Goal: Task Accomplishment & Management: Manage account settings

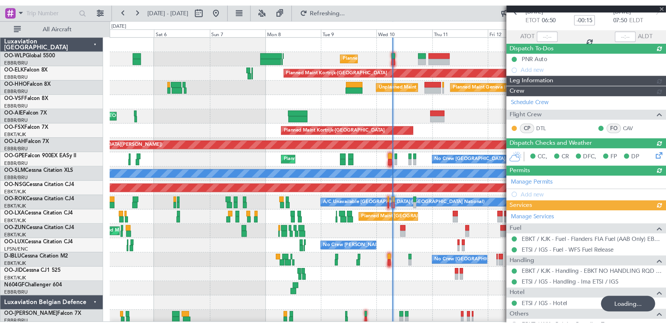
scroll to position [37, 0]
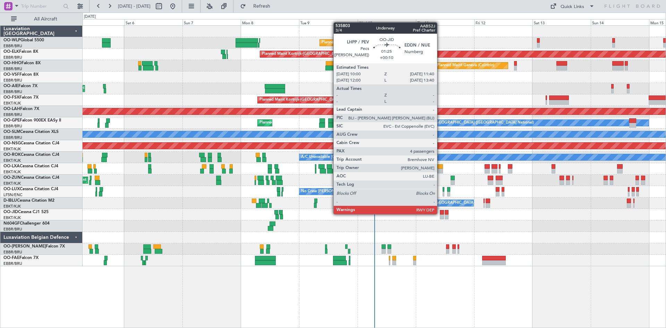
click at [440, 214] on div at bounding box center [442, 212] width 4 height 5
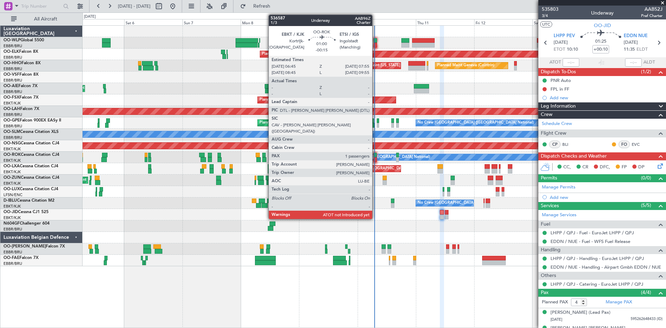
click at [375, 157] on div at bounding box center [374, 159] width 3 height 5
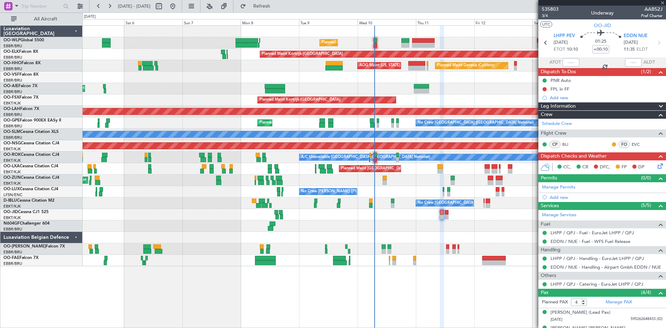
type input "-00:15"
type input "1"
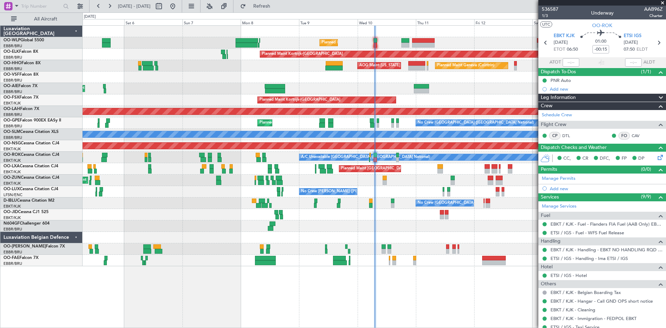
click at [499, 195] on div "No Crew Nancy (Essey) No Crew Nancy (Essey)" at bounding box center [374, 191] width 583 height 11
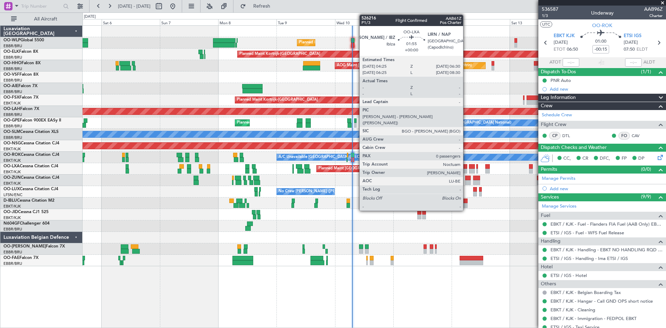
click at [466, 171] on div at bounding box center [464, 171] width 5 height 5
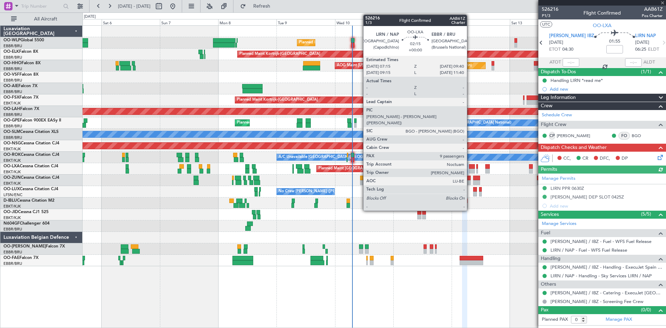
click at [470, 171] on div at bounding box center [472, 171] width 6 height 5
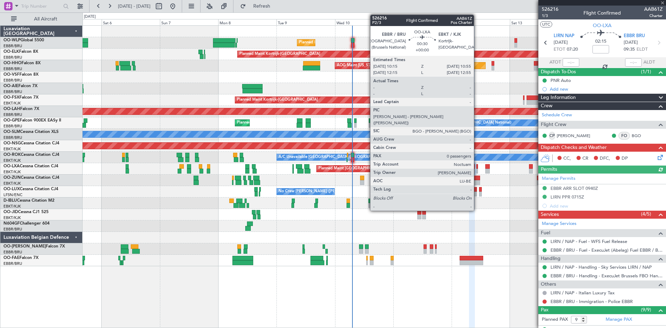
click at [477, 172] on div at bounding box center [477, 171] width 2 height 5
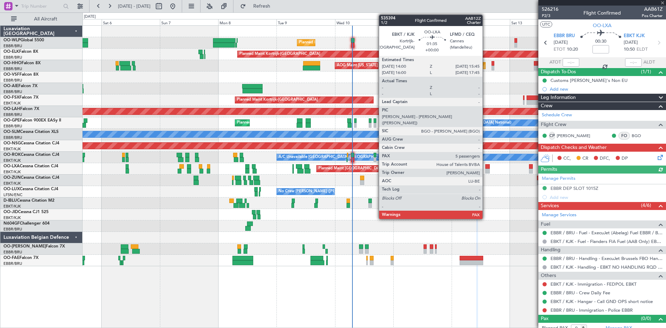
click at [485, 171] on div at bounding box center [487, 171] width 5 height 5
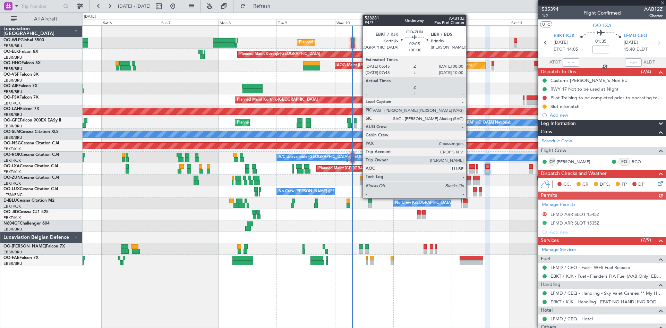
click at [469, 183] on div at bounding box center [468, 182] width 6 height 5
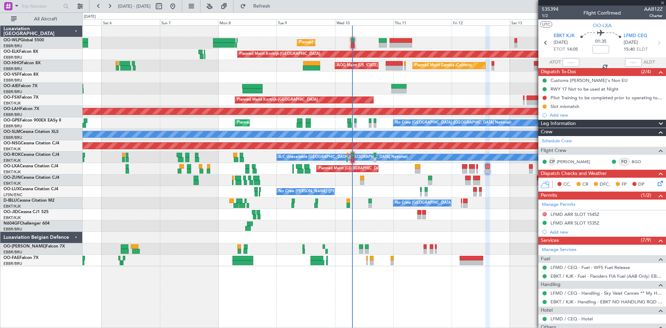
type input "0"
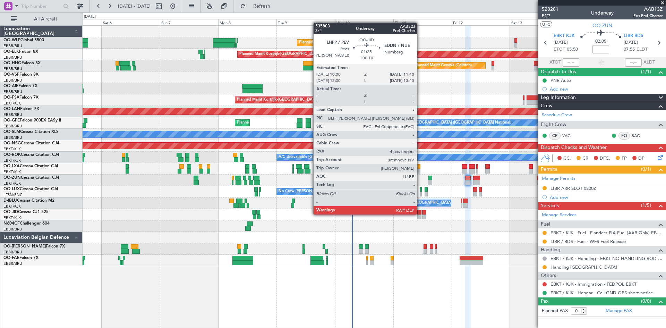
click at [420, 214] on div at bounding box center [419, 212] width 4 height 5
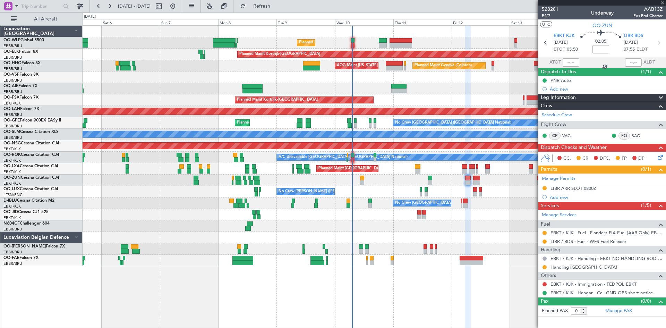
type input "+00:10"
type input "4"
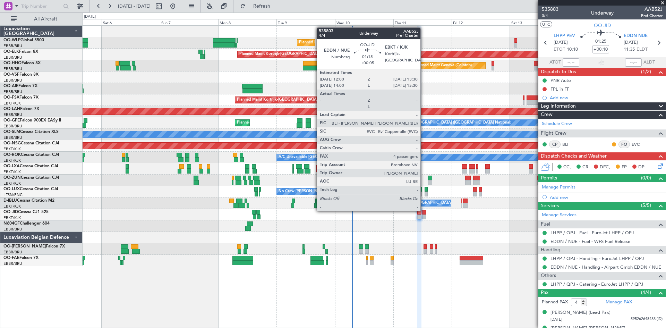
click at [423, 210] on div at bounding box center [424, 212] width 4 height 5
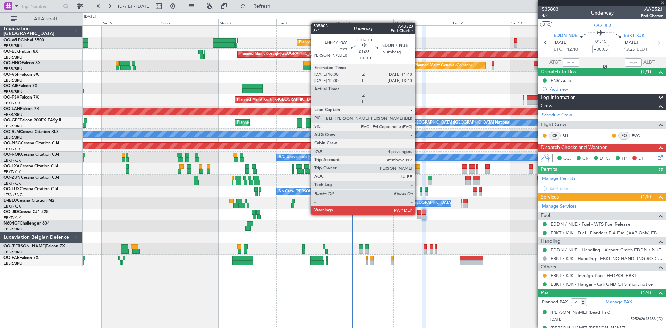
click at [418, 214] on div at bounding box center [419, 212] width 4 height 5
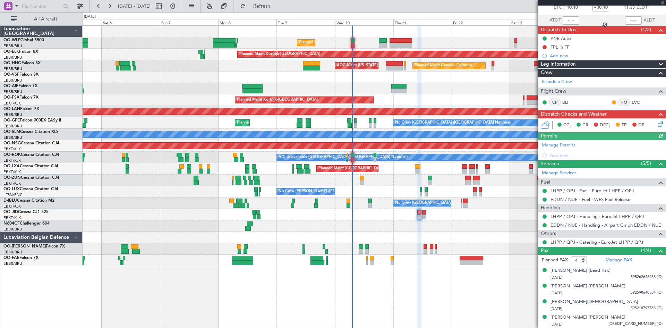
scroll to position [42, 0]
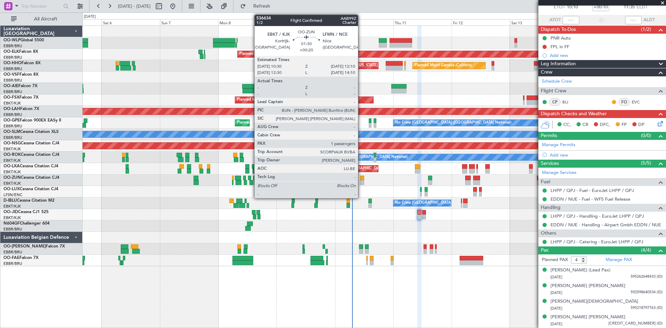
click at [361, 180] on div at bounding box center [362, 182] width 4 height 5
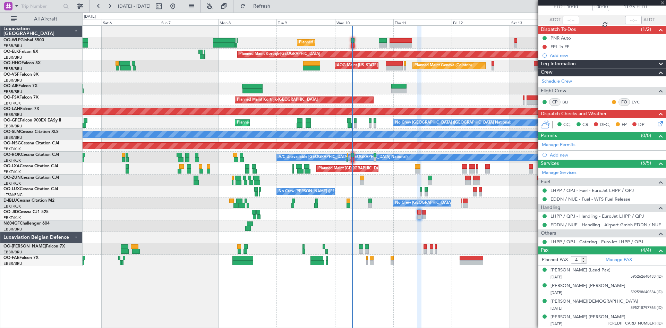
type input "+00:20"
type input "1"
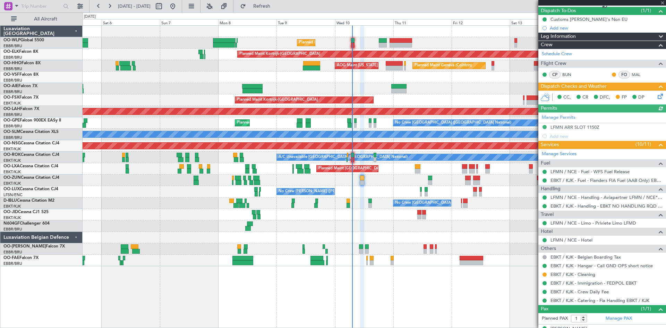
scroll to position [73, 0]
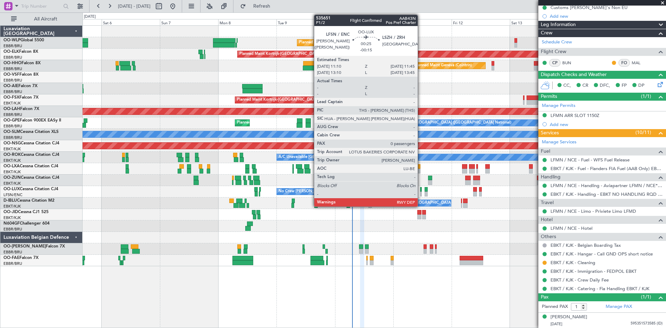
click at [421, 192] on div at bounding box center [421, 193] width 2 height 5
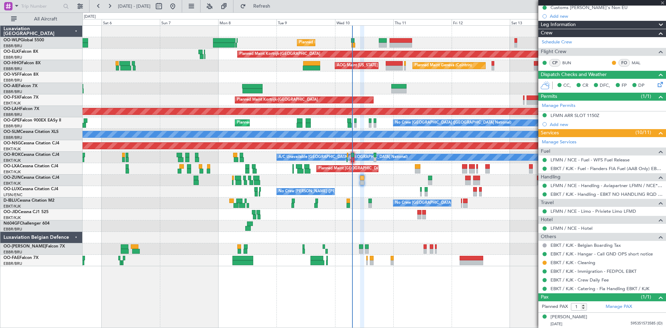
type input "-00:15"
type input "0"
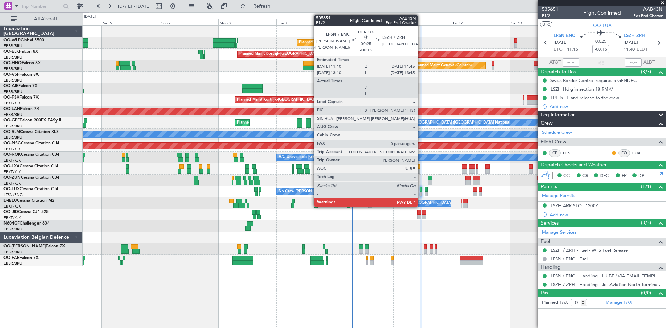
click at [421, 193] on div at bounding box center [421, 193] width 2 height 5
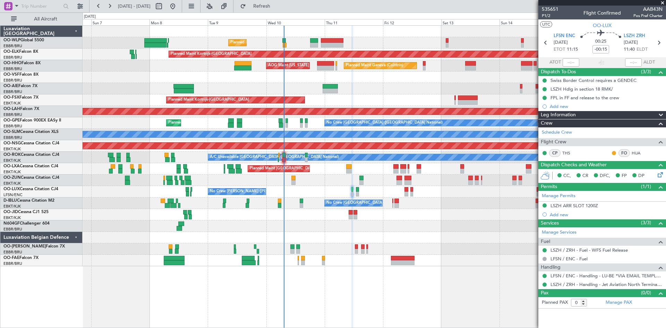
click at [439, 241] on div "Planned Maint Liege Planned Maint Kortrijk-Wevelgem Planned Maint Geneva (Coint…" at bounding box center [374, 146] width 583 height 240
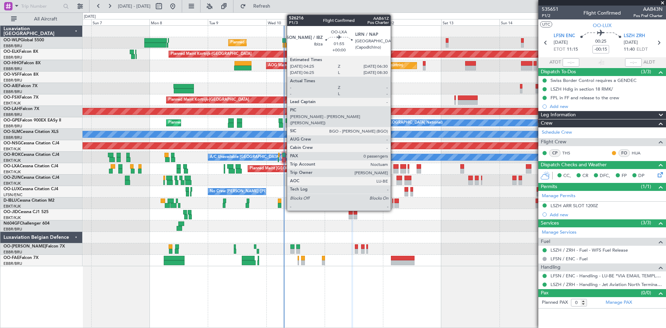
click at [394, 168] on div at bounding box center [395, 166] width 5 height 5
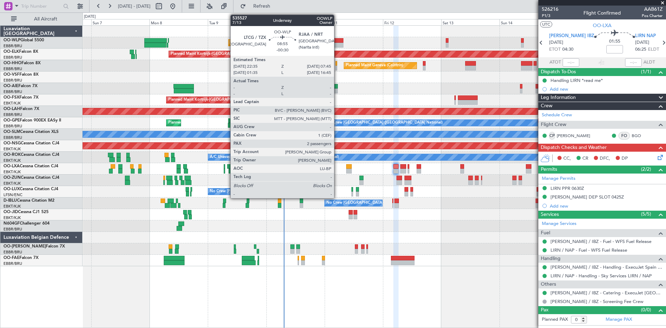
click at [337, 42] on div at bounding box center [332, 40] width 23 height 5
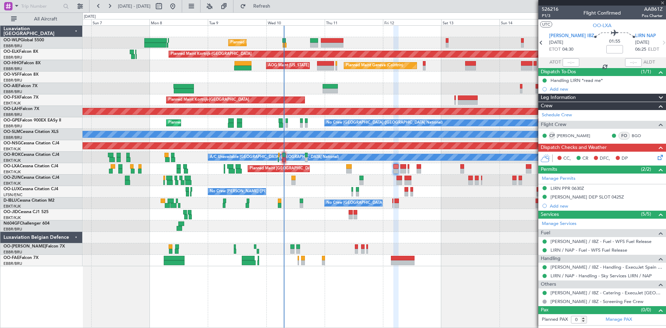
type input "-00:30"
type input "2"
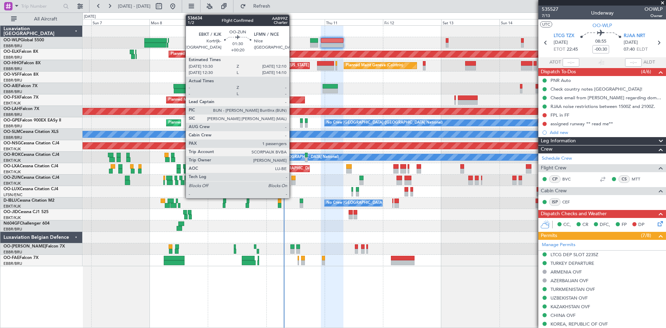
click at [292, 183] on div at bounding box center [293, 182] width 4 height 5
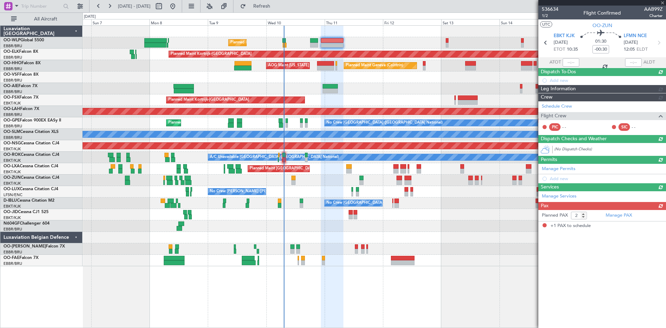
type input "+00:20"
type input "1"
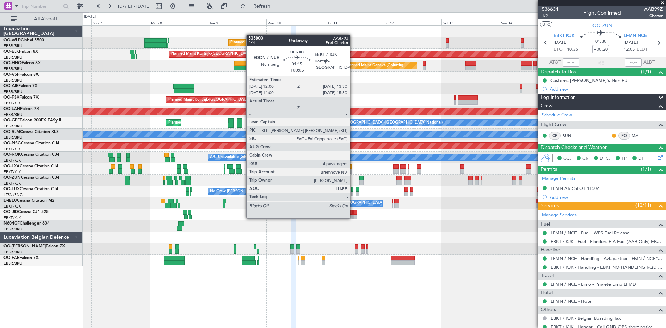
click at [353, 217] on div at bounding box center [355, 216] width 4 height 5
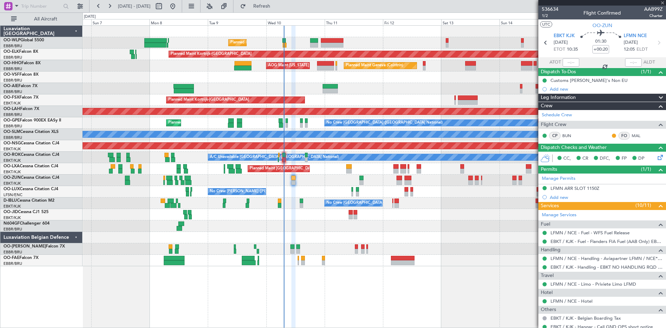
type input "+00:05"
type input "4"
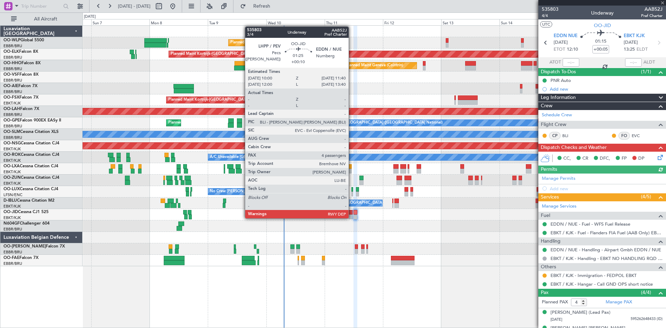
click at [352, 217] on div at bounding box center [350, 216] width 4 height 5
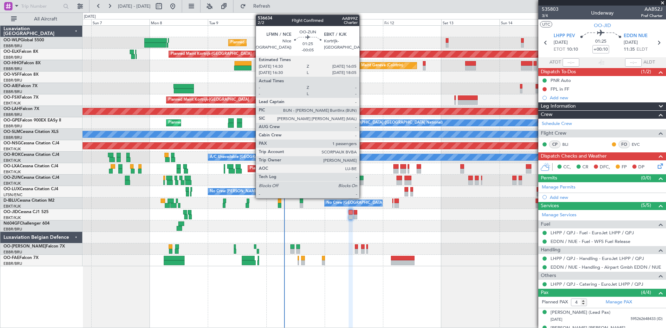
click at [362, 181] on div at bounding box center [361, 182] width 4 height 5
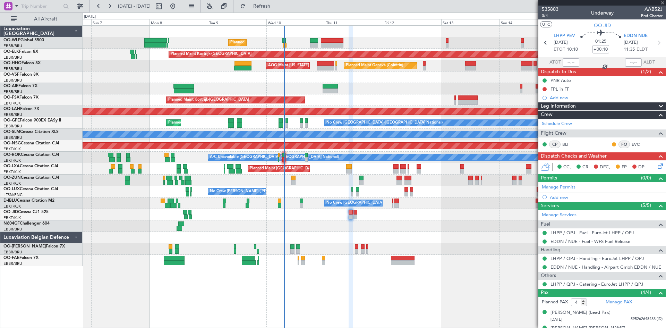
type input "-00:05"
type input "1"
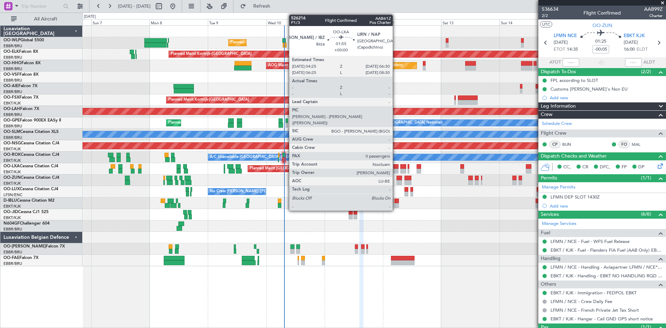
click at [395, 169] on div at bounding box center [395, 171] width 5 height 5
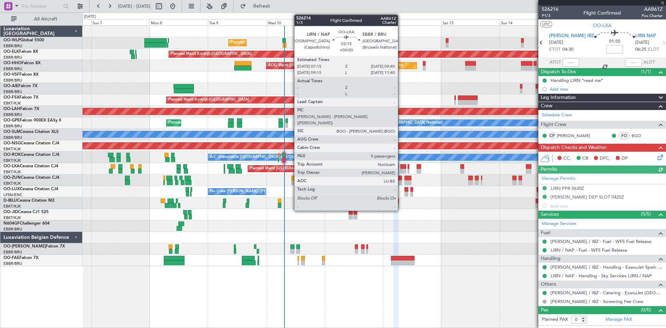
click at [401, 166] on div at bounding box center [403, 166] width 6 height 5
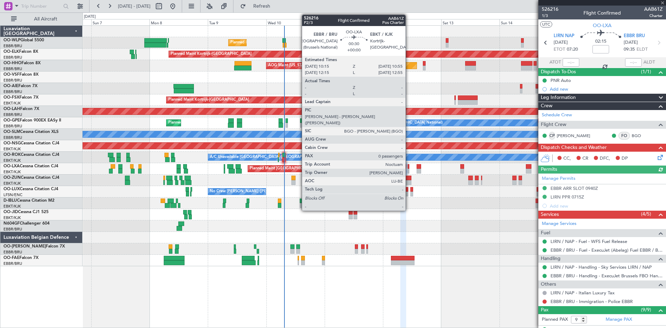
click at [408, 168] on div at bounding box center [408, 166] width 2 height 5
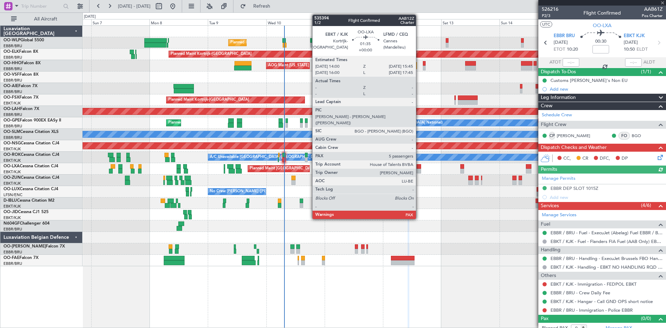
click at [419, 169] on div at bounding box center [418, 171] width 5 height 5
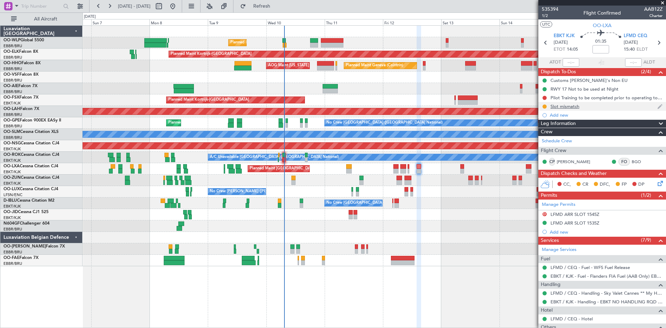
click at [551, 103] on div "Slot mismatch" at bounding box center [564, 106] width 29 height 6
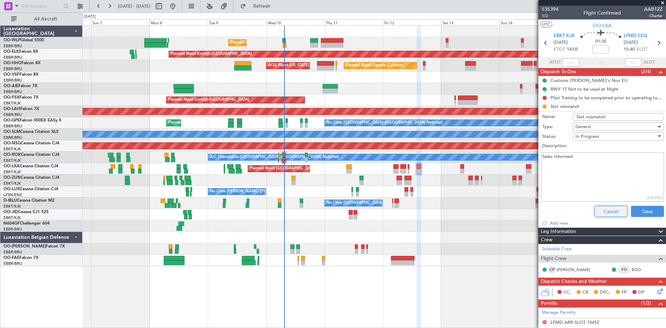
click at [594, 212] on button "Cancel" at bounding box center [610, 211] width 33 height 11
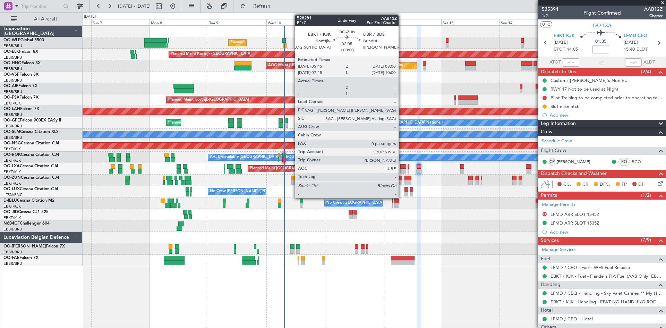
click at [402, 182] on div at bounding box center [399, 182] width 6 height 5
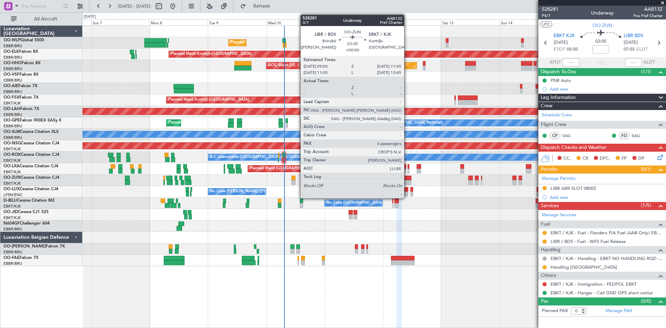
click at [407, 180] on div at bounding box center [407, 182] width 7 height 5
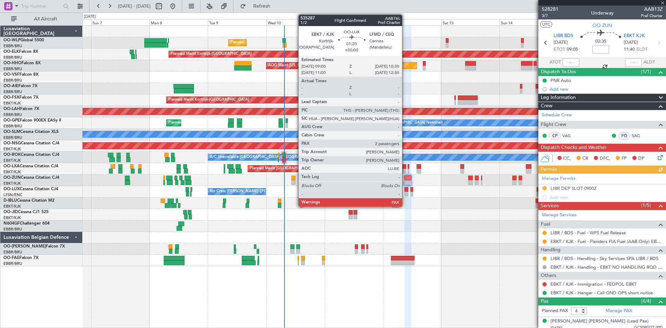
click at [405, 192] on div at bounding box center [406, 193] width 4 height 5
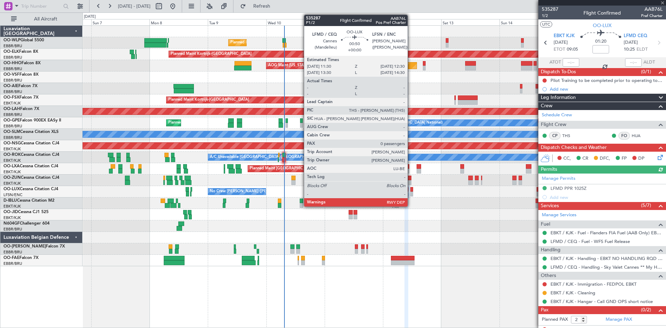
click at [411, 192] on div at bounding box center [411, 193] width 3 height 5
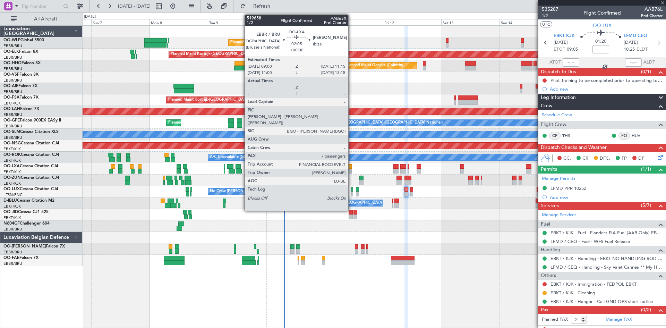
type input "0"
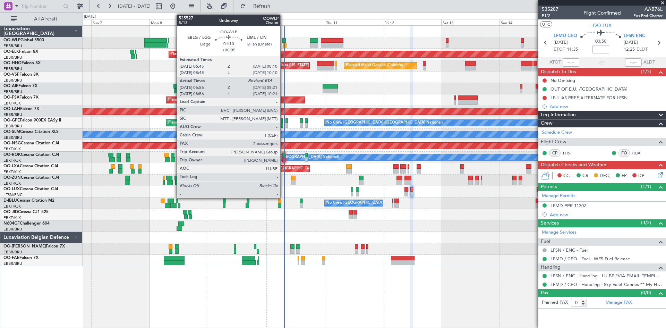
click at [283, 40] on div at bounding box center [283, 40] width 3 height 5
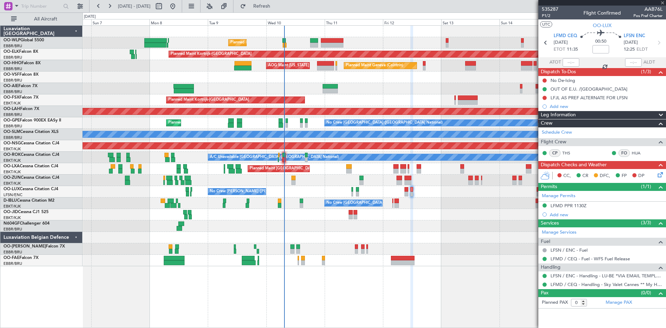
type input "+00:05"
type input "07:06"
type input "2"
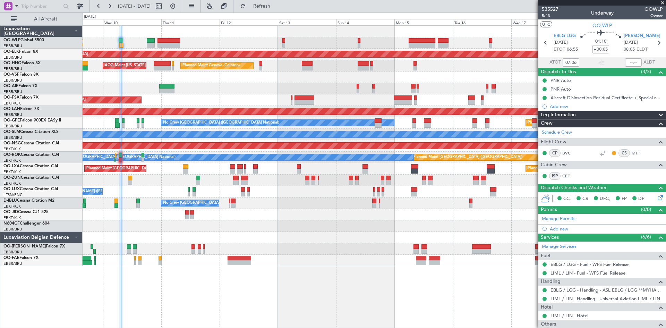
click at [227, 97] on div "Planned Maint Liege Planned Maint Kortrijk-Wevelgem Planned Maint Geneva (Coint…" at bounding box center [374, 146] width 583 height 240
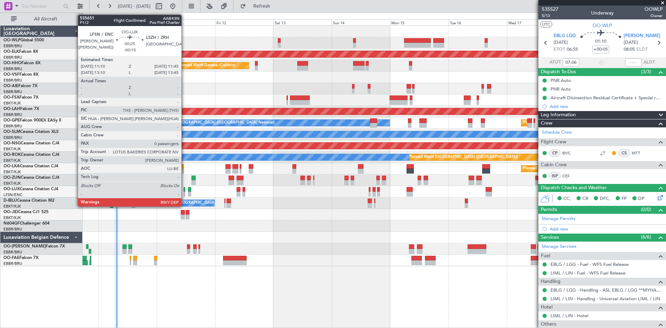
click at [184, 192] on div at bounding box center [184, 193] width 2 height 5
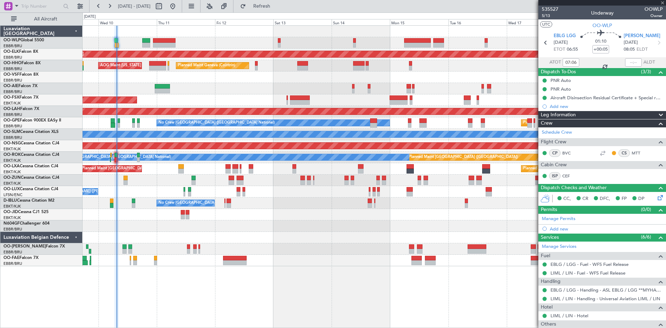
type input "-00:15"
type input "0"
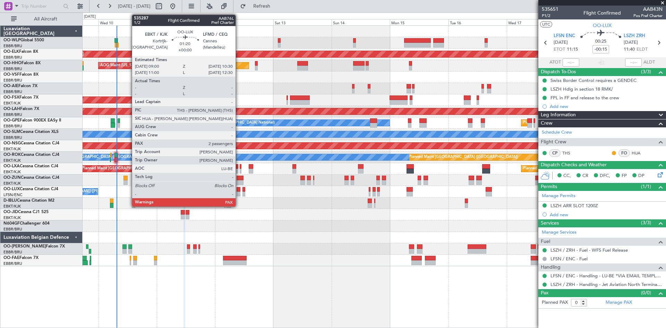
click at [239, 192] on div at bounding box center [238, 193] width 4 height 5
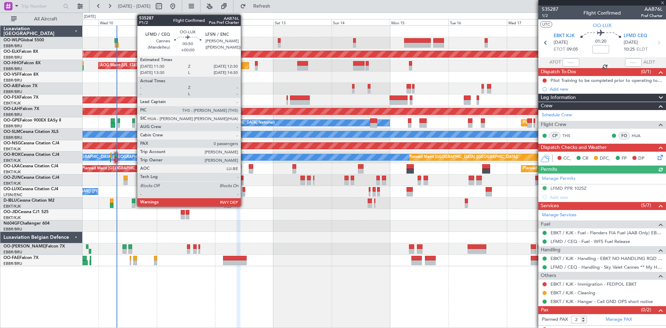
click at [244, 193] on div at bounding box center [243, 193] width 3 height 5
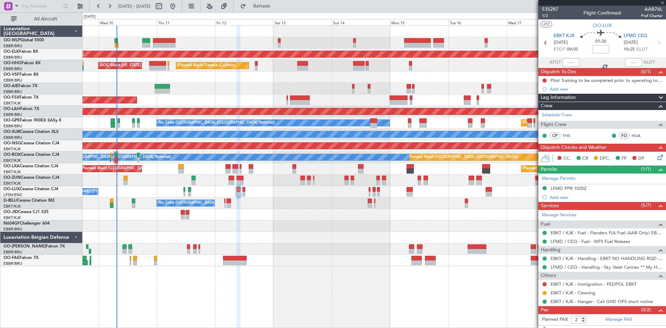
type input "0"
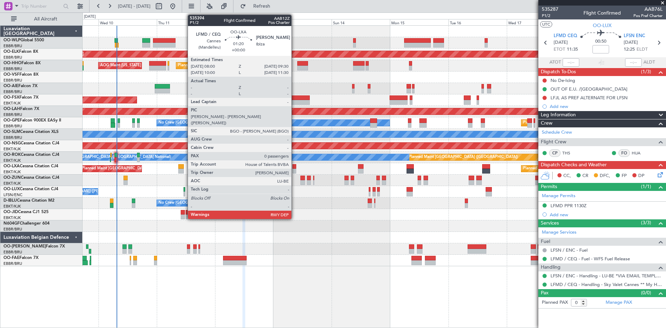
click at [294, 170] on div at bounding box center [294, 171] width 4 height 5
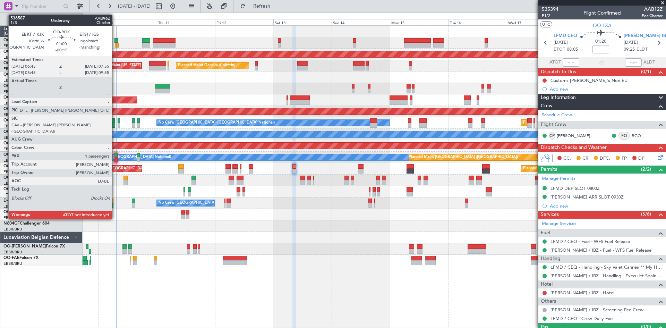
click at [115, 155] on div at bounding box center [115, 155] width 3 height 5
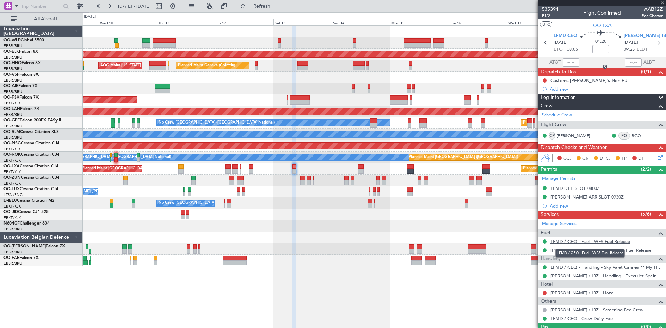
type input "-00:15"
type input "1"
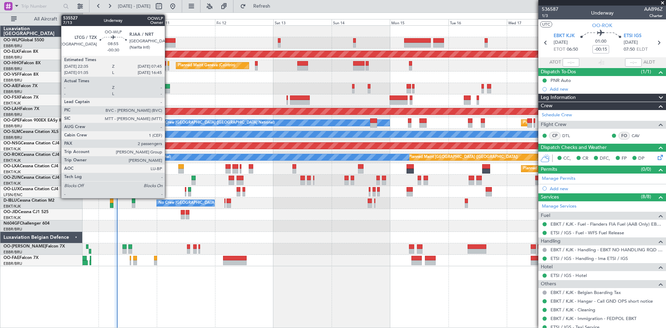
click at [168, 39] on div at bounding box center [164, 40] width 23 height 5
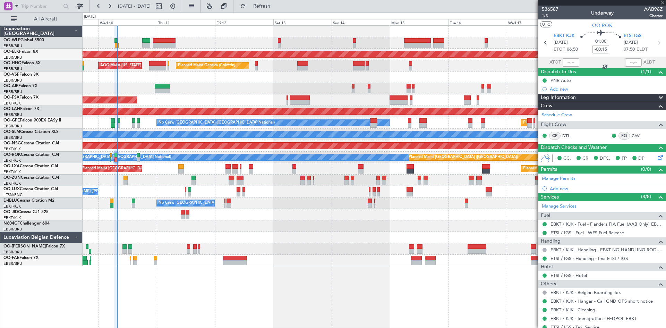
type input "-00:30"
type input "2"
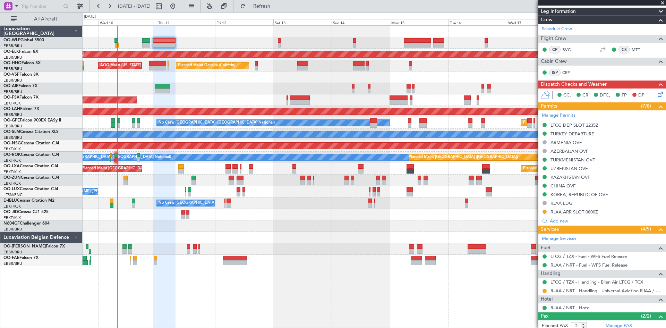
scroll to position [164, 0]
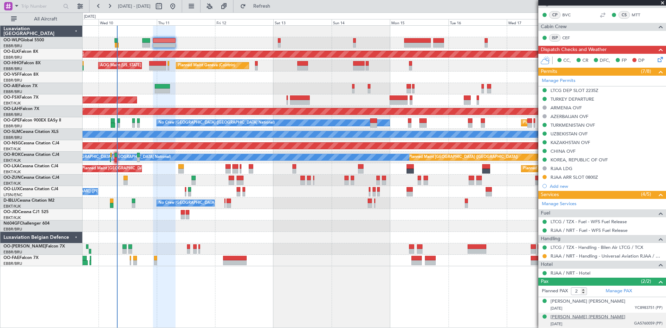
click at [586, 318] on div "[PERSON_NAME] [PERSON_NAME]" at bounding box center [587, 316] width 75 height 7
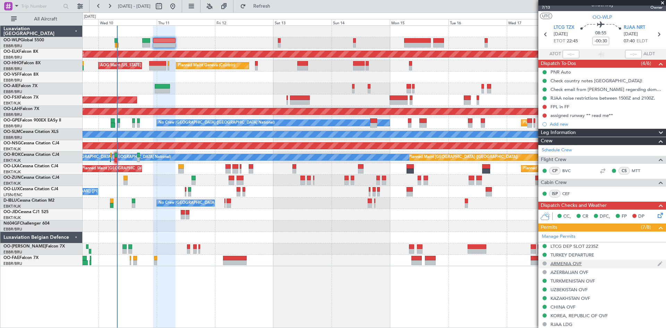
scroll to position [0, 0]
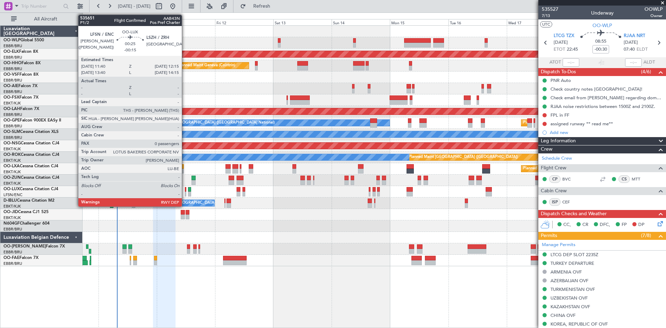
click at [185, 191] on div at bounding box center [186, 189] width 2 height 5
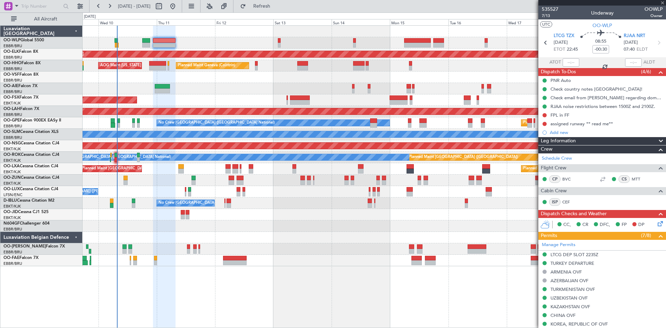
type input "-00:15"
type input "0"
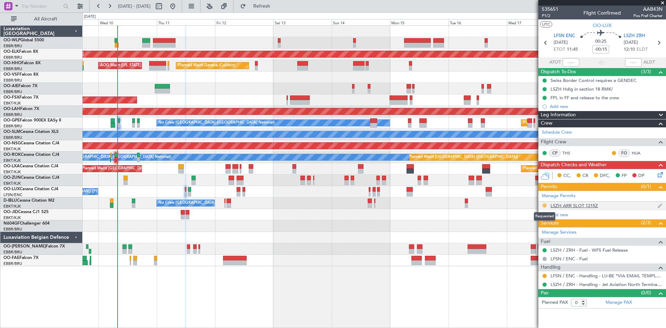
click at [543, 206] on button at bounding box center [544, 205] width 4 height 4
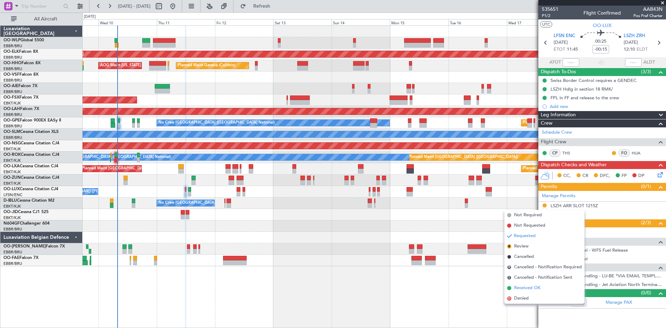
click at [521, 286] on span "Received OK" at bounding box center [527, 287] width 26 height 7
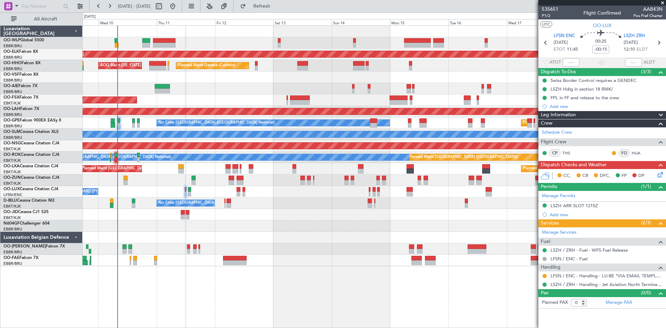
click at [657, 176] on icon at bounding box center [659, 174] width 6 height 6
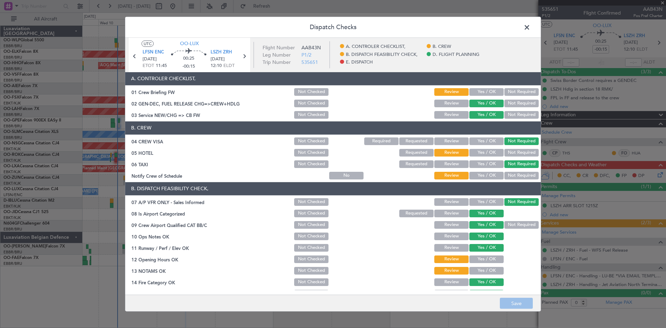
click at [530, 26] on span at bounding box center [530, 29] width 0 height 14
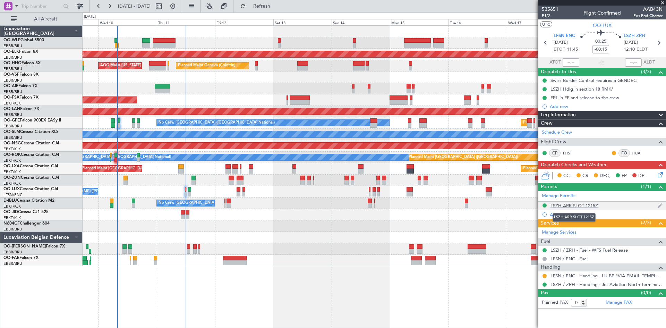
click at [571, 207] on div "LSZH ARR SLOT 1215Z" at bounding box center [574, 205] width 48 height 6
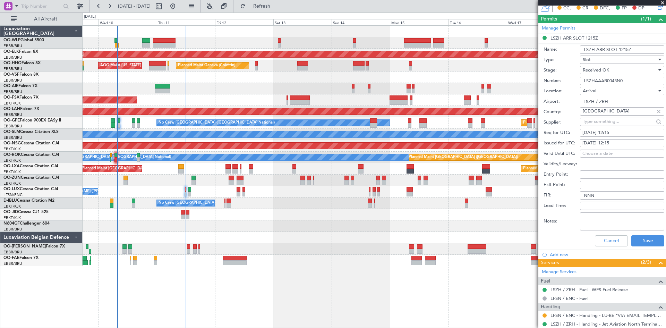
scroll to position [173, 0]
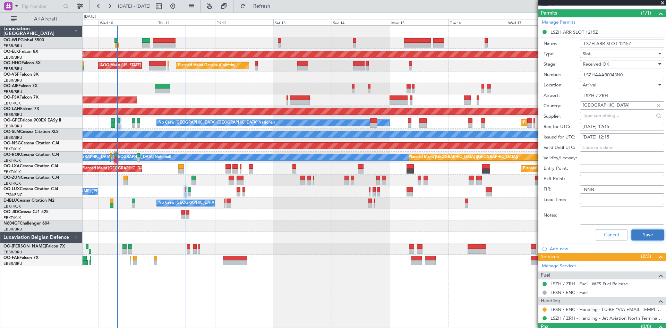
click at [631, 239] on button "Save" at bounding box center [647, 234] width 33 height 11
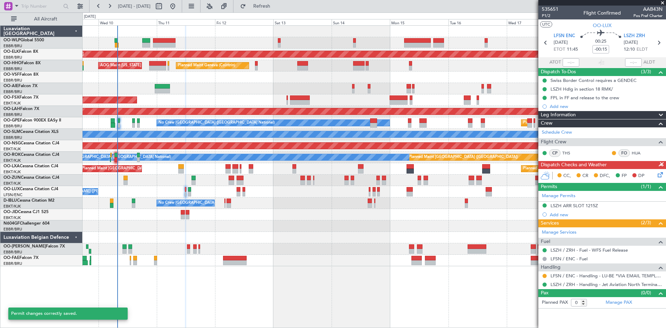
scroll to position [0, 0]
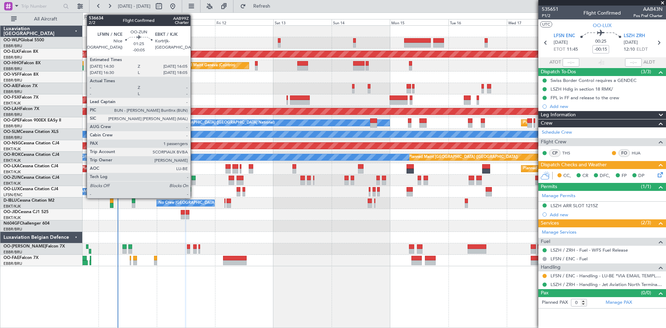
click at [193, 181] on div at bounding box center [193, 182] width 4 height 5
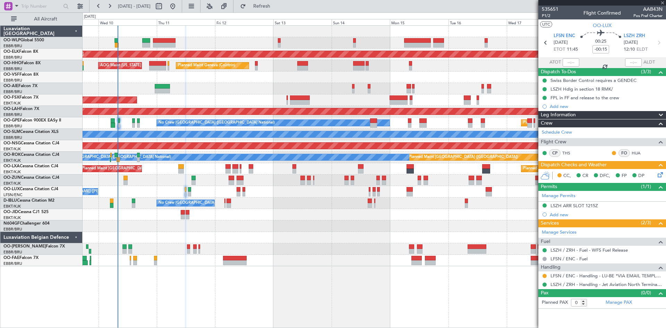
type input "-00:05"
type input "1"
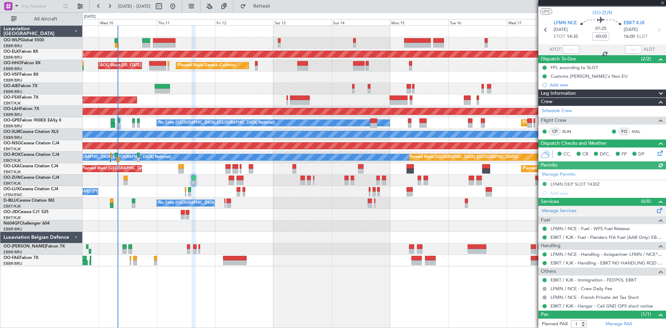
scroll to position [30, 0]
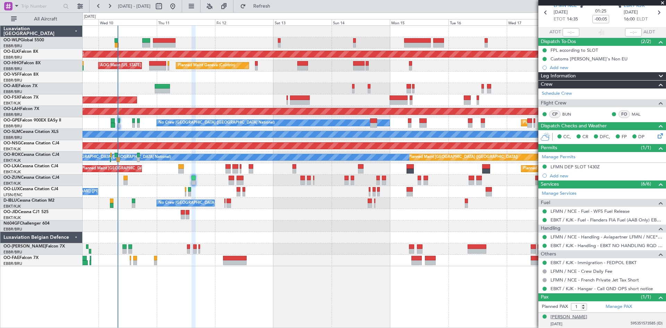
click at [560, 314] on div "Bart Versluys" at bounding box center [568, 316] width 37 height 7
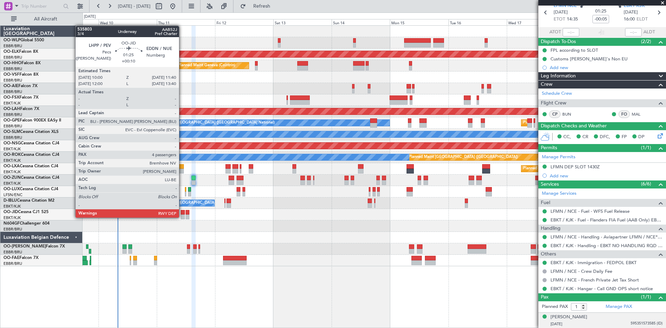
click at [182, 217] on div at bounding box center [183, 216] width 4 height 5
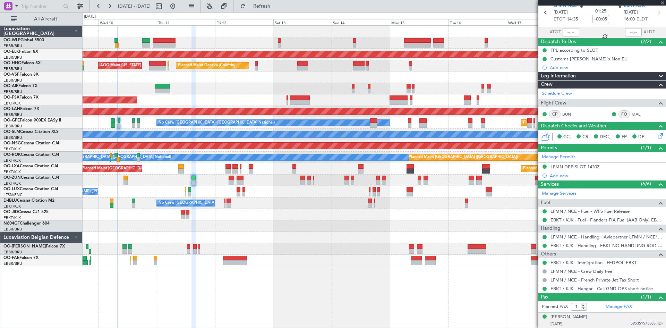
type input "+00:10"
type input "4"
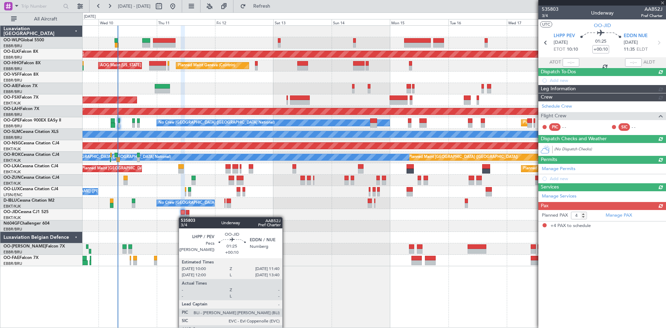
scroll to position [0, 0]
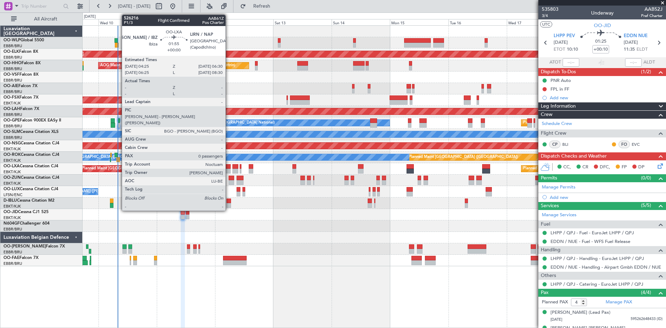
click at [228, 169] on div at bounding box center [227, 171] width 5 height 5
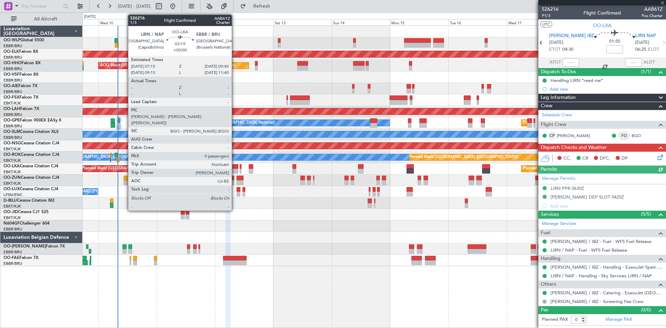
click at [235, 171] on div at bounding box center [235, 171] width 6 height 5
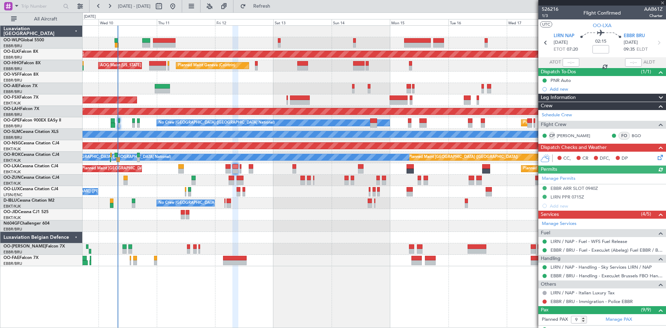
click at [239, 171] on div "Planned Maint Paris (Le Bourget) Planned Maint Brussels (Brussels National)" at bounding box center [374, 168] width 583 height 11
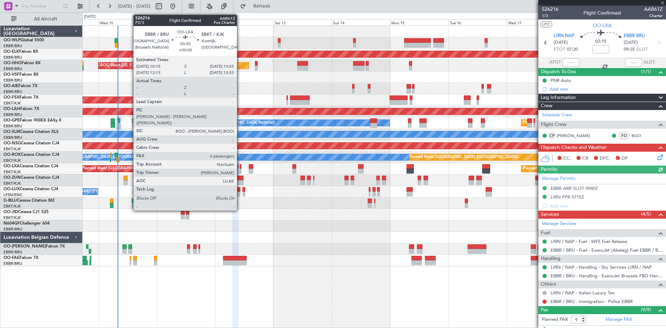
click at [240, 171] on div at bounding box center [241, 171] width 2 height 5
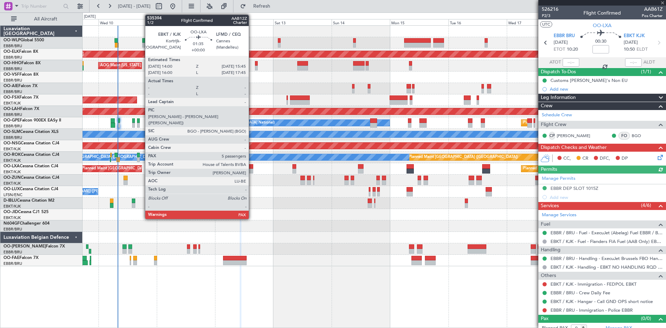
click at [252, 168] on div at bounding box center [251, 166] width 5 height 5
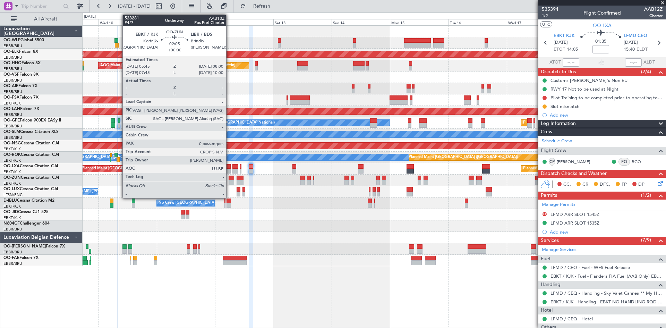
click at [229, 181] on div at bounding box center [231, 182] width 6 height 5
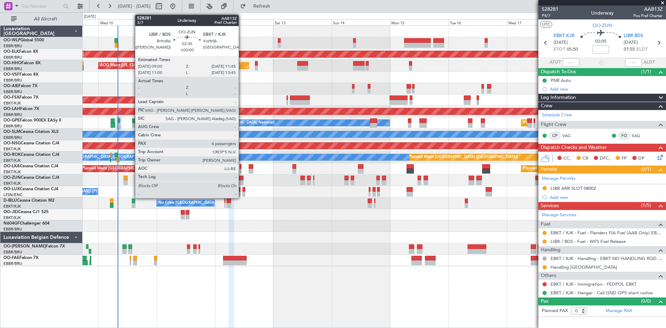
click at [242, 184] on div at bounding box center [239, 182] width 7 height 5
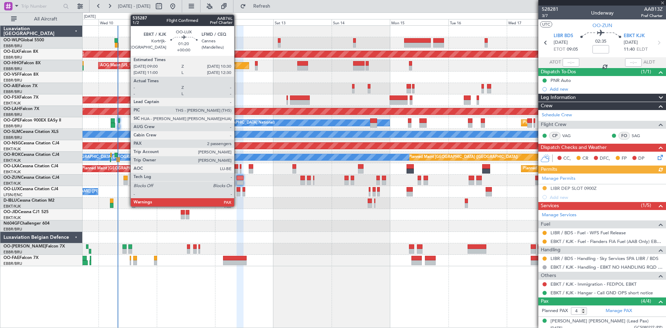
click at [237, 189] on div at bounding box center [238, 189] width 4 height 5
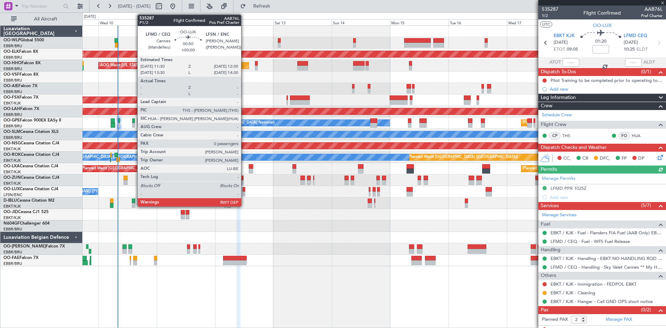
click at [244, 193] on div at bounding box center [243, 193] width 3 height 5
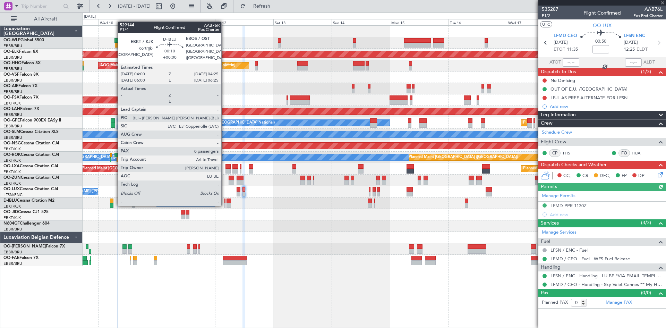
click at [224, 204] on div at bounding box center [224, 205] width 1 height 5
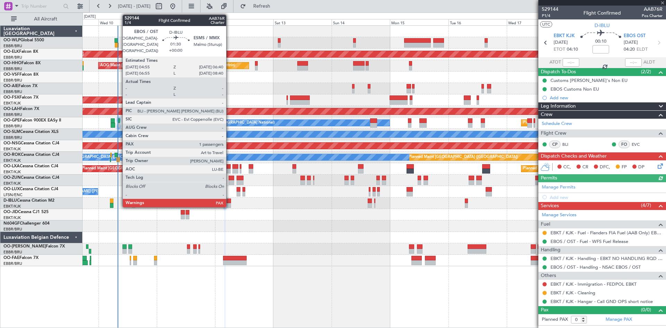
click at [229, 202] on div at bounding box center [228, 200] width 5 height 5
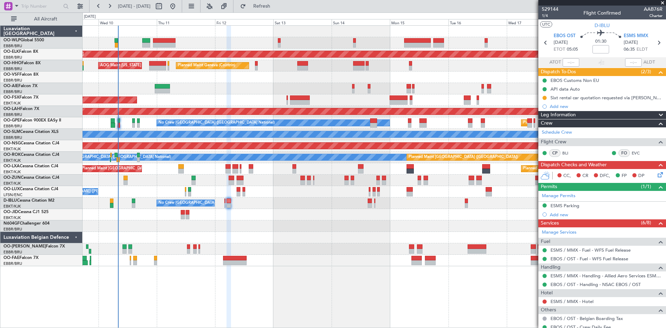
click at [221, 305] on div "Planned Maint Liege Planned Maint Kortrijk-Wevelgem Planned Maint Geneva (Coint…" at bounding box center [374, 176] width 583 height 302
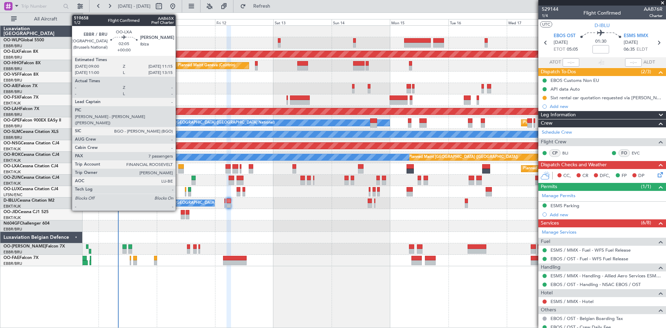
click at [179, 169] on div at bounding box center [181, 171] width 6 height 5
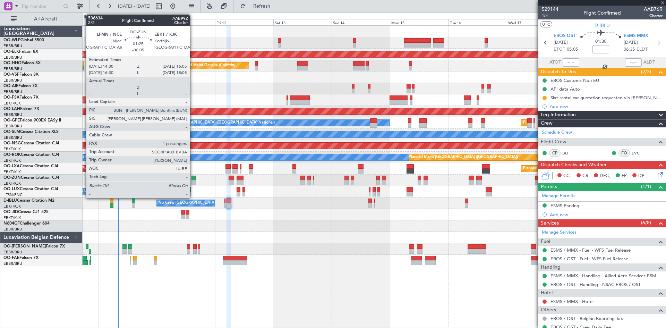
type input "7"
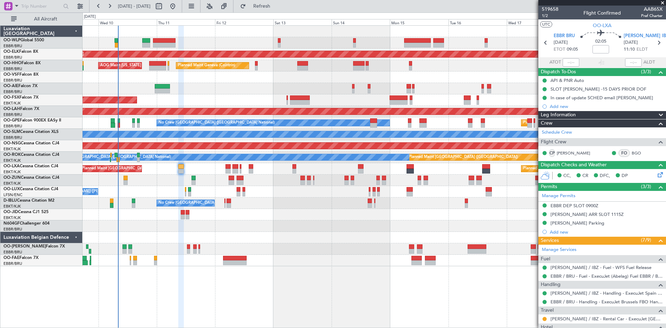
click at [130, 179] on div at bounding box center [374, 179] width 583 height 11
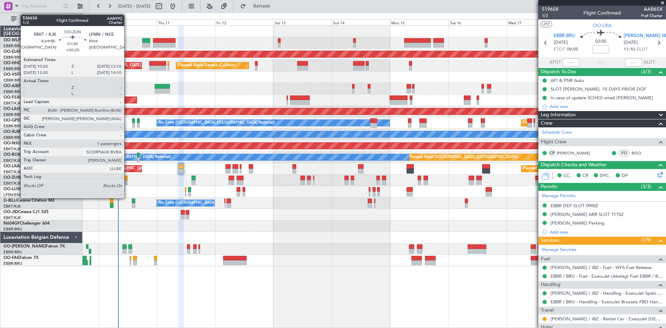
click at [127, 179] on div at bounding box center [125, 177] width 4 height 5
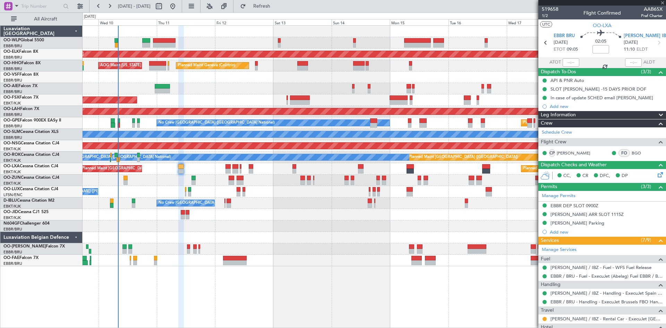
type input "+00:20"
type input "1"
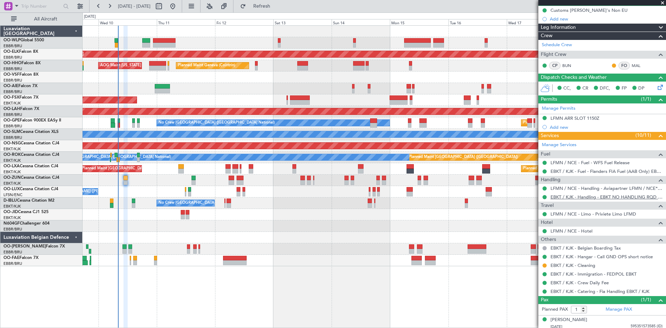
scroll to position [73, 0]
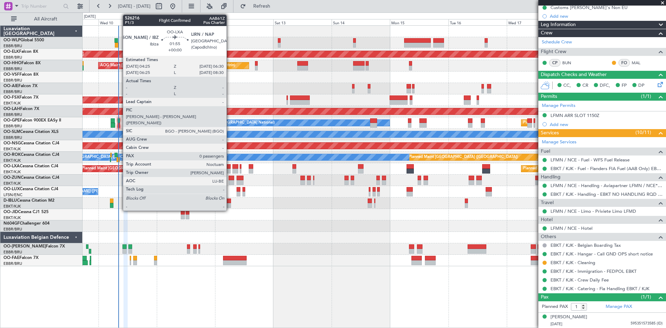
click at [230, 169] on div at bounding box center [227, 171] width 5 height 5
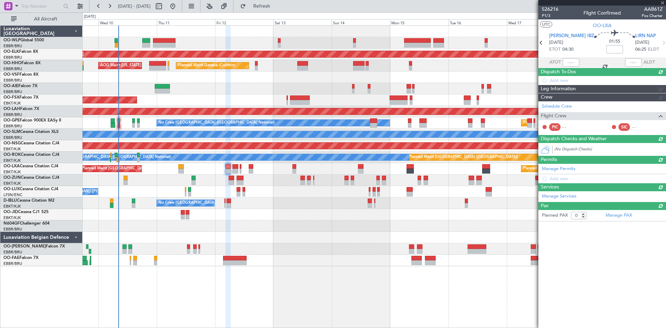
scroll to position [0, 0]
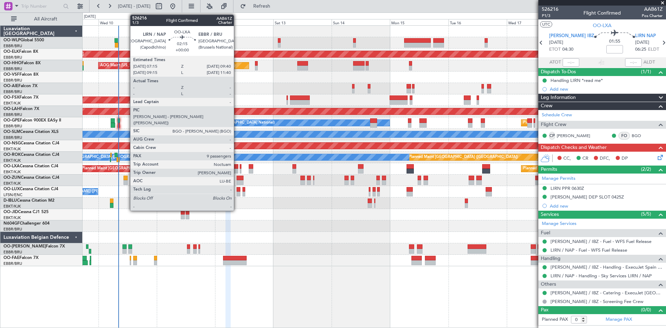
click at [236, 172] on div at bounding box center [235, 171] width 6 height 5
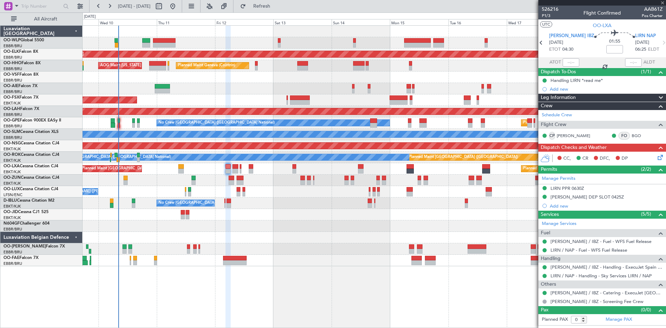
type input "9"
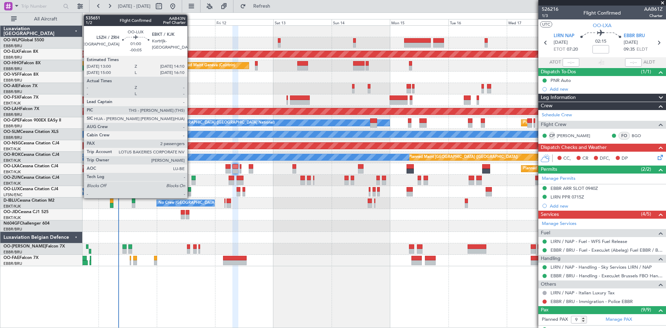
click at [190, 192] on div at bounding box center [189, 193] width 3 height 5
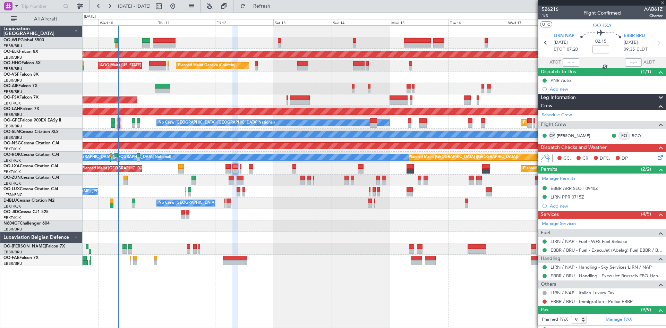
type input "-00:05"
type input "2"
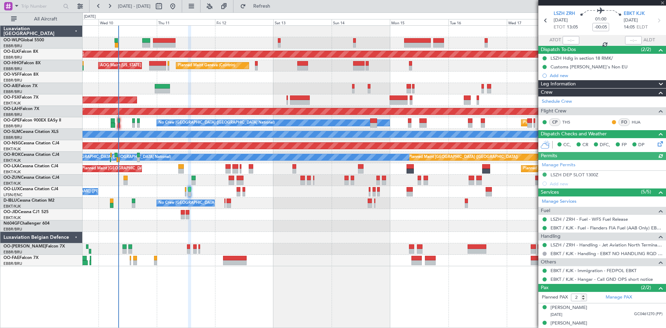
scroll to position [28, 0]
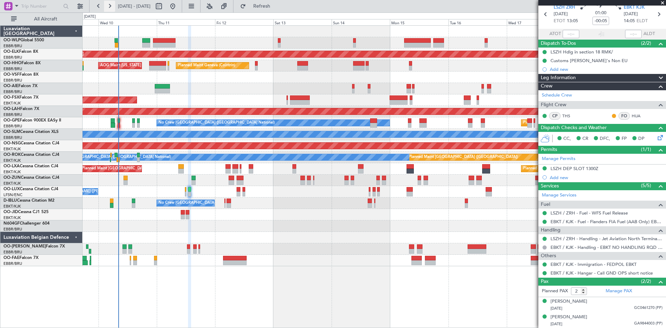
click at [113, 8] on button at bounding box center [109, 6] width 11 height 11
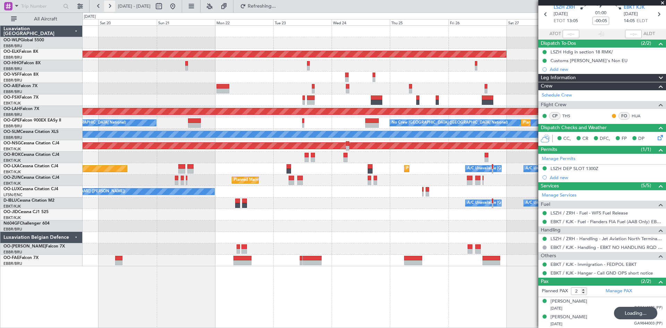
click at [113, 8] on button at bounding box center [109, 6] width 11 height 11
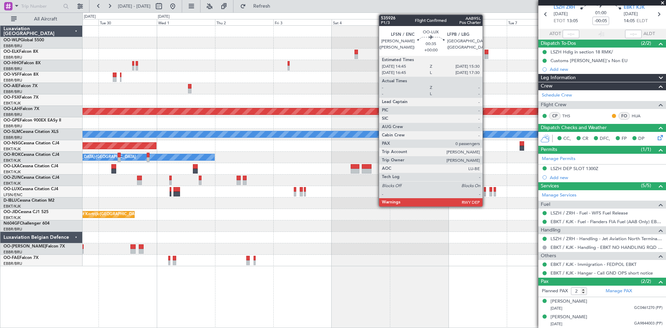
click at [485, 192] on div at bounding box center [485, 193] width 2 height 5
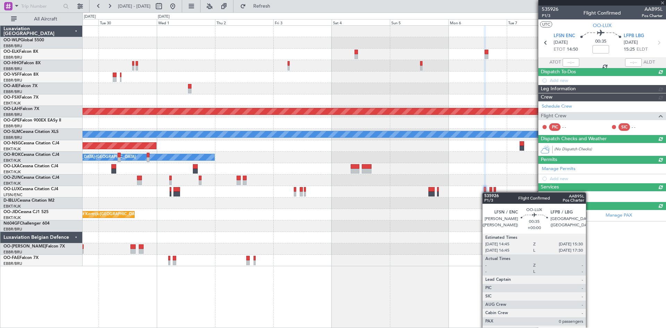
scroll to position [0, 0]
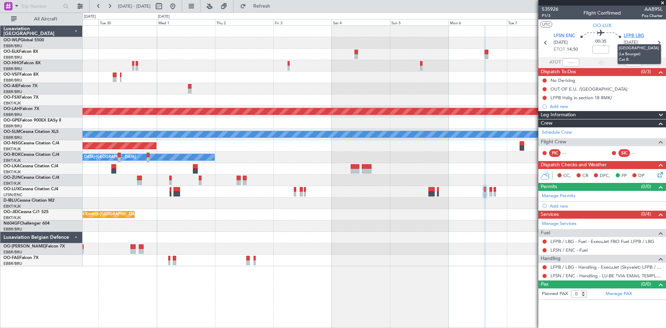
click at [639, 35] on span "LFPB LBG" at bounding box center [633, 36] width 20 height 7
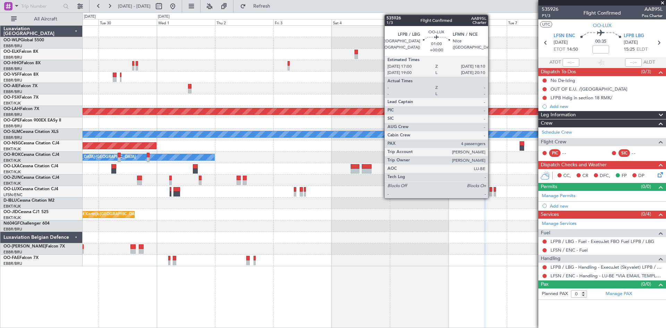
click at [491, 190] on div at bounding box center [490, 189] width 3 height 5
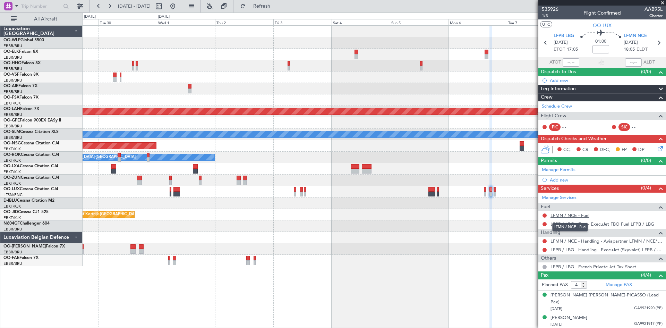
click at [589, 216] on link "LFMN / NCE - Fuel" at bounding box center [569, 215] width 39 height 6
click at [262, 5] on button "Refresh" at bounding box center [258, 6] width 42 height 11
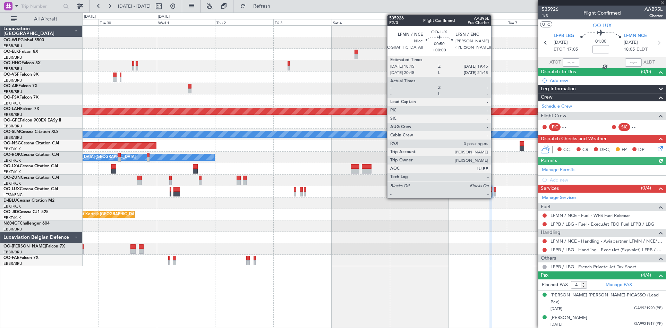
click at [494, 189] on div at bounding box center [494, 189] width 3 height 5
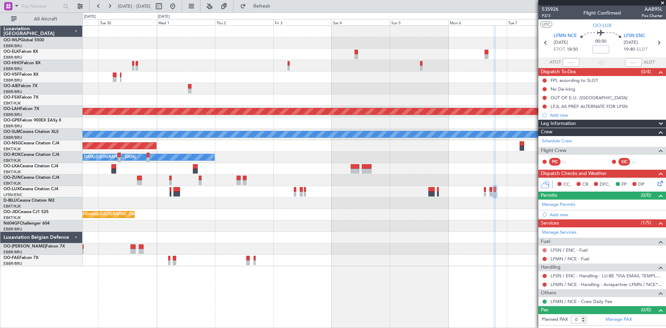
click at [543, 250] on button at bounding box center [544, 250] width 4 height 4
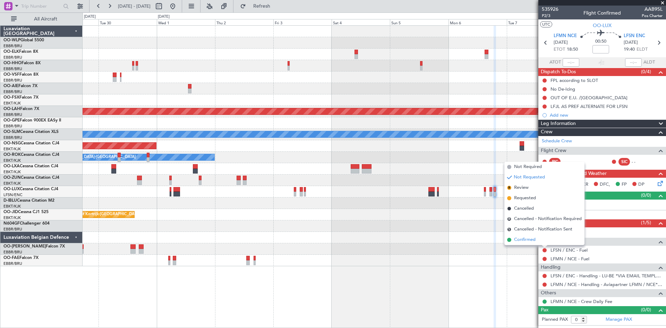
click at [535, 238] on span "Confirmed" at bounding box center [524, 239] width 21 height 7
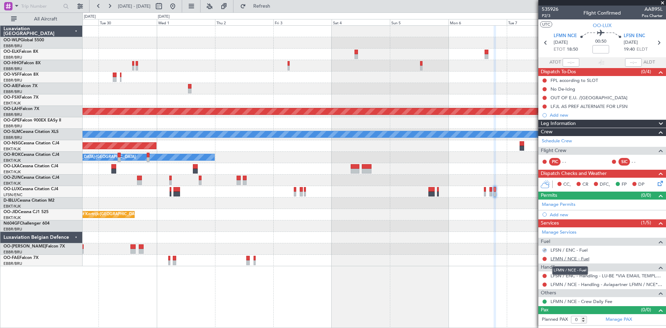
click at [584, 259] on link "LFMN / NCE - Fuel" at bounding box center [569, 259] width 39 height 6
click at [273, 6] on span "Refresh" at bounding box center [261, 6] width 29 height 5
click at [541, 43] on icon at bounding box center [545, 42] width 9 height 9
type input "4"
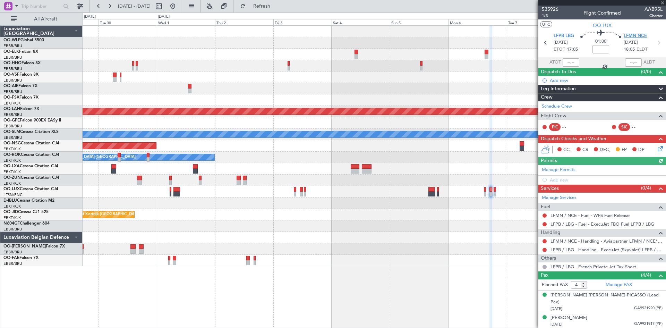
click at [639, 35] on span "LFMN NCE" at bounding box center [634, 36] width 23 height 7
click at [598, 179] on div "Add new" at bounding box center [603, 180] width 106 height 6
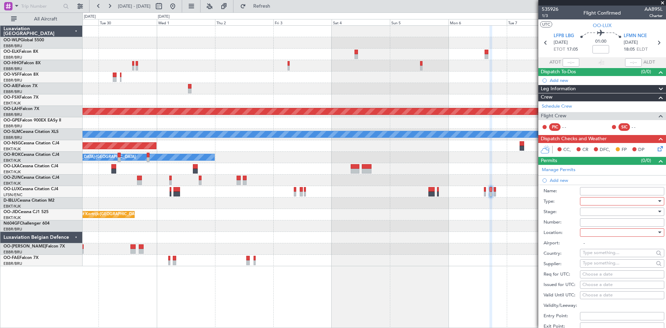
click at [604, 201] on div at bounding box center [620, 201] width 74 height 10
click at [595, 267] on span "Slot" at bounding box center [619, 266] width 73 height 10
click at [599, 215] on div at bounding box center [620, 211] width 74 height 10
click at [598, 237] on span "Not Requested" at bounding box center [619, 236] width 73 height 10
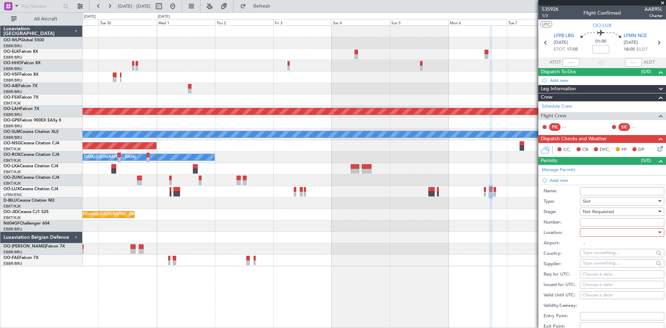
click at [598, 236] on div at bounding box center [620, 232] width 74 height 10
click at [600, 264] on span "Arrival" at bounding box center [619, 267] width 73 height 10
type input "LFMN / NCE"
click at [596, 274] on div "Choose a date" at bounding box center [621, 274] width 79 height 7
select select "9"
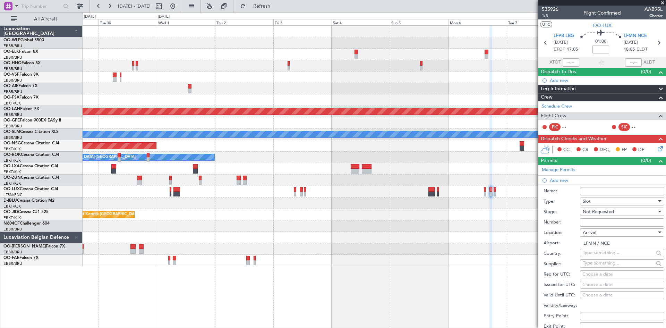
select select "2025"
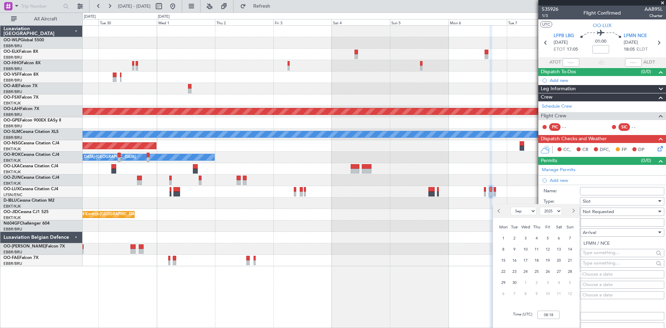
click at [573, 211] on span "Next month" at bounding box center [573, 210] width 4 height 4
select select "10"
click at [507, 251] on span "6" at bounding box center [503, 249] width 9 height 9
click at [544, 313] on input "00:00" at bounding box center [548, 314] width 22 height 8
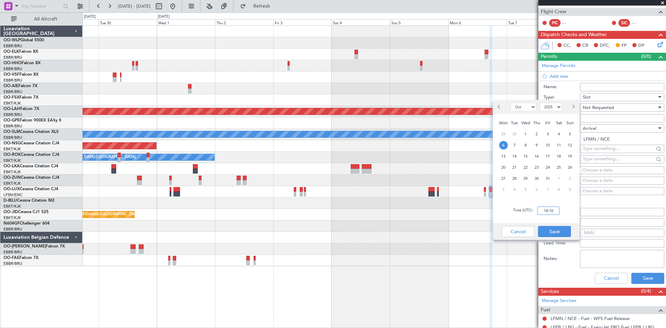
scroll to position [139, 0]
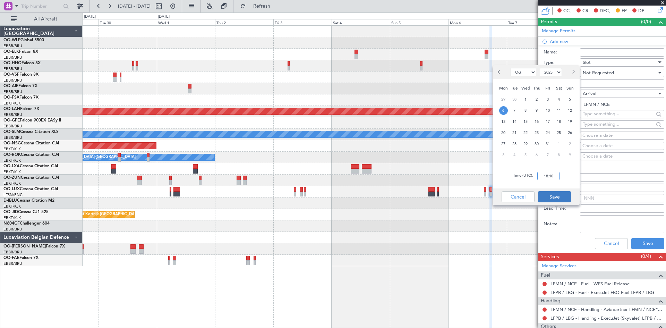
type input "18:10"
click at [555, 200] on button "Save" at bounding box center [554, 196] width 33 height 11
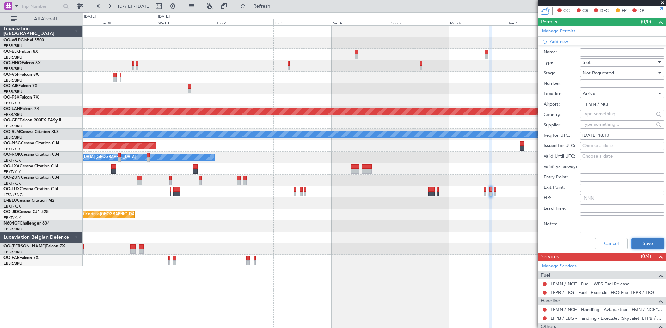
click at [639, 241] on button "Save" at bounding box center [647, 243] width 33 height 11
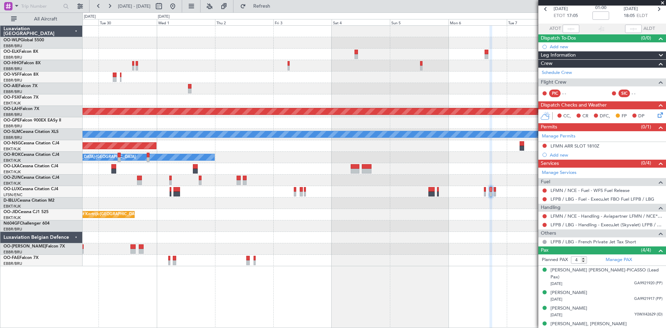
scroll to position [0, 0]
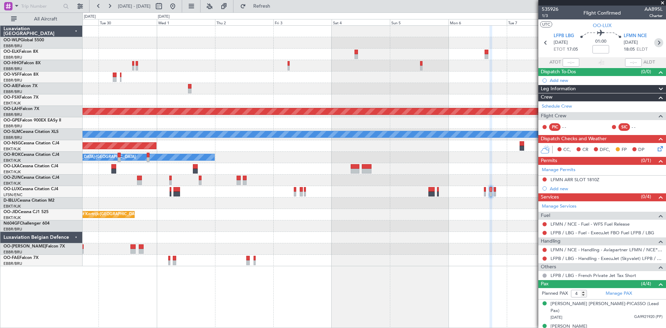
click at [654, 40] on icon at bounding box center [658, 42] width 9 height 9
type input "0"
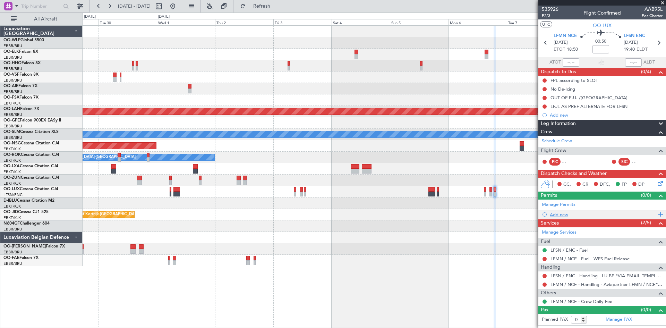
click at [567, 215] on div "Add new" at bounding box center [603, 215] width 106 height 6
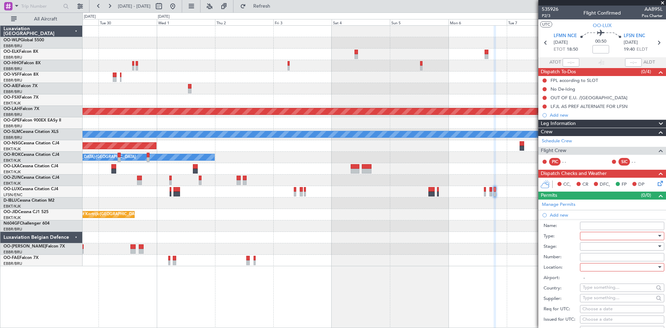
click at [588, 240] on div at bounding box center [620, 236] width 74 height 10
click at [598, 299] on span "Slot" at bounding box center [619, 301] width 73 height 10
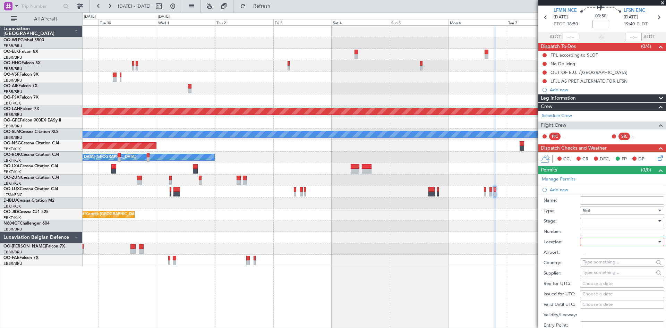
scroll to position [35, 0]
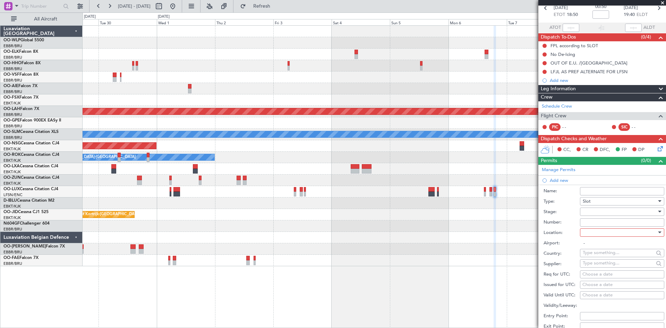
click at [615, 222] on input "Number:" at bounding box center [622, 222] width 84 height 8
click at [598, 230] on div at bounding box center [620, 232] width 74 height 10
click at [595, 248] on span "Departure" at bounding box center [619, 246] width 73 height 10
type input "LFMN / NCE"
click at [593, 214] on div at bounding box center [620, 211] width 74 height 10
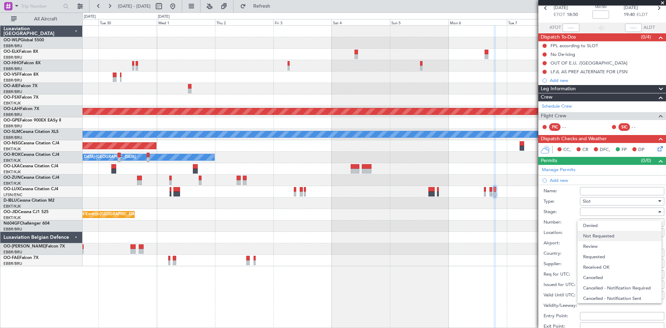
click at [596, 239] on span "Not Requested" at bounding box center [619, 236] width 73 height 10
click at [590, 278] on fb-calendar-cell "Choose a date" at bounding box center [622, 274] width 84 height 8
click at [591, 273] on div "Choose a date" at bounding box center [621, 274] width 79 height 7
select select "9"
select select "2025"
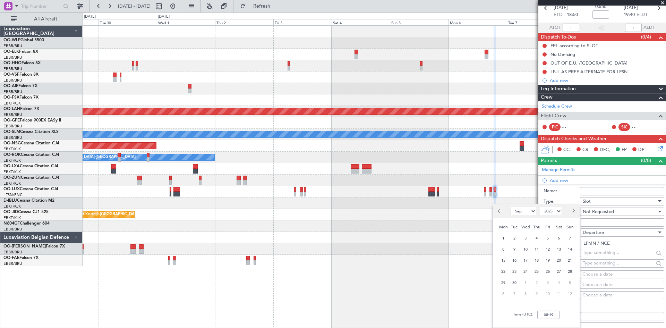
click at [572, 214] on button "Next month" at bounding box center [573, 210] width 8 height 11
select select "10"
click at [505, 248] on span "6" at bounding box center [503, 249] width 9 height 9
click at [549, 316] on input "00:00" at bounding box center [548, 314] width 22 height 8
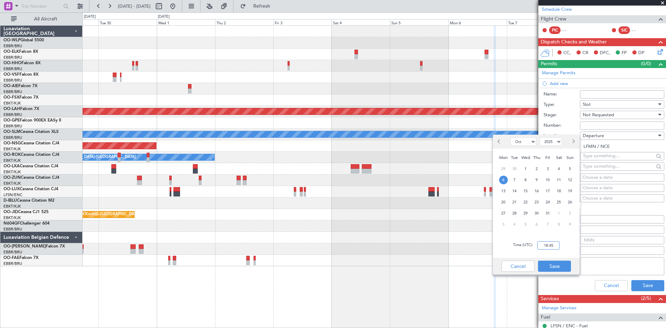
scroll to position [139, 0]
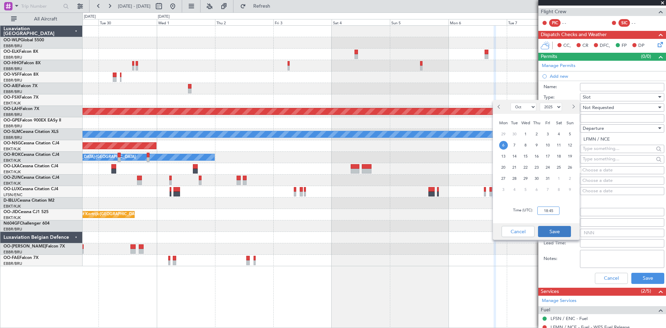
type input "18:45"
click at [554, 232] on button "Save" at bounding box center [554, 231] width 33 height 11
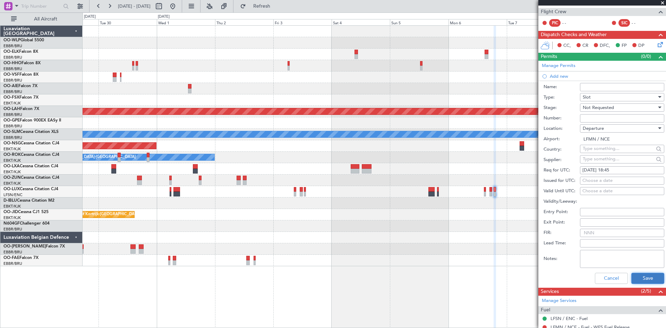
click at [633, 276] on button "Save" at bounding box center [647, 278] width 33 height 11
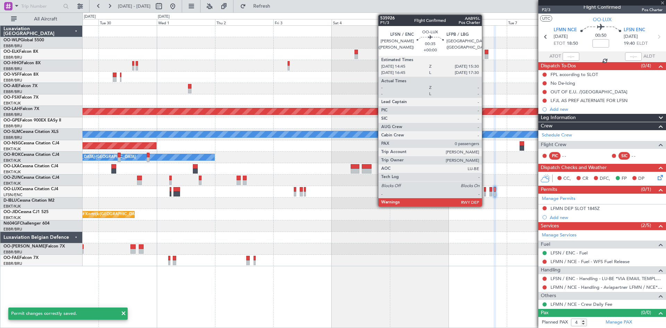
scroll to position [0, 0]
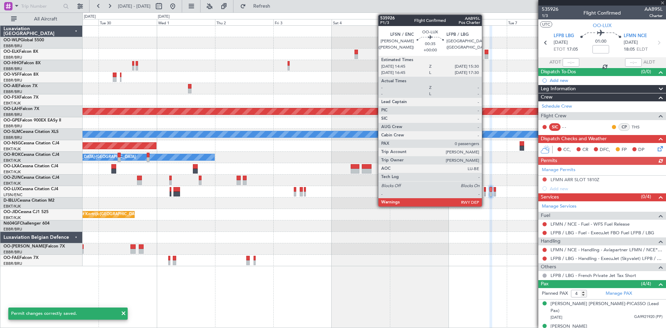
click at [485, 190] on div at bounding box center [485, 189] width 2 height 5
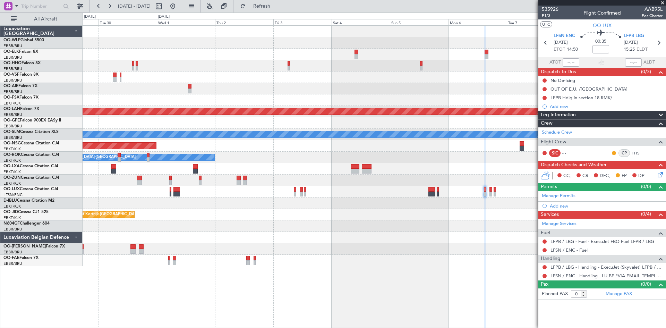
click at [627, 276] on link "LFSN / ENC - Handling - LU-BE *VIA EMAIL TEMPLATE* LFSN / ENC" at bounding box center [606, 276] width 112 height 6
click at [543, 275] on button at bounding box center [544, 276] width 4 height 4
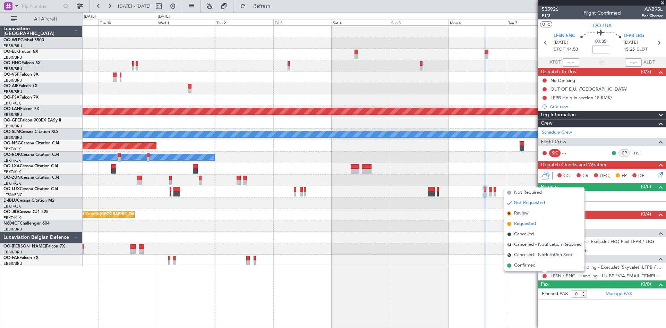
click at [508, 225] on span at bounding box center [509, 224] width 4 height 4
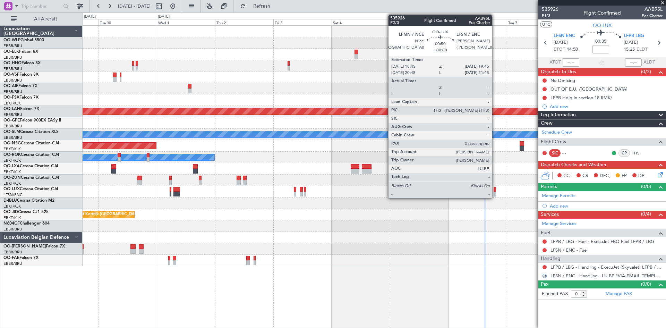
click at [495, 191] on div at bounding box center [494, 189] width 3 height 5
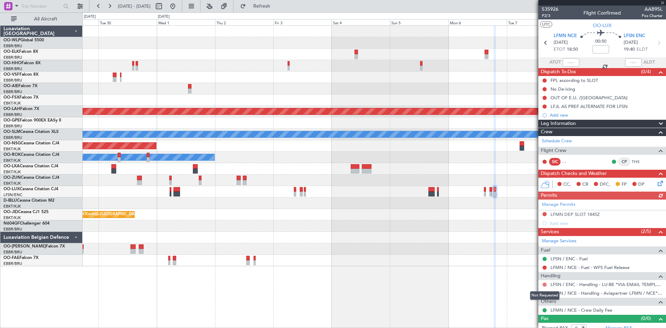
click at [544, 284] on button at bounding box center [544, 284] width 4 height 4
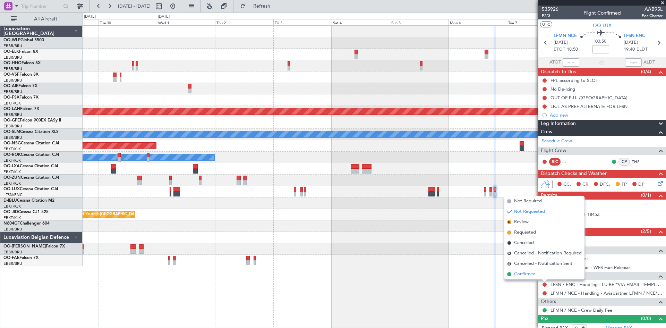
click at [531, 274] on span "Confirmed" at bounding box center [524, 273] width 21 height 7
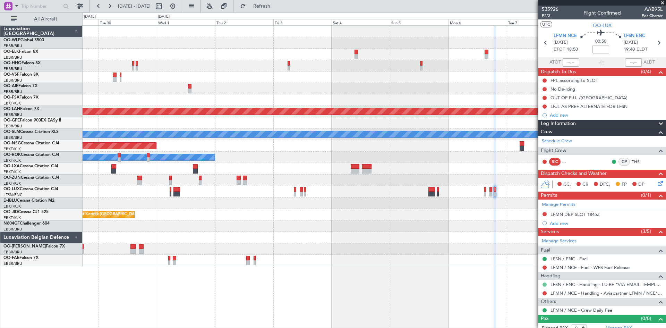
click at [544, 285] on button at bounding box center [544, 284] width 4 height 4
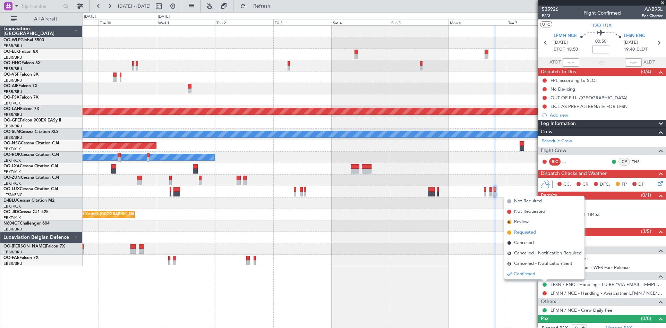
click at [525, 235] on span "Requested" at bounding box center [525, 232] width 22 height 7
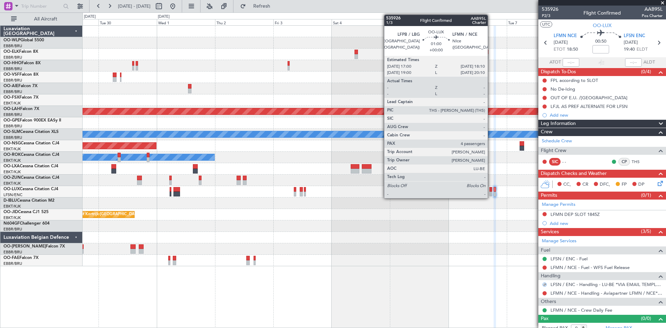
click at [491, 194] on div at bounding box center [490, 193] width 3 height 5
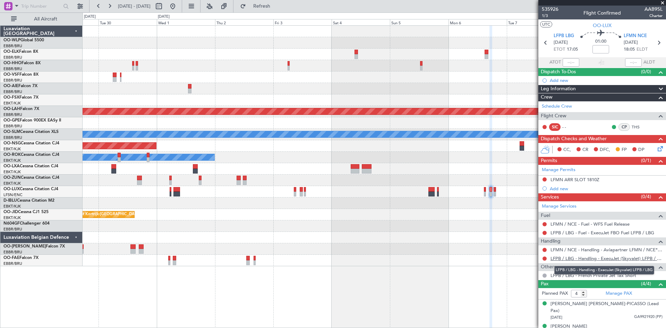
click at [585, 259] on link "LFPB / LBG - Handling - ExecuJet (Skyvalet) LFPB / LBG" at bounding box center [606, 258] width 112 height 6
click at [276, 8] on span "Refresh" at bounding box center [261, 6] width 29 height 5
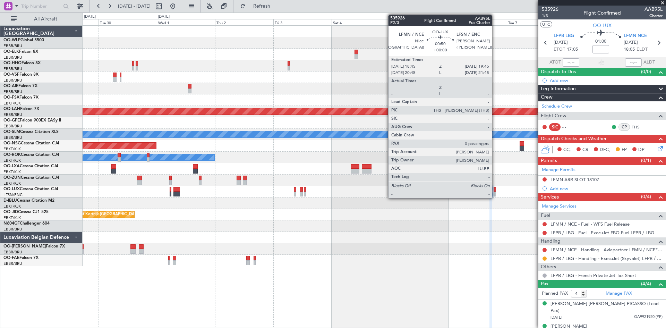
click at [495, 190] on div at bounding box center [494, 189] width 3 height 5
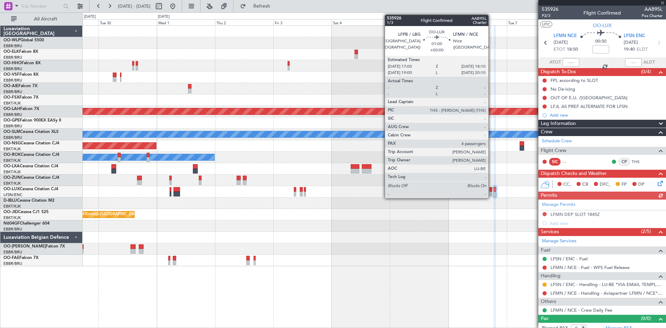
click at [491, 193] on div at bounding box center [490, 193] width 3 height 5
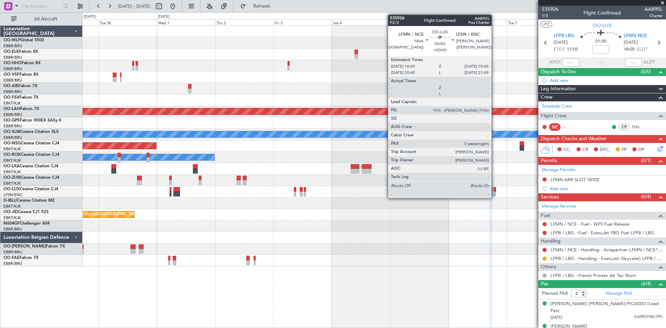
click at [494, 192] on div at bounding box center [494, 193] width 3 height 5
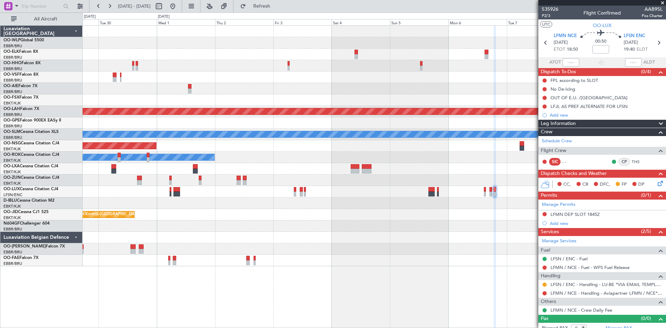
scroll to position [6, 0]
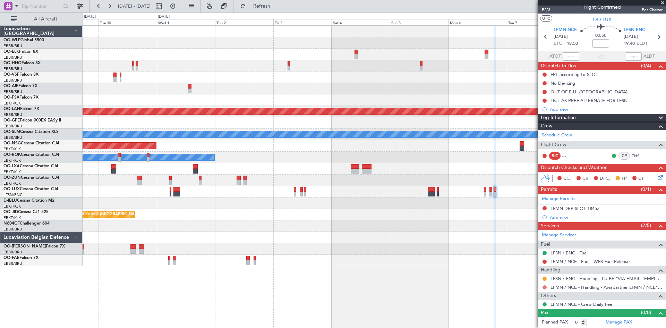
click at [545, 286] on button at bounding box center [544, 287] width 4 height 4
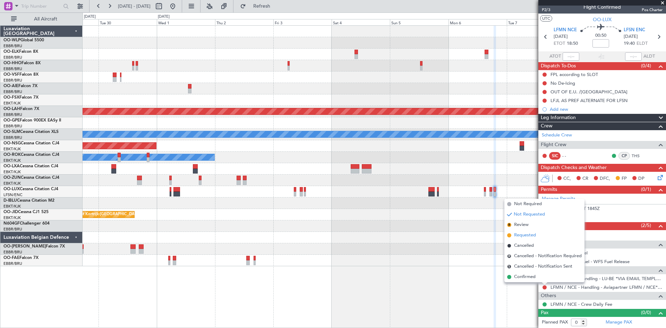
click at [523, 236] on span "Requested" at bounding box center [525, 235] width 22 height 7
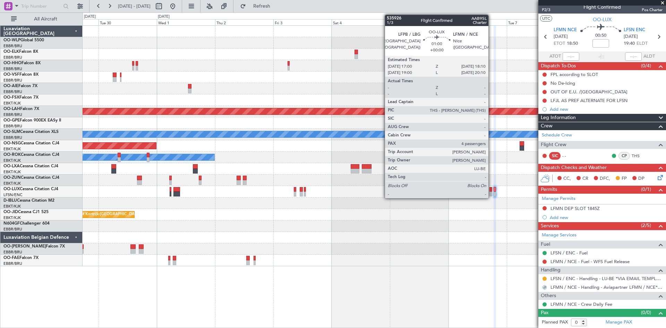
click at [491, 192] on div at bounding box center [490, 193] width 3 height 5
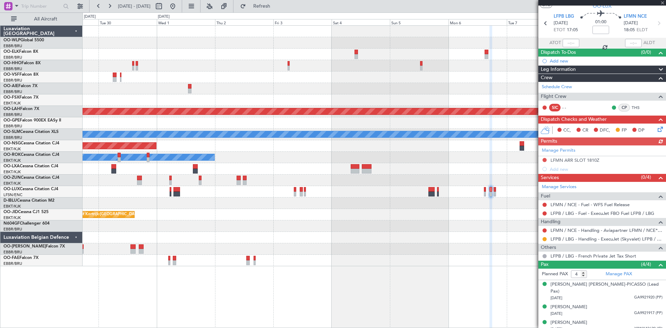
scroll to position [34, 0]
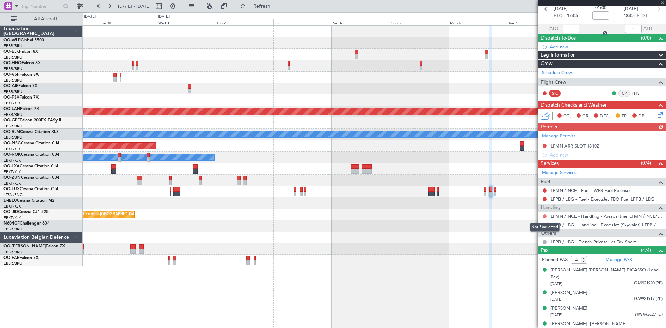
click at [545, 215] on button at bounding box center [544, 216] width 4 height 4
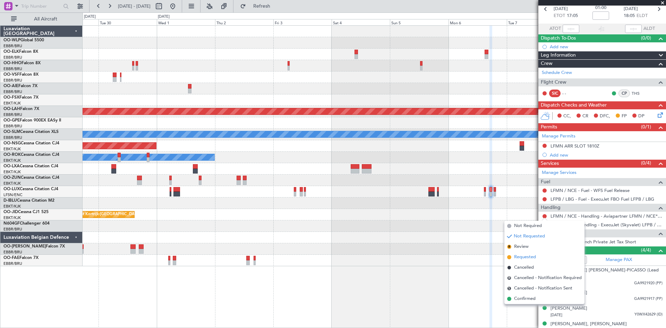
click at [525, 258] on span "Requested" at bounding box center [525, 256] width 22 height 7
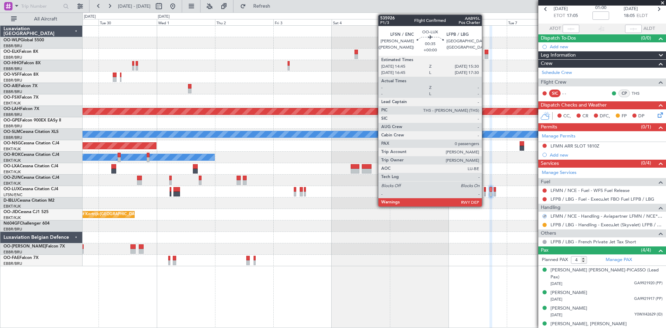
click at [485, 192] on div at bounding box center [485, 193] width 2 height 5
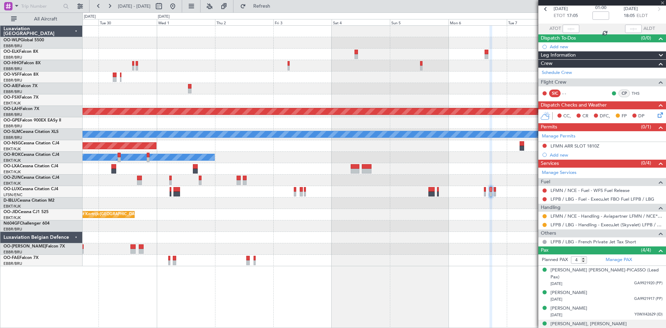
type input "0"
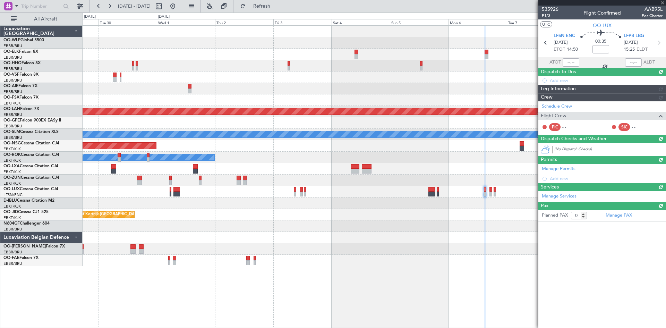
scroll to position [0, 0]
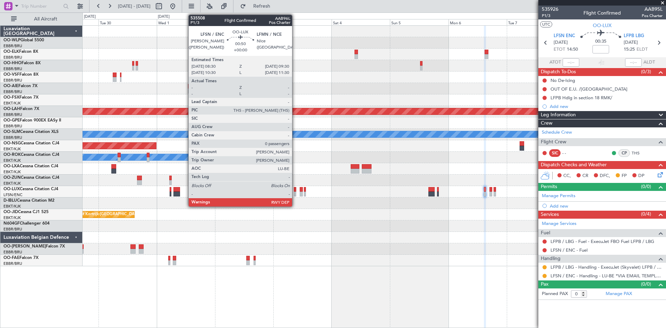
click at [295, 193] on div at bounding box center [295, 193] width 3 height 5
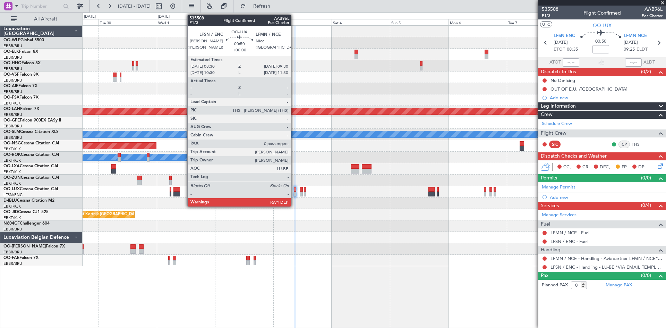
click at [294, 193] on div at bounding box center [295, 193] width 3 height 5
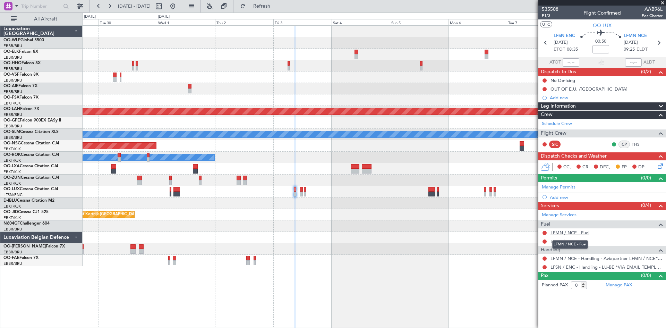
click at [589, 232] on link "LFMN / NCE - Fuel" at bounding box center [569, 233] width 39 height 6
click at [556, 197] on div "Add new" at bounding box center [603, 197] width 106 height 6
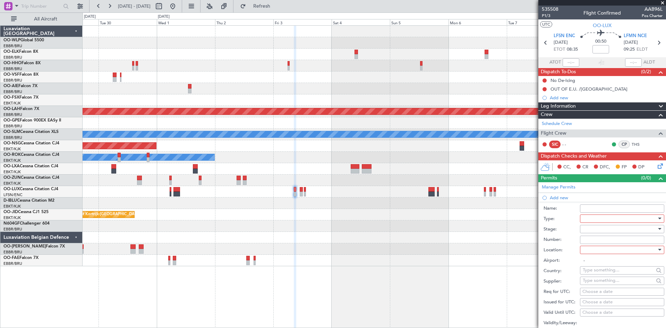
click at [612, 214] on div at bounding box center [620, 218] width 74 height 10
click at [595, 281] on span "Slot" at bounding box center [619, 283] width 73 height 10
click at [600, 231] on div at bounding box center [620, 229] width 74 height 10
click at [601, 256] on span "Not Requested" at bounding box center [619, 253] width 73 height 10
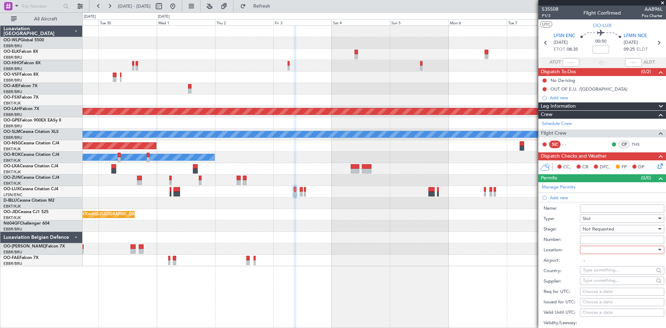
click at [603, 247] on div at bounding box center [620, 249] width 74 height 10
click at [598, 281] on span "Arrival" at bounding box center [619, 284] width 73 height 10
type input "LFMN / NCE"
click at [593, 287] on fb-calendar-cell "Choose a date" at bounding box center [622, 291] width 84 height 8
click at [593, 288] on div "Choose a date" at bounding box center [621, 291] width 79 height 7
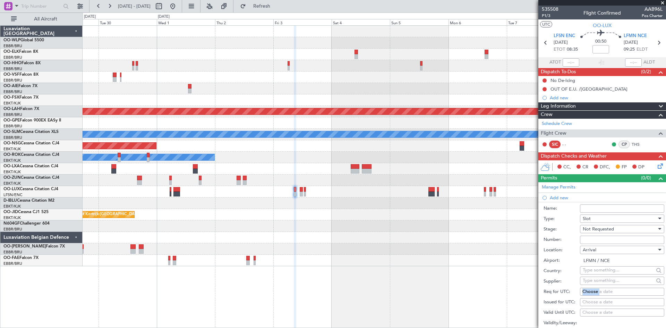
select select "9"
select select "2025"
click at [572, 230] on button "Next month" at bounding box center [573, 228] width 8 height 11
select select "10"
click at [547, 255] on span "3" at bounding box center [547, 255] width 9 height 9
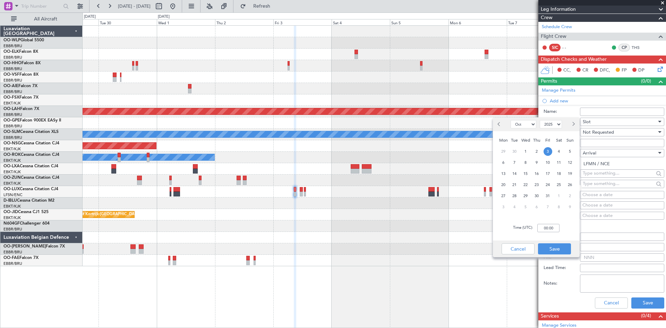
scroll to position [104, 0]
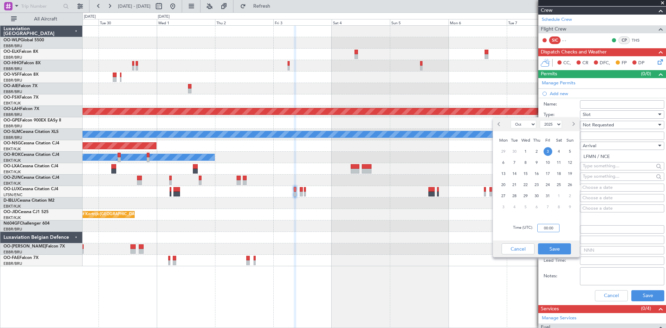
click at [546, 229] on input "00:00" at bounding box center [548, 228] width 22 height 8
type input "09:30"
drag, startPoint x: 553, startPoint y: 242, endPoint x: 553, endPoint y: 246, distance: 3.8
click at [553, 244] on div "Cancel Save" at bounding box center [536, 248] width 87 height 17
click at [553, 248] on button "Save" at bounding box center [554, 248] width 33 height 11
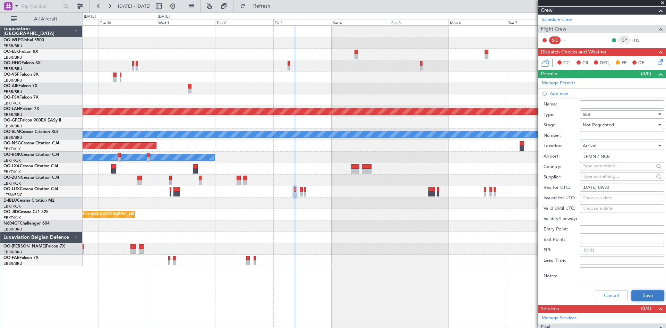
click at [640, 292] on button "Save" at bounding box center [647, 295] width 33 height 11
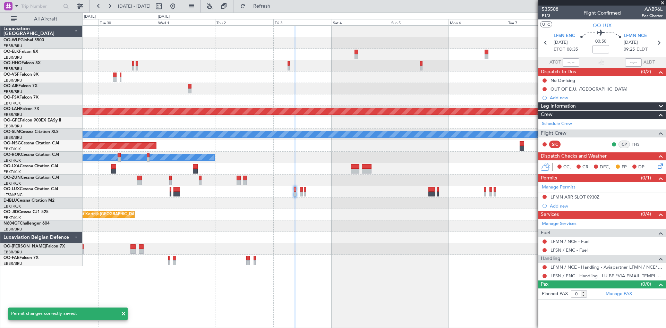
scroll to position [0, 0]
click at [273, 3] on button "Refresh" at bounding box center [258, 6] width 42 height 11
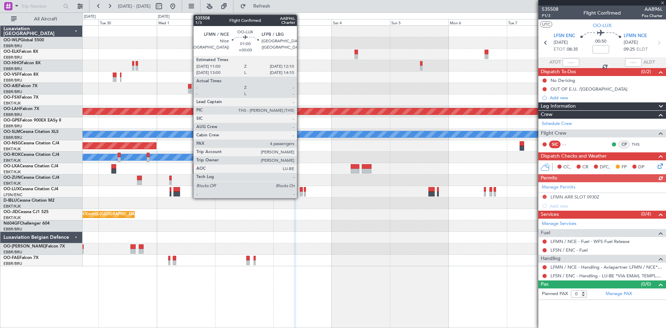
click at [300, 193] on div at bounding box center [301, 193] width 3 height 5
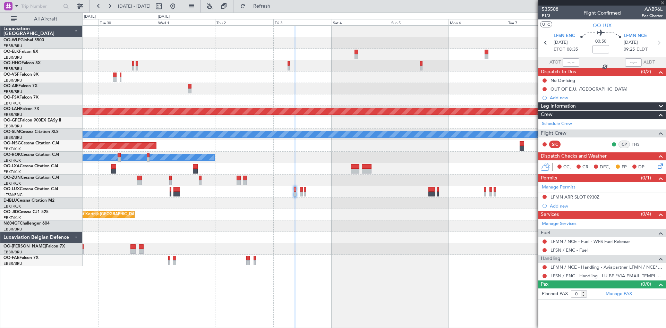
type input "4"
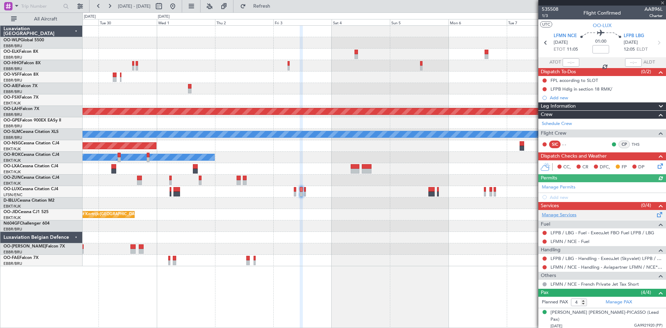
click at [566, 214] on link "Manage Services" at bounding box center [559, 215] width 35 height 7
click at [560, 196] on div "Add new" at bounding box center [603, 197] width 106 height 6
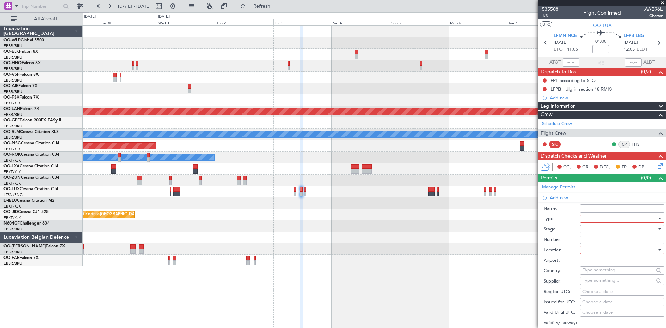
click at [611, 223] on div at bounding box center [620, 218] width 74 height 10
click at [596, 285] on span "Slot" at bounding box center [619, 283] width 73 height 10
click at [606, 228] on div at bounding box center [620, 229] width 74 height 10
click at [599, 256] on span "Not Requested" at bounding box center [619, 253] width 73 height 10
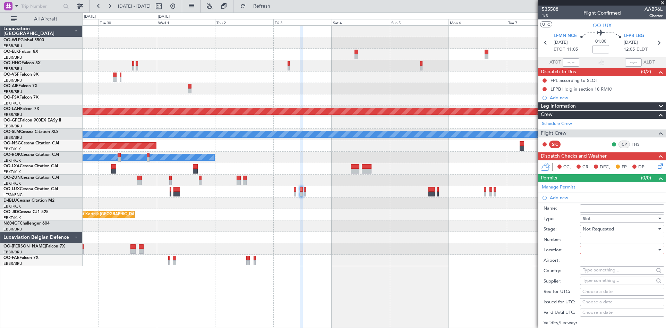
click at [606, 250] on div at bounding box center [620, 249] width 74 height 10
click at [596, 267] on span "Departure" at bounding box center [619, 263] width 73 height 10
type input "LFMN / NCE"
click at [593, 290] on div "Choose a date" at bounding box center [621, 291] width 79 height 7
select select "9"
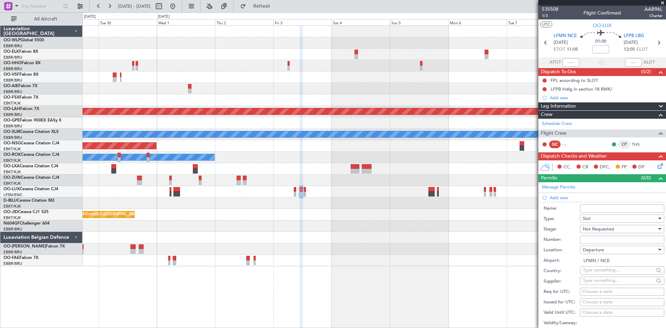
select select "2025"
click at [572, 228] on span "Next month" at bounding box center [573, 228] width 4 height 4
select select "10"
click at [549, 255] on span "3" at bounding box center [547, 255] width 9 height 9
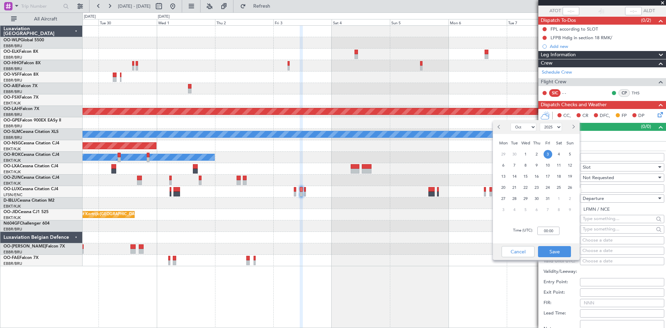
scroll to position [104, 0]
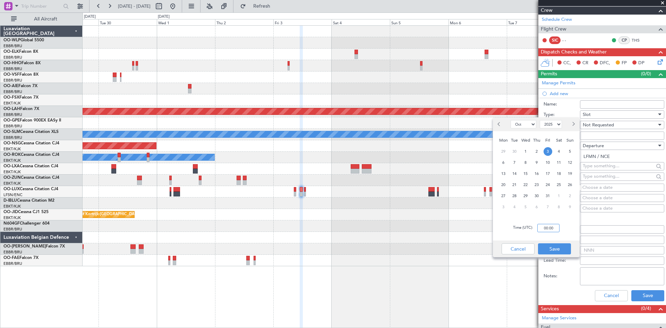
click at [547, 227] on input "00:00" at bounding box center [548, 228] width 22 height 8
type input "11:00"
click at [551, 251] on button "Save" at bounding box center [554, 248] width 33 height 11
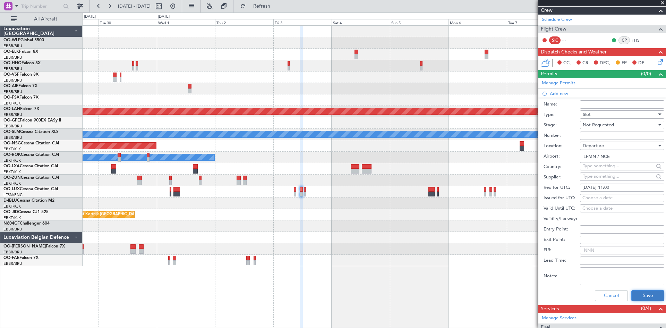
click at [637, 295] on button "Save" at bounding box center [647, 295] width 33 height 11
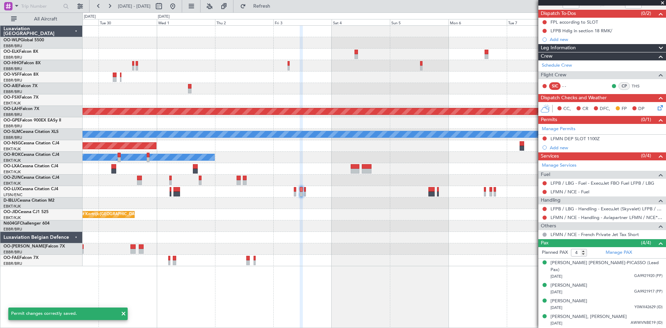
scroll to position [51, 0]
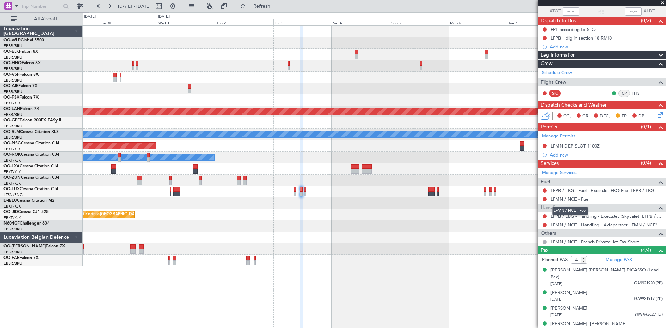
click at [587, 200] on link "LFMN / NCE - Fuel" at bounding box center [569, 199] width 39 height 6
click at [265, 6] on button "Refresh" at bounding box center [258, 6] width 42 height 11
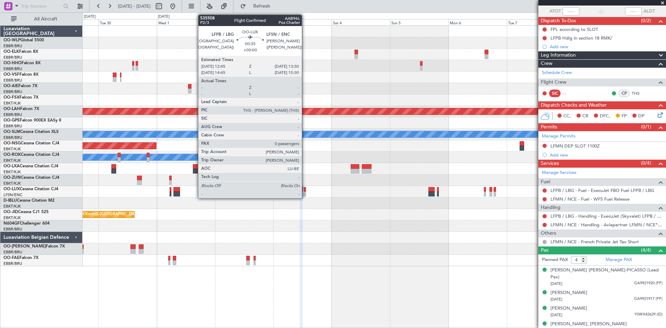
click at [305, 192] on div at bounding box center [305, 193] width 2 height 5
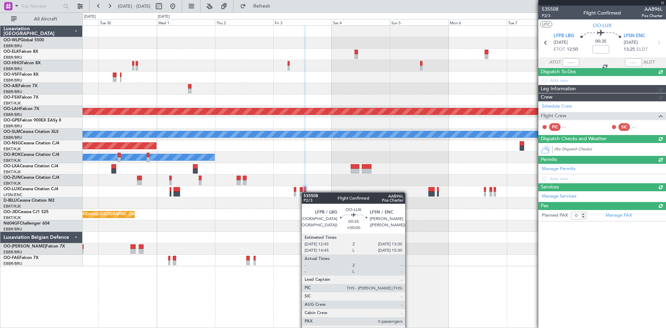
scroll to position [0, 0]
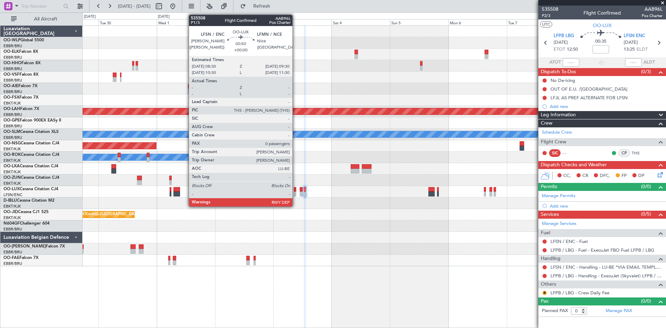
click at [295, 193] on div at bounding box center [295, 193] width 3 height 5
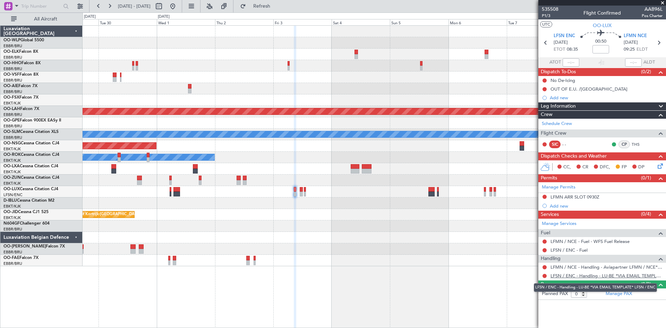
click at [605, 277] on link "LFSN / ENC - Handling - LU-BE *VIA EMAIL TEMPLATE* LFSN / ENC" at bounding box center [606, 276] width 112 height 6
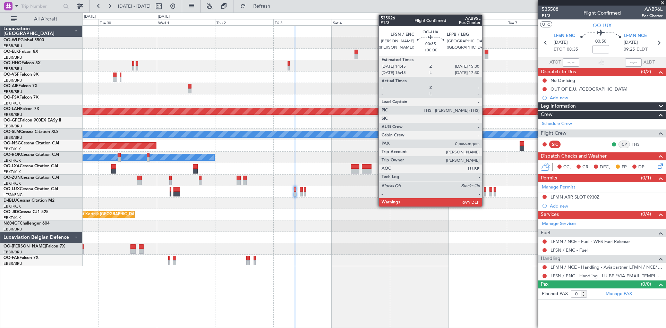
click at [485, 193] on div at bounding box center [485, 193] width 2 height 5
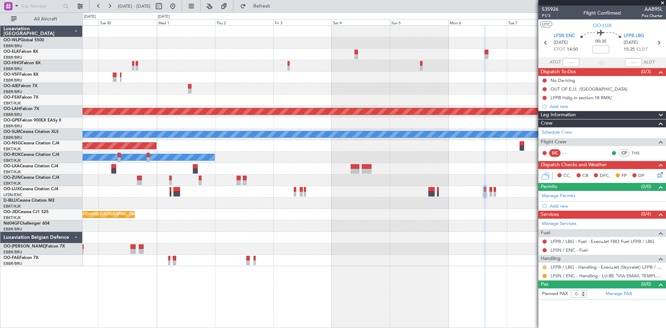
click at [545, 267] on button at bounding box center [544, 267] width 4 height 4
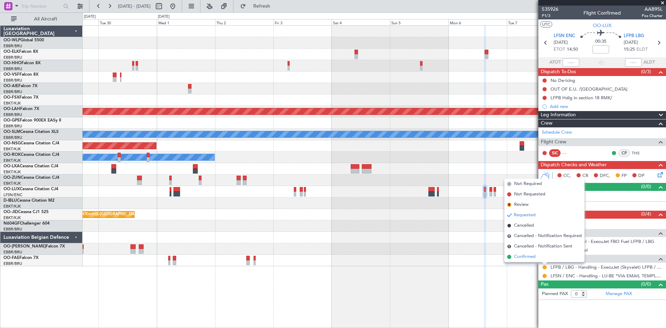
click at [530, 258] on span "Confirmed" at bounding box center [524, 256] width 21 height 7
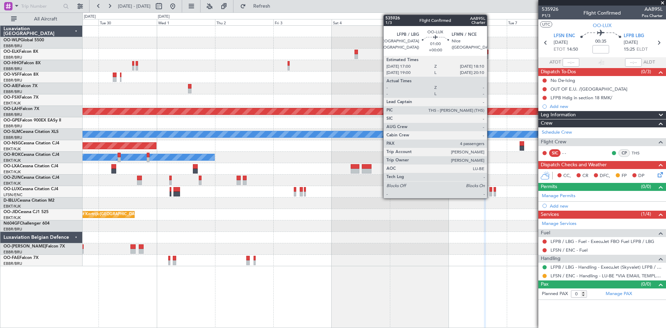
click at [490, 193] on div at bounding box center [490, 193] width 3 height 5
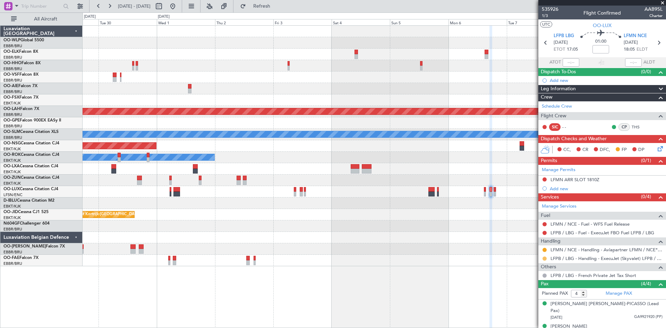
click at [544, 258] on button at bounding box center [544, 258] width 4 height 4
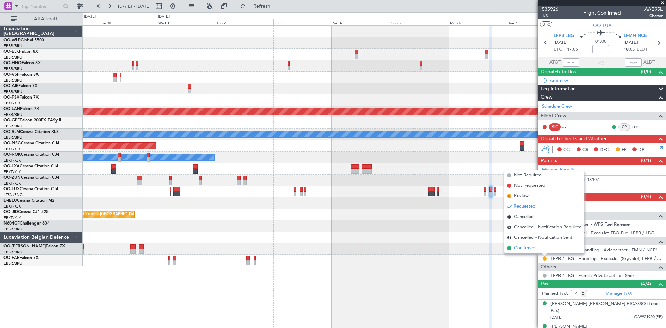
click at [535, 250] on span "Confirmed" at bounding box center [524, 247] width 21 height 7
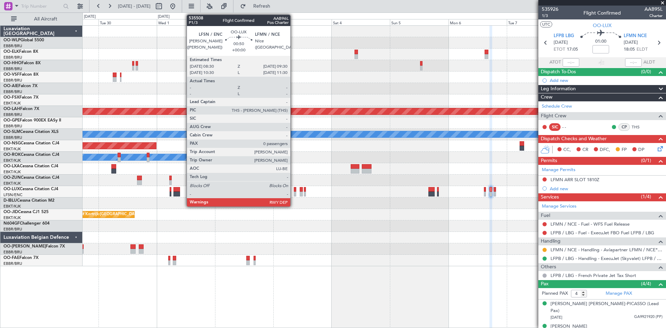
click at [294, 189] on div at bounding box center [295, 189] width 3 height 5
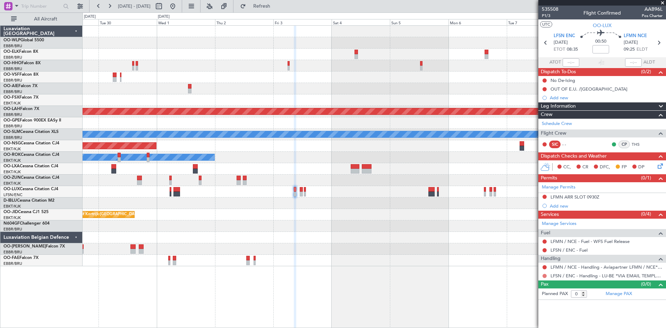
click at [545, 276] on button at bounding box center [544, 276] width 4 height 4
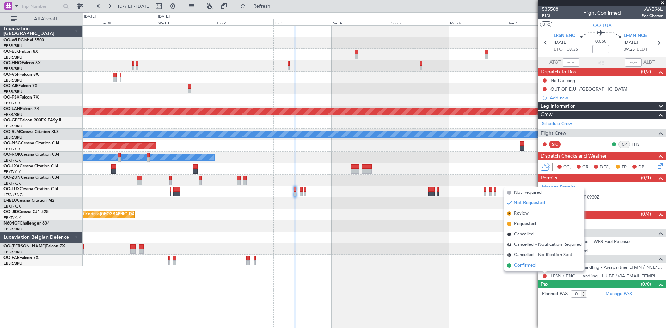
click at [529, 269] on li "Confirmed" at bounding box center [544, 265] width 80 height 10
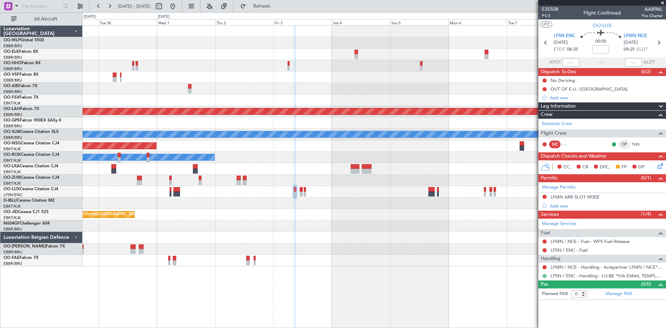
click at [544, 276] on button at bounding box center [544, 276] width 4 height 4
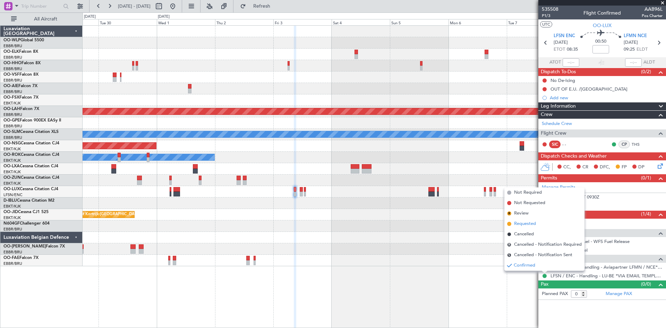
click at [514, 228] on li "Requested" at bounding box center [544, 223] width 80 height 10
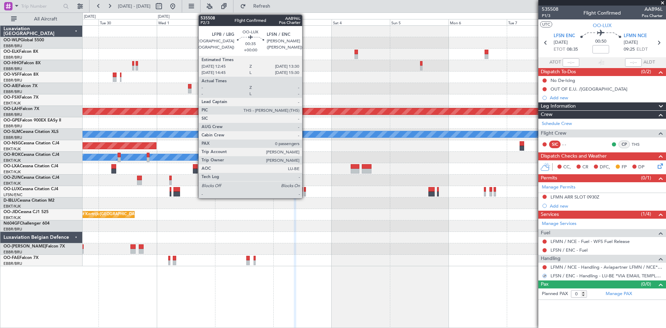
click at [305, 193] on div at bounding box center [305, 193] width 2 height 5
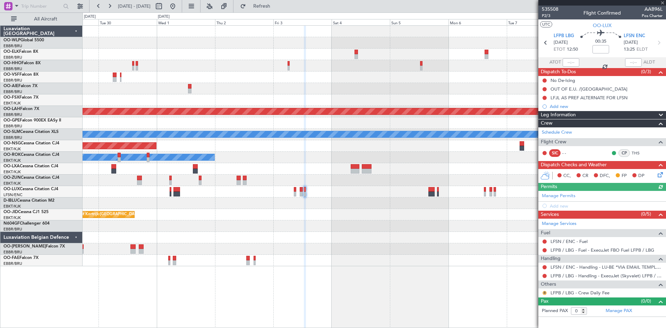
click at [545, 291] on button "R" at bounding box center [544, 293] width 4 height 4
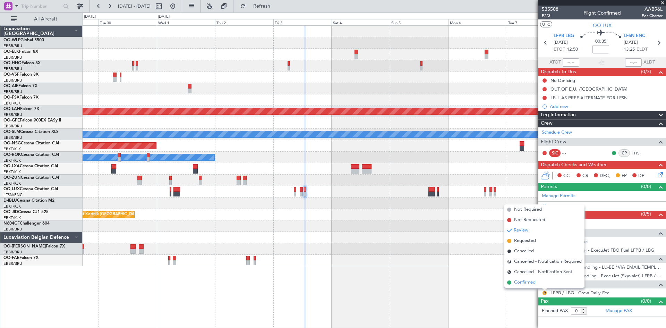
click at [527, 281] on span "Confirmed" at bounding box center [524, 282] width 21 height 7
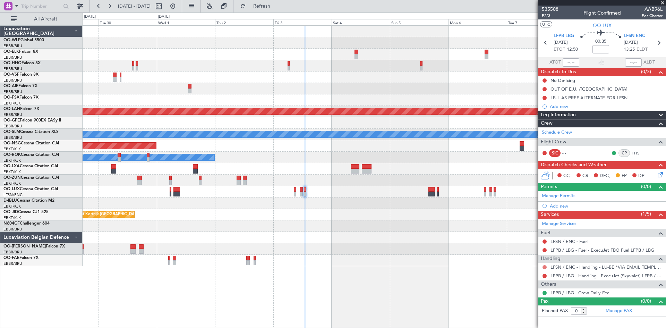
click at [544, 268] on button at bounding box center [544, 267] width 4 height 4
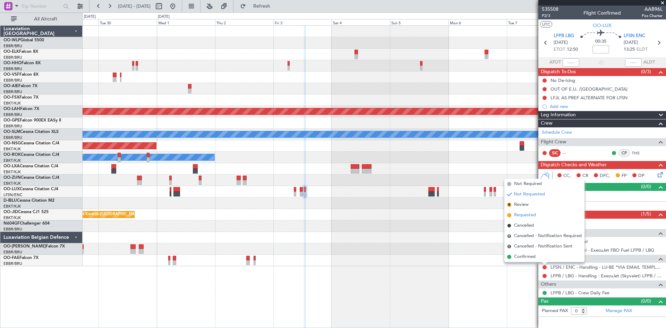
click at [525, 213] on span "Requested" at bounding box center [525, 215] width 22 height 7
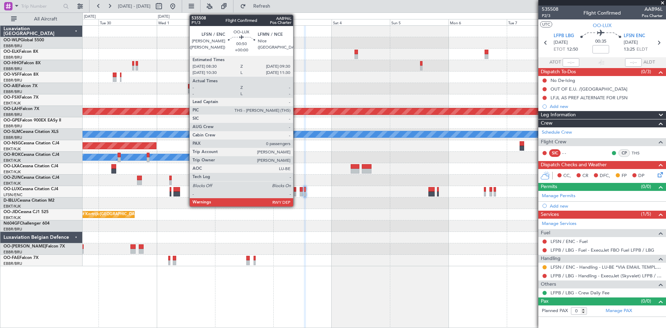
click at [296, 191] on div at bounding box center [295, 193] width 3 height 5
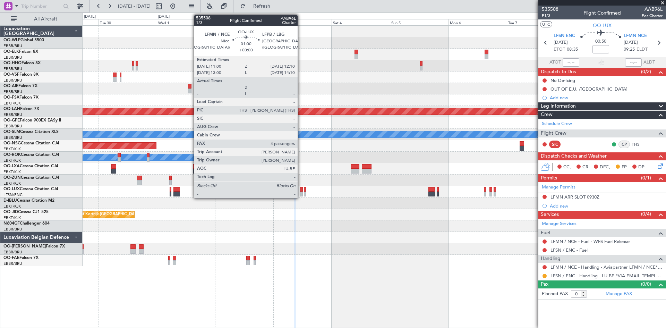
click at [301, 191] on div at bounding box center [301, 193] width 3 height 5
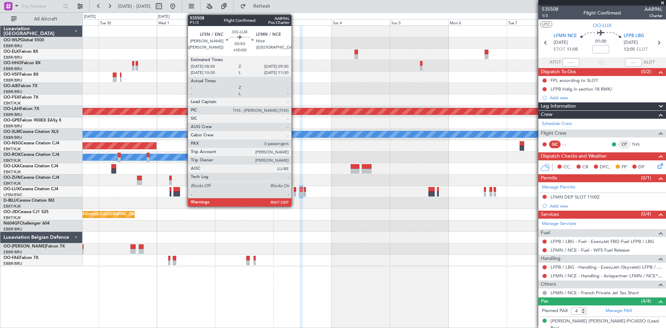
click at [294, 190] on div at bounding box center [295, 189] width 3 height 5
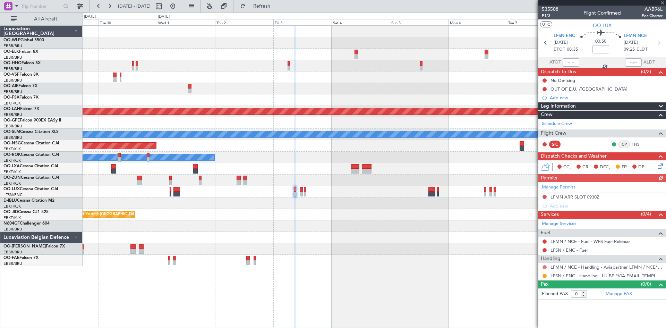
click at [543, 266] on button at bounding box center [544, 267] width 4 height 4
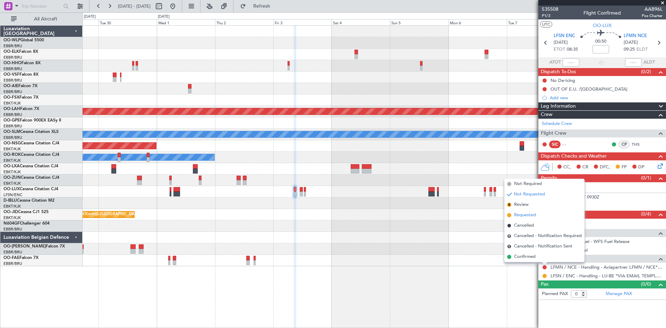
click at [519, 218] on span "Requested" at bounding box center [525, 215] width 22 height 7
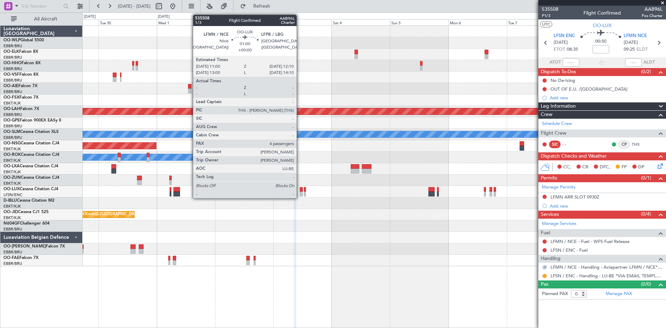
click at [300, 193] on div at bounding box center [301, 193] width 3 height 5
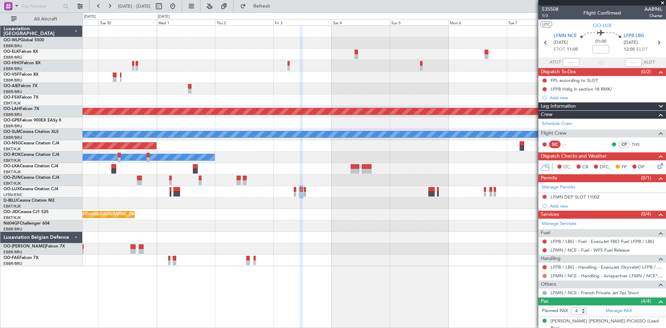
click at [545, 275] on button at bounding box center [544, 276] width 4 height 4
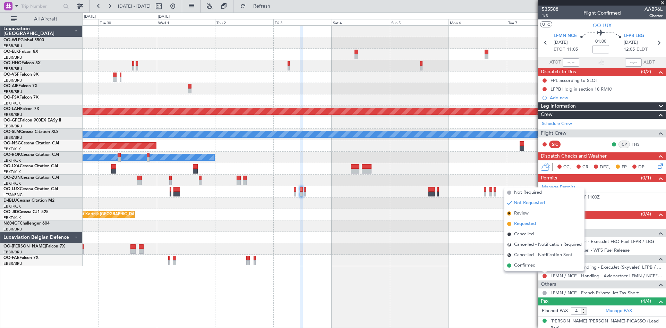
click at [527, 226] on span "Requested" at bounding box center [525, 223] width 22 height 7
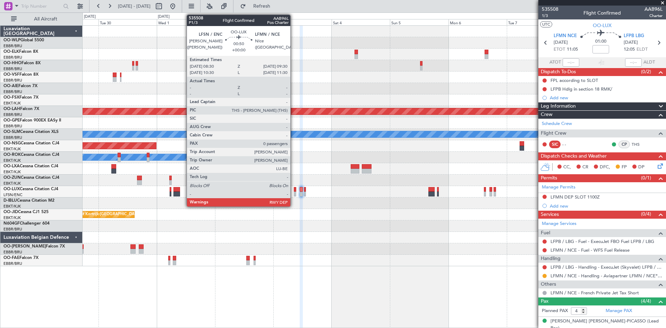
click at [294, 191] on div at bounding box center [295, 193] width 3 height 5
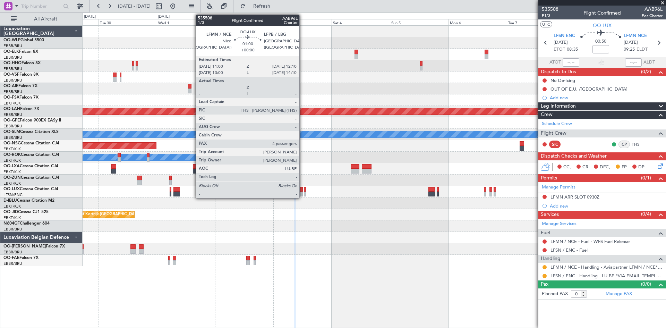
click at [302, 192] on div at bounding box center [301, 193] width 3 height 5
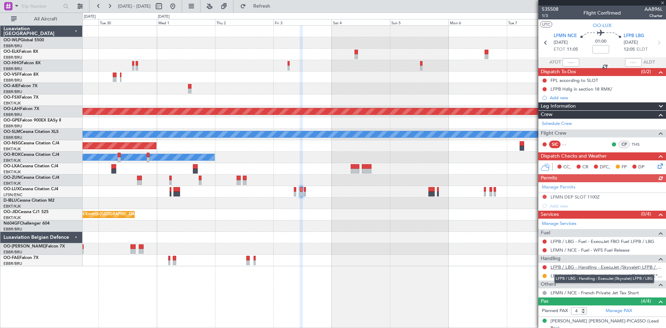
click at [605, 266] on link "LFPB / LBG - Handling - ExecuJet (Skyvalet) LFPB / LBG" at bounding box center [606, 267] width 112 height 6
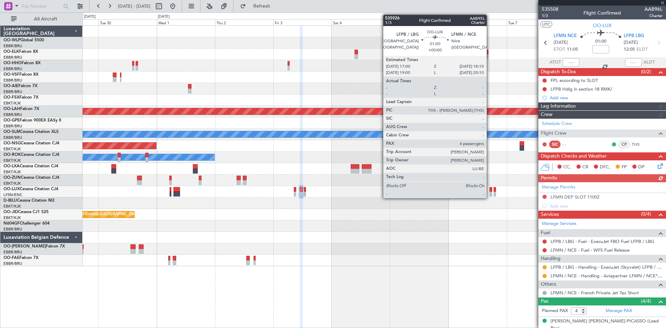
click at [490, 193] on div at bounding box center [490, 193] width 3 height 5
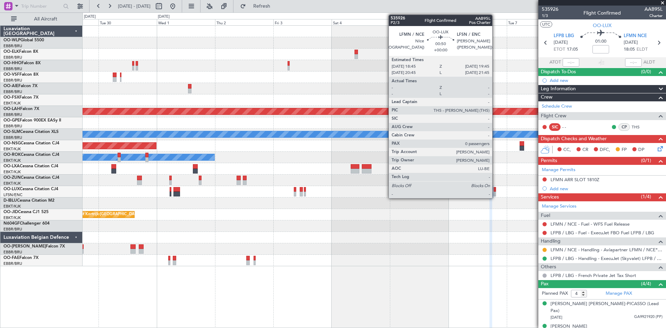
click at [495, 192] on div at bounding box center [494, 193] width 3 height 5
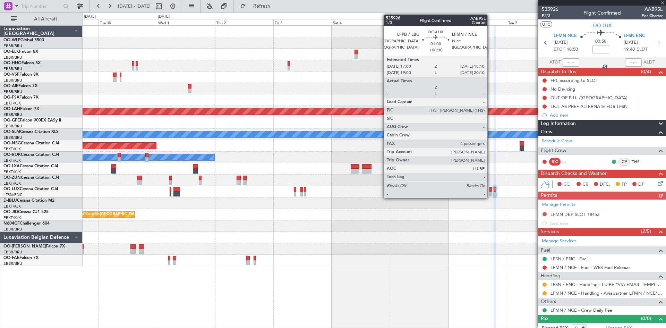
click at [490, 193] on div at bounding box center [490, 193] width 3 height 5
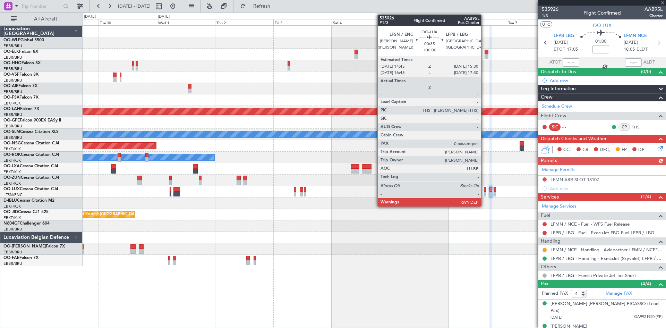
click at [484, 192] on div at bounding box center [485, 193] width 2 height 5
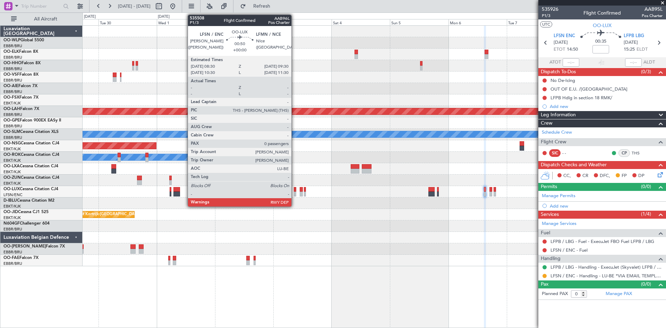
click at [294, 190] on div at bounding box center [295, 189] width 3 height 5
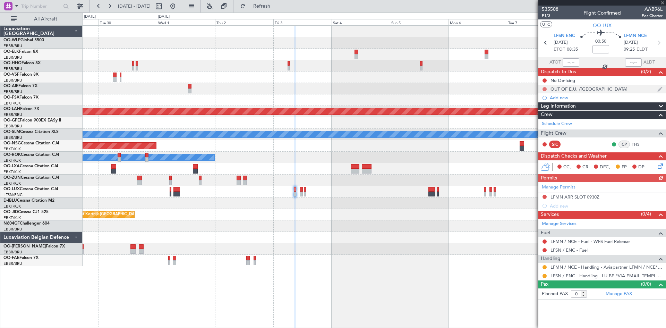
click at [545, 88] on button at bounding box center [544, 89] width 4 height 4
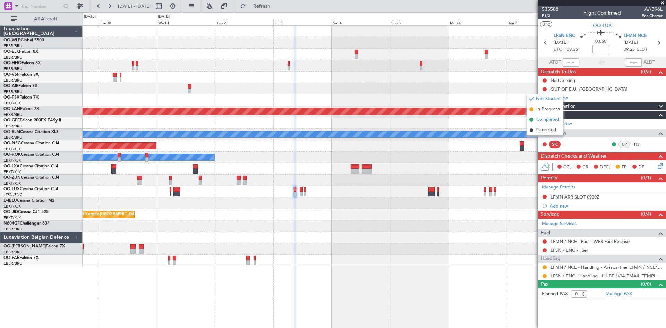
click at [540, 120] on span "Completed" at bounding box center [547, 119] width 23 height 7
click at [662, 165] on icon at bounding box center [659, 165] width 6 height 6
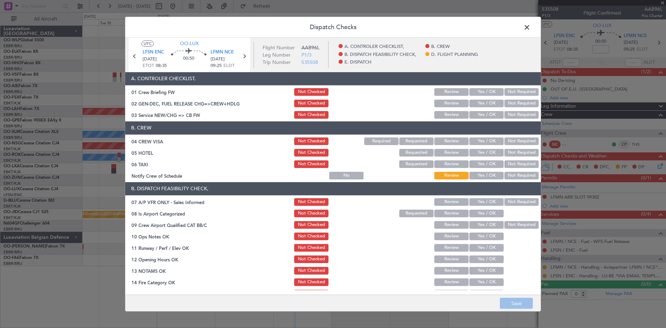
click at [482, 111] on button "Yes / OK" at bounding box center [486, 115] width 34 height 8
click at [480, 131] on header "B. CREW" at bounding box center [332, 127] width 415 height 13
click at [479, 139] on button "Yes / OK" at bounding box center [486, 141] width 34 height 8
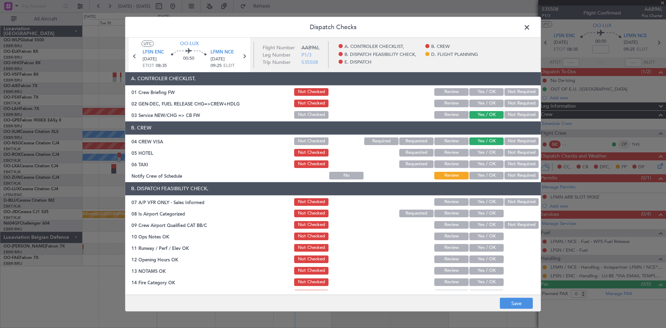
click at [477, 172] on button "Yes / OK" at bounding box center [486, 176] width 34 height 8
click at [507, 149] on button "Not Required" at bounding box center [521, 153] width 34 height 8
click at [507, 152] on button "Not Required" at bounding box center [521, 153] width 34 height 8
click at [503, 158] on section "B. CREW 04 CREW VISA Not Checked Required Requested Review Yes / OK Not Require…" at bounding box center [332, 150] width 415 height 59
click at [504, 165] on button "Not Required" at bounding box center [521, 164] width 34 height 8
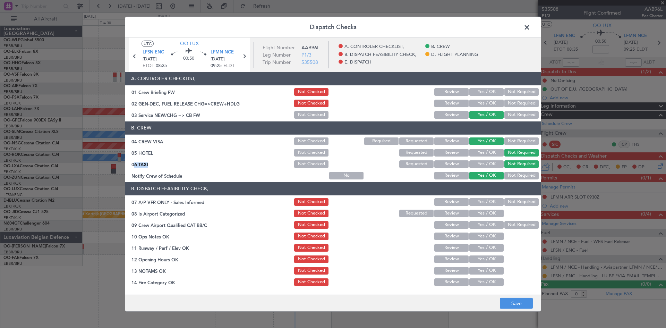
click at [505, 199] on button "Not Required" at bounding box center [521, 202] width 34 height 8
click at [492, 211] on button "Yes / OK" at bounding box center [486, 213] width 34 height 8
drag, startPoint x: 501, startPoint y: 219, endPoint x: 506, endPoint y: 224, distance: 6.4
click at [503, 222] on section "B. DISPATCH FEASIBILITY CHECK, 07 A/P VFR ONLY - Sales Informed Not Checked Rev…" at bounding box center [332, 257] width 415 height 150
click at [506, 224] on button "Not Required" at bounding box center [521, 225] width 34 height 8
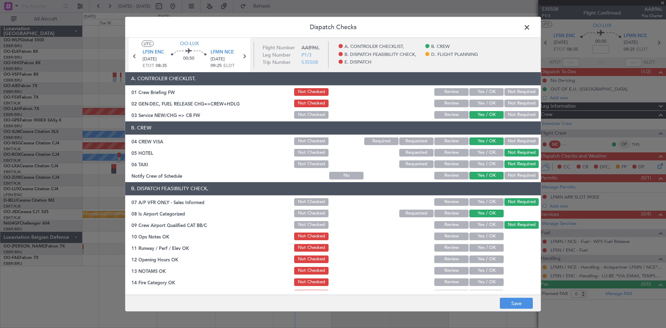
click at [490, 234] on button "Yes / OK" at bounding box center [486, 236] width 34 height 8
click at [486, 244] on button "Yes / OK" at bounding box center [486, 248] width 34 height 8
drag, startPoint x: 485, startPoint y: 249, endPoint x: 483, endPoint y: 255, distance: 6.1
click at [484, 251] on div "Yes / OK" at bounding box center [485, 248] width 35 height 10
click at [483, 256] on button "Yes / OK" at bounding box center [486, 259] width 34 height 8
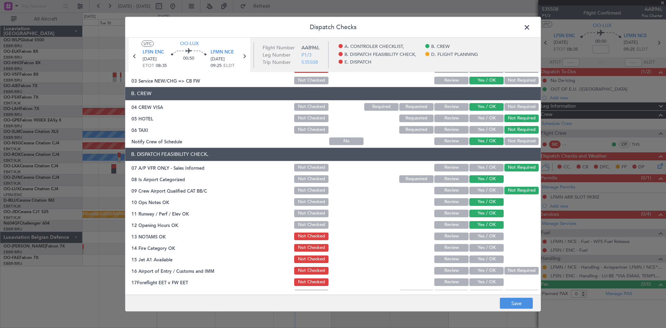
scroll to position [69, 0]
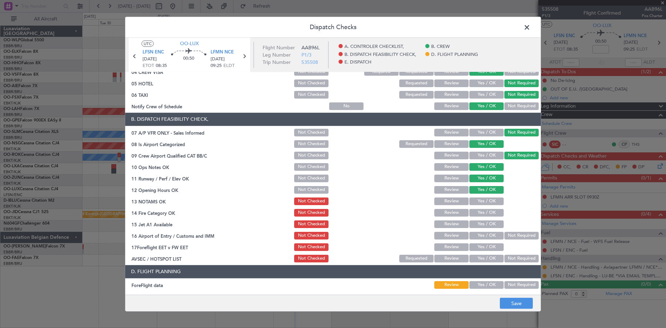
click at [488, 199] on button "Yes / OK" at bounding box center [486, 201] width 34 height 8
click at [490, 217] on section "B. DISPATCH FEASIBILITY CHECK, 07 A/P VFR ONLY - Sales Informed Not Checked Rev…" at bounding box center [332, 188] width 415 height 150
click at [486, 212] on button "Yes / OK" at bounding box center [486, 213] width 34 height 8
click at [487, 222] on button "Yes / OK" at bounding box center [486, 224] width 34 height 8
click at [510, 232] on button "Not Required" at bounding box center [521, 236] width 34 height 8
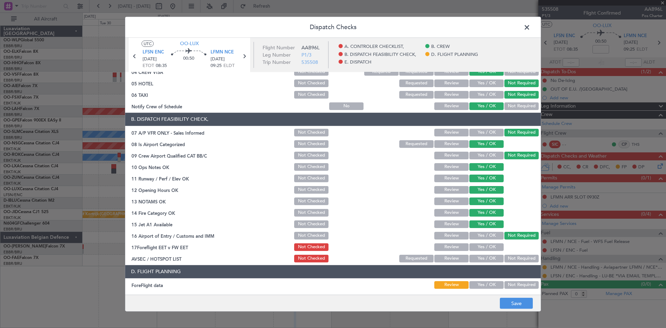
click at [478, 245] on button "Yes / OK" at bounding box center [486, 247] width 34 height 8
drag, startPoint x: 514, startPoint y: 258, endPoint x: 510, endPoint y: 261, distance: 4.9
click at [514, 258] on button "Not Required" at bounding box center [521, 259] width 34 height 8
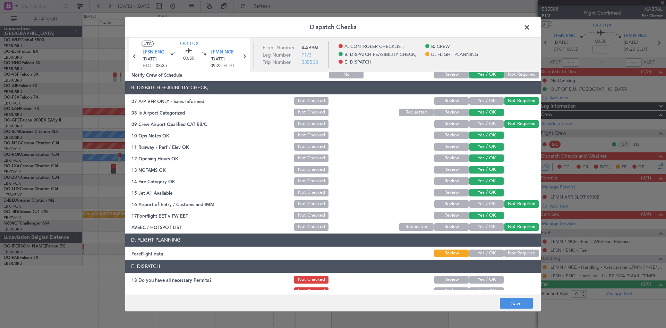
scroll to position [131, 0]
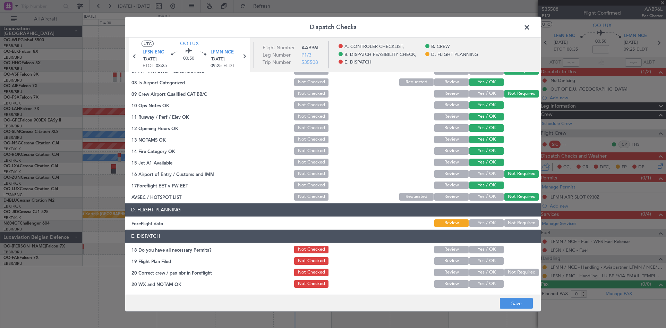
click at [516, 294] on footer "Save" at bounding box center [332, 302] width 415 height 17
click at [516, 299] on button "Save" at bounding box center [516, 302] width 33 height 11
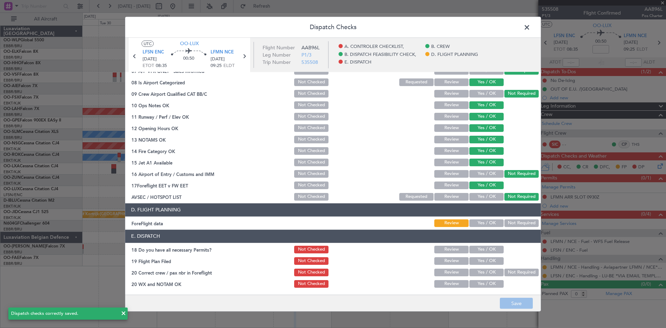
click at [445, 186] on button "Review" at bounding box center [451, 185] width 34 height 8
click at [520, 303] on button "Save" at bounding box center [516, 302] width 33 height 11
click at [239, 54] on div "LFMN NCE 03/10/2025 09:25 ELDT" at bounding box center [224, 59] width 29 height 20
click at [248, 57] on icon at bounding box center [244, 55] width 9 height 9
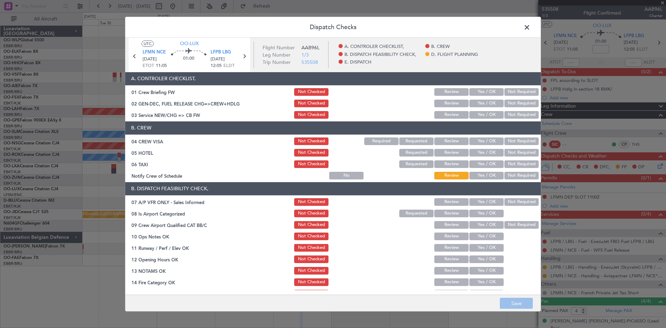
click at [482, 117] on button "Yes / OK" at bounding box center [486, 115] width 34 height 8
click at [482, 142] on button "Yes / OK" at bounding box center [486, 141] width 34 height 8
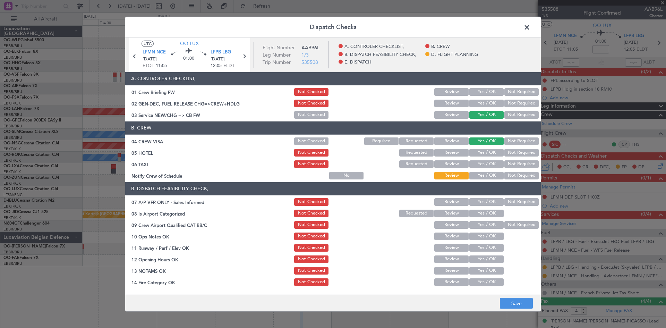
click at [507, 154] on button "Not Required" at bounding box center [521, 153] width 34 height 8
drag, startPoint x: 507, startPoint y: 156, endPoint x: 506, endPoint y: 161, distance: 4.7
click at [507, 156] on div "Not Required" at bounding box center [520, 153] width 35 height 10
click at [506, 164] on button "Not Required" at bounding box center [521, 164] width 34 height 8
click at [493, 176] on button "Yes / OK" at bounding box center [486, 176] width 34 height 8
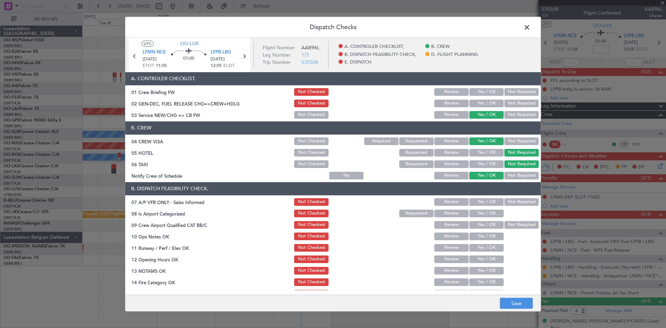
scroll to position [35, 0]
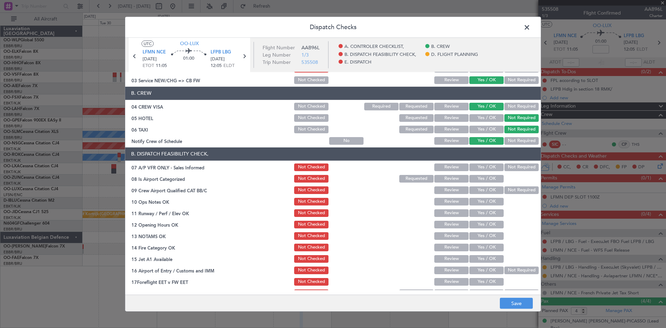
click at [503, 174] on div at bounding box center [520, 179] width 35 height 10
click at [506, 169] on button "Not Required" at bounding box center [521, 167] width 34 height 8
click at [481, 181] on button "Yes / OK" at bounding box center [486, 179] width 34 height 8
click at [519, 189] on button "Not Required" at bounding box center [521, 190] width 34 height 8
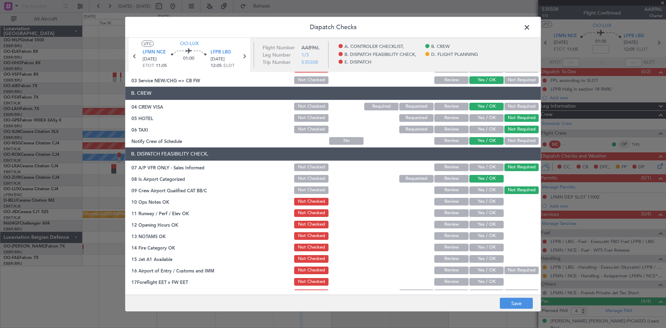
click at [483, 201] on button "Yes / OK" at bounding box center [486, 202] width 34 height 8
click at [484, 209] on button "Yes / OK" at bounding box center [486, 213] width 34 height 8
click at [485, 228] on div "Yes / OK" at bounding box center [485, 224] width 35 height 10
click at [484, 224] on button "Yes / OK" at bounding box center [486, 225] width 34 height 8
click at [482, 238] on button "Yes / OK" at bounding box center [486, 236] width 34 height 8
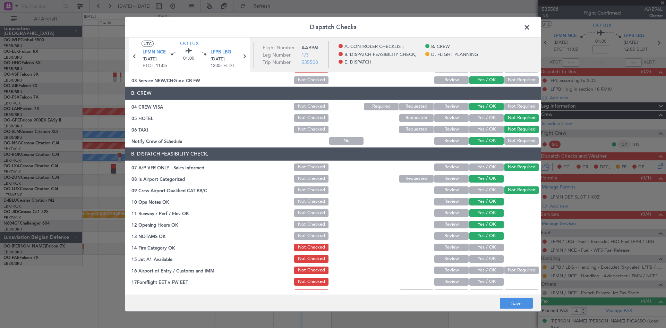
click at [482, 249] on button "Yes / OK" at bounding box center [486, 247] width 34 height 8
click at [482, 258] on button "Yes / OK" at bounding box center [486, 259] width 34 height 8
click at [514, 267] on button "Not Required" at bounding box center [521, 270] width 34 height 8
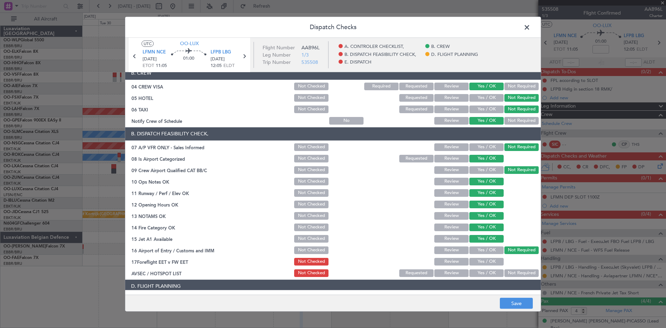
scroll to position [104, 0]
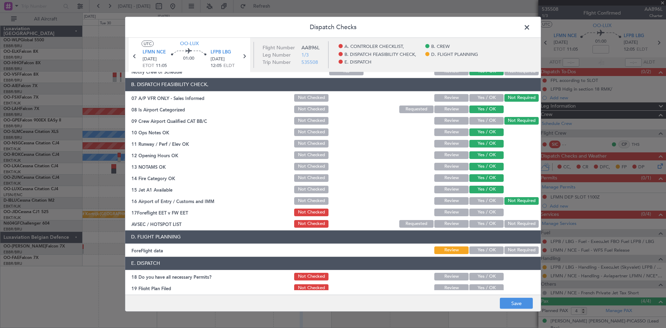
click at [469, 209] on button "Yes / OK" at bounding box center [486, 212] width 34 height 8
click at [456, 208] on button "Review" at bounding box center [451, 212] width 34 height 8
click at [505, 223] on button "Not Required" at bounding box center [521, 224] width 34 height 8
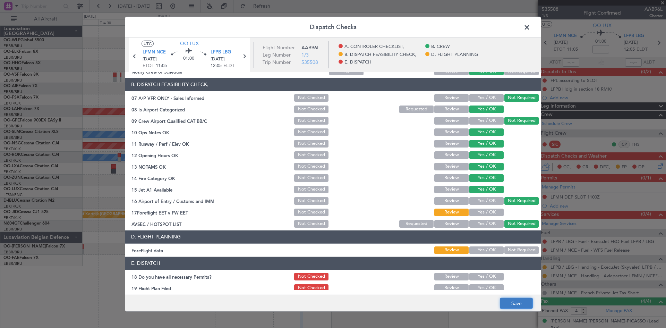
click at [524, 300] on button "Save" at bounding box center [516, 302] width 33 height 11
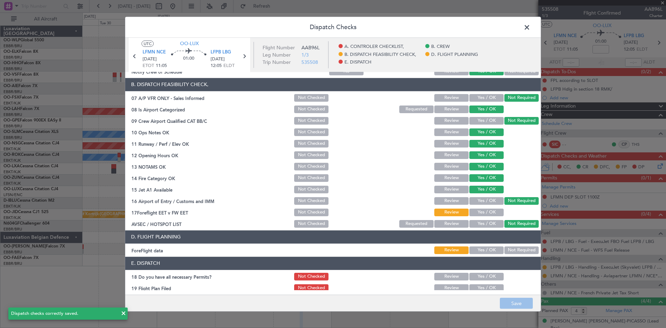
click at [530, 29] on span at bounding box center [530, 29] width 0 height 14
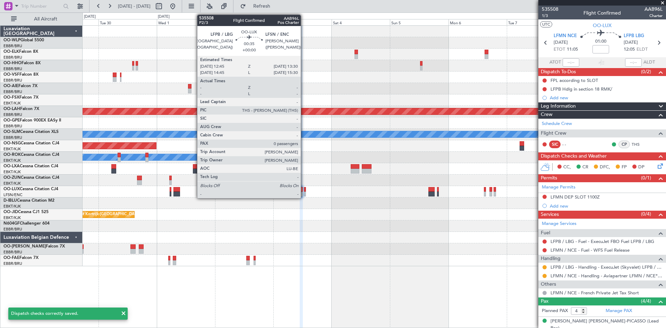
click at [304, 190] on div at bounding box center [305, 189] width 2 height 5
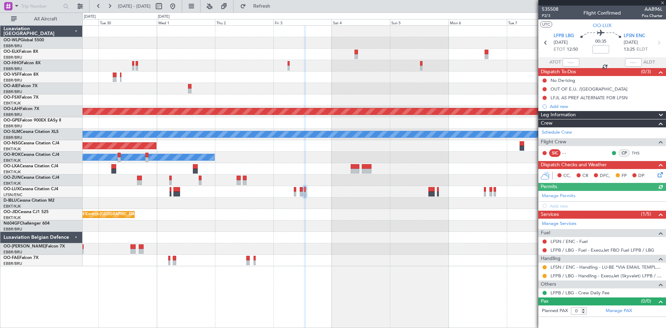
click at [661, 176] on icon at bounding box center [659, 174] width 6 height 6
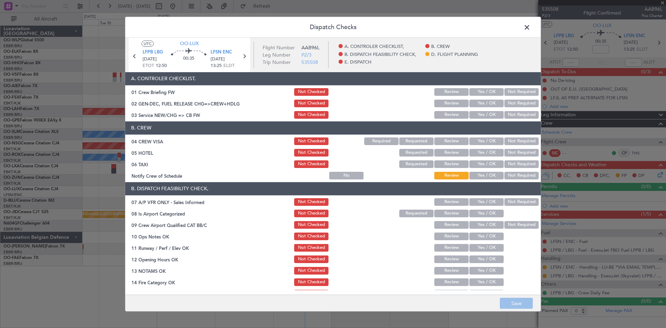
click at [480, 115] on button "Yes / OK" at bounding box center [486, 115] width 34 height 8
drag, startPoint x: 478, startPoint y: 138, endPoint x: 477, endPoint y: 143, distance: 4.6
click at [478, 140] on button "Yes / OK" at bounding box center [486, 141] width 34 height 8
click at [477, 143] on button "Yes / OK" at bounding box center [486, 141] width 34 height 8
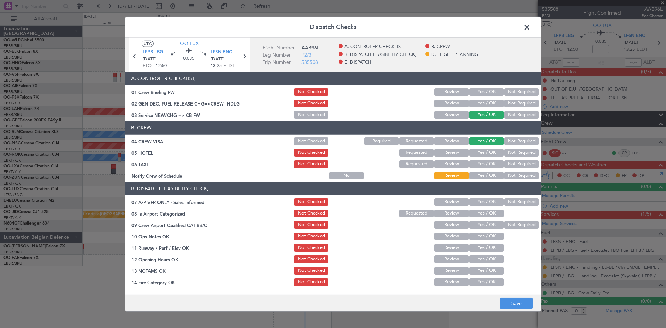
click at [485, 177] on button "Yes / OK" at bounding box center [486, 176] width 34 height 8
click at [517, 153] on button "Not Required" at bounding box center [521, 153] width 34 height 8
click at [512, 163] on button "Not Required" at bounding box center [521, 164] width 34 height 8
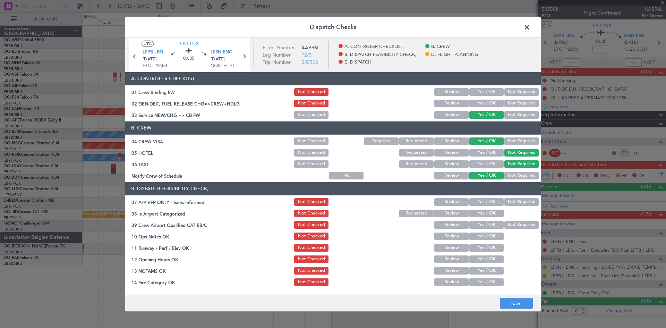
click at [505, 200] on button "Not Required" at bounding box center [521, 202] width 34 height 8
click at [505, 223] on button "Not Required" at bounding box center [521, 225] width 34 height 8
click at [486, 214] on button "Yes / OK" at bounding box center [486, 213] width 34 height 8
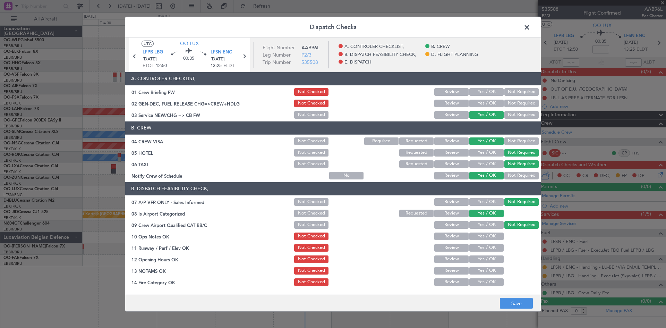
click at [489, 237] on button "Yes / OK" at bounding box center [486, 236] width 34 height 8
click at [488, 245] on button "Yes / OK" at bounding box center [486, 248] width 34 height 8
click at [486, 252] on section "B. DISPATCH FEASIBILITY CHECK, 07 A/P VFR ONLY - Sales Informed Not Checked Rev…" at bounding box center [332, 257] width 415 height 150
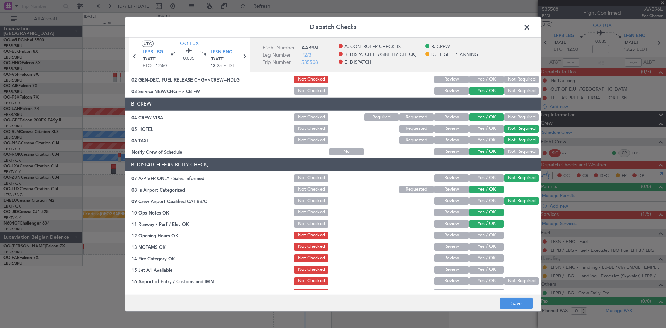
scroll to position [35, 0]
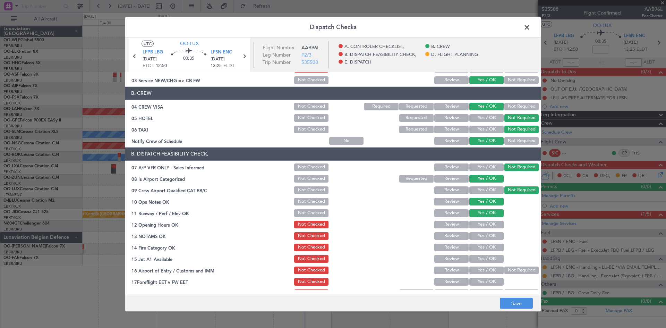
drag, startPoint x: 479, startPoint y: 223, endPoint x: 479, endPoint y: 235, distance: 11.4
click at [479, 223] on button "Yes / OK" at bounding box center [486, 225] width 34 height 8
click at [481, 241] on section "B. DISPATCH FEASIBILITY CHECK, 07 A/P VFR ONLY - Sales Informed Not Checked Rev…" at bounding box center [332, 222] width 415 height 150
click at [481, 236] on button "Yes / OK" at bounding box center [486, 236] width 34 height 8
click at [481, 247] on button "Yes / OK" at bounding box center [486, 247] width 34 height 8
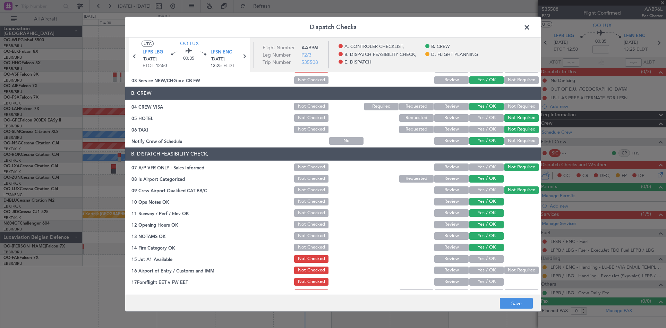
click at [482, 255] on button "Yes / OK" at bounding box center [486, 259] width 34 height 8
click at [510, 266] on div "Not Required" at bounding box center [520, 270] width 35 height 10
click at [510, 268] on button "Not Required" at bounding box center [521, 270] width 34 height 8
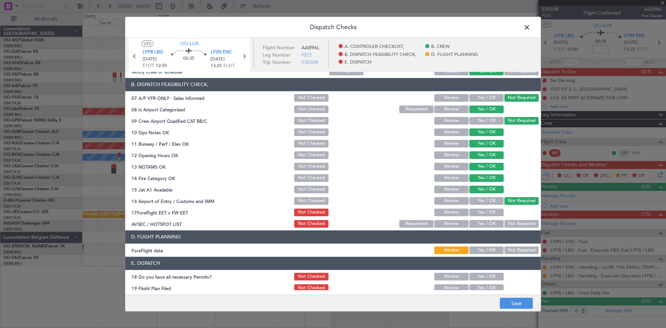
click at [476, 215] on button "Yes / OK" at bounding box center [486, 212] width 34 height 8
click at [454, 212] on button "Review" at bounding box center [451, 212] width 34 height 8
click at [509, 224] on button "Not Required" at bounding box center [521, 224] width 34 height 8
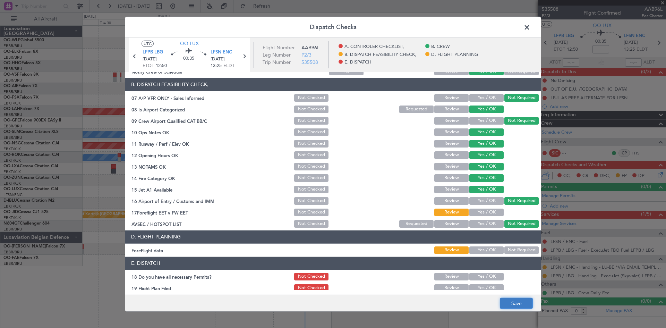
click at [515, 299] on button "Save" at bounding box center [516, 302] width 33 height 11
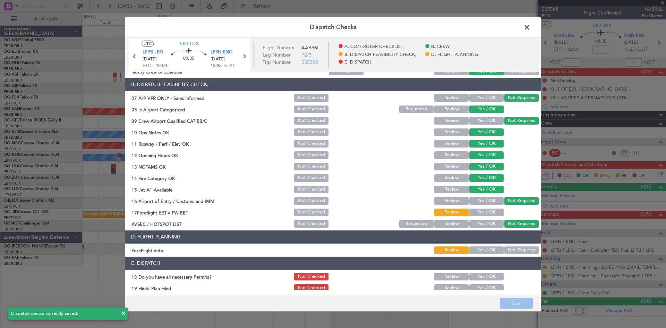
click at [530, 27] on span at bounding box center [530, 29] width 0 height 14
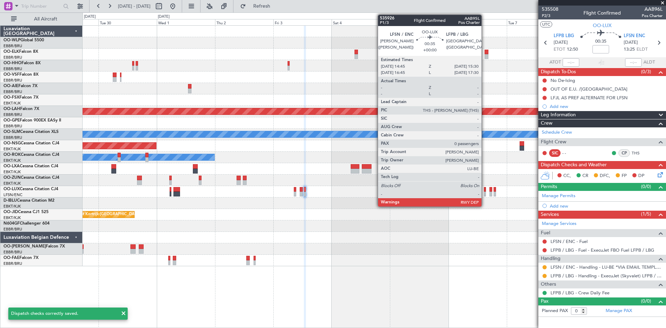
click at [484, 193] on div at bounding box center [485, 193] width 2 height 5
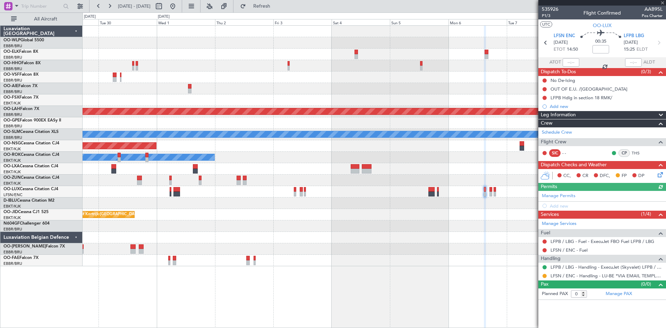
click at [658, 176] on icon at bounding box center [659, 174] width 6 height 6
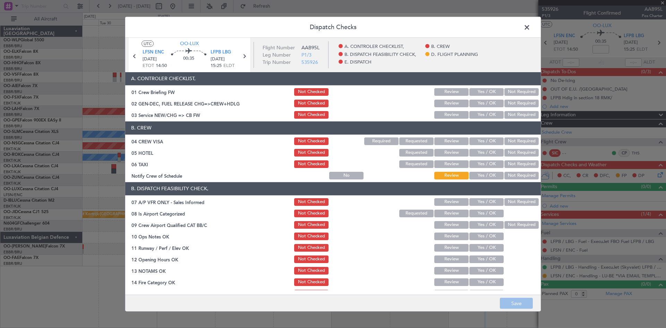
click at [483, 118] on button "Yes / OK" at bounding box center [486, 115] width 34 height 8
click at [481, 142] on button "Yes / OK" at bounding box center [486, 141] width 34 height 8
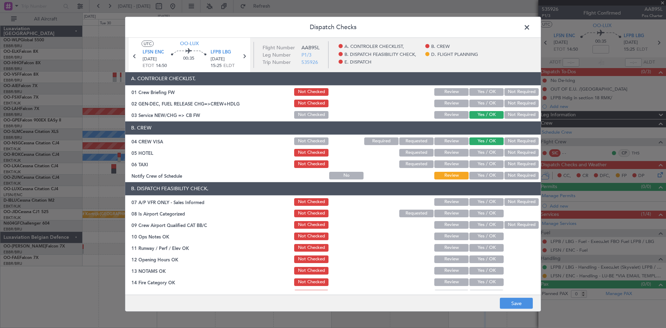
click at [485, 176] on button "Yes / OK" at bounding box center [486, 176] width 34 height 8
click at [510, 152] on button "Not Required" at bounding box center [521, 153] width 34 height 8
click at [507, 166] on button "Not Required" at bounding box center [521, 164] width 34 height 8
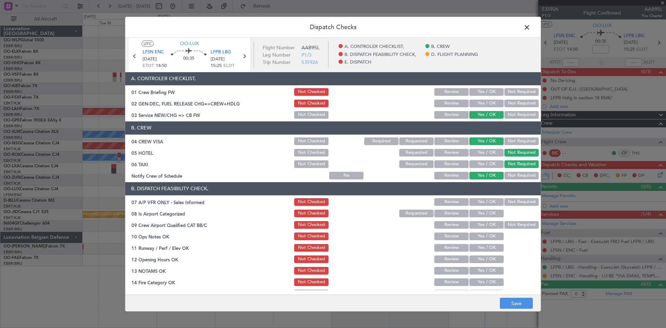
click at [504, 204] on button "Not Required" at bounding box center [521, 202] width 34 height 8
click at [504, 224] on button "Not Required" at bounding box center [521, 225] width 34 height 8
click at [477, 214] on button "Yes / OK" at bounding box center [486, 213] width 34 height 8
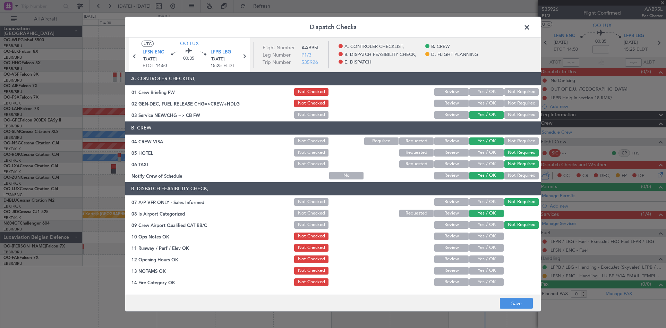
scroll to position [35, 0]
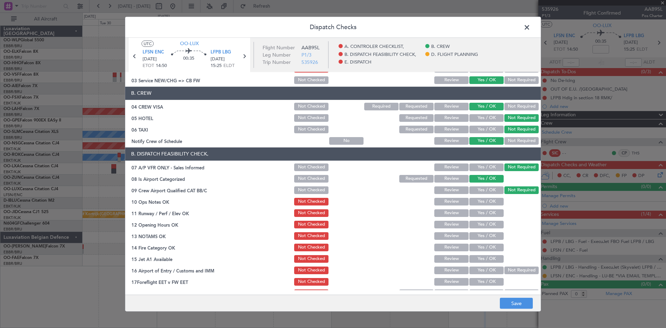
click at [480, 204] on button "Yes / OK" at bounding box center [486, 202] width 34 height 8
click at [481, 214] on button "Yes / OK" at bounding box center [486, 213] width 34 height 8
click at [483, 226] on button "Yes / OK" at bounding box center [486, 225] width 34 height 8
click at [483, 235] on button "Yes / OK" at bounding box center [486, 236] width 34 height 8
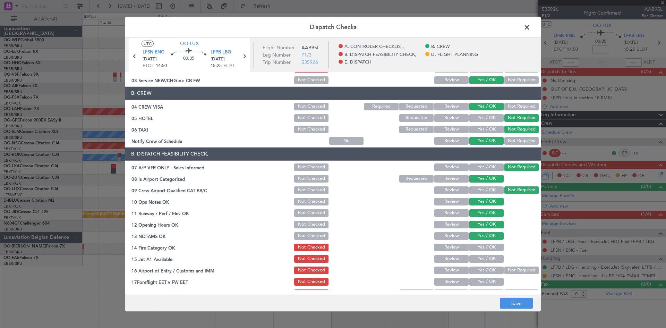
click at [483, 242] on div "Yes / OK" at bounding box center [485, 247] width 35 height 10
drag, startPoint x: 483, startPoint y: 249, endPoint x: 482, endPoint y: 258, distance: 8.7
click at [482, 249] on button "Yes / OK" at bounding box center [486, 247] width 34 height 8
click at [482, 260] on button "Yes / OK" at bounding box center [486, 259] width 34 height 8
click at [504, 269] on button "Not Required" at bounding box center [521, 270] width 34 height 8
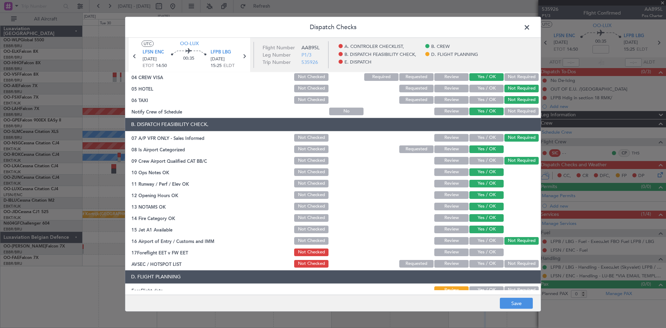
scroll to position [104, 0]
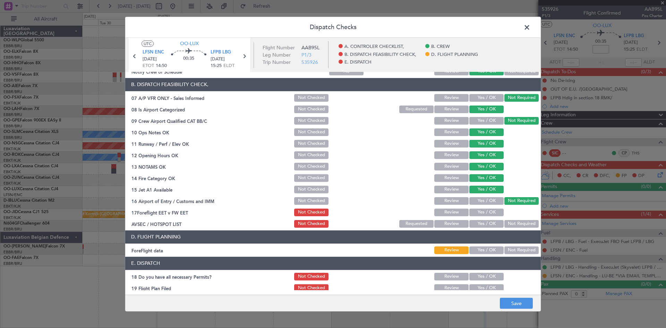
click at [474, 212] on button "Yes / OK" at bounding box center [486, 212] width 34 height 8
click at [468, 213] on div "Yes / OK" at bounding box center [485, 212] width 35 height 10
click at [454, 214] on button "Review" at bounding box center [451, 212] width 34 height 8
click at [510, 223] on button "Not Required" at bounding box center [521, 224] width 34 height 8
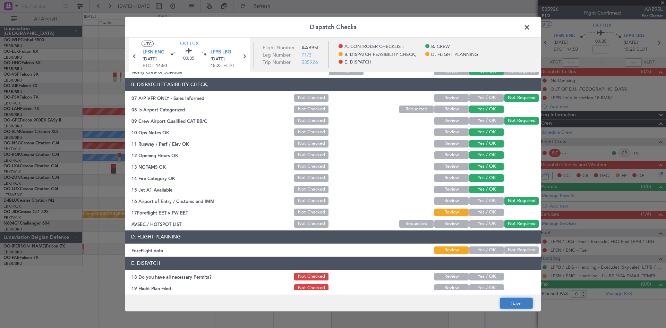
click at [518, 300] on button "Save" at bounding box center [516, 302] width 33 height 11
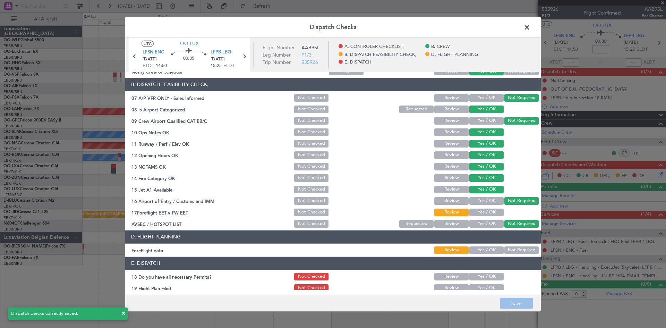
click at [530, 25] on span at bounding box center [530, 29] width 0 height 14
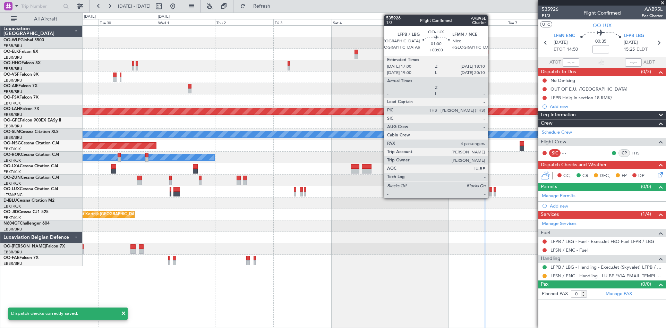
click at [491, 191] on div at bounding box center [490, 189] width 3 height 5
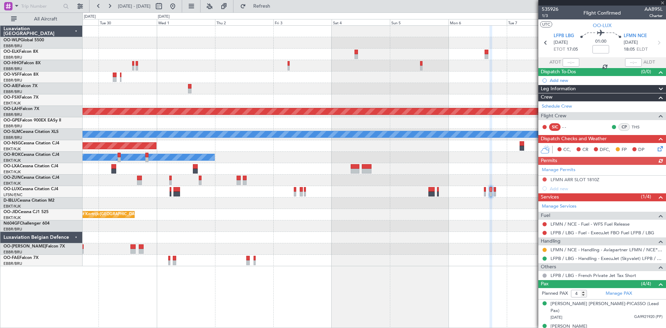
click at [658, 149] on icon at bounding box center [659, 148] width 6 height 6
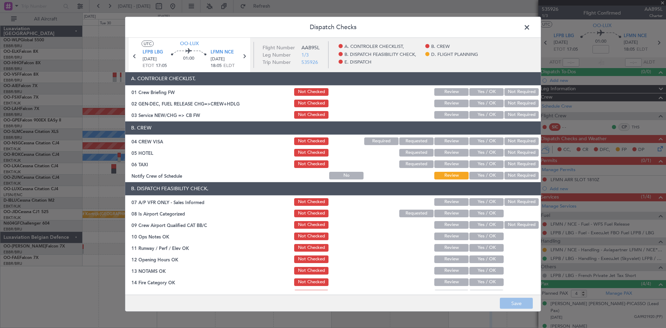
click at [478, 143] on button "Yes / OK" at bounding box center [486, 141] width 34 height 8
click at [516, 177] on button "Not Required" at bounding box center [521, 176] width 34 height 8
click at [490, 174] on button "Yes / OK" at bounding box center [486, 176] width 34 height 8
click at [516, 161] on button "Not Required" at bounding box center [521, 164] width 34 height 8
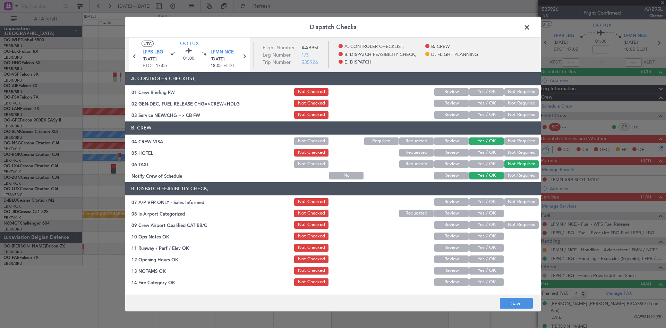
click at [515, 153] on button "Not Required" at bounding box center [521, 153] width 34 height 8
click at [488, 115] on button "Yes / OK" at bounding box center [486, 115] width 34 height 8
click at [505, 200] on button "Not Required" at bounding box center [521, 202] width 34 height 8
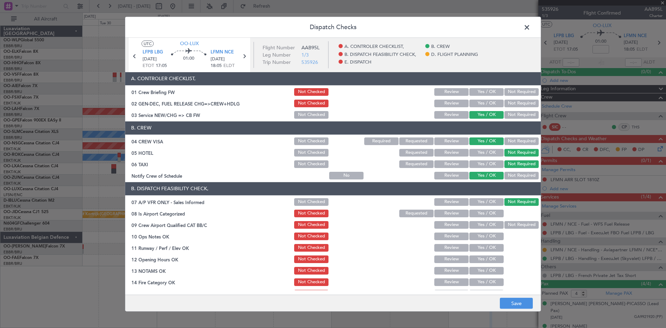
click at [506, 226] on button "Not Required" at bounding box center [521, 225] width 34 height 8
click at [482, 216] on button "Yes / OK" at bounding box center [486, 213] width 34 height 8
click at [480, 232] on button "Yes / OK" at bounding box center [486, 236] width 34 height 8
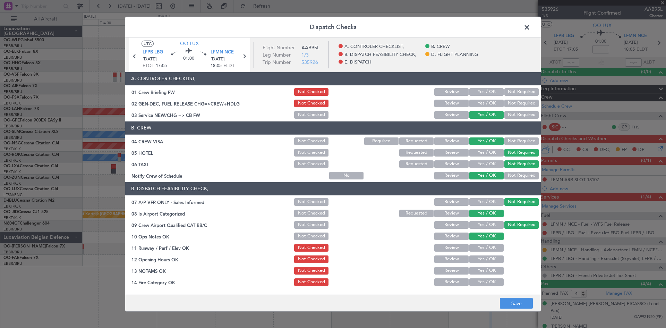
click at [482, 242] on section "B. DISPATCH FEASIBILITY CHECK, 07 A/P VFR ONLY - Sales Informed Not Checked Rev…" at bounding box center [332, 257] width 415 height 150
click at [484, 251] on div "Yes / OK" at bounding box center [485, 248] width 35 height 10
click at [483, 257] on button "Yes / OK" at bounding box center [486, 259] width 34 height 8
click at [482, 249] on button "Yes / OK" at bounding box center [486, 248] width 34 height 8
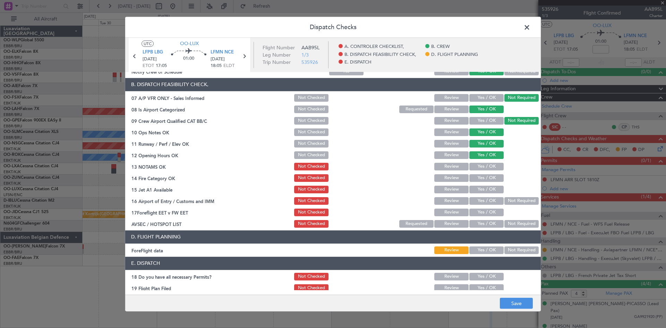
click at [457, 213] on button "Review" at bounding box center [451, 212] width 34 height 8
click at [504, 225] on button "Not Required" at bounding box center [521, 224] width 34 height 8
click at [505, 201] on button "Not Required" at bounding box center [521, 201] width 34 height 8
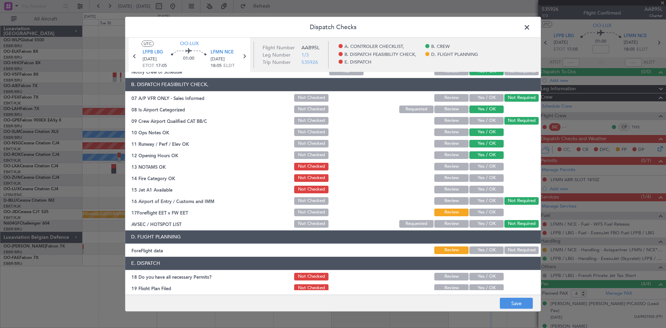
click at [484, 186] on button "Yes / OK" at bounding box center [486, 190] width 34 height 8
click at [481, 178] on button "Yes / OK" at bounding box center [486, 178] width 34 height 8
click at [480, 167] on button "Yes / OK" at bounding box center [486, 167] width 34 height 8
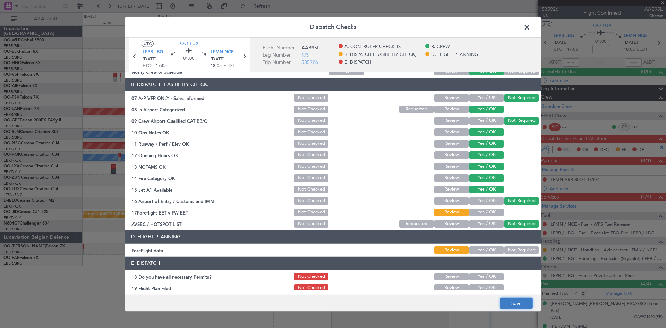
click at [515, 300] on button "Save" at bounding box center [516, 302] width 33 height 11
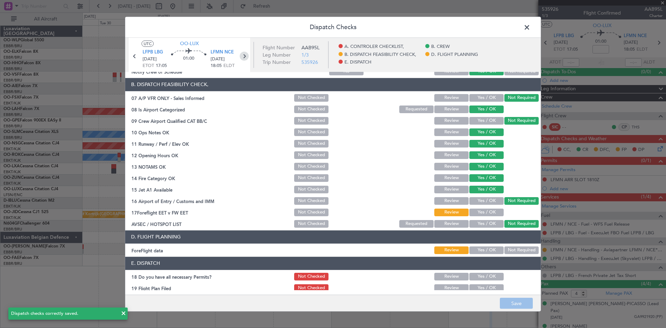
click at [241, 52] on icon at bounding box center [244, 55] width 9 height 9
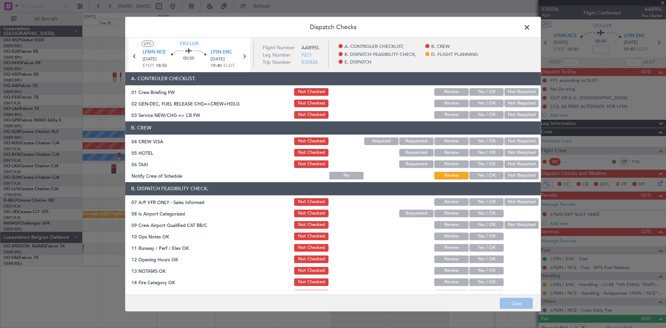
click at [490, 115] on button "Yes / OK" at bounding box center [486, 115] width 34 height 8
click at [484, 136] on div "Yes / OK" at bounding box center [485, 141] width 35 height 10
click at [484, 143] on button "Yes / OK" at bounding box center [486, 141] width 34 height 8
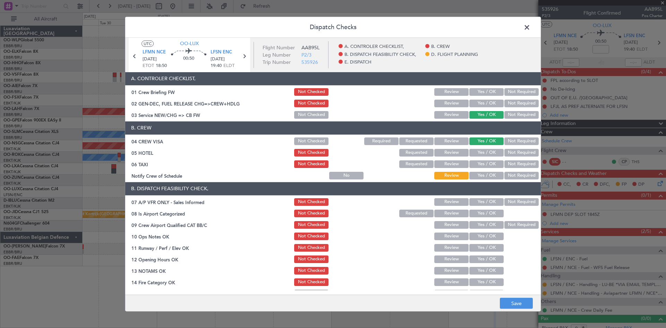
click at [518, 159] on div "Not Required" at bounding box center [520, 164] width 35 height 10
click at [517, 154] on button "Not Required" at bounding box center [521, 153] width 34 height 8
click at [512, 164] on button "Not Required" at bounding box center [521, 164] width 34 height 8
drag, startPoint x: 497, startPoint y: 172, endPoint x: 486, endPoint y: 177, distance: 12.1
click at [495, 172] on button "Yes / OK" at bounding box center [486, 176] width 34 height 8
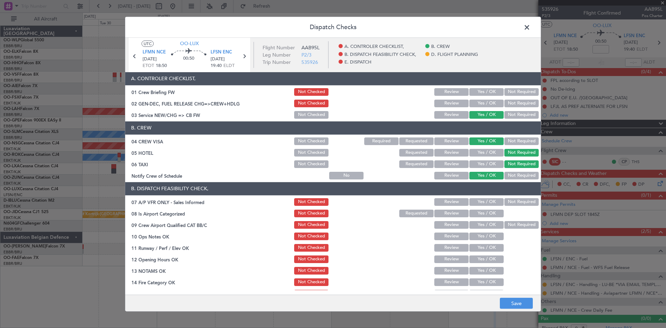
click at [504, 206] on div "Not Required" at bounding box center [520, 202] width 35 height 10
click at [504, 201] on button "Not Required" at bounding box center [521, 202] width 34 height 8
click at [508, 223] on button "Not Required" at bounding box center [521, 225] width 34 height 8
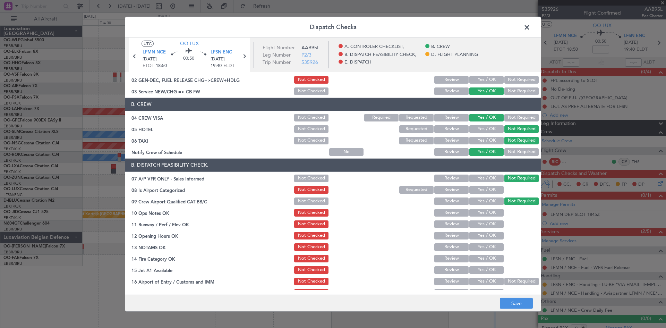
scroll to position [35, 0]
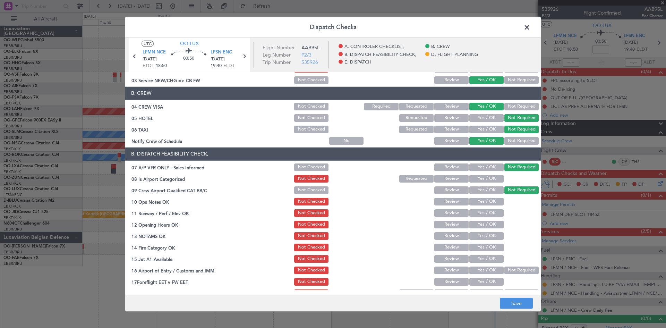
click at [479, 175] on button "Yes / OK" at bounding box center [486, 179] width 34 height 8
click at [478, 200] on button "Yes / OK" at bounding box center [486, 202] width 34 height 8
click at [480, 212] on button "Yes / OK" at bounding box center [486, 213] width 34 height 8
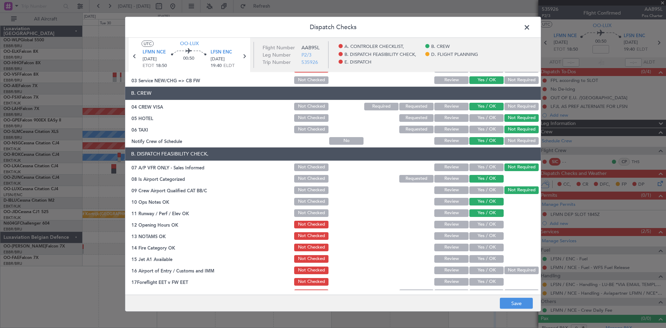
click at [480, 219] on div "Yes / OK" at bounding box center [485, 224] width 35 height 10
click at [480, 225] on button "Yes / OK" at bounding box center [486, 225] width 34 height 8
click at [481, 232] on button "Yes / OK" at bounding box center [486, 236] width 34 height 8
click at [480, 244] on button "Yes / OK" at bounding box center [486, 247] width 34 height 8
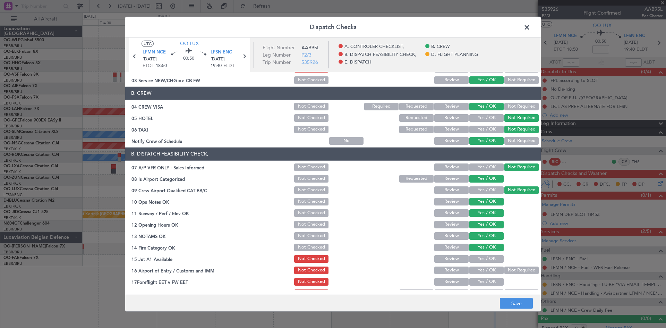
drag, startPoint x: 484, startPoint y: 261, endPoint x: 491, endPoint y: 264, distance: 7.0
click at [485, 261] on button "Yes / OK" at bounding box center [486, 259] width 34 height 8
click at [511, 270] on button "Not Required" at bounding box center [521, 270] width 34 height 8
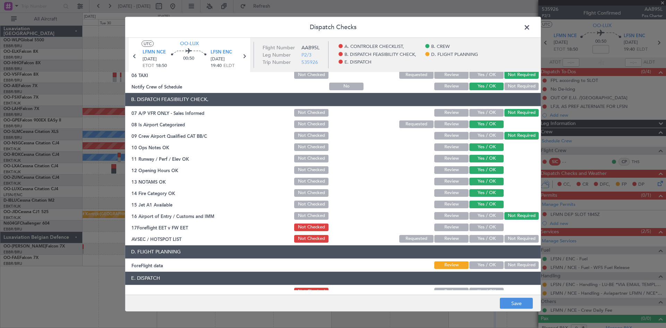
scroll to position [131, 0]
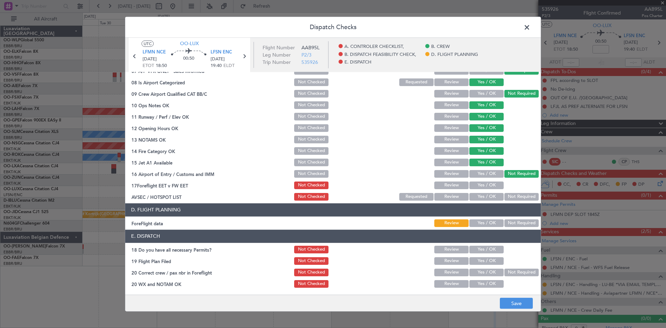
click at [487, 187] on button "Yes / OK" at bounding box center [486, 185] width 34 height 8
click at [454, 182] on button "Review" at bounding box center [451, 185] width 34 height 8
click at [511, 190] on section "B. DISPATCH FEASIBILITY CHECK, 07 A/P VFR ONLY - Sales Informed Not Checked Rev…" at bounding box center [332, 126] width 415 height 150
click at [511, 193] on button "Not Required" at bounding box center [521, 197] width 34 height 8
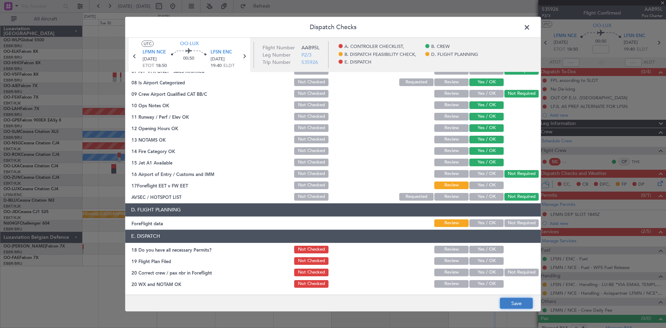
click at [517, 302] on button "Save" at bounding box center [516, 302] width 33 height 11
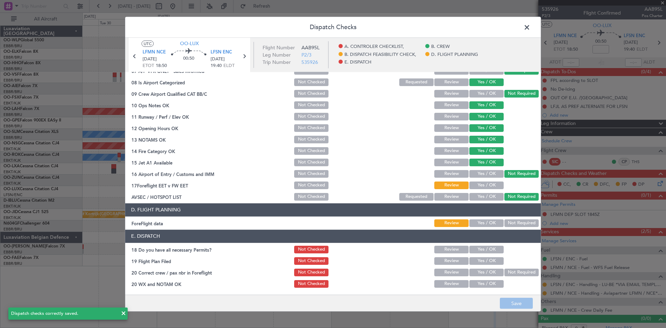
click at [530, 28] on span at bounding box center [530, 29] width 0 height 14
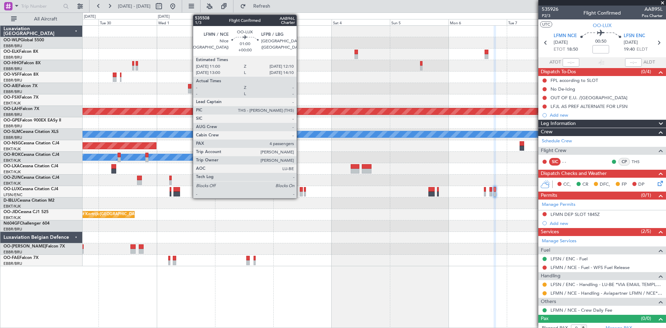
click at [300, 193] on div at bounding box center [301, 193] width 3 height 5
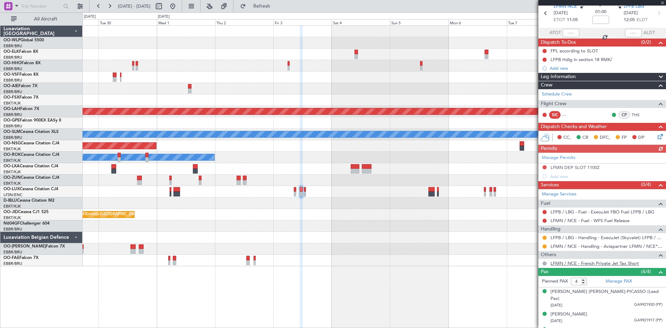
scroll to position [51, 0]
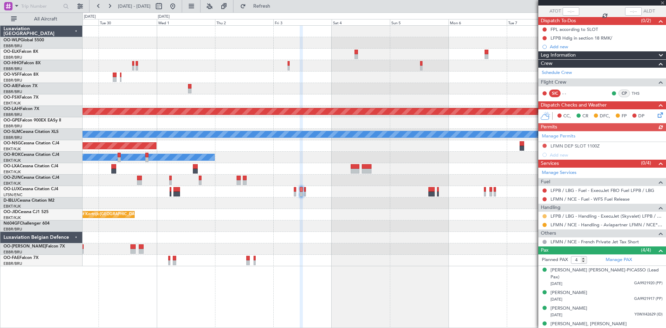
click at [545, 216] on button at bounding box center [544, 216] width 4 height 4
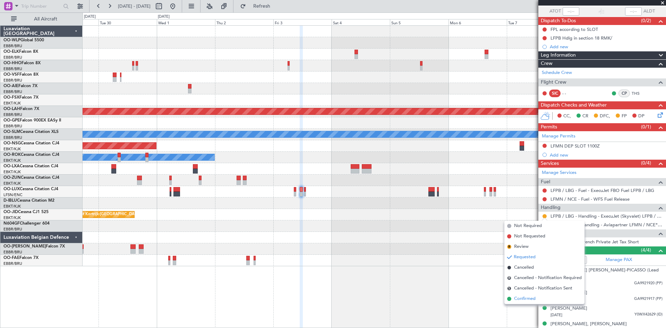
click at [529, 297] on span "Confirmed" at bounding box center [524, 298] width 21 height 7
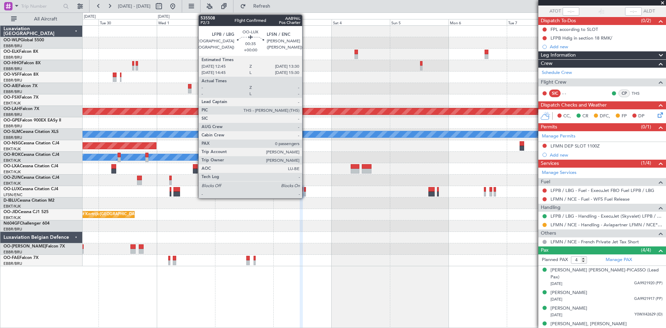
click at [305, 192] on div at bounding box center [305, 193] width 2 height 5
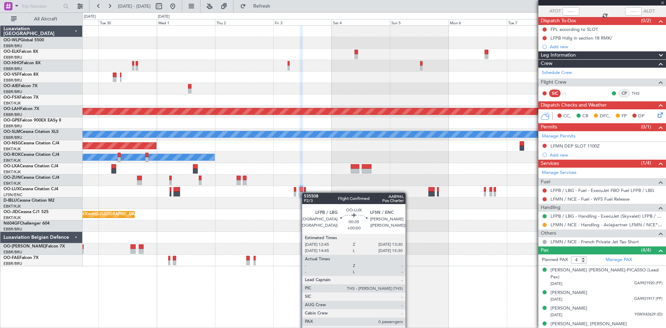
type input "0"
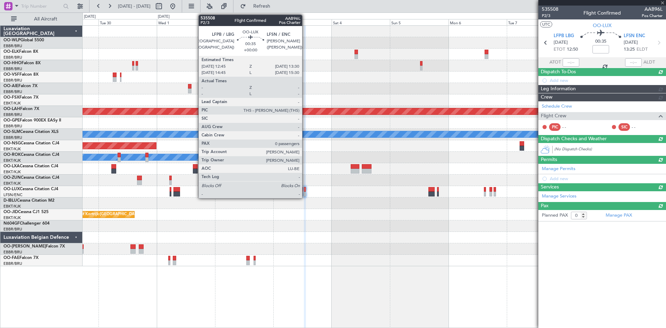
scroll to position [0, 0]
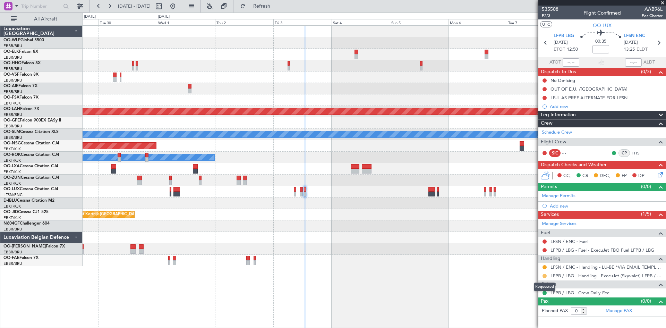
click at [543, 277] on button at bounding box center [544, 276] width 4 height 4
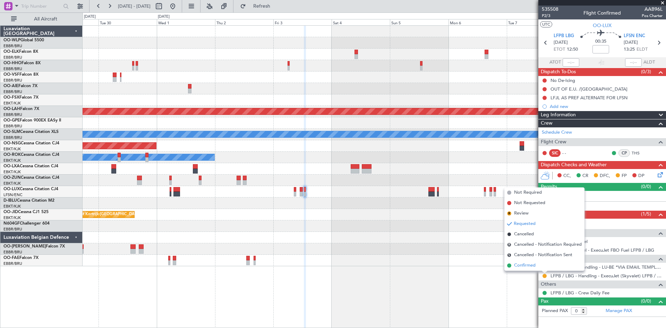
click at [532, 268] on span "Confirmed" at bounding box center [524, 265] width 21 height 7
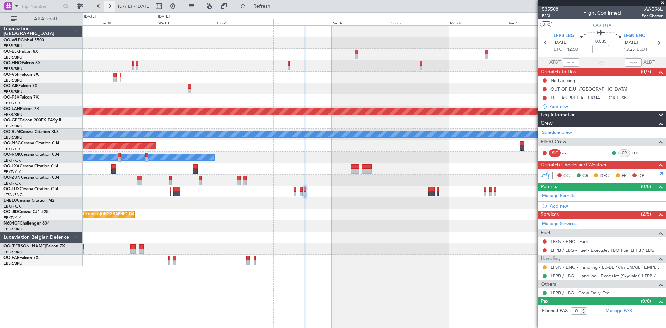
click at [106, 9] on button at bounding box center [109, 6] width 11 height 11
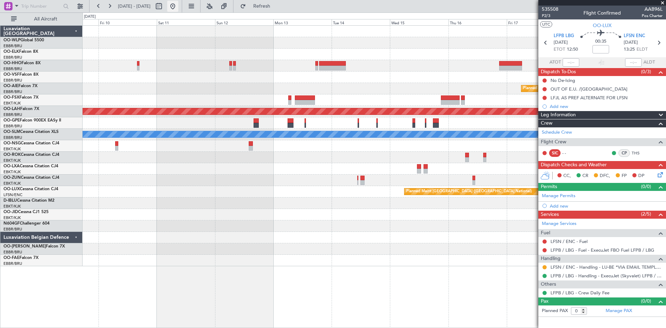
click at [178, 3] on button at bounding box center [172, 6] width 11 height 11
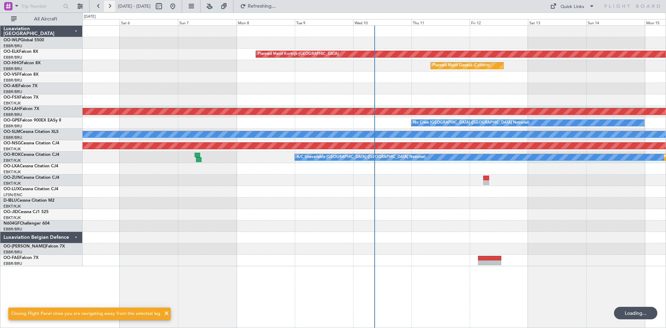
click at [107, 8] on button at bounding box center [109, 6] width 11 height 11
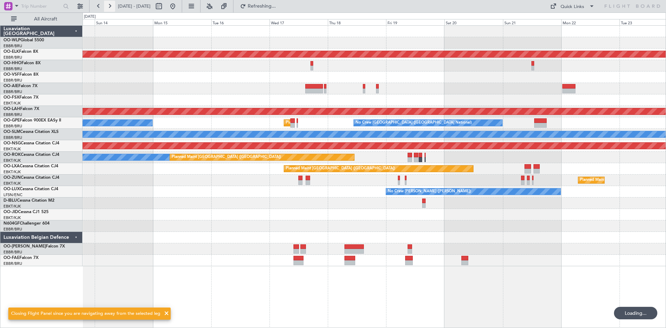
click at [107, 6] on button at bounding box center [109, 6] width 11 height 11
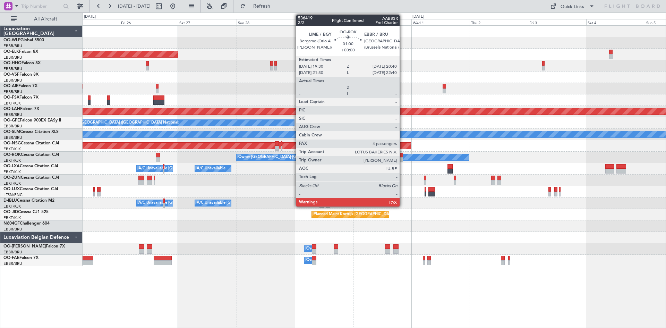
click at [403, 157] on div at bounding box center [401, 159] width 3 height 5
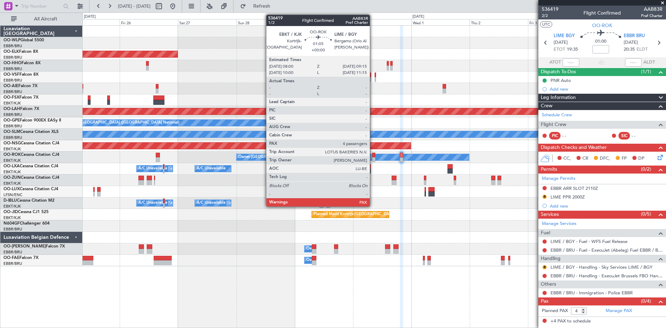
click at [373, 157] on div at bounding box center [373, 155] width 3 height 5
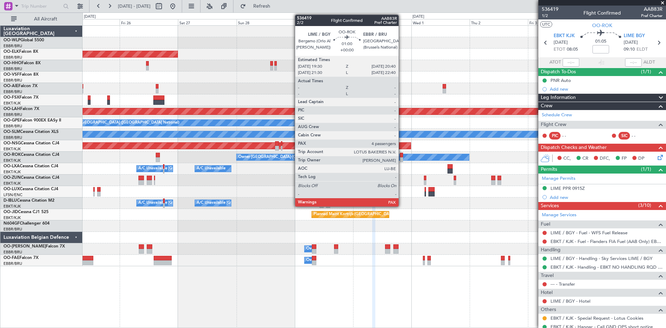
click at [402, 158] on div at bounding box center [401, 159] width 3 height 5
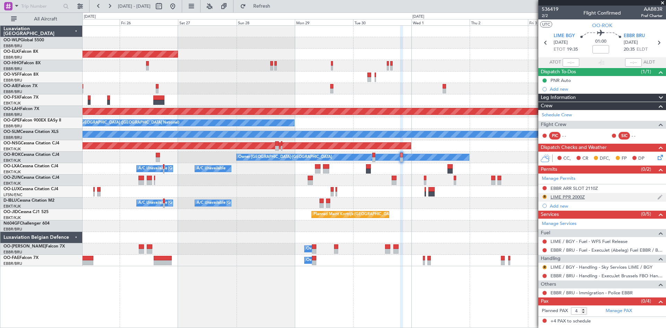
click at [568, 199] on div "LIME PPR 2000Z" at bounding box center [567, 197] width 34 height 6
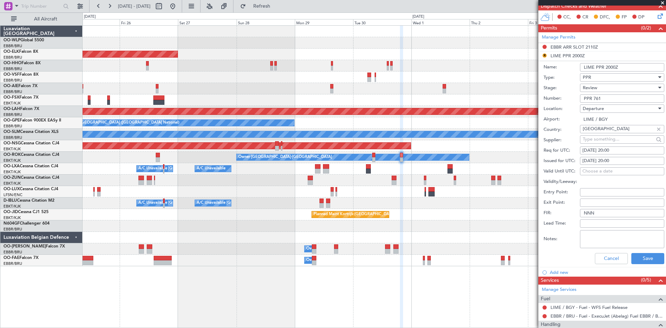
scroll to position [173, 0]
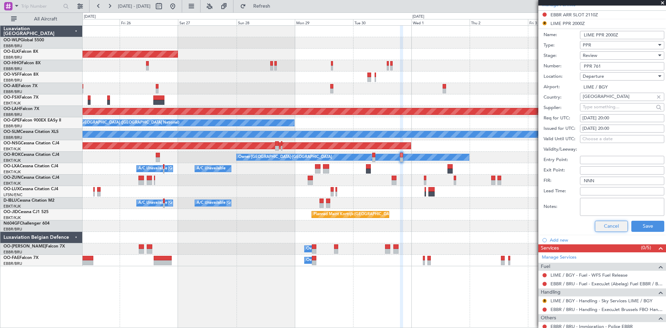
click at [605, 226] on button "Cancel" at bounding box center [611, 226] width 33 height 11
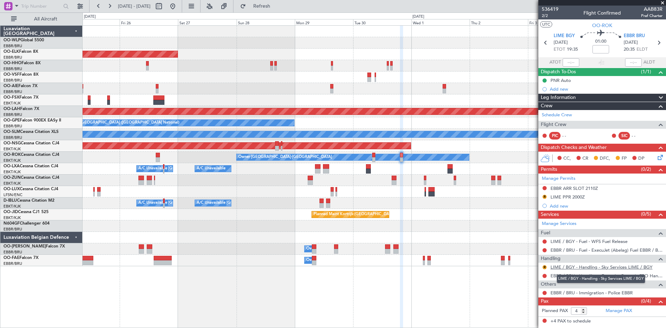
drag, startPoint x: 625, startPoint y: 267, endPoint x: 620, endPoint y: 268, distance: 4.6
click at [622, 271] on body "25 Sep 2025 - 05 Oct 2025 Refresh Quick Links All Aircraft Planned Maint Kortri…" at bounding box center [333, 164] width 666 height 328
click at [620, 268] on link "LIME / BGY - Handling - Sky Services LIME / BGY" at bounding box center [601, 267] width 102 height 6
click at [543, 197] on button "R" at bounding box center [544, 197] width 4 height 4
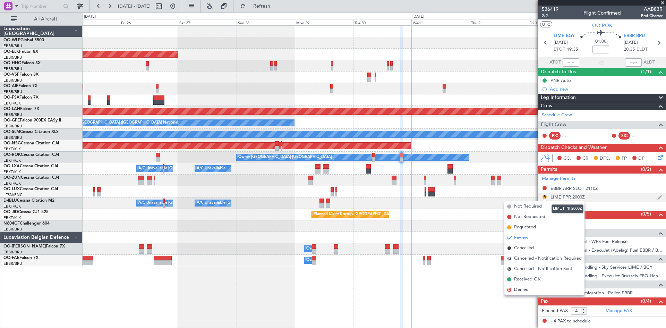
click at [579, 197] on div "LIME PPR 2000Z" at bounding box center [567, 197] width 34 height 6
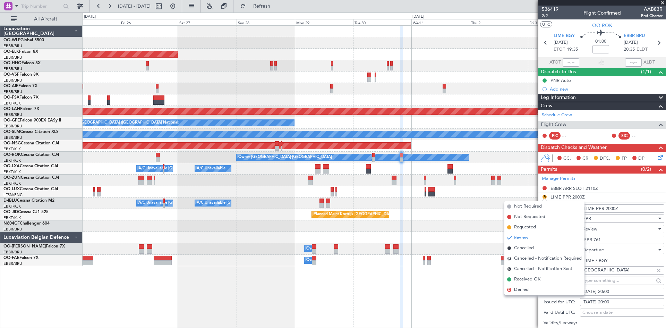
click at [615, 289] on div "30/09/2025 20:00" at bounding box center [621, 291] width 79 height 7
select select "9"
select select "2025"
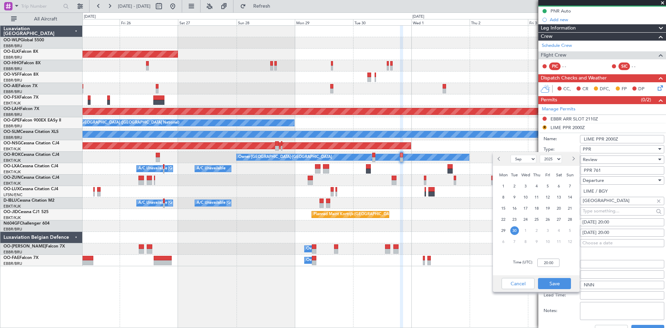
scroll to position [139, 0]
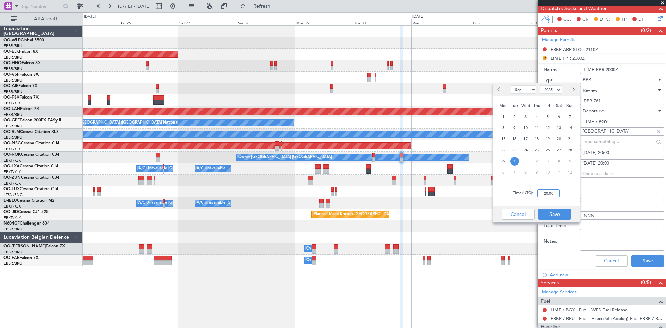
click at [546, 191] on input "20:00" at bounding box center [548, 193] width 22 height 8
type input "19:35"
click at [552, 210] on button "Save" at bounding box center [554, 213] width 33 height 11
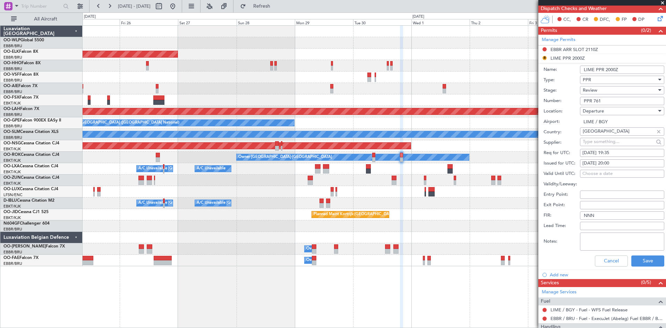
click at [615, 164] on div "30/09/2025 20:00" at bounding box center [621, 163] width 79 height 7
select select "9"
select select "2025"
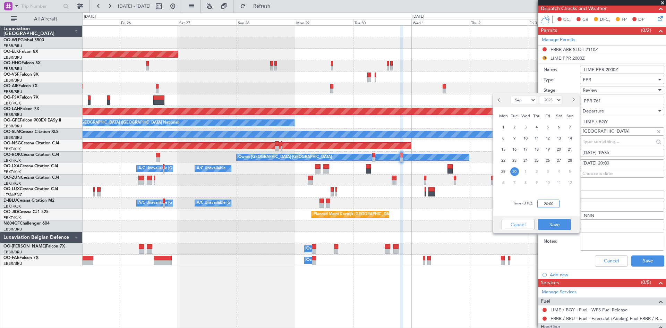
click at [542, 201] on input "20:00" at bounding box center [548, 203] width 22 height 8
type input "19:35"
click at [553, 220] on button "Save" at bounding box center [554, 224] width 33 height 11
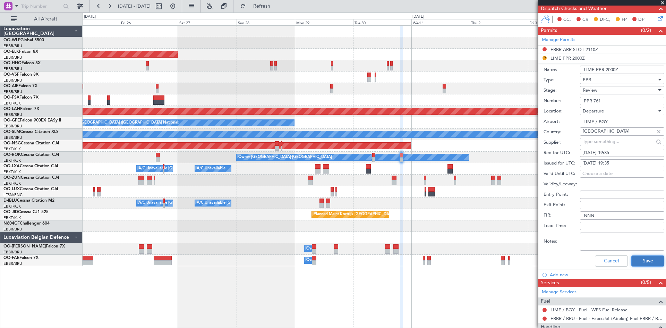
click at [640, 260] on button "Save" at bounding box center [647, 260] width 33 height 11
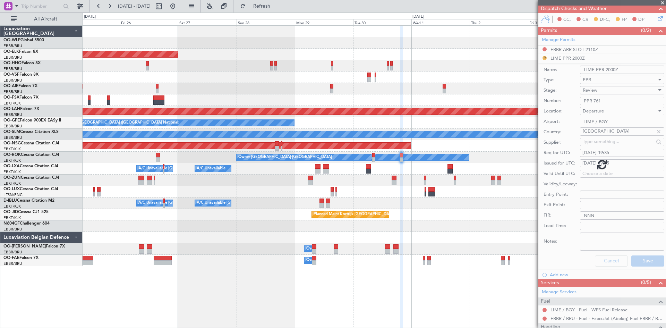
scroll to position [0, 0]
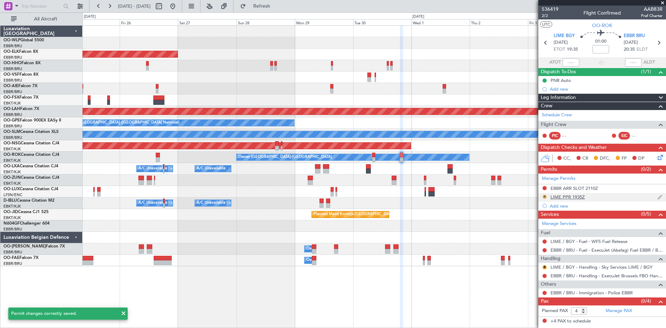
click at [546, 197] on button "R" at bounding box center [544, 197] width 4 height 4
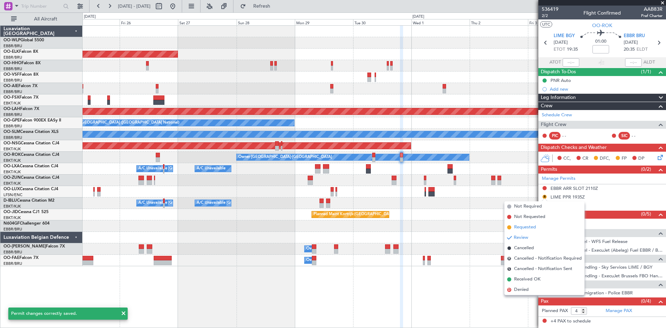
click at [530, 225] on span "Requested" at bounding box center [525, 227] width 22 height 7
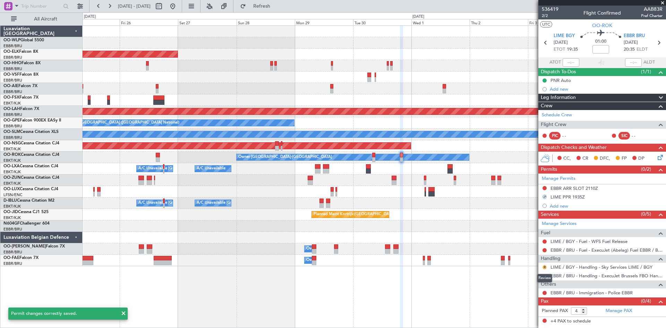
click at [543, 267] on button "R" at bounding box center [544, 267] width 4 height 4
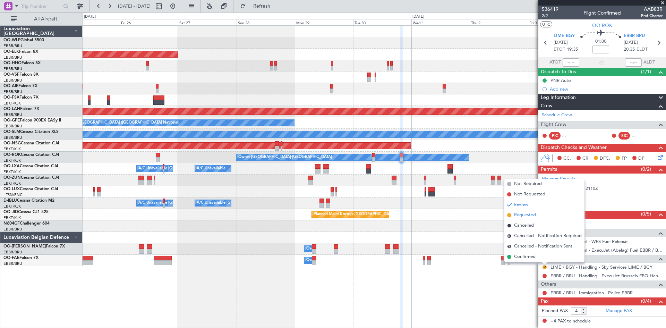
click at [522, 218] on span "Requested" at bounding box center [525, 215] width 22 height 7
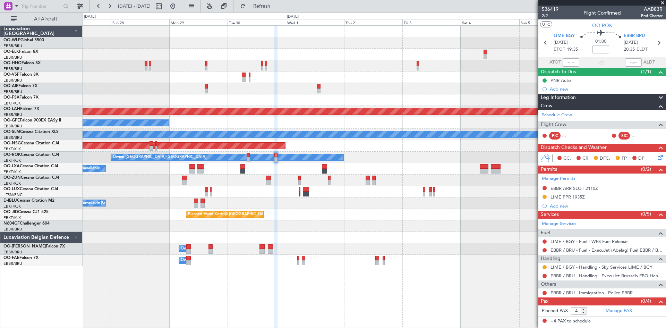
click at [366, 230] on div "Planned Maint Kortrijk-Wevelgem Planned Maint Alton-st Louis (St Louis Regl) No…" at bounding box center [374, 146] width 583 height 240
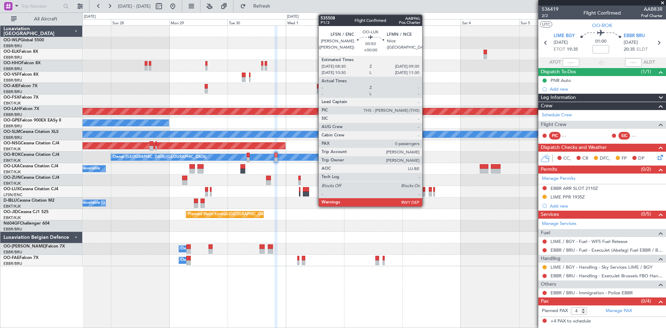
click at [425, 189] on div at bounding box center [424, 189] width 3 height 5
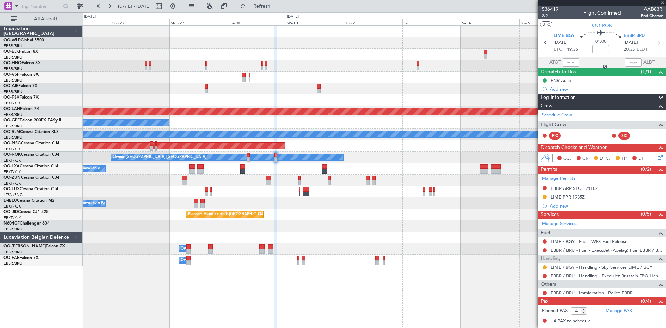
type input "0"
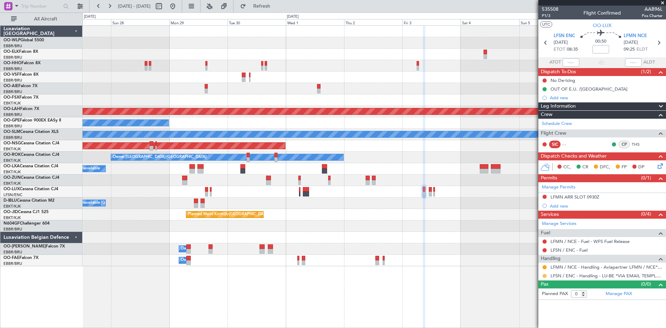
click at [545, 276] on button at bounding box center [544, 276] width 4 height 4
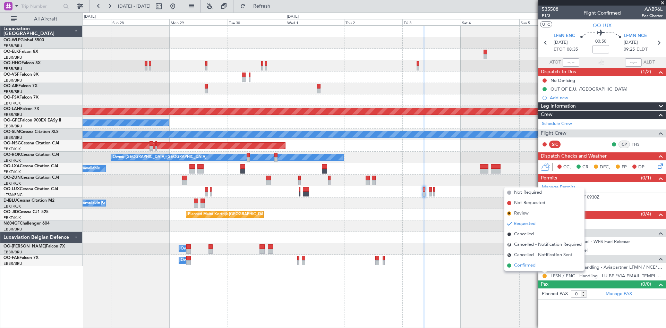
click at [535, 267] on span "Confirmed" at bounding box center [524, 265] width 21 height 7
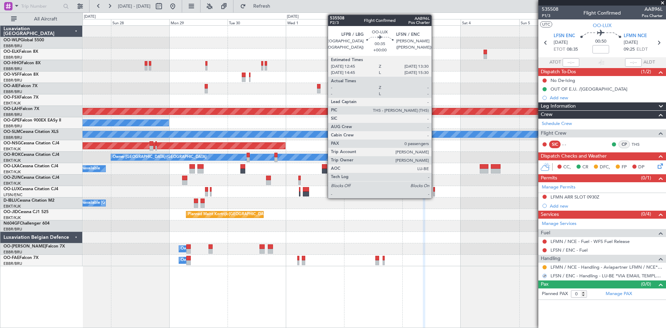
click at [434, 193] on div at bounding box center [434, 193] width 2 height 5
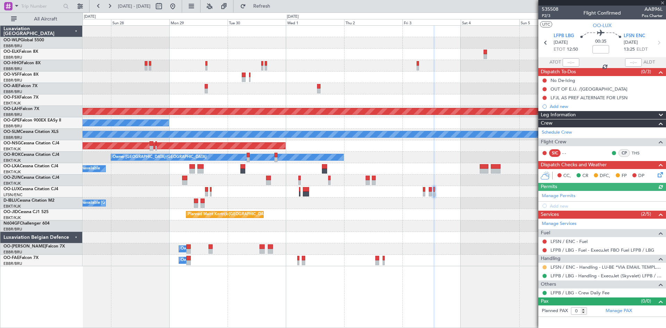
click at [545, 266] on button at bounding box center [544, 267] width 4 height 4
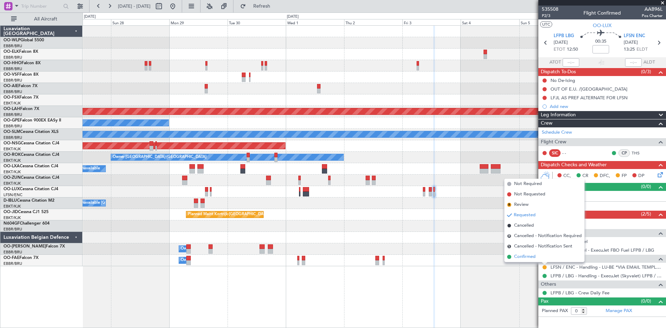
click at [537, 257] on li "Confirmed" at bounding box center [544, 256] width 80 height 10
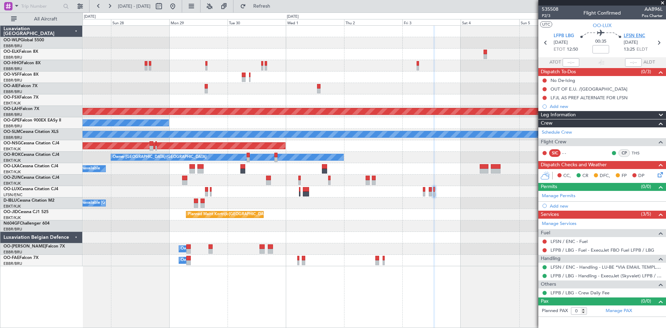
click at [630, 35] on span "LFSN ENC" at bounding box center [633, 36] width 21 height 7
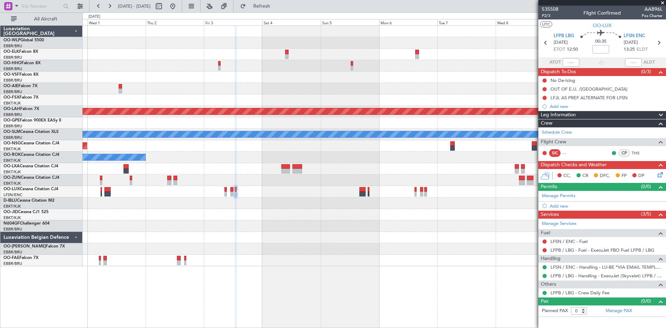
click at [276, 224] on div "Planned Maint Alton-st Louis (St Louis Regl) No Crew Brussels (Brussels Nationa…" at bounding box center [374, 146] width 583 height 240
click at [414, 191] on div at bounding box center [374, 191] width 583 height 11
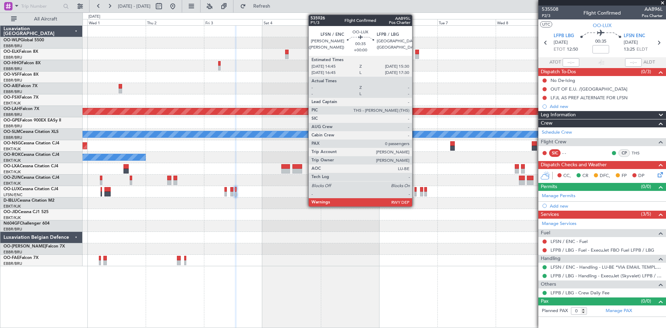
click at [415, 192] on div at bounding box center [415, 193] width 2 height 5
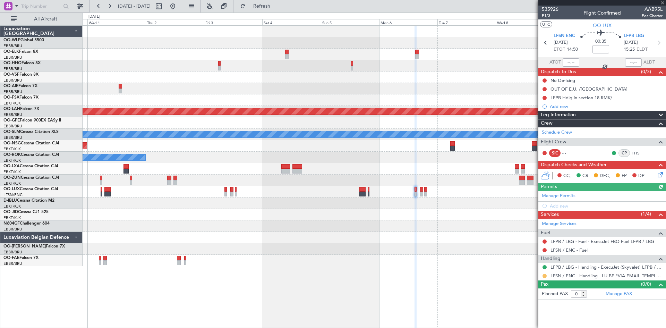
click at [544, 274] on button at bounding box center [544, 276] width 4 height 4
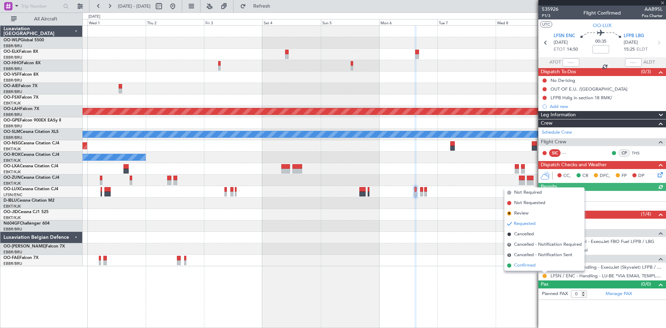
click at [526, 265] on span "Confirmed" at bounding box center [524, 265] width 21 height 7
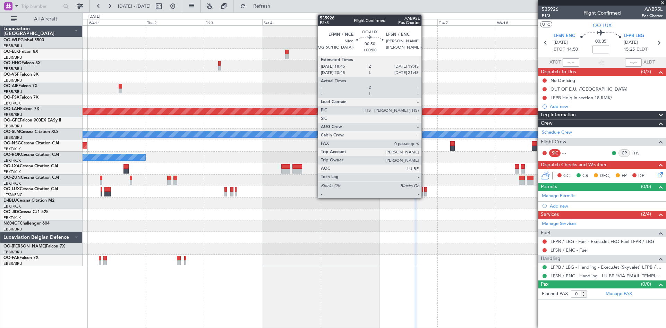
click at [424, 193] on div at bounding box center [425, 193] width 3 height 5
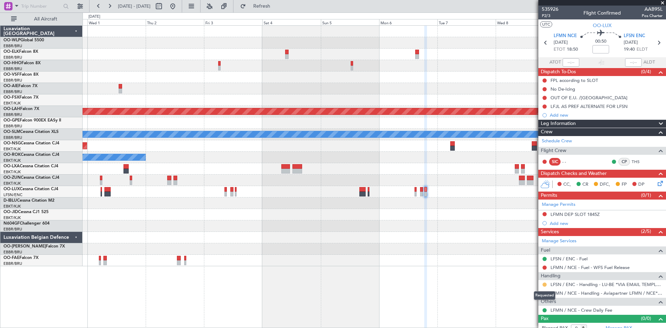
click at [543, 283] on button at bounding box center [544, 284] width 4 height 4
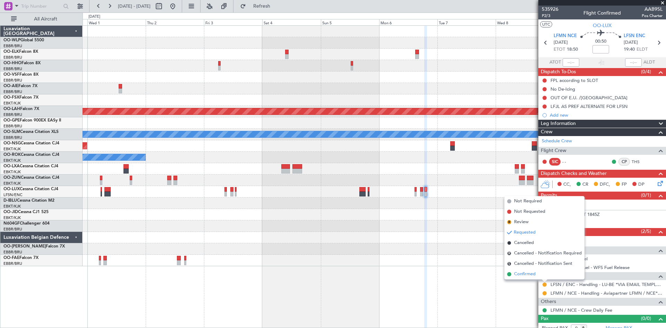
click at [529, 272] on span "Confirmed" at bounding box center [524, 273] width 21 height 7
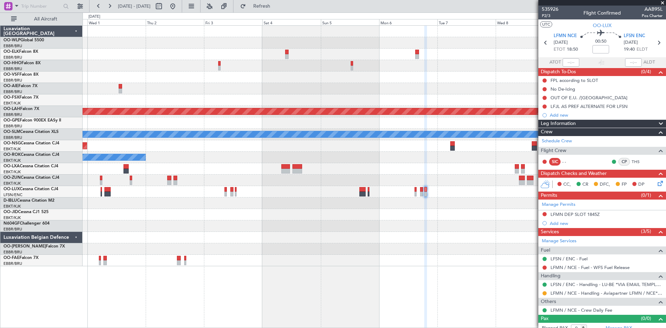
click at [194, 13] on div "0 0 Tue 30 Wed 1 Thu 2 Fri 3 Sat 4 Sun 5 Mon 6 Oct 2025 Tue 7 Wed 8 Thu 9 Fri 10" at bounding box center [374, 19] width 583 height 12
click at [178, 10] on button at bounding box center [172, 6] width 11 height 11
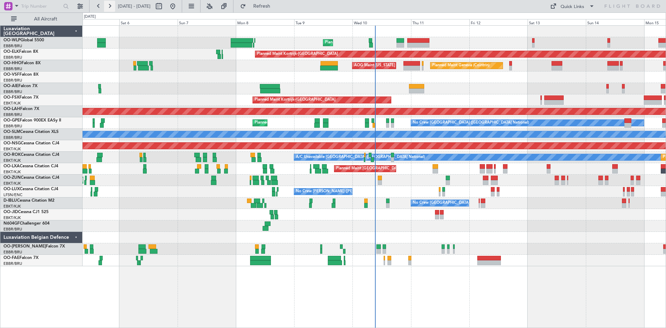
click at [111, 8] on button at bounding box center [109, 6] width 11 height 11
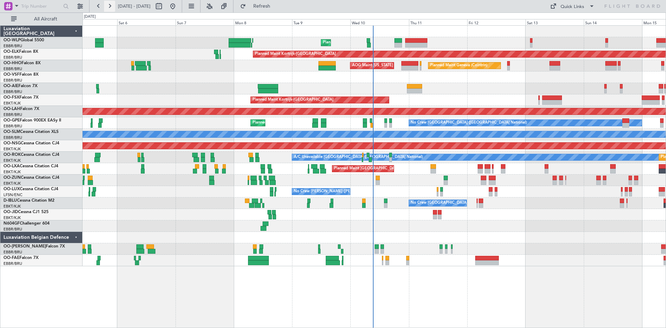
click at [111, 8] on button at bounding box center [109, 6] width 11 height 11
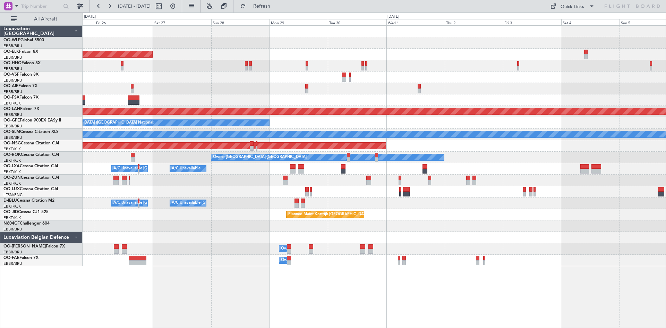
click at [490, 210] on div "Planned Maint Kortrijk-Wevelgem Planned Maint Alton-st Louis (St Louis Regl) Pl…" at bounding box center [374, 146] width 583 height 240
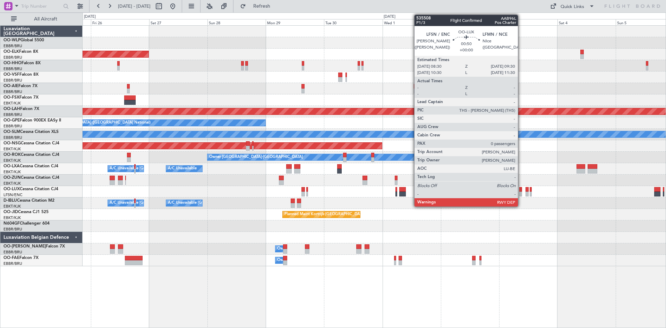
click at [521, 193] on div at bounding box center [520, 193] width 3 height 5
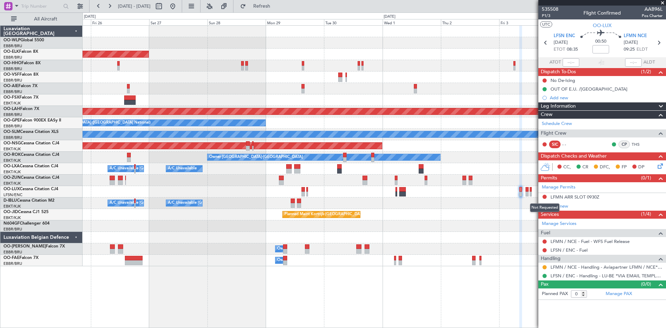
click at [544, 196] on button at bounding box center [544, 197] width 4 height 4
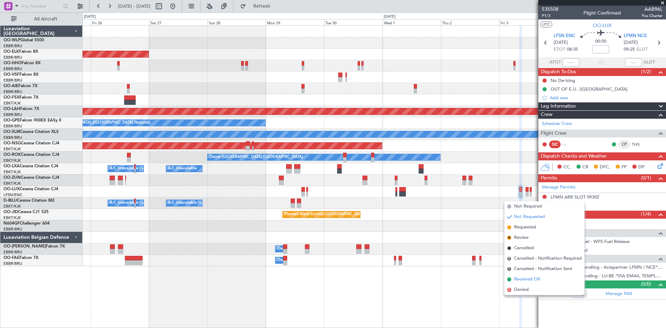
click at [521, 277] on span "Received OK" at bounding box center [527, 279] width 26 height 7
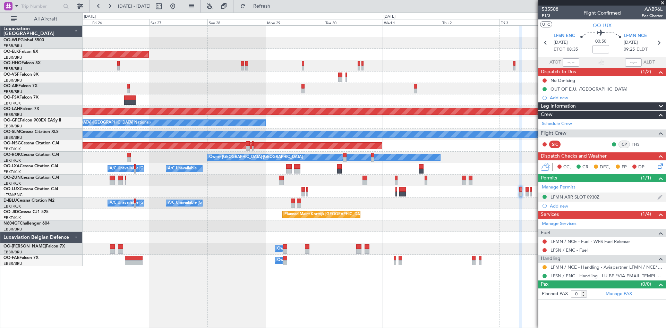
click at [573, 199] on div "LFMN ARR SLOT 0930Z" at bounding box center [602, 197] width 128 height 9
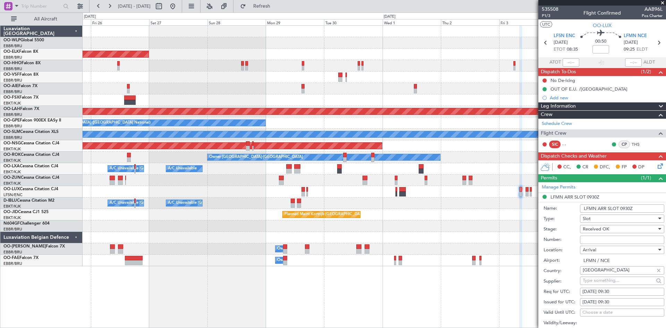
click at [597, 240] on input "Number:" at bounding box center [622, 239] width 84 height 8
paste input "LFMNA000086642"
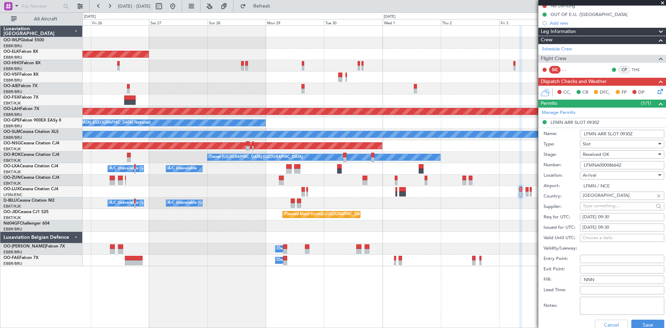
scroll to position [173, 0]
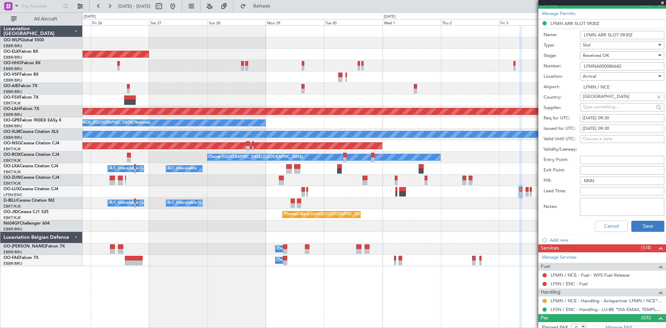
type input "LFMNA000086642"
click at [648, 226] on button "Save" at bounding box center [647, 226] width 33 height 11
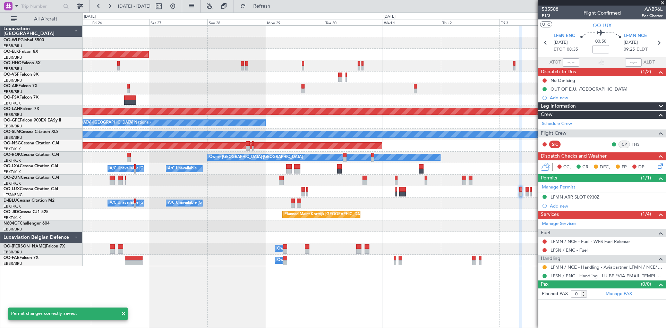
scroll to position [0, 0]
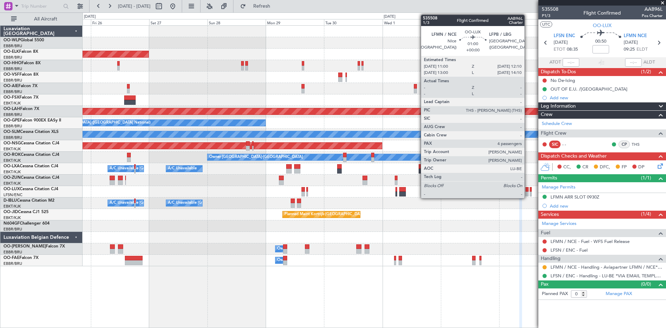
click at [527, 191] on div at bounding box center [526, 193] width 3 height 5
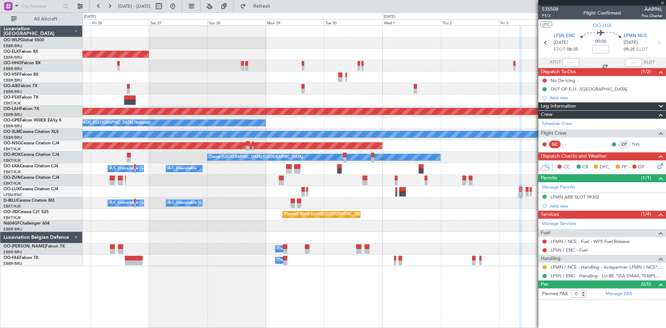
type input "4"
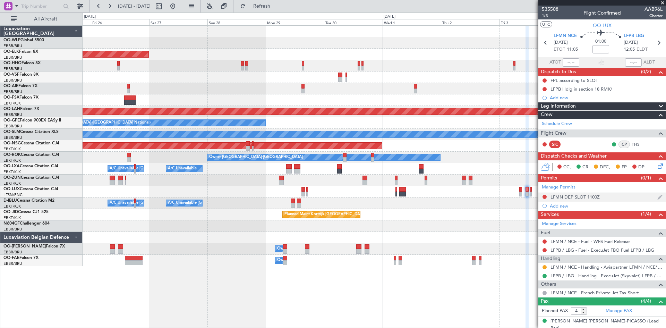
click at [657, 197] on img at bounding box center [659, 197] width 5 height 6
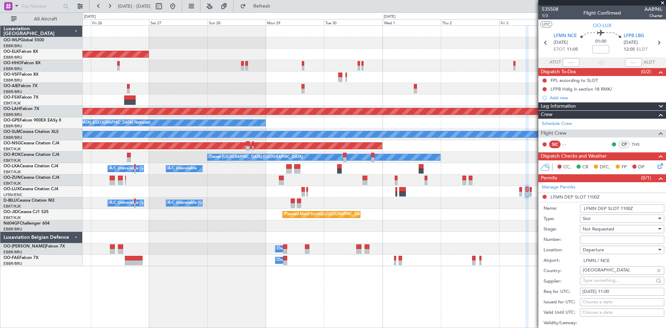
click at [582, 239] on input "Number:" at bounding box center [622, 239] width 84 height 8
paste input "LFMND000086643"
type input "LFMND000086643"
click at [623, 226] on div "Not Requested" at bounding box center [620, 229] width 74 height 10
click at [601, 287] on span "Received OK" at bounding box center [619, 284] width 73 height 10
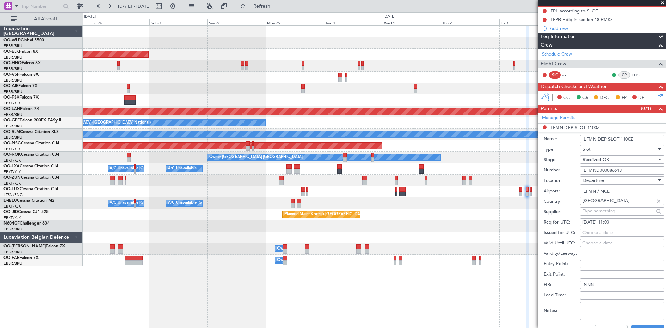
scroll to position [104, 0]
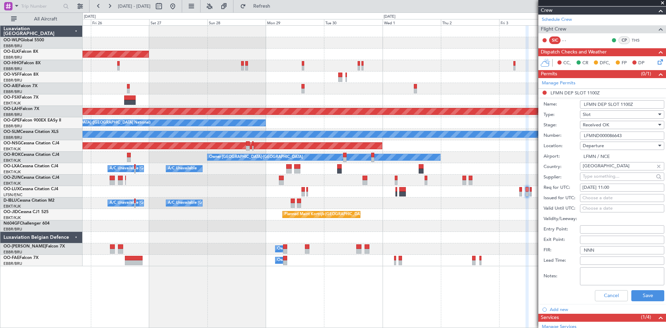
click at [624, 157] on input "LFMN / NCE" at bounding box center [622, 156] width 84 height 8
click at [639, 297] on button "Save" at bounding box center [647, 295] width 33 height 11
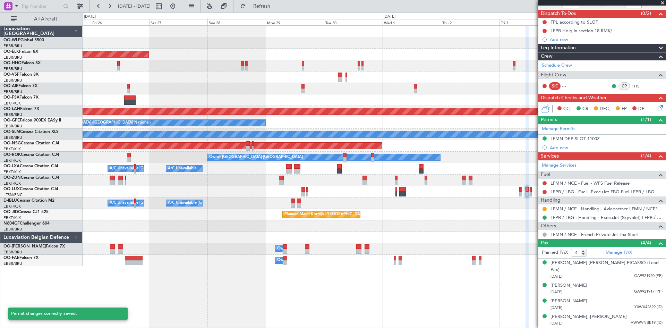
scroll to position [51, 0]
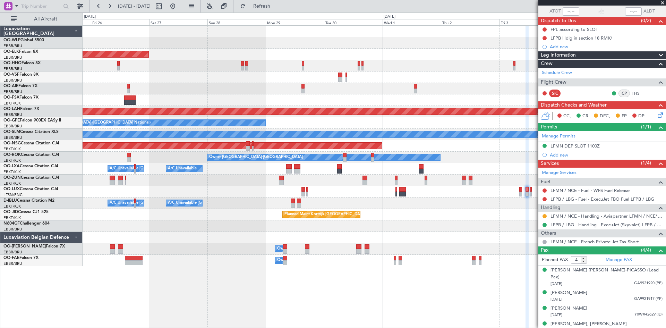
click at [519, 197] on div at bounding box center [374, 191] width 583 height 11
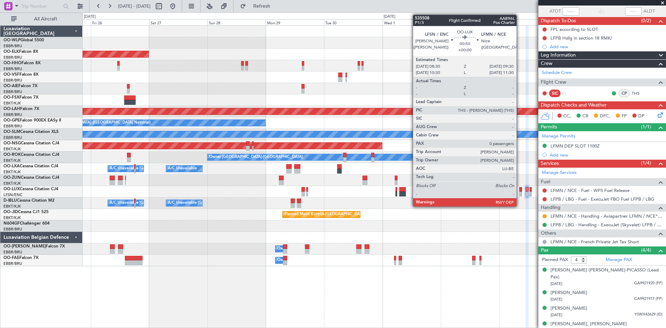
click at [519, 193] on div at bounding box center [520, 193] width 3 height 5
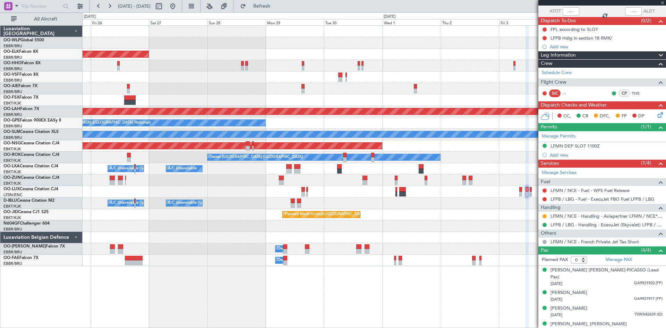
scroll to position [0, 0]
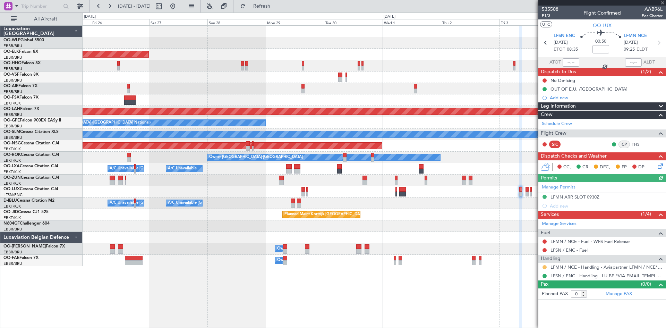
click at [543, 265] on button at bounding box center [544, 267] width 4 height 4
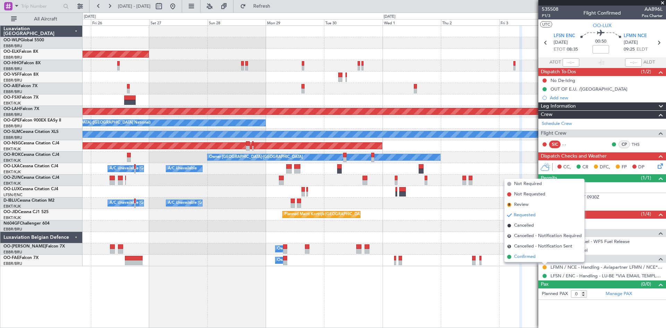
click at [529, 254] on span "Confirmed" at bounding box center [524, 256] width 21 height 7
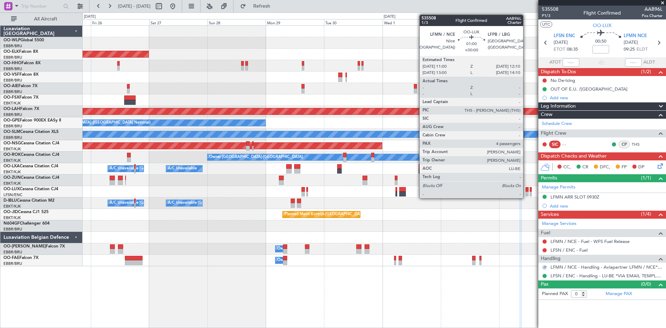
click at [526, 193] on div at bounding box center [526, 193] width 3 height 5
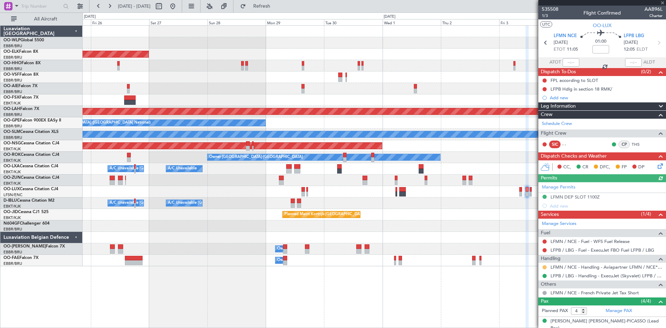
click at [546, 266] on button at bounding box center [544, 267] width 4 height 4
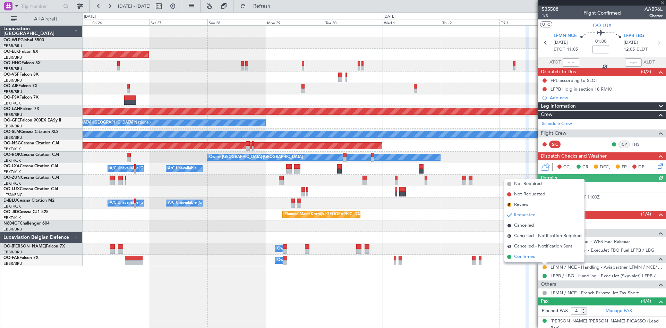
click at [537, 260] on li "Confirmed" at bounding box center [544, 256] width 80 height 10
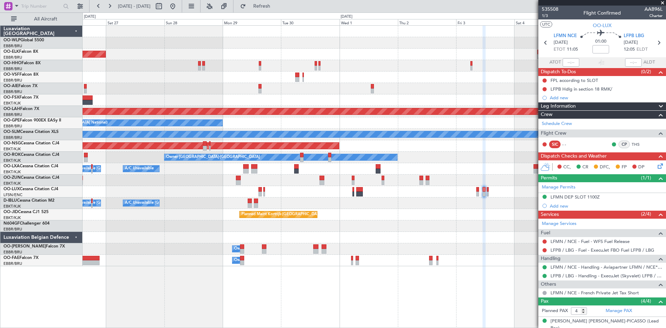
click at [465, 245] on div "Planned Maint Kortrijk-[GEOGRAPHIC_DATA] Planned [GEOGRAPHIC_DATA][PERSON_NAME]…" at bounding box center [374, 146] width 583 height 240
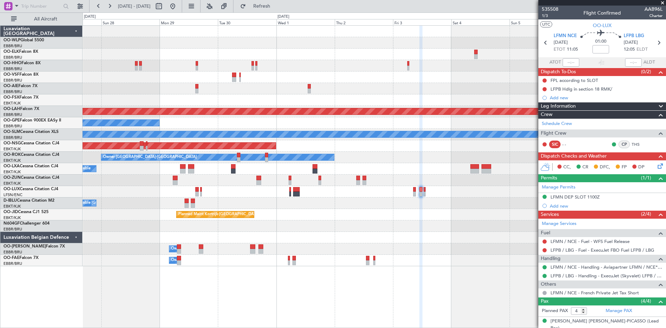
click at [428, 256] on div "Planned Maint Kortrijk-[GEOGRAPHIC_DATA] Planned [GEOGRAPHIC_DATA][PERSON_NAME]…" at bounding box center [374, 146] width 583 height 240
click at [654, 42] on icon at bounding box center [658, 42] width 9 height 9
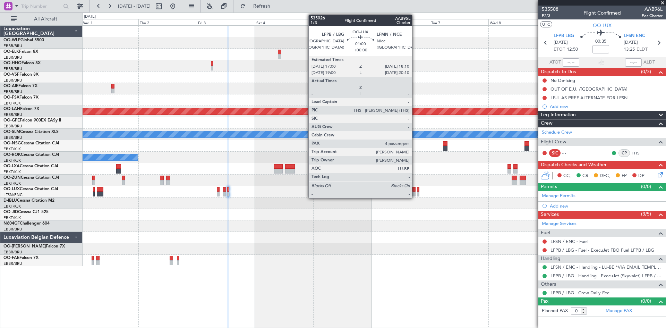
click at [414, 193] on div at bounding box center [413, 193] width 3 height 5
type input "4"
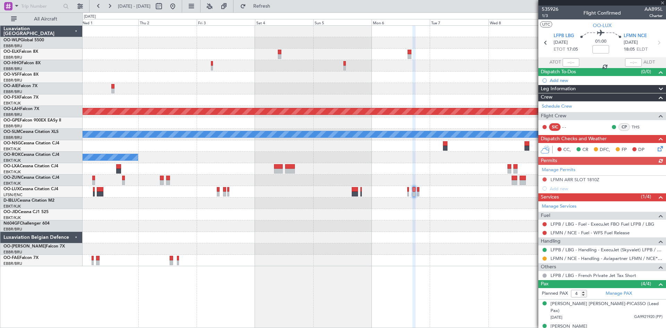
click at [542, 178] on div "Manage Permits LFMN ARR SLOT 1810Z Add new" at bounding box center [602, 179] width 128 height 28
click at [545, 179] on button at bounding box center [544, 179] width 4 height 4
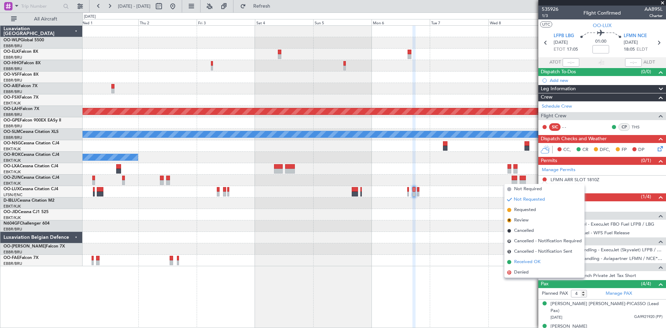
click at [521, 259] on span "Received OK" at bounding box center [527, 261] width 26 height 7
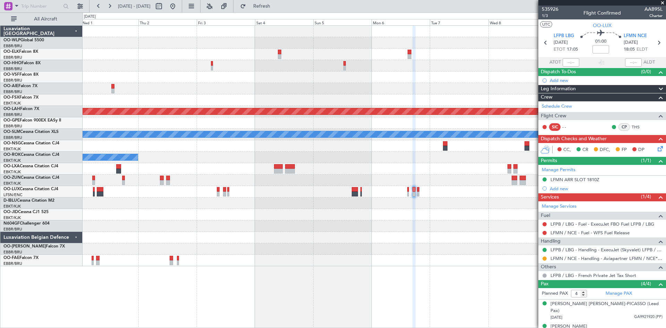
click at [0, 0] on img at bounding box center [0, 0] width 0 height 0
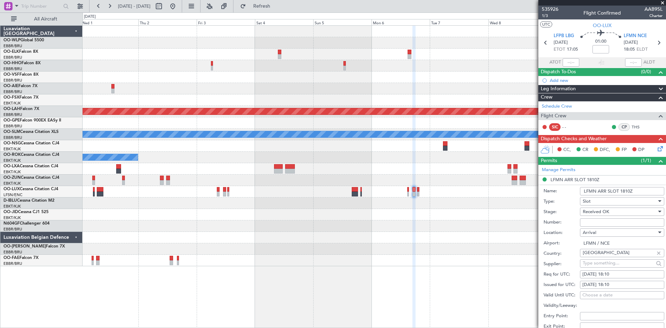
click at [594, 224] on input "Number:" at bounding box center [622, 222] width 84 height 8
paste input "LFMNA000086644"
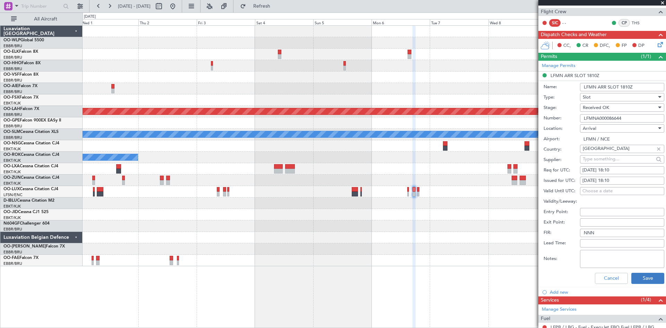
type input "LFMNA000086644"
click at [636, 282] on button "Save" at bounding box center [647, 278] width 33 height 11
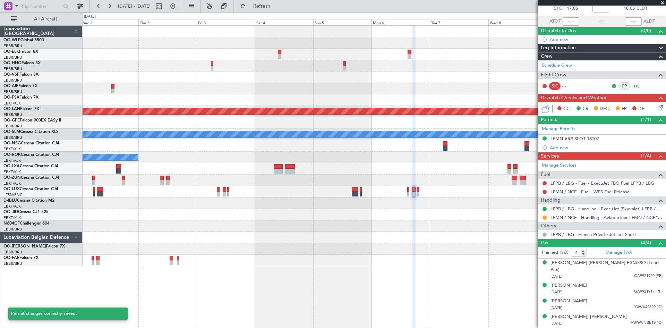
scroll to position [34, 0]
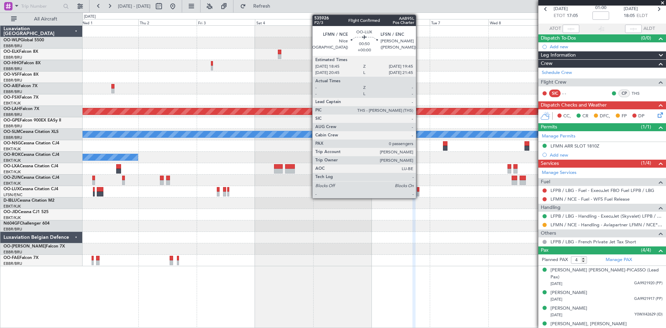
click at [419, 189] on div at bounding box center [418, 189] width 3 height 5
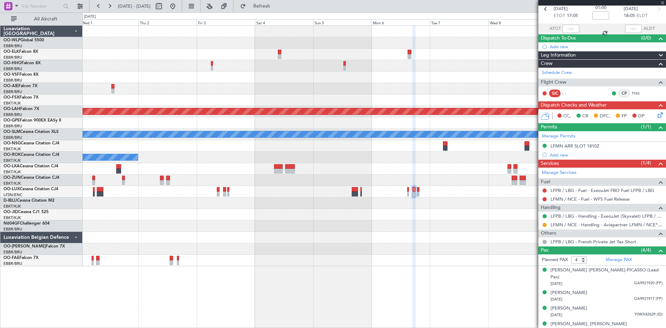
type input "0"
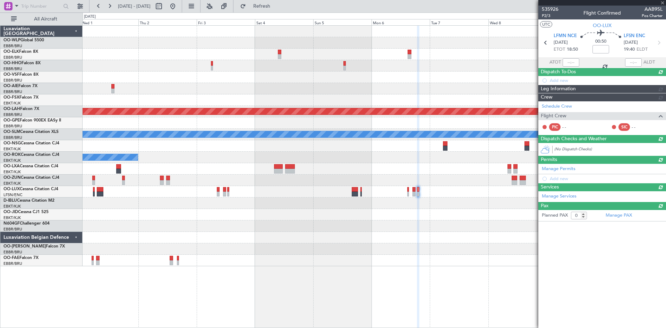
scroll to position [0, 0]
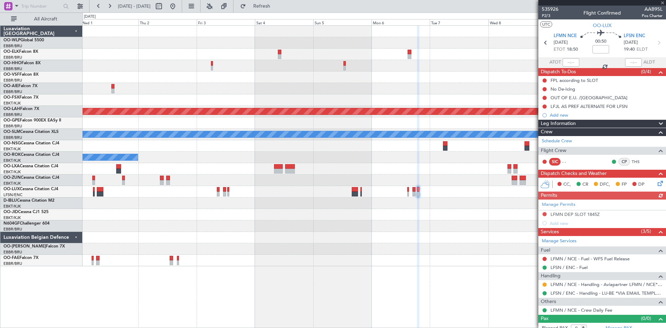
click at [544, 214] on button at bounding box center [544, 214] width 4 height 4
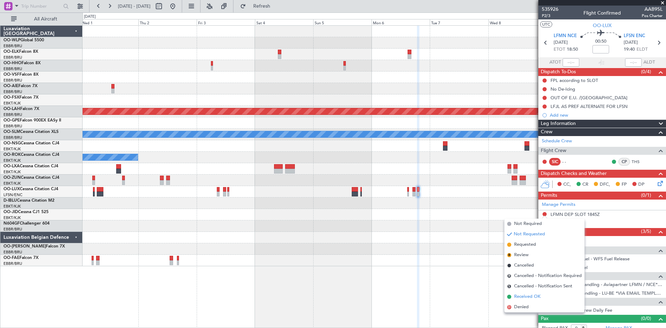
click at [523, 298] on span "Received OK" at bounding box center [527, 296] width 26 height 7
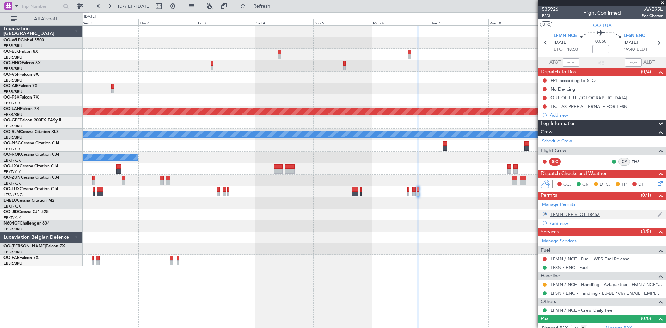
click at [657, 213] on img at bounding box center [659, 214] width 5 height 6
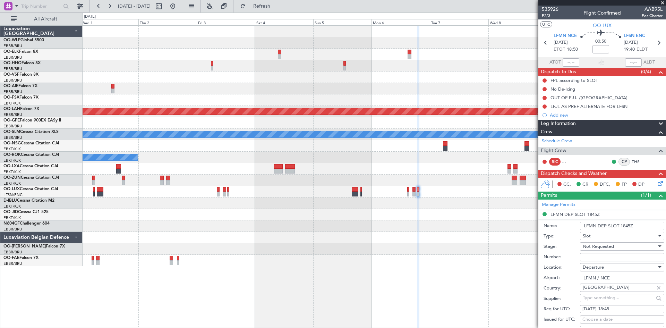
drag, startPoint x: 611, startPoint y: 263, endPoint x: 601, endPoint y: 257, distance: 11.4
click at [601, 257] on input "Number:" at bounding box center [622, 257] width 84 height 8
paste input "LFMND000086645"
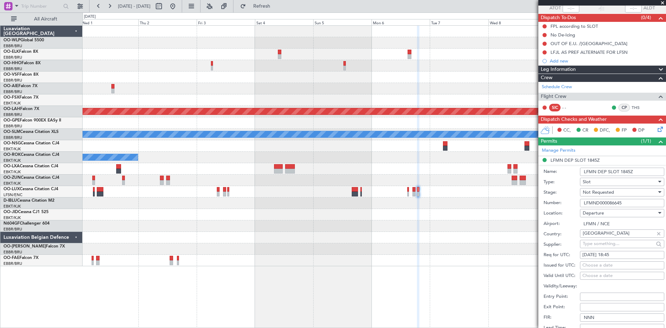
scroll to position [104, 0]
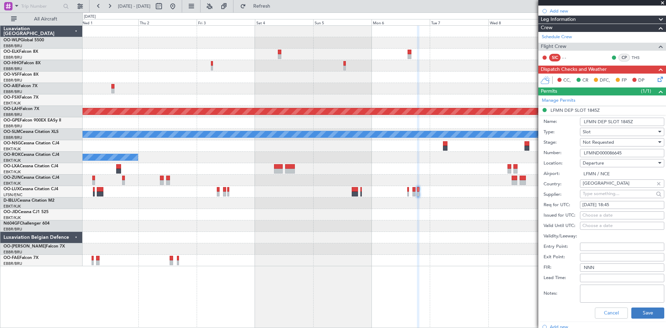
type input "LFMND000086645"
click at [636, 312] on button "Save" at bounding box center [647, 312] width 33 height 11
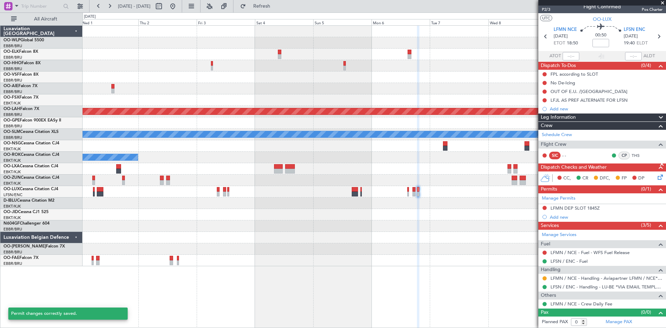
scroll to position [6, 0]
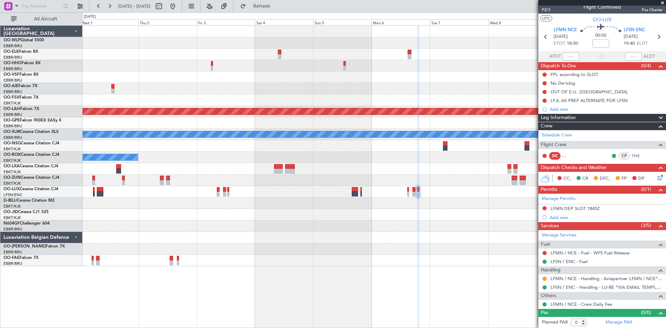
click at [547, 277] on div at bounding box center [545, 279] width 6 height 6
click at [545, 277] on button at bounding box center [544, 278] width 4 height 4
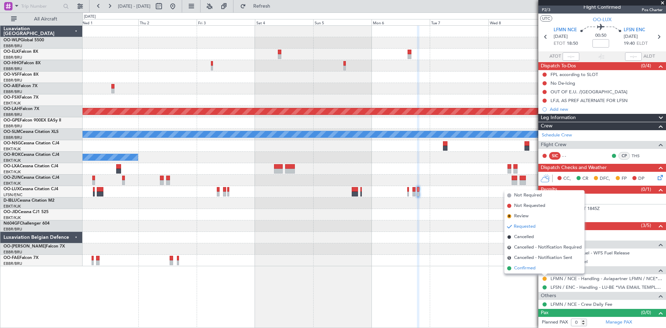
click at [518, 267] on span "Confirmed" at bounding box center [524, 268] width 21 height 7
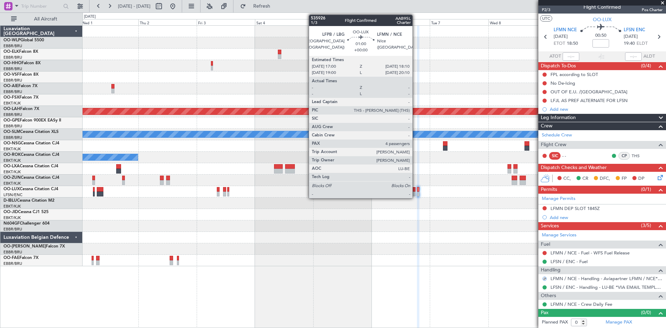
click at [415, 194] on div at bounding box center [413, 193] width 3 height 5
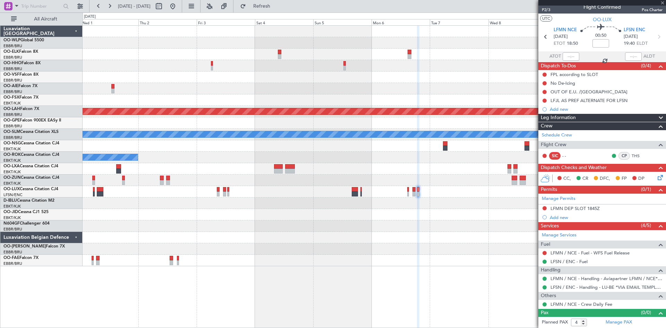
scroll to position [0, 0]
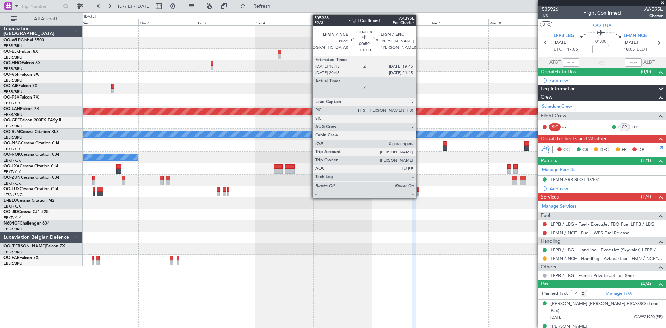
click at [419, 192] on div at bounding box center [418, 193] width 3 height 5
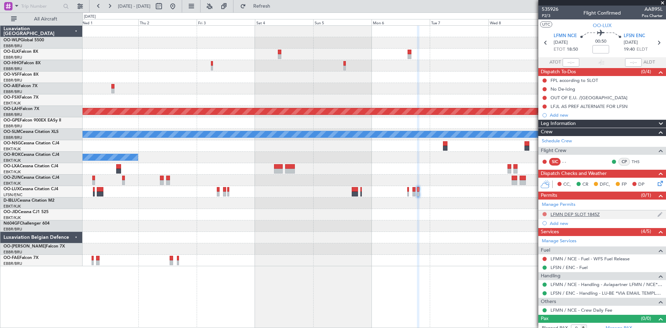
click at [546, 213] on button at bounding box center [544, 214] width 4 height 4
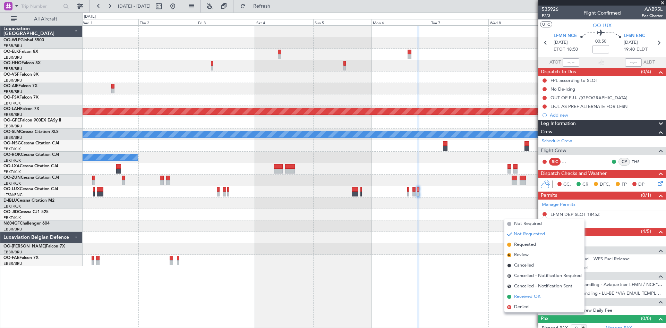
click at [521, 299] on span "Received OK" at bounding box center [527, 296] width 26 height 7
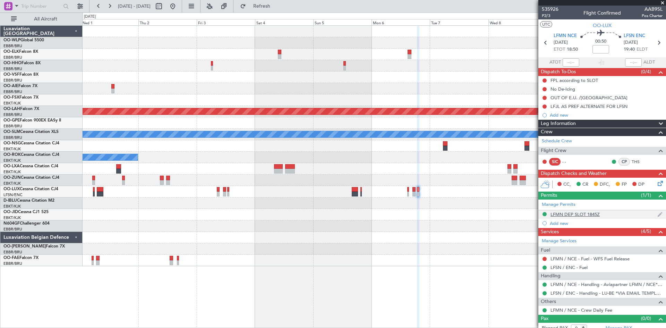
click at [595, 218] on div "LFMN DEP SLOT 1845Z" at bounding box center [602, 214] width 128 height 9
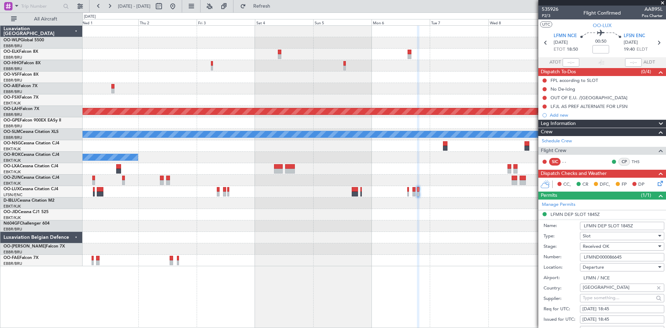
click at [222, 255] on div "Owner Melsbroek Air Base" at bounding box center [374, 260] width 583 height 11
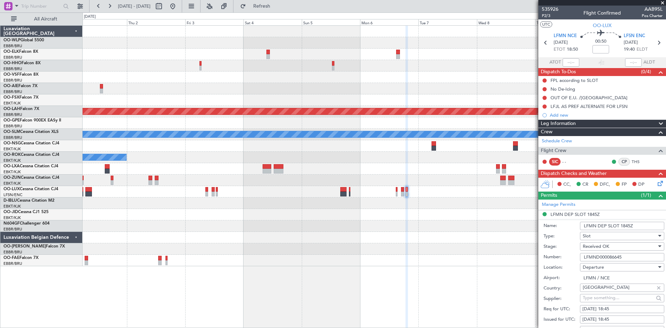
click at [598, 258] on fb-app "01 Oct 2025 - 11 Oct 2025 Refresh Quick Links All Aircraft Planned Maint Alton-…" at bounding box center [333, 166] width 666 height 322
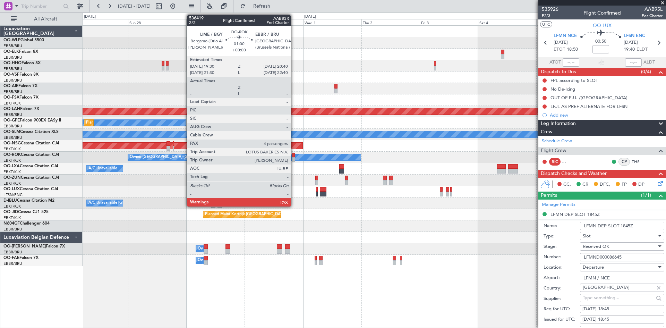
click at [294, 155] on div at bounding box center [293, 155] width 3 height 5
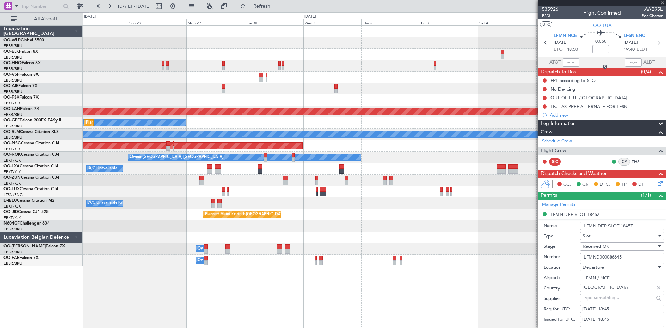
type input "4"
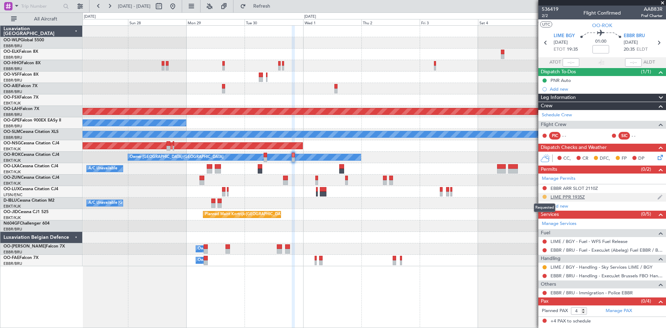
click at [545, 197] on button at bounding box center [544, 197] width 4 height 4
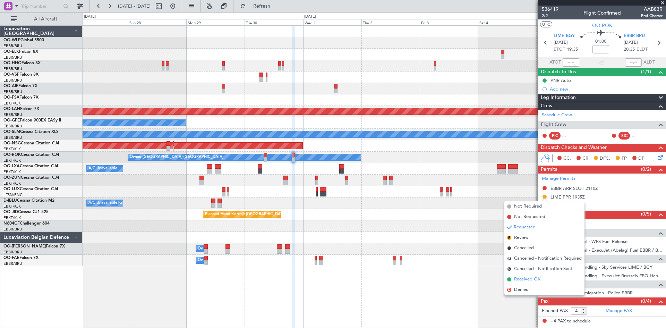
click at [520, 281] on span "Received OK" at bounding box center [527, 279] width 26 height 7
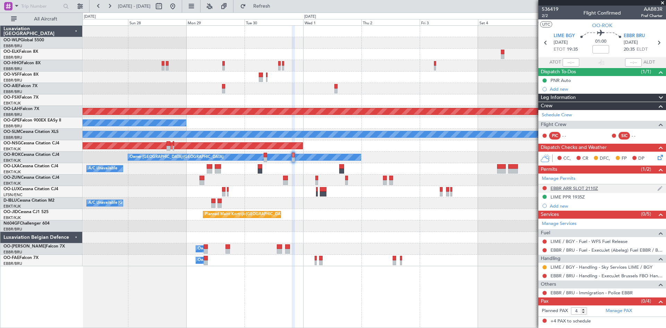
click at [658, 190] on img at bounding box center [659, 188] width 5 height 6
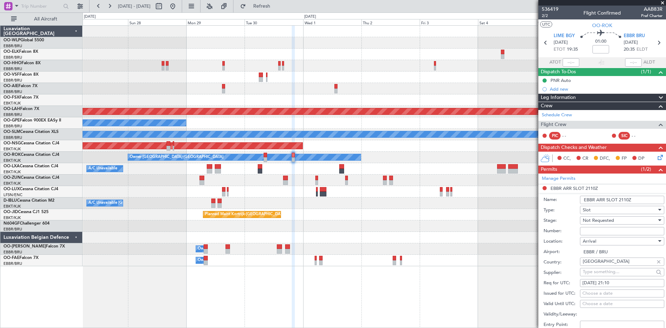
click at [611, 282] on div "30/09/2025 21:10" at bounding box center [621, 282] width 79 height 7
select select "9"
select select "2025"
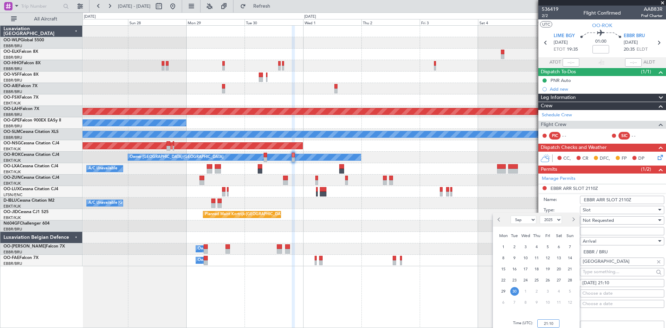
click at [546, 326] on input "21:10" at bounding box center [548, 323] width 22 height 8
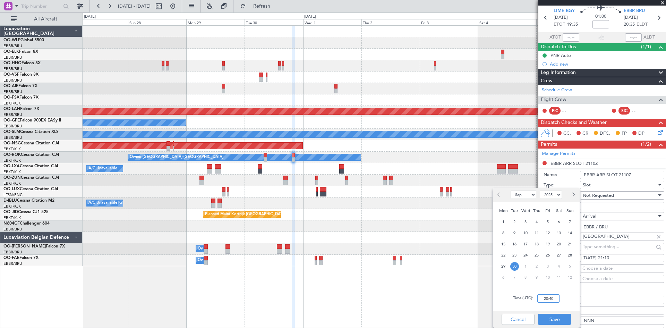
scroll to position [35, 0]
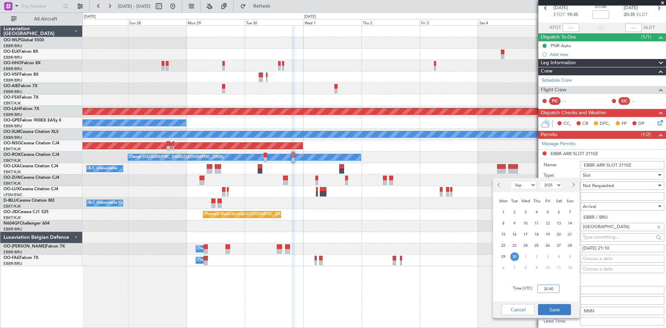
type input "20:40"
click at [558, 310] on button "Save" at bounding box center [554, 309] width 33 height 11
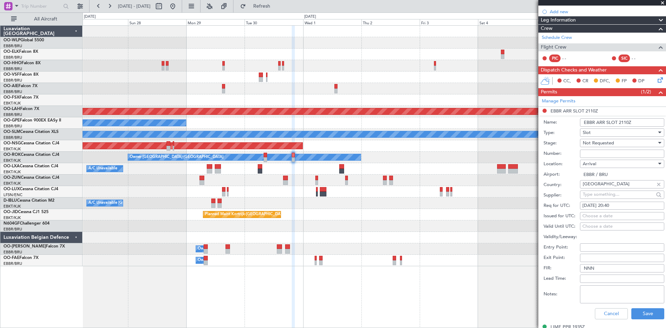
scroll to position [139, 0]
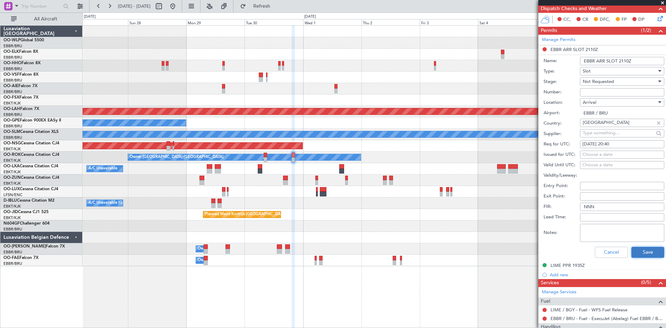
click at [637, 255] on button "Save" at bounding box center [647, 252] width 33 height 11
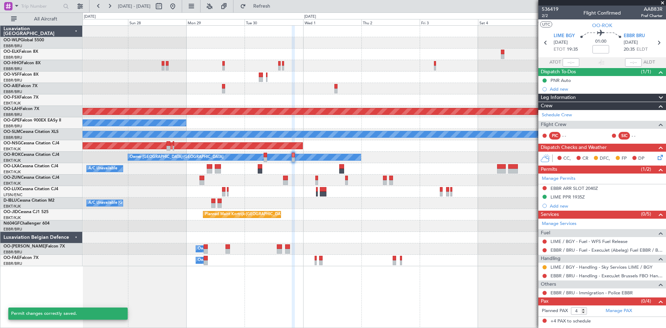
scroll to position [0, 0]
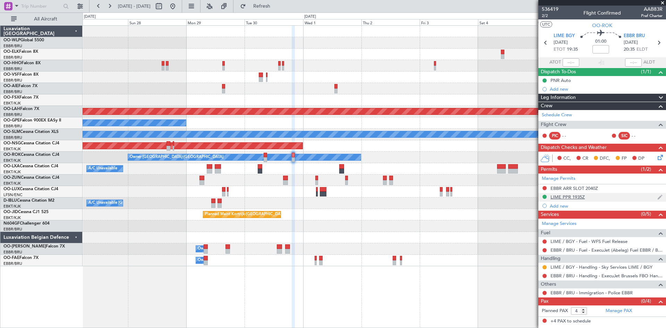
click at [663, 198] on div "LIME PPR 1935Z" at bounding box center [602, 197] width 128 height 9
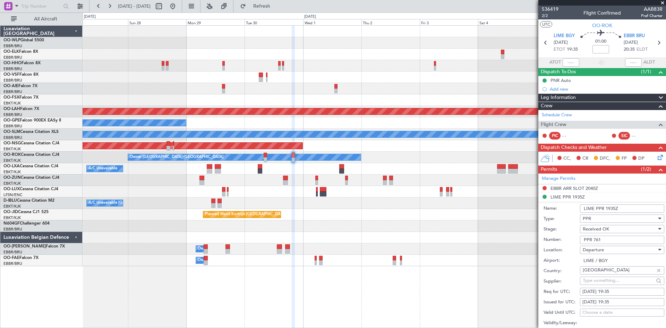
click at [619, 292] on div "30/09/2025 19:35" at bounding box center [621, 291] width 79 height 7
select select "9"
select select "2025"
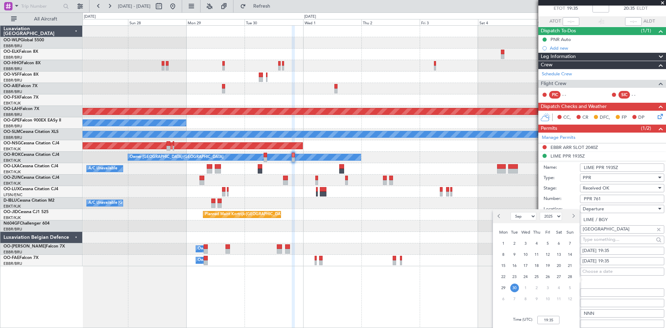
scroll to position [69, 0]
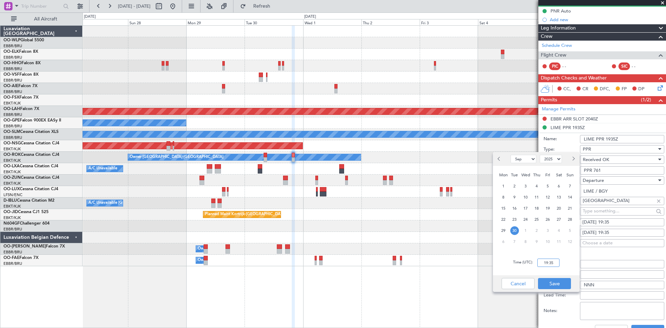
click at [551, 263] on input "19:35" at bounding box center [548, 262] width 22 height 8
type input "19:30"
click at [562, 286] on button "Save" at bounding box center [554, 283] width 33 height 11
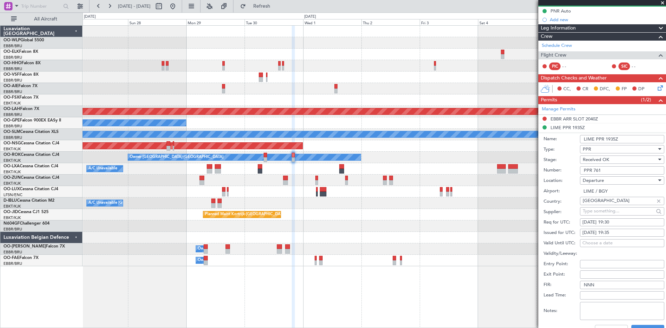
click at [618, 233] on div "30/09/2025 19:35" at bounding box center [621, 232] width 79 height 7
select select "9"
select select "2025"
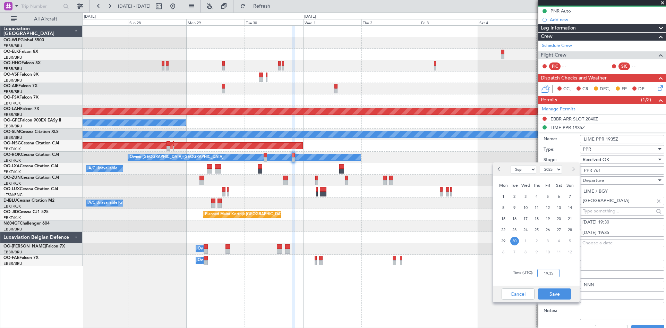
click at [545, 274] on input "19:35" at bounding box center [548, 273] width 22 height 8
type input "19:30"
click at [538, 288] on div "Cancel Save" at bounding box center [536, 293] width 87 height 17
click at [547, 293] on button "Save" at bounding box center [554, 293] width 33 height 11
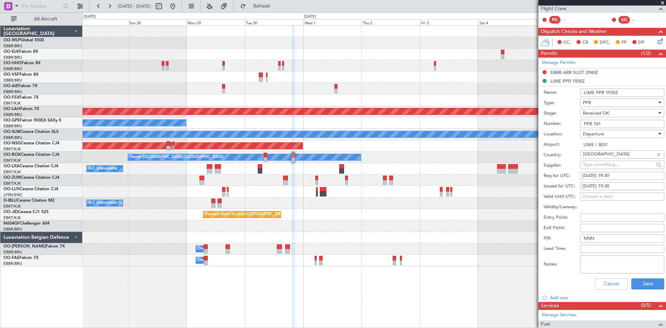
scroll to position [173, 0]
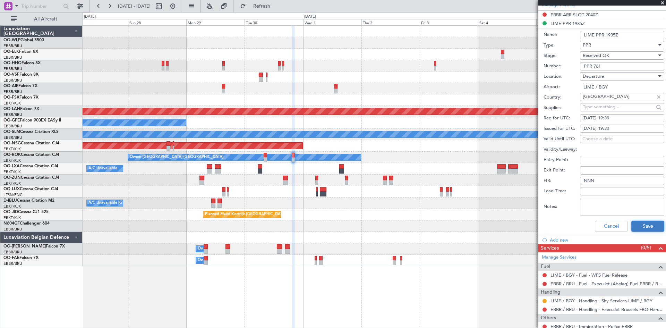
click at [638, 223] on button "Save" at bounding box center [647, 226] width 33 height 11
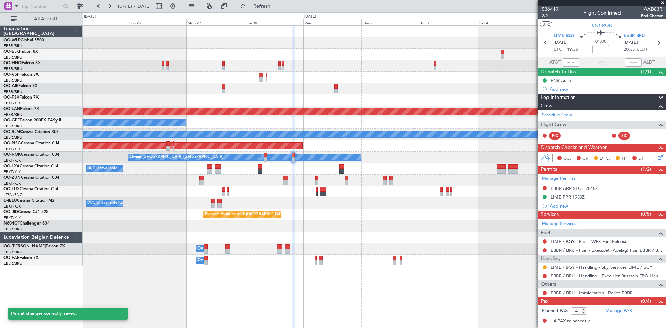
scroll to position [0, 0]
click at [544, 266] on button at bounding box center [544, 267] width 4 height 4
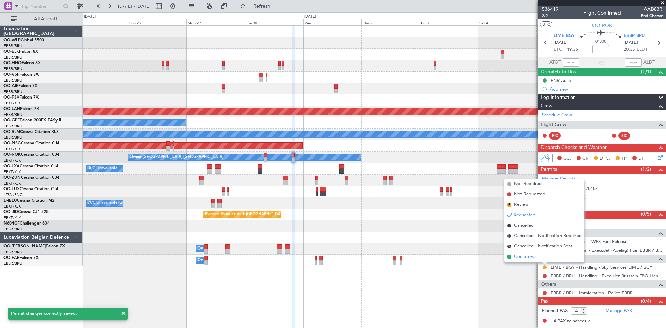
click at [532, 252] on li "Confirmed" at bounding box center [544, 256] width 80 height 10
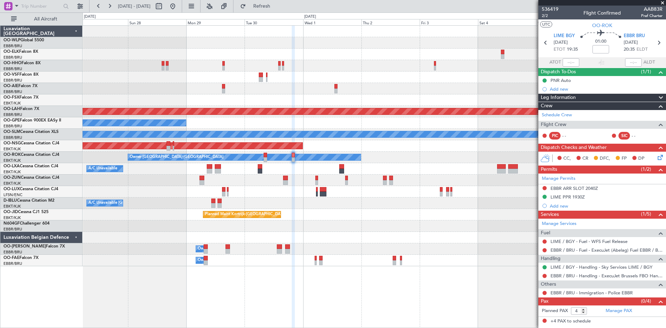
click at [257, 238] on div at bounding box center [374, 237] width 583 height 11
click at [178, 8] on button at bounding box center [172, 6] width 11 height 11
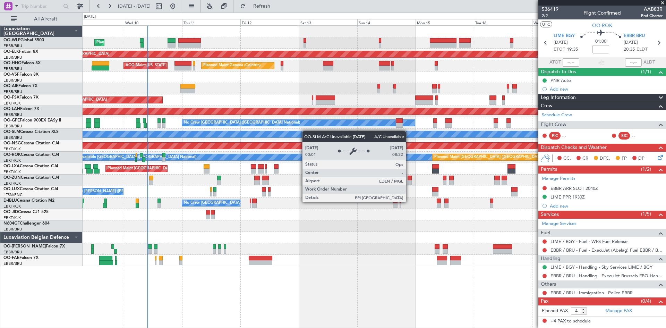
click at [264, 136] on div "Planned Maint Liege Planned Maint Kortrijk-Wevelgem Planned Maint Geneva (Coint…" at bounding box center [374, 146] width 583 height 240
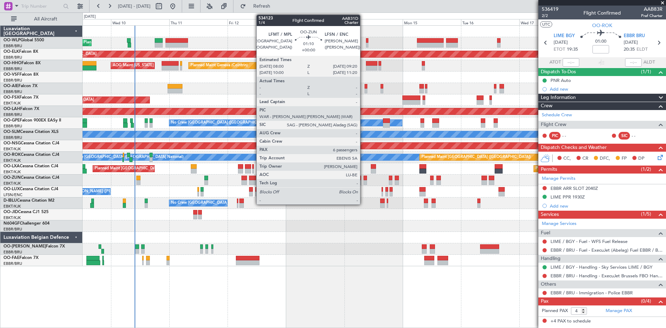
click at [363, 181] on div at bounding box center [364, 182] width 3 height 5
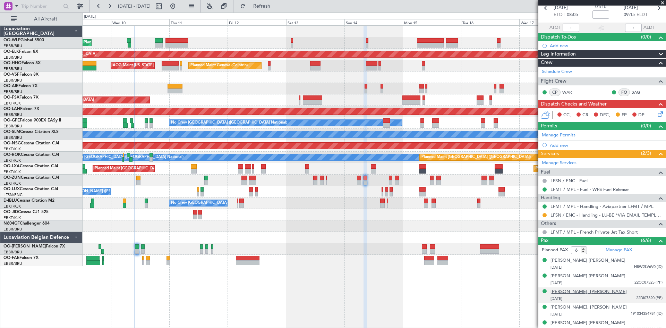
scroll to position [56, 0]
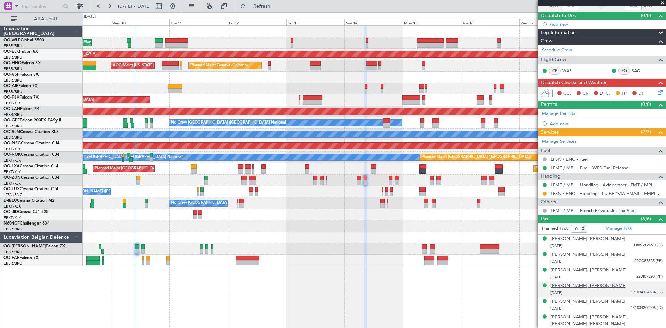
click at [603, 285] on div "Francis, Joseph, Pierre Nogues" at bounding box center [588, 285] width 76 height 7
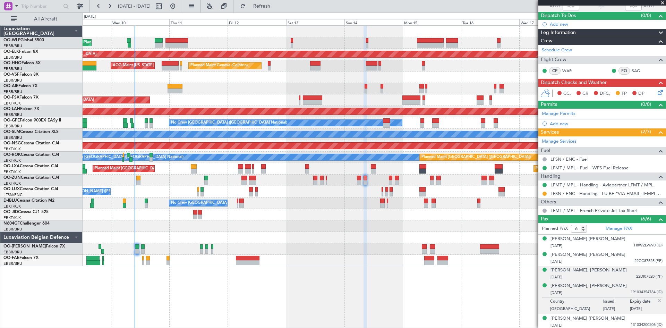
click at [583, 269] on div "Bernard, Louis, Joseph SERIN" at bounding box center [588, 270] width 76 height 7
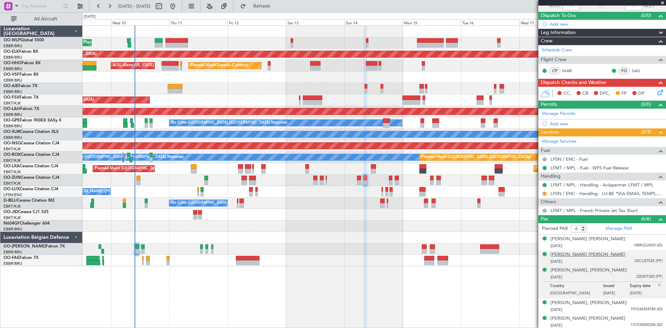
click at [574, 257] on div "Bernard Ernest Pierre Auburtin" at bounding box center [587, 254] width 75 height 7
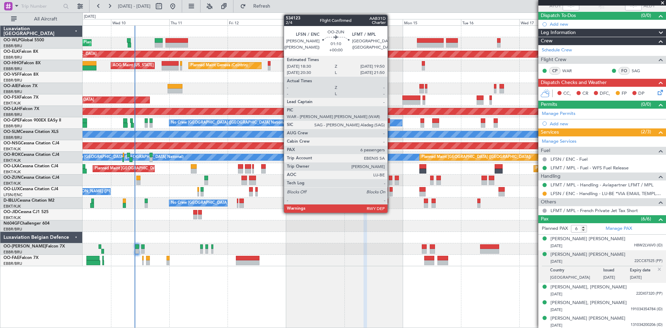
click at [390, 180] on div at bounding box center [390, 182] width 3 height 5
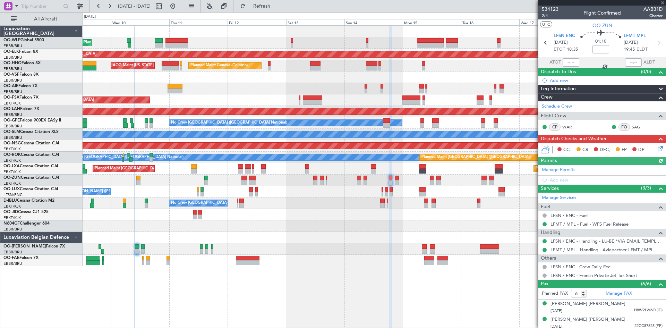
scroll to position [65, 0]
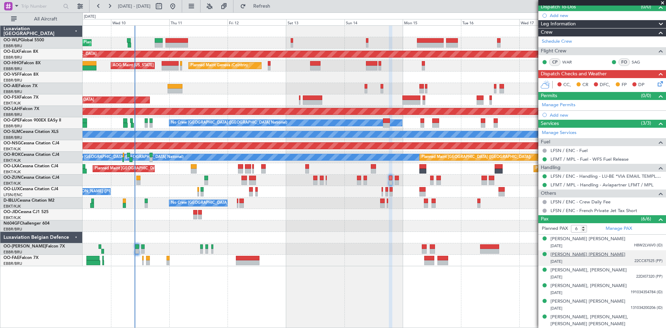
click at [602, 256] on div "Bernard Ernest Pierre Auburtin" at bounding box center [587, 254] width 75 height 7
click at [305, 169] on div at bounding box center [307, 171] width 4 height 5
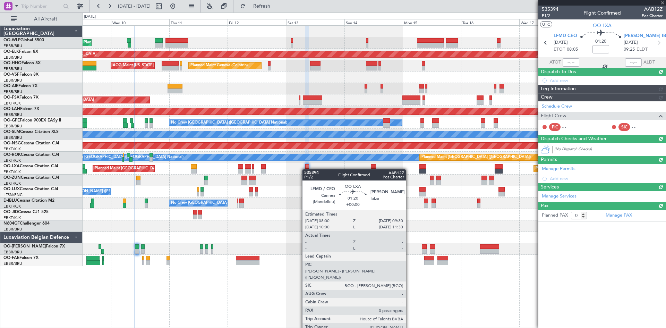
scroll to position [0, 0]
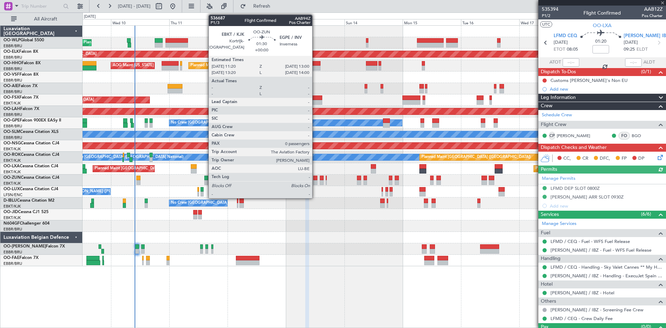
click at [315, 184] on div at bounding box center [315, 182] width 4 height 5
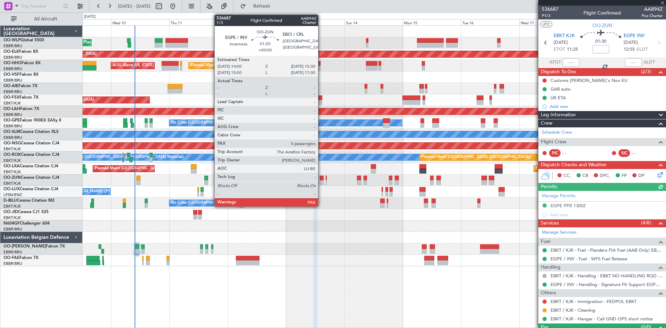
click at [321, 181] on div at bounding box center [322, 182] width 4 height 5
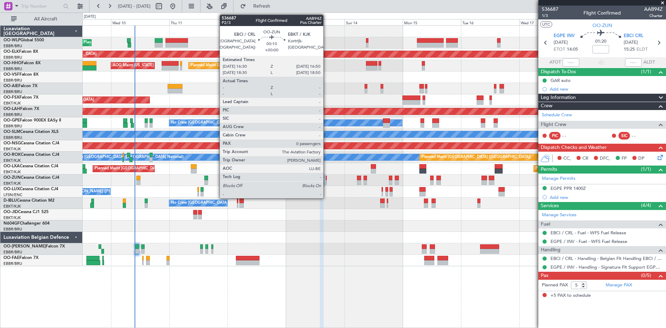
click at [326, 183] on div at bounding box center [326, 182] width 1 height 5
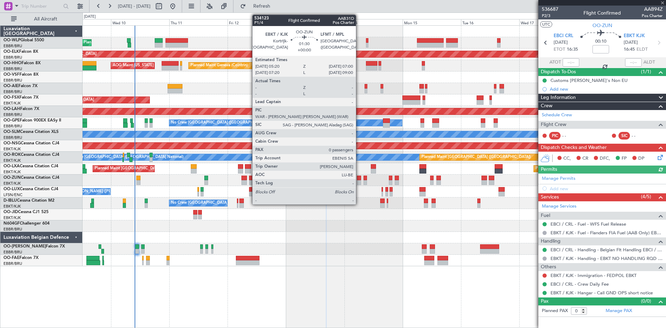
click at [359, 183] on div at bounding box center [359, 182] width 4 height 5
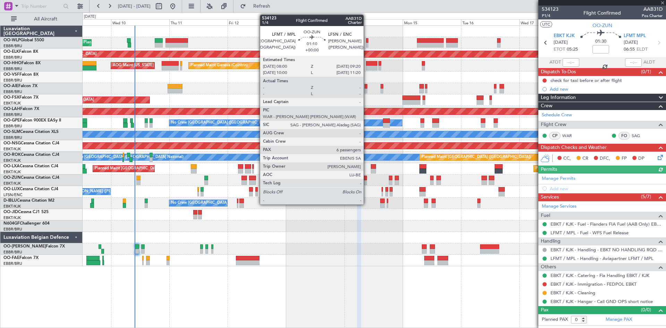
click at [366, 181] on div at bounding box center [364, 182] width 3 height 5
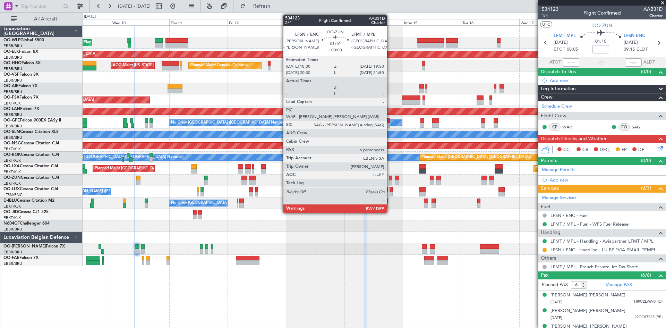
click at [390, 182] on div at bounding box center [390, 182] width 3 height 5
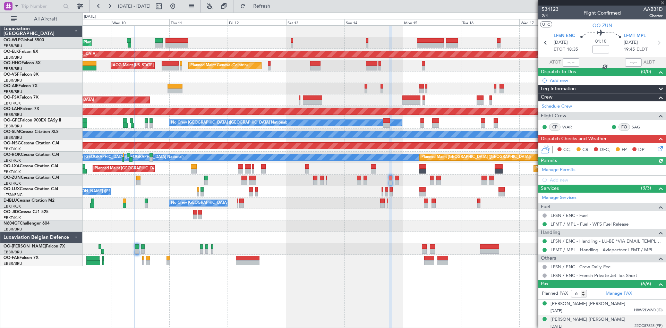
click at [394, 181] on div at bounding box center [374, 179] width 583 height 11
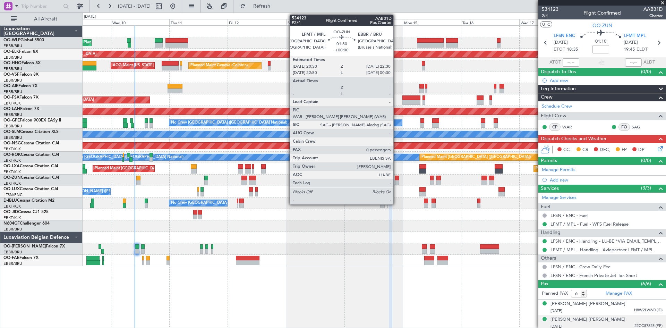
click at [396, 181] on div at bounding box center [397, 182] width 4 height 5
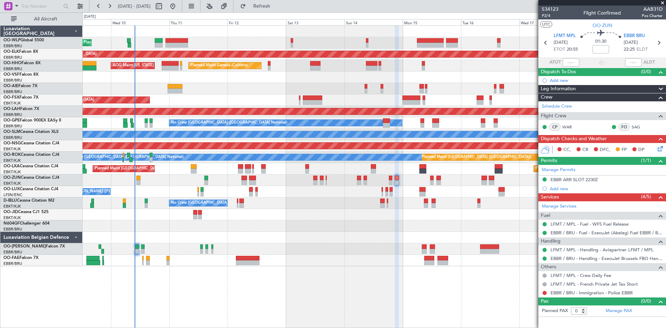
click at [431, 224] on div at bounding box center [374, 225] width 583 height 11
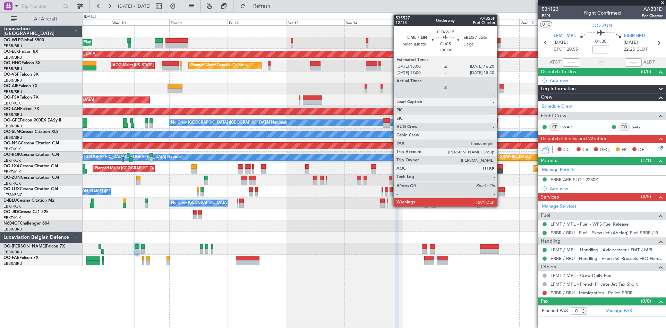
click at [500, 40] on div at bounding box center [498, 40] width 3 height 5
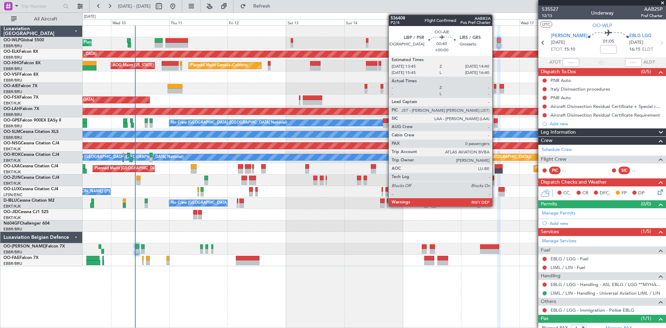
click at [495, 87] on div at bounding box center [495, 86] width 2 height 5
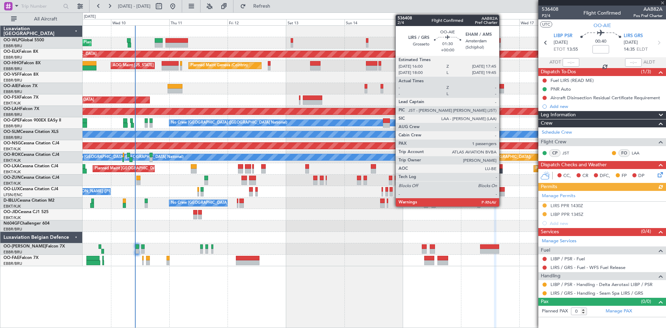
click at [502, 90] on div at bounding box center [501, 90] width 5 height 5
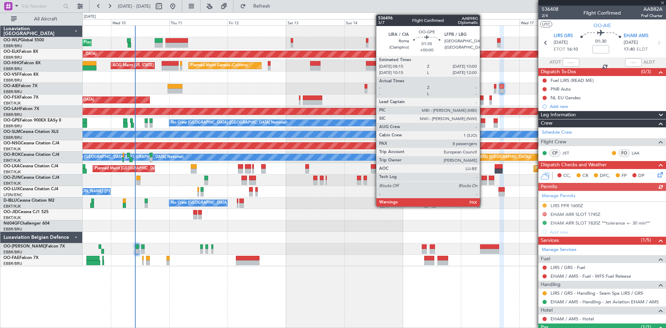
click at [483, 122] on div at bounding box center [483, 120] width 5 height 5
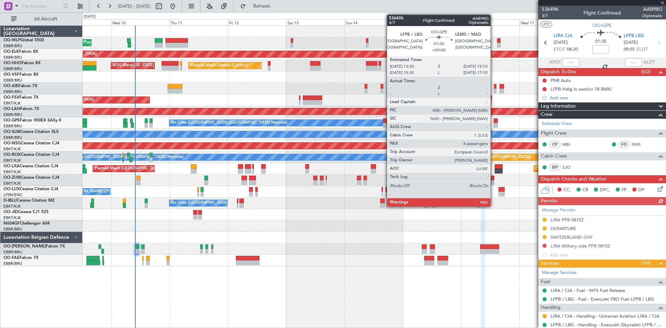
click at [493, 122] on div at bounding box center [495, 120] width 4 height 5
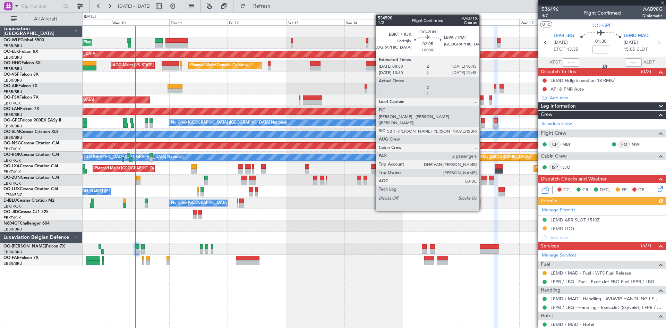
click at [482, 179] on div at bounding box center [484, 177] width 6 height 5
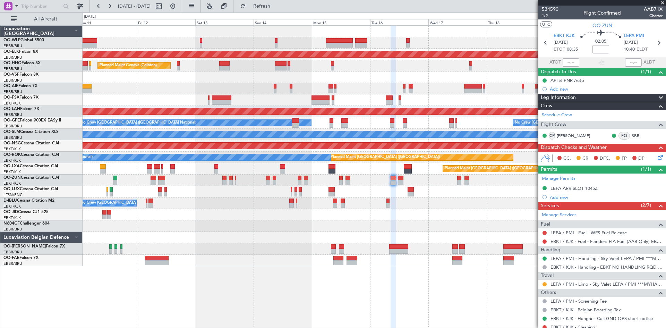
click at [430, 89] on div "Planned Maint Liege Planned Maint Kortrijk-Wevelgem Planned Maint Geneva (Coint…" at bounding box center [374, 146] width 583 height 240
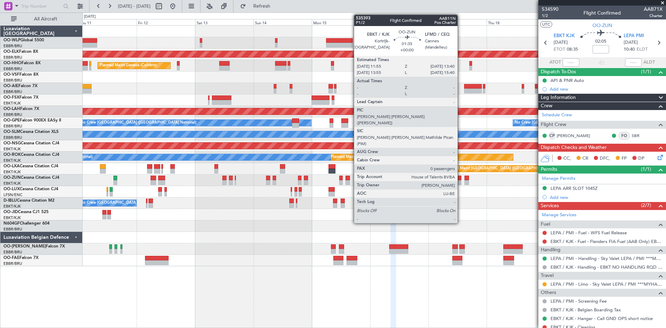
click at [460, 177] on div at bounding box center [459, 177] width 5 height 5
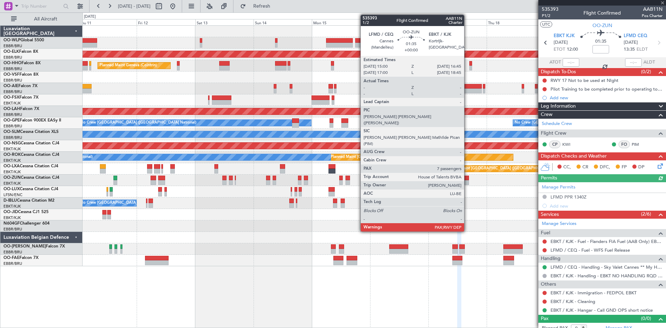
click at [467, 176] on div at bounding box center [466, 177] width 5 height 5
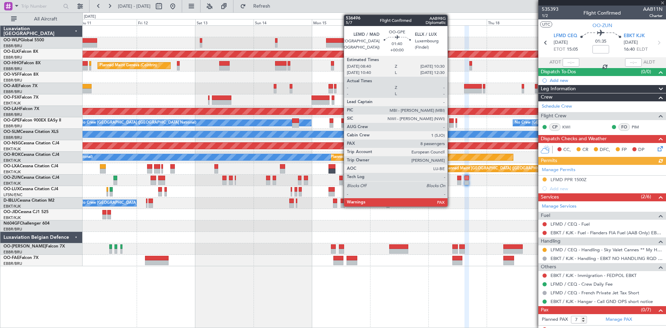
click at [450, 126] on div at bounding box center [451, 125] width 5 height 5
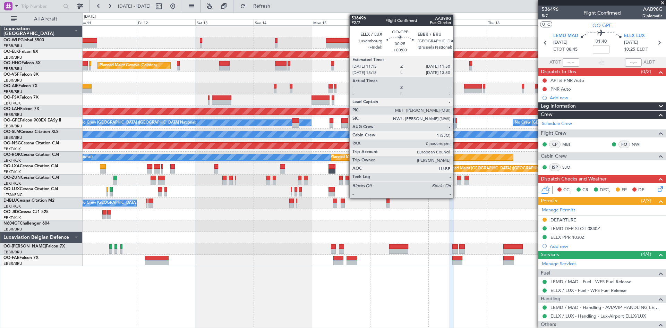
click at [456, 124] on div at bounding box center [456, 125] width 2 height 5
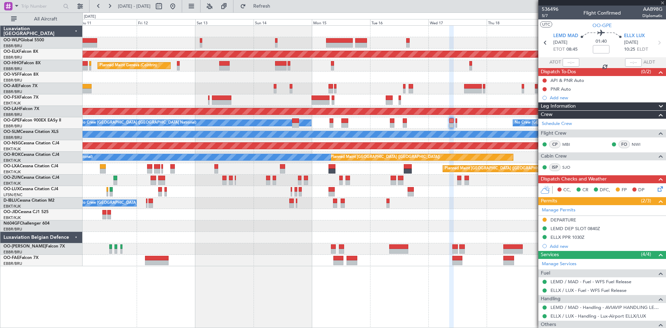
type input "0"
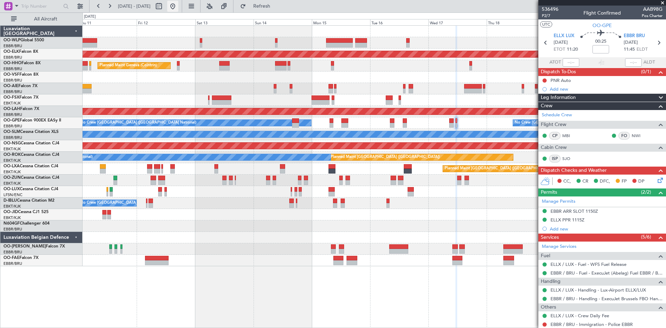
click at [178, 8] on button at bounding box center [172, 6] width 11 height 11
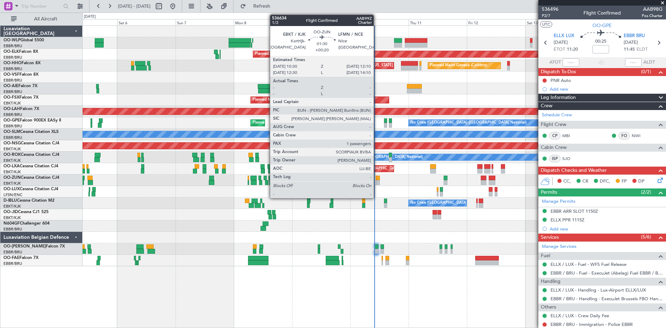
click at [377, 179] on div at bounding box center [378, 177] width 4 height 5
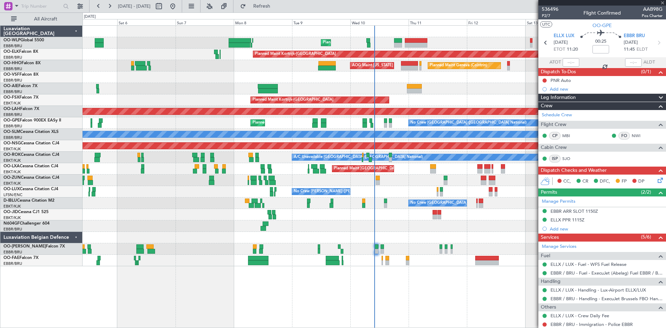
type input "+00:20"
type input "1"
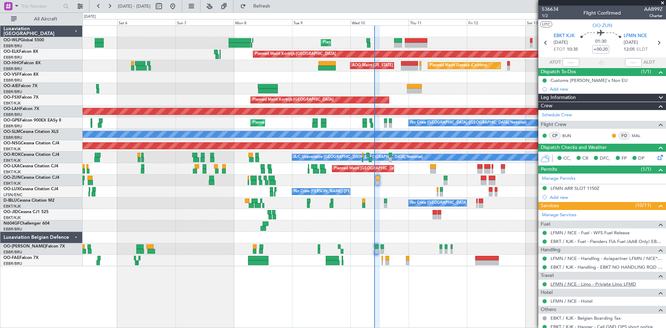
click at [596, 284] on link "LFMN / NCE - Limo - Priviete Limo LFMD" at bounding box center [593, 284] width 86 height 6
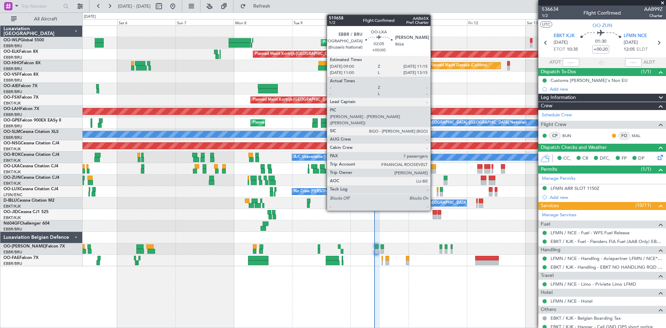
click at [433, 171] on div at bounding box center [433, 171] width 6 height 5
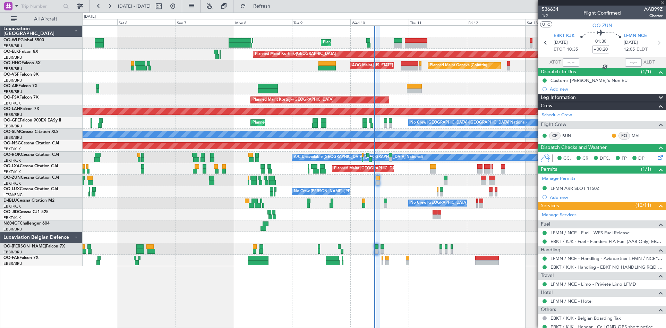
type input "7"
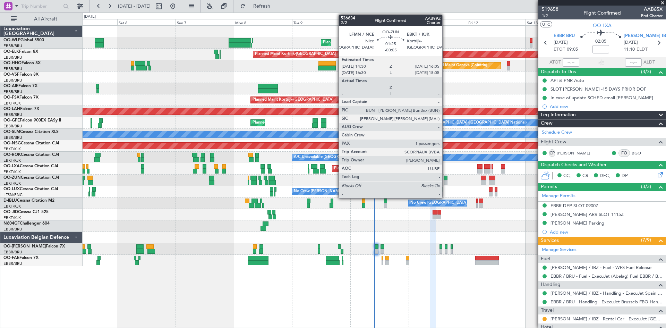
click at [445, 181] on div at bounding box center [445, 182] width 4 height 5
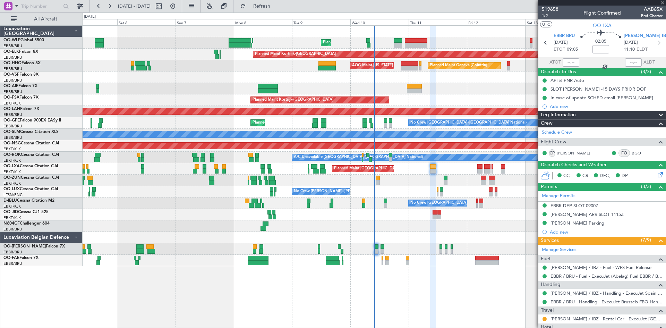
type input "-00:05"
type input "1"
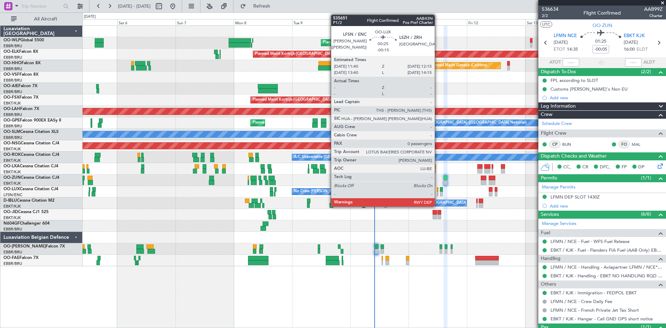
click at [438, 190] on div at bounding box center [438, 189] width 2 height 5
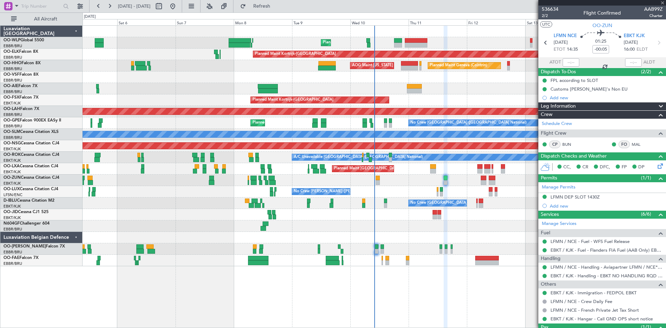
type input "-00:15"
type input "0"
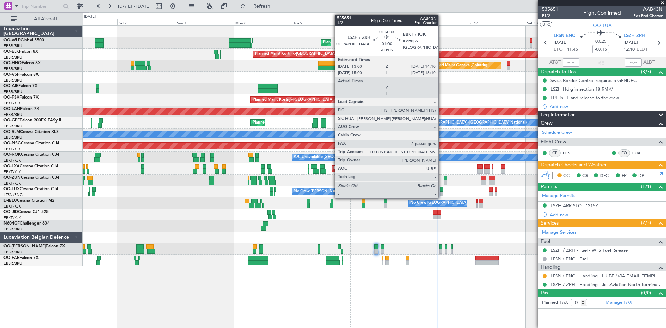
click at [441, 193] on div at bounding box center [441, 193] width 3 height 5
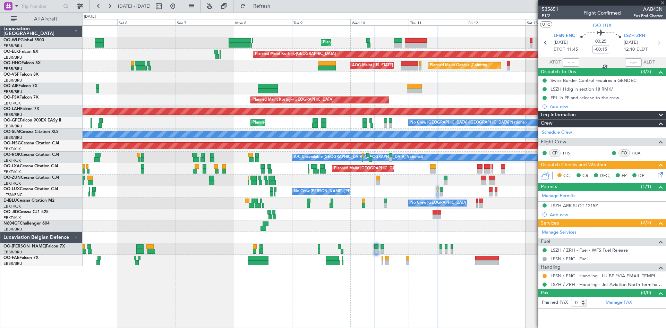
type input "-00:05"
type input "2"
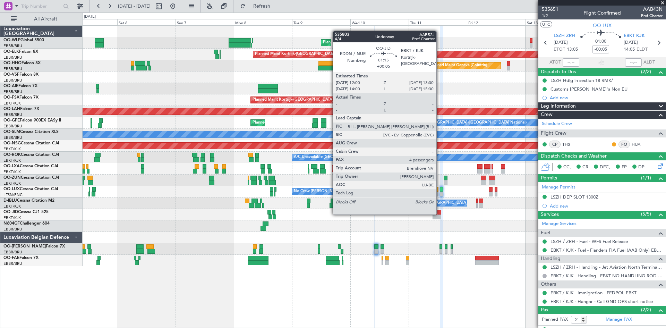
click at [439, 214] on div at bounding box center [439, 212] width 4 height 5
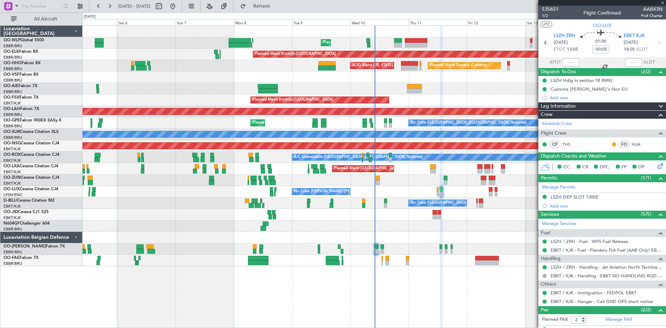
type input "+00:05"
type input "4"
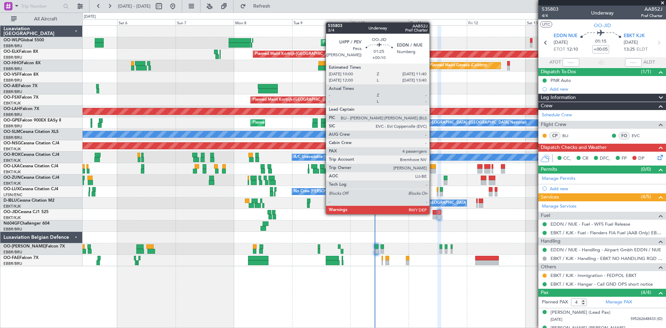
click at [432, 213] on div at bounding box center [434, 212] width 4 height 5
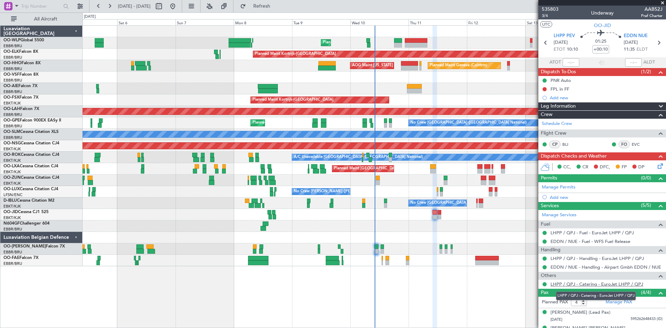
click at [571, 284] on link "LHPP / QPJ - Catering - EuroJet LHPP / QPJ" at bounding box center [596, 284] width 93 height 6
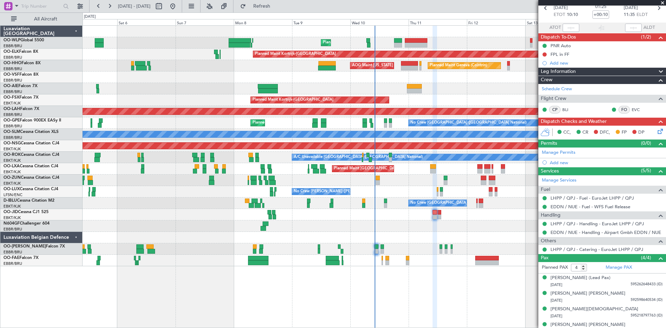
click at [182, 12] on fb-range-datepicker "[DATE] - [DATE]" at bounding box center [135, 6] width 93 height 12
click at [178, 8] on button at bounding box center [172, 6] width 11 height 11
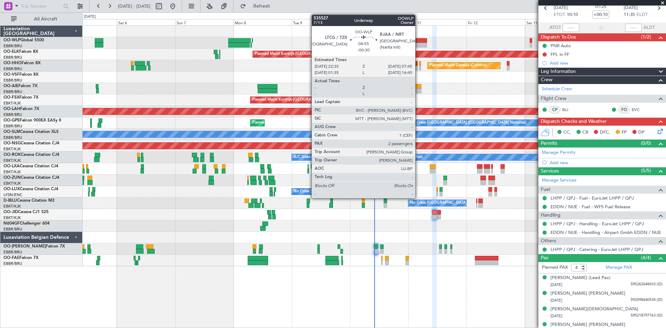
click at [418, 43] on div at bounding box center [415, 45] width 23 height 5
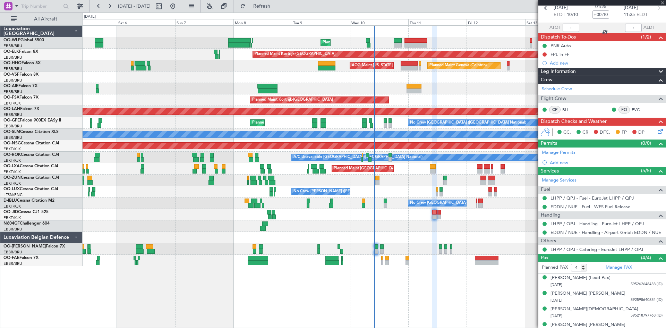
type input "-00:30"
type input "2"
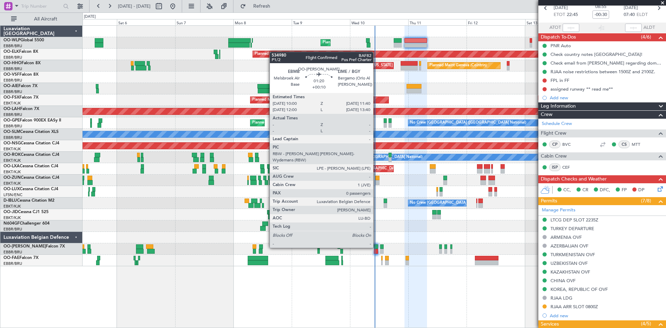
click at [376, 247] on div at bounding box center [376, 246] width 4 height 5
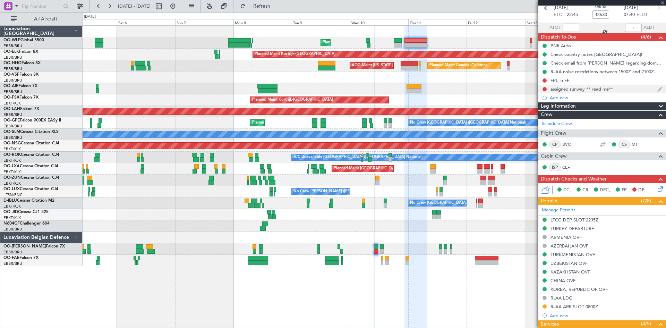
scroll to position [0, 0]
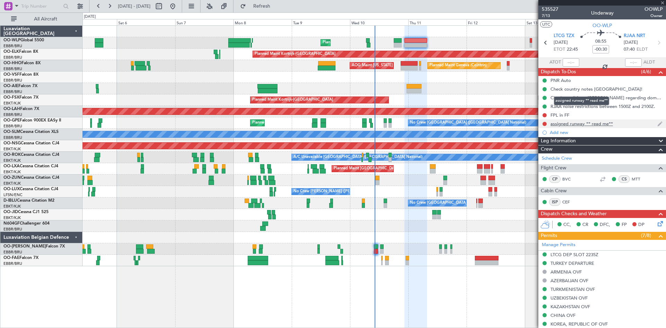
type input "+00:10"
type input "0"
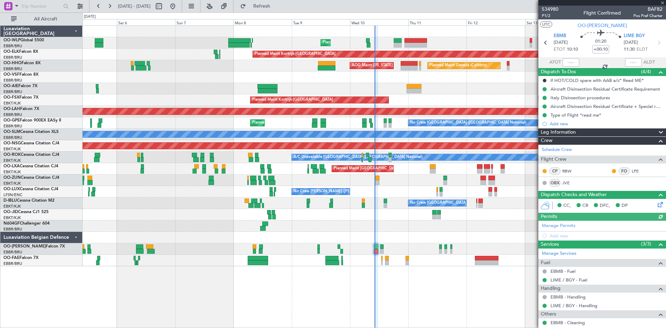
click at [565, 65] on div at bounding box center [570, 62] width 17 height 8
click at [567, 62] on div at bounding box center [570, 62] width 17 height 8
click at [567, 62] on input "text" at bounding box center [570, 62] width 17 height 8
click at [499, 294] on div "Planned Maint Liege Planned Maint [GEOGRAPHIC_DATA]-[GEOGRAPHIC_DATA] Planned M…" at bounding box center [374, 176] width 583 height 302
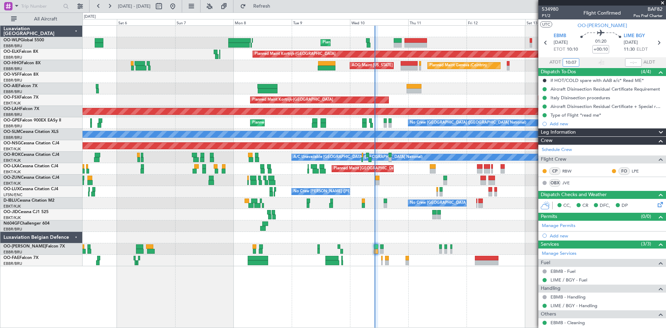
type input "10:07"
click at [659, 1] on span at bounding box center [662, 3] width 7 height 6
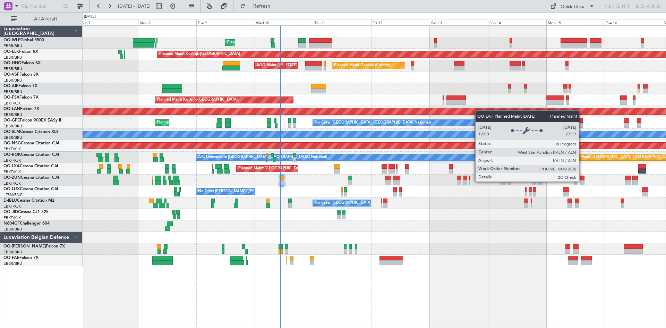
click at [478, 110] on div "Planned Maint Liege Planned Maint [GEOGRAPHIC_DATA]-[GEOGRAPHIC_DATA] Planned M…" at bounding box center [374, 146] width 583 height 240
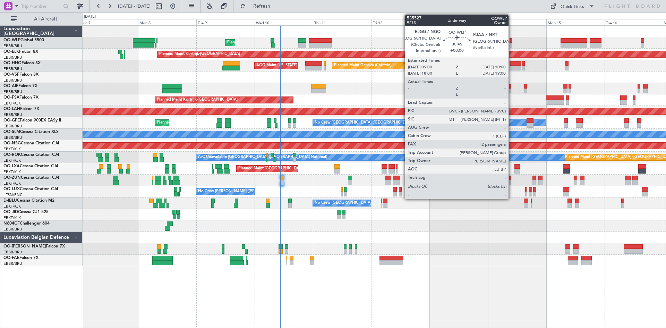
click at [511, 46] on div at bounding box center [510, 45] width 3 height 5
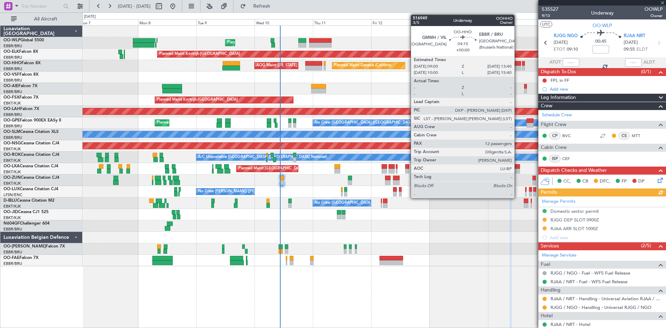
click at [517, 65] on div at bounding box center [514, 63] width 11 height 5
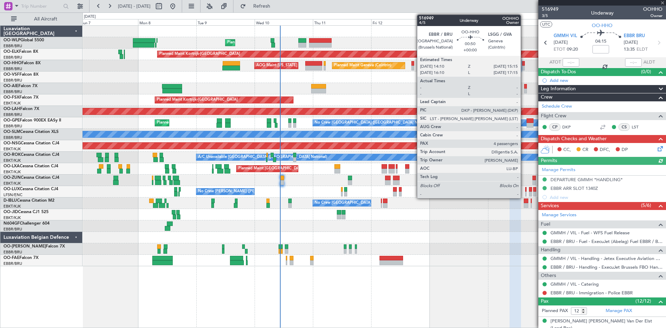
click at [524, 68] on div at bounding box center [523, 68] width 3 height 5
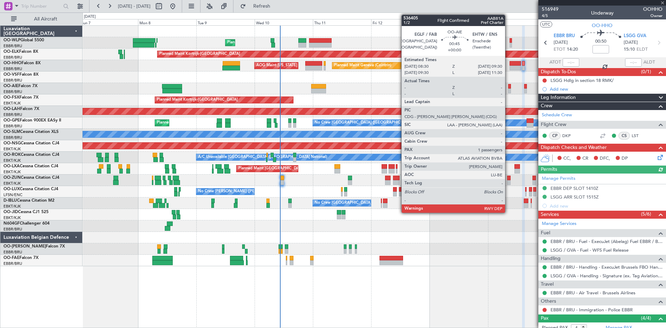
click at [508, 90] on div at bounding box center [509, 90] width 3 height 5
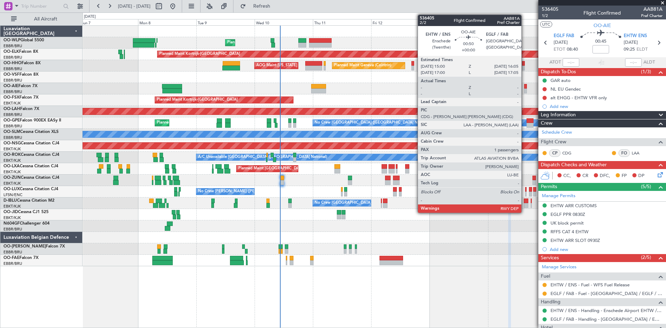
click at [524, 91] on div at bounding box center [525, 90] width 3 height 5
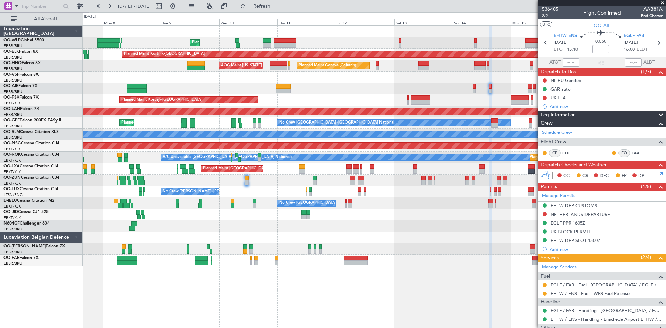
click at [455, 205] on div "No Crew [GEOGRAPHIC_DATA] ([GEOGRAPHIC_DATA] National)" at bounding box center [374, 202] width 583 height 11
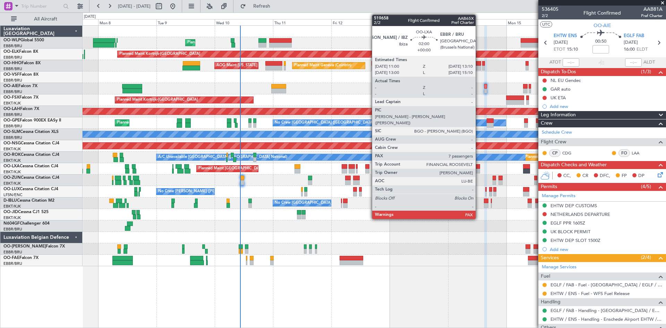
click at [478, 168] on div at bounding box center [477, 166] width 6 height 5
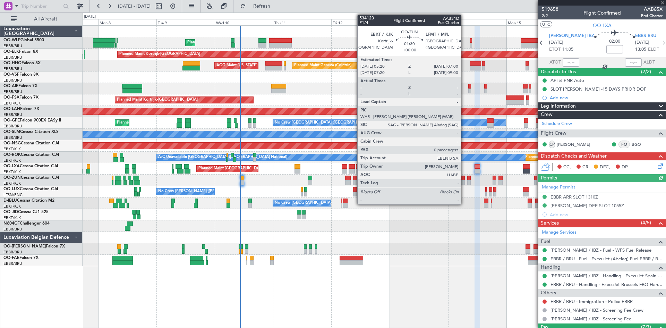
click at [464, 181] on div at bounding box center [462, 182] width 4 height 5
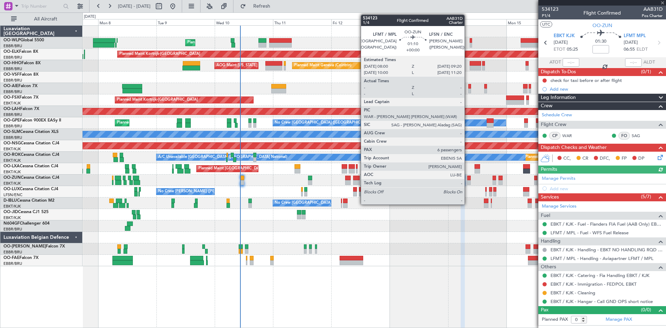
click at [467, 182] on div at bounding box center [468, 182] width 3 height 5
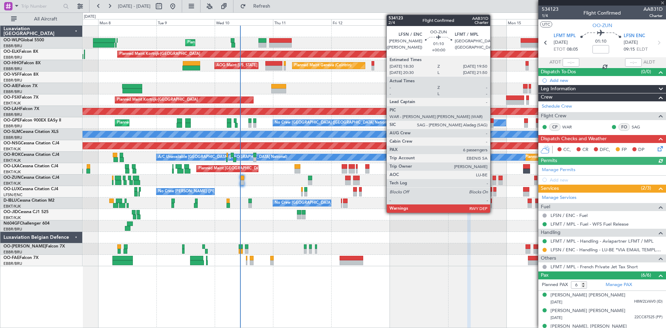
click at [493, 179] on div at bounding box center [493, 177] width 3 height 5
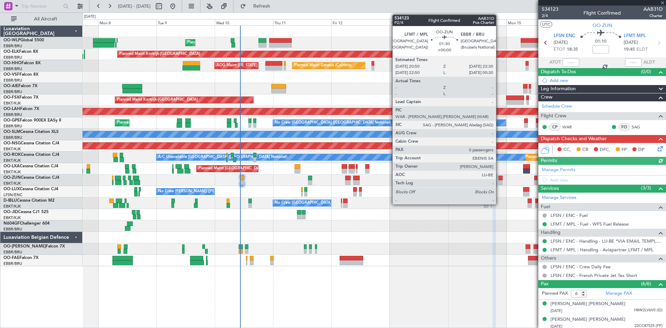
click at [499, 179] on div at bounding box center [500, 177] width 4 height 5
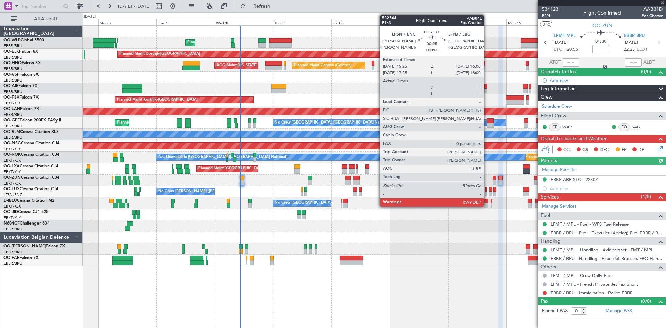
click at [486, 190] on div at bounding box center [486, 189] width 2 height 5
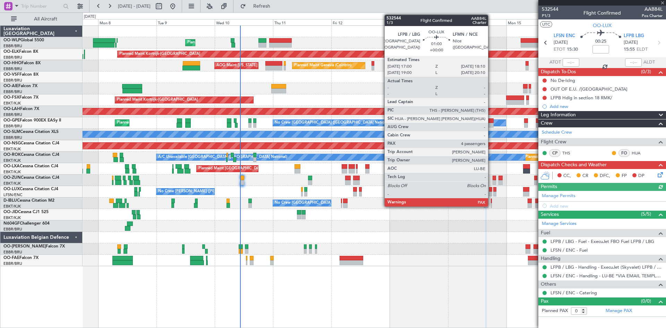
click at [491, 191] on div at bounding box center [490, 189] width 3 height 5
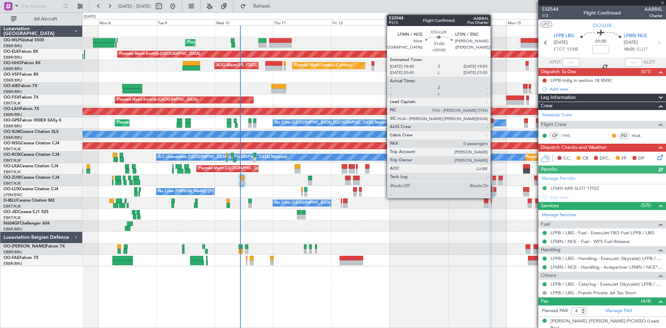
click at [493, 191] on div at bounding box center [494, 189] width 3 height 5
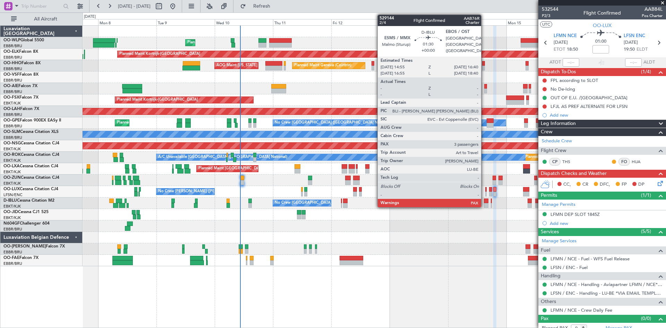
click at [484, 201] on div at bounding box center [486, 200] width 5 height 5
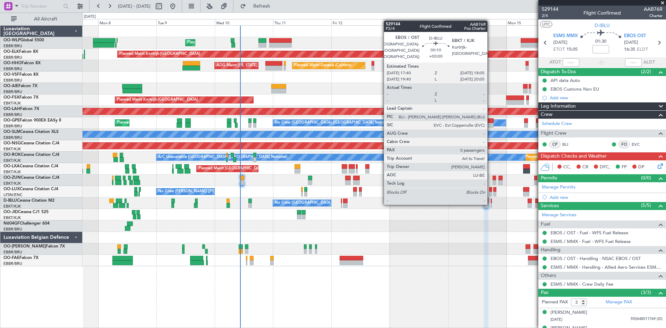
click at [491, 203] on div at bounding box center [491, 205] width 1 height 5
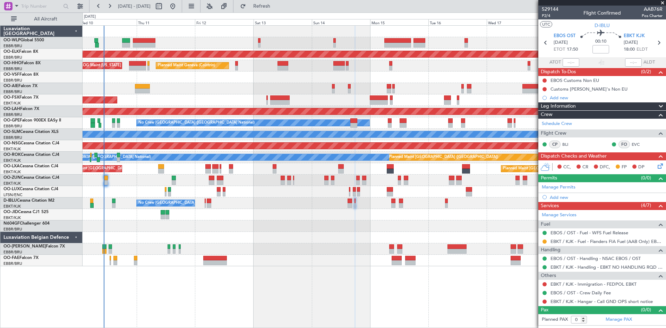
click at [291, 262] on div "Planned Maint Liege Planned Maint Kortrijk-Wevelgem Planned Maint Geneva (Coint…" at bounding box center [374, 146] width 583 height 240
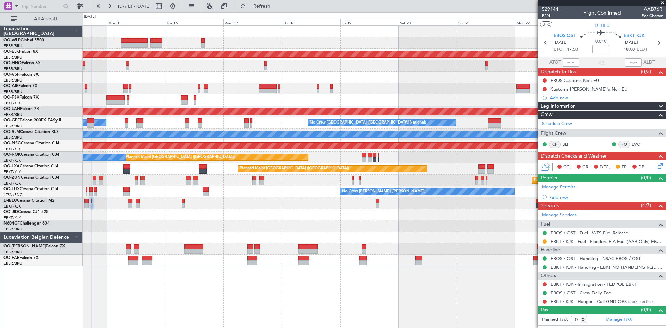
click at [175, 266] on div "Planned Maint Kortrijk-Wevelgem Planned Maint Geneva (Cointrin) Planned Maint A…" at bounding box center [374, 176] width 583 height 302
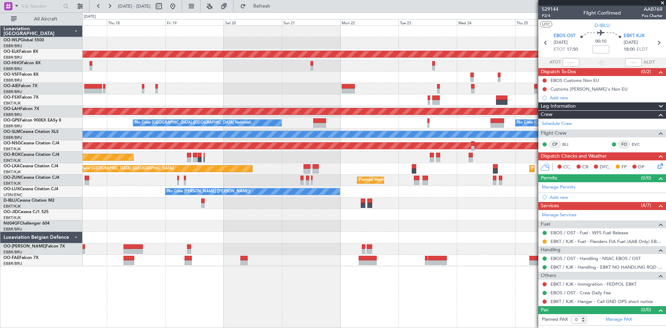
click at [280, 246] on div "Planned Maint Kortrijk-Wevelgem Planned Maint Alton-st Louis (St Louis Regl) No…" at bounding box center [374, 146] width 583 height 240
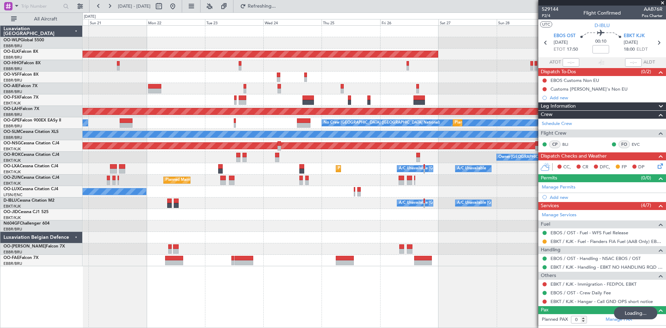
click at [253, 252] on div "Planned Maint Kortrijk-Wevelgem Planned Maint Alton-st Louis (St Louis Regl) No…" at bounding box center [374, 146] width 583 height 240
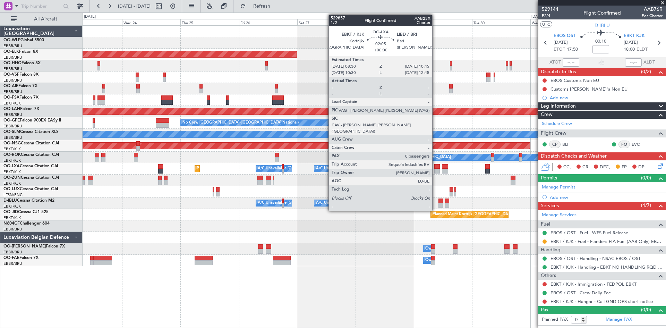
click at [435, 169] on div at bounding box center [437, 171] width 6 height 5
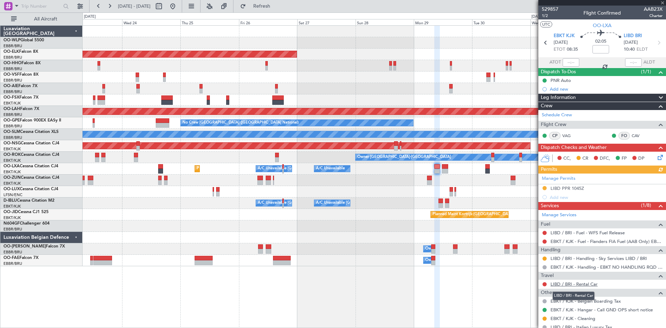
click at [584, 285] on link "LIBD / BRI - Rental Car" at bounding box center [573, 284] width 47 height 6
click at [178, 7] on button at bounding box center [172, 6] width 11 height 11
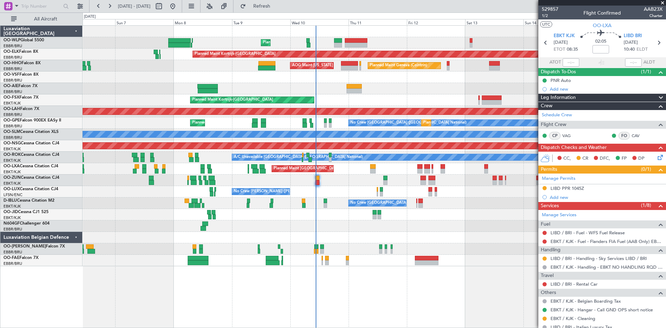
click at [343, 228] on div "Planned Maint Liege Planned Maint Kortrijk-Wevelgem Planned Maint Geneva (Coint…" at bounding box center [374, 146] width 583 height 240
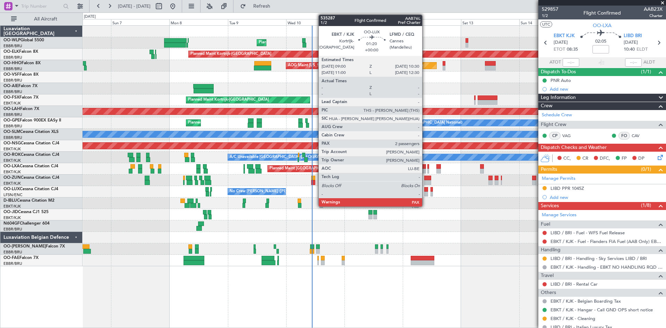
click at [425, 189] on div at bounding box center [426, 189] width 4 height 5
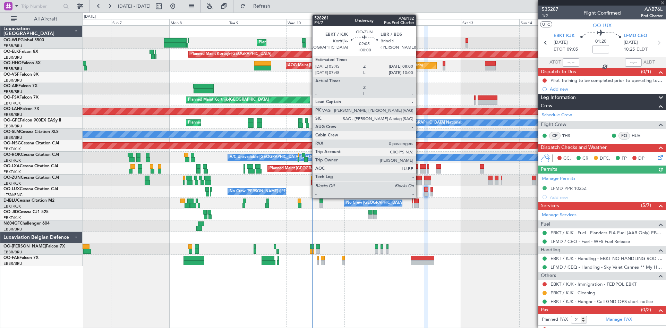
click at [419, 180] on div at bounding box center [419, 182] width 6 height 5
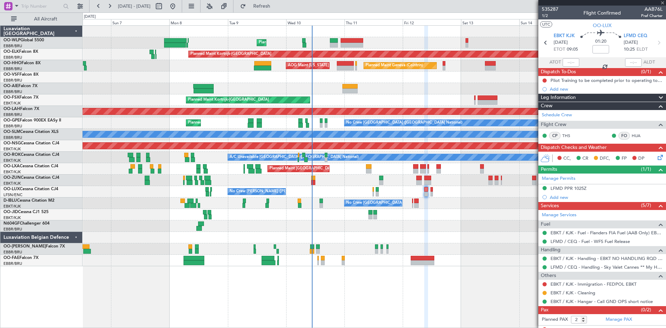
type input "0"
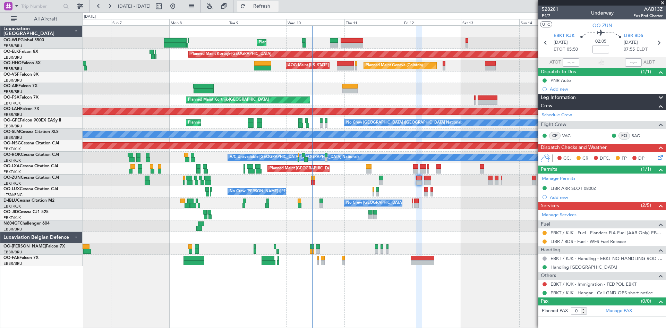
click at [276, 8] on span "Refresh" at bounding box center [261, 6] width 29 height 5
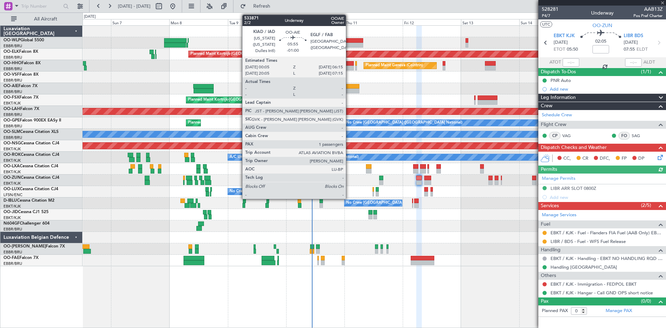
click at [349, 85] on div at bounding box center [351, 86] width 15 height 5
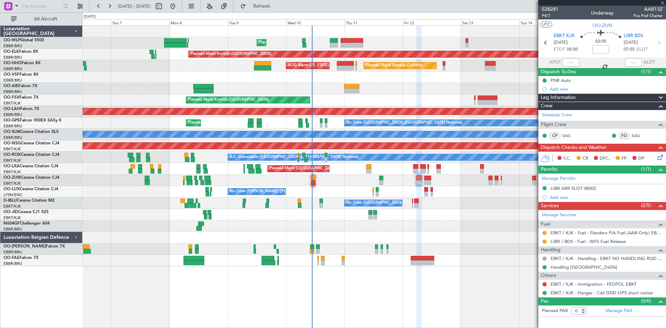
type input "-01:00"
type input "1"
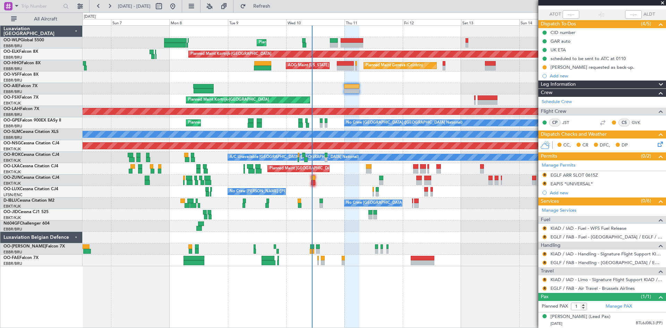
scroll to position [54, 0]
click at [565, 313] on div "[PERSON_NAME] (Lead Pax)" at bounding box center [580, 316] width 60 height 7
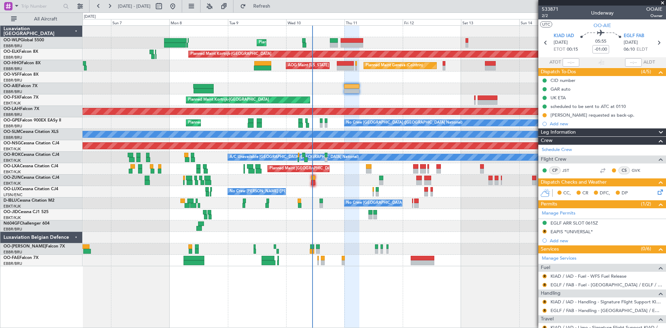
scroll to position [71, 0]
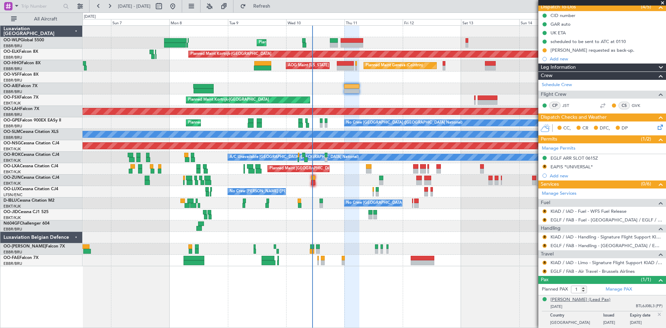
click at [598, 296] on div "[PERSON_NAME] (Lead Pax)" at bounding box center [580, 299] width 60 height 7
click at [276, 5] on span "Refresh" at bounding box center [261, 6] width 29 height 5
click at [618, 259] on link "KIAD / IAD - Limo - Signature Flight Support KIAD / IAD" at bounding box center [606, 262] width 112 height 6
click at [273, 9] on button "Refresh" at bounding box center [258, 6] width 42 height 11
click at [276, 4] on span "Refresh" at bounding box center [261, 6] width 29 height 5
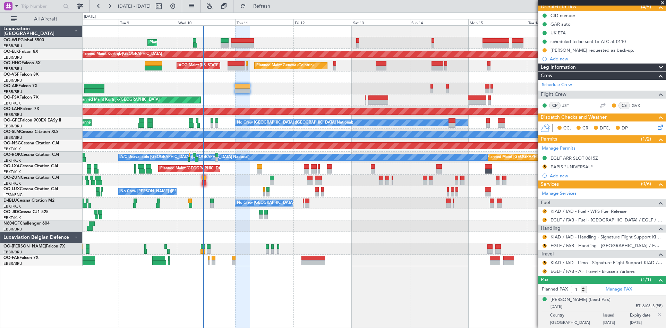
click at [320, 96] on div "Planned Maint Liege Planned Maint [GEOGRAPHIC_DATA]-[GEOGRAPHIC_DATA] Planned M…" at bounding box center [374, 146] width 583 height 240
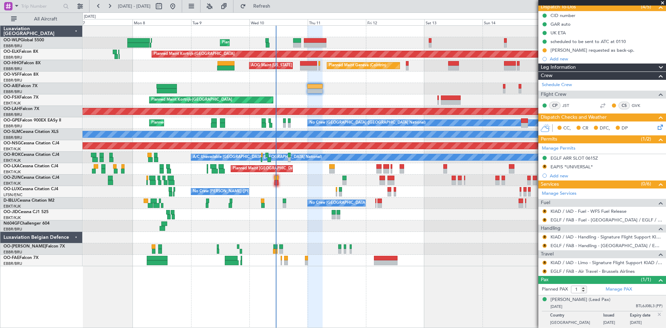
click at [398, 93] on div "Unplanned Maint [GEOGRAPHIC_DATA] ([GEOGRAPHIC_DATA] National)" at bounding box center [374, 88] width 583 height 11
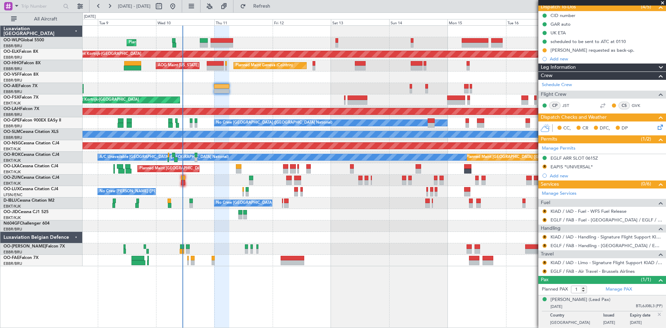
click at [401, 92] on div "Planned Maint Liege Planned Maint [GEOGRAPHIC_DATA]-[GEOGRAPHIC_DATA] Planned M…" at bounding box center [374, 146] width 583 height 240
click at [110, 8] on button at bounding box center [109, 6] width 11 height 11
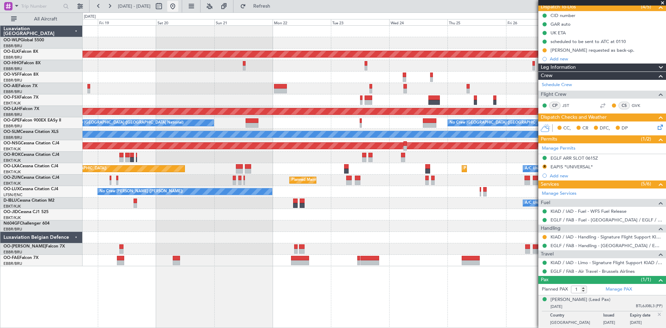
click at [178, 7] on button at bounding box center [172, 6] width 11 height 11
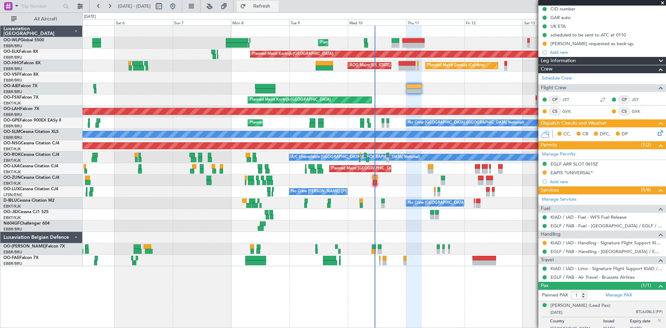
click at [276, 5] on span "Refresh" at bounding box center [261, 6] width 29 height 5
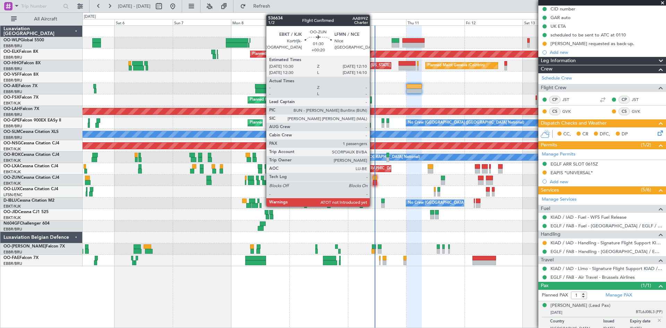
click at [373, 179] on div at bounding box center [375, 177] width 4 height 5
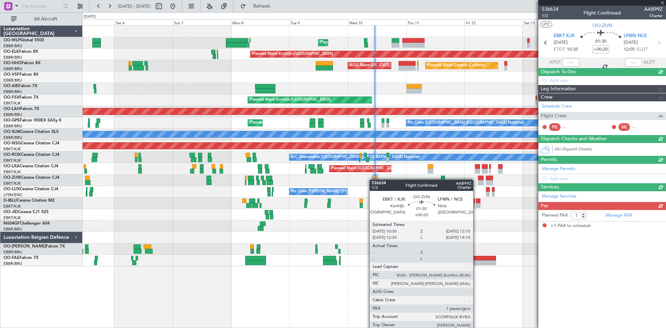
scroll to position [0, 0]
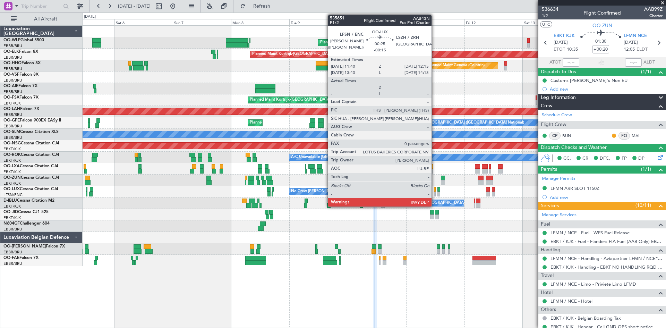
click at [434, 188] on div at bounding box center [435, 189] width 2 height 5
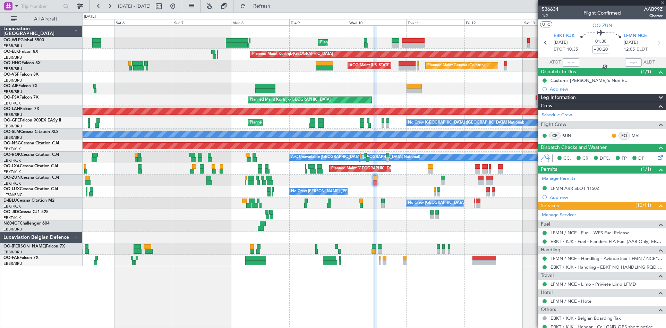
type input "-00:15"
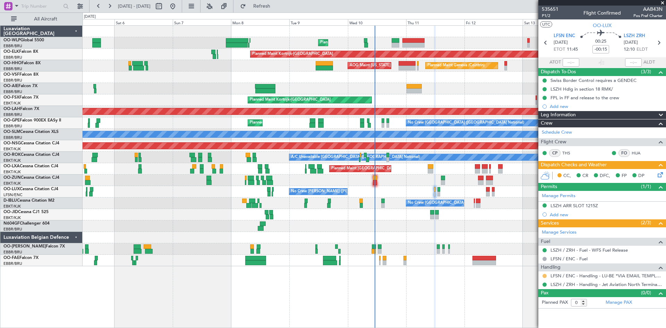
click at [545, 275] on button at bounding box center [544, 276] width 4 height 4
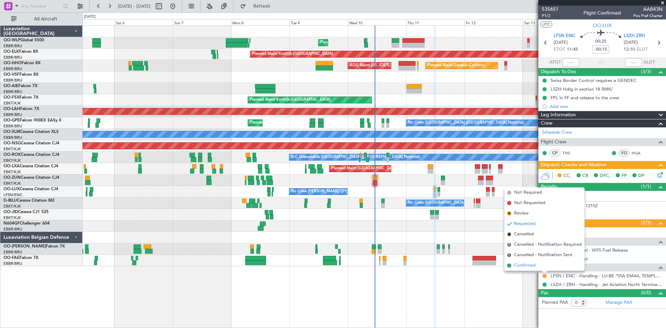
click at [514, 265] on span "Confirmed" at bounding box center [524, 265] width 21 height 7
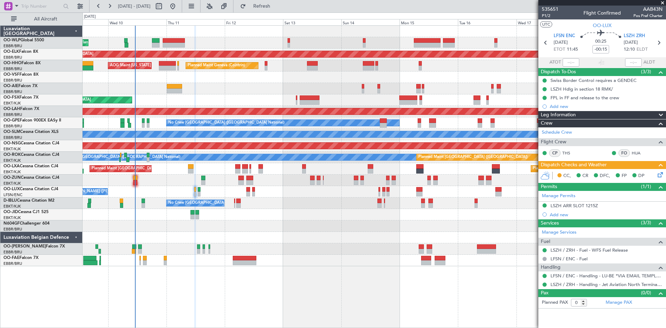
click at [232, 117] on div "Planned Maint Liege Planned Maint [GEOGRAPHIC_DATA]-[GEOGRAPHIC_DATA] Planned M…" at bounding box center [374, 146] width 583 height 240
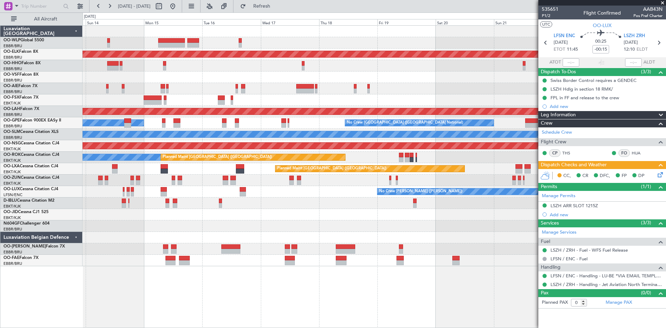
click at [189, 61] on div "Planned Maint Kortrijk-[GEOGRAPHIC_DATA] Planned Maint Geneva ([GEOGRAPHIC_DATA…" at bounding box center [374, 146] width 583 height 240
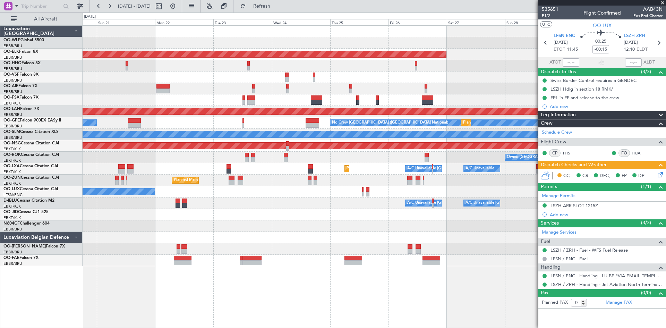
click at [112, 103] on div at bounding box center [374, 99] width 583 height 11
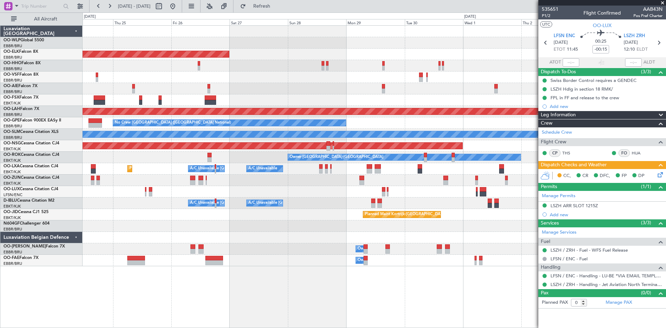
click at [287, 96] on div "Planned Maint Kortrijk-[GEOGRAPHIC_DATA] Planned [GEOGRAPHIC_DATA][PERSON_NAME]…" at bounding box center [374, 146] width 583 height 240
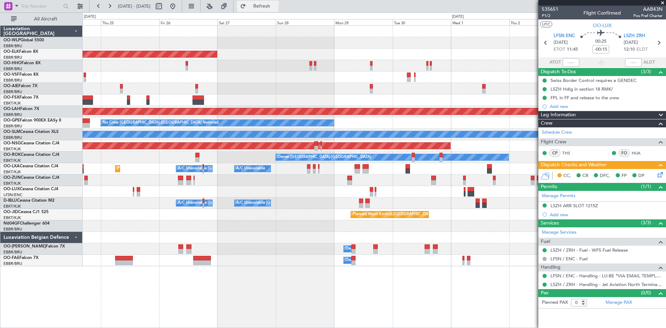
click at [269, 7] on button "Refresh" at bounding box center [258, 6] width 42 height 11
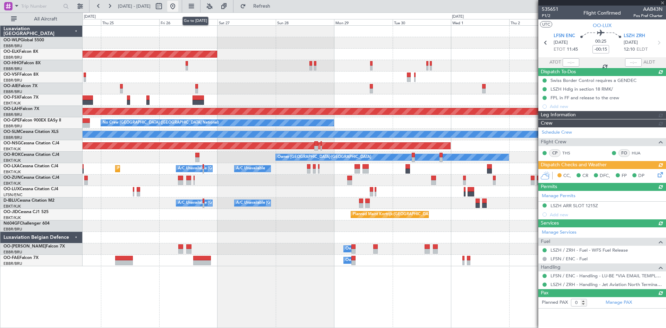
click at [178, 8] on button at bounding box center [172, 6] width 11 height 11
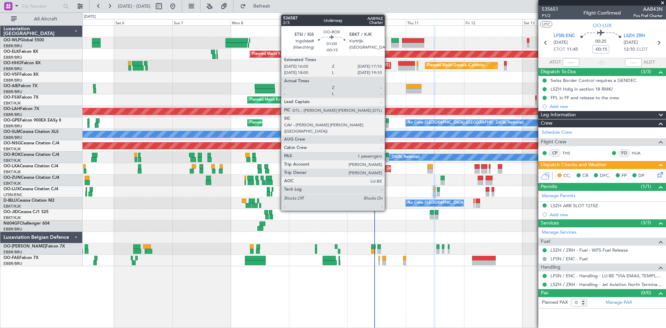
click at [388, 157] on div at bounding box center [387, 159] width 3 height 5
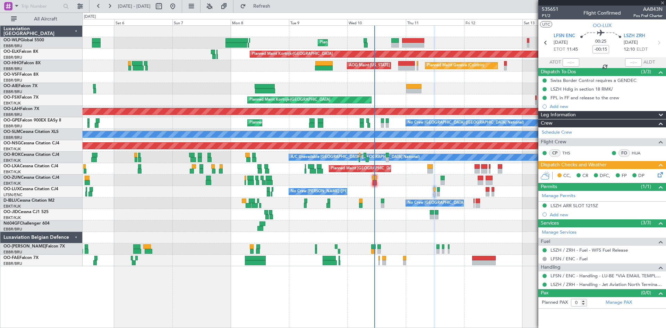
type input "1"
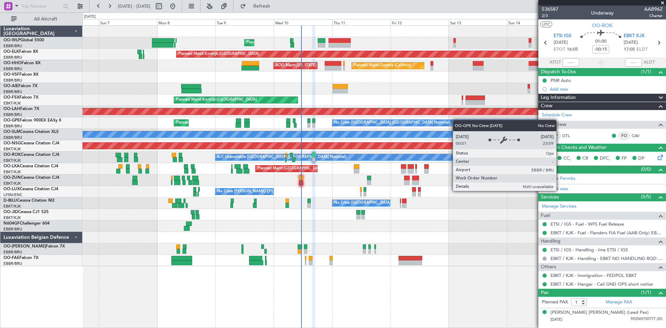
click at [432, 124] on div "Planned Maint Liege Planned Maint [GEOGRAPHIC_DATA]-[GEOGRAPHIC_DATA] Planned M…" at bounding box center [374, 146] width 583 height 240
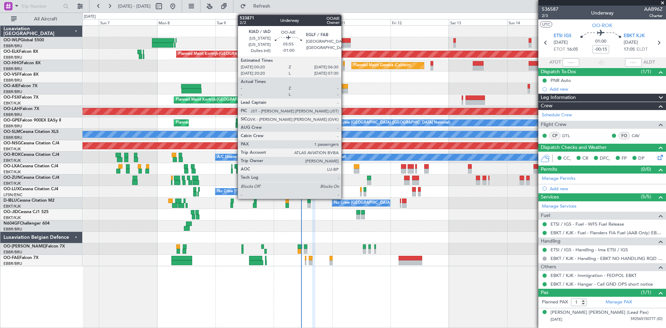
click at [344, 89] on div at bounding box center [340, 90] width 15 height 5
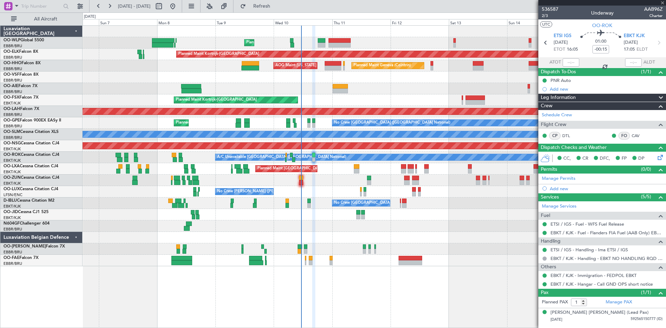
type input "-01:00"
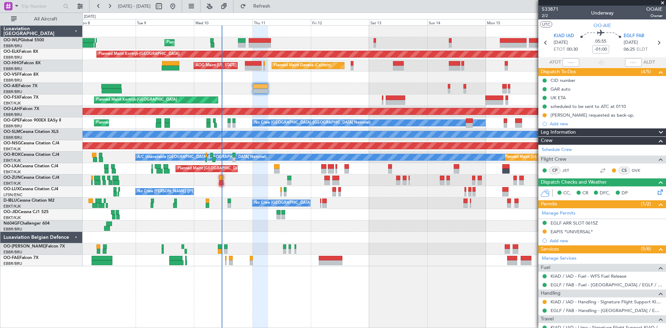
click at [340, 102] on div "Planned Maint Kortrijk-[GEOGRAPHIC_DATA]" at bounding box center [374, 99] width 583 height 11
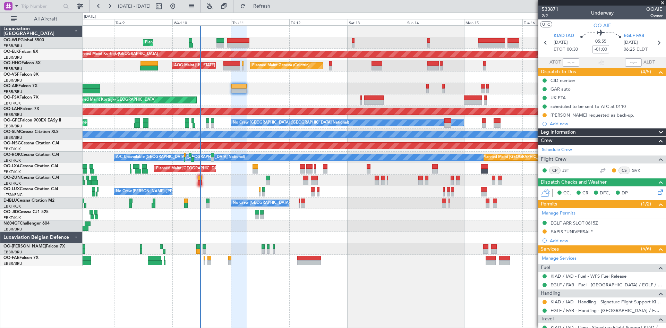
click at [419, 82] on div at bounding box center [374, 76] width 583 height 11
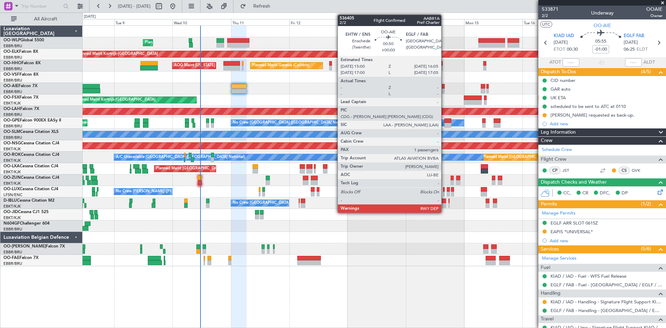
click at [444, 88] on div at bounding box center [443, 86] width 3 height 5
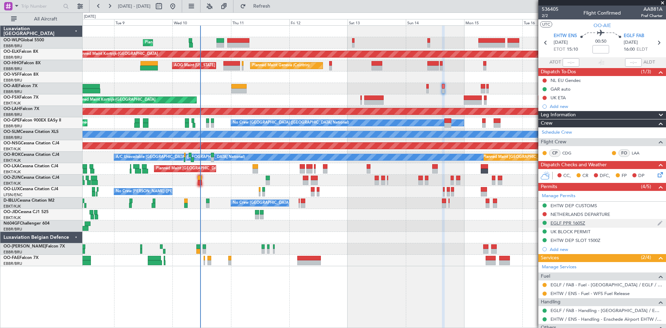
click at [587, 224] on div "EGLF PPR 1605Z" at bounding box center [602, 223] width 128 height 9
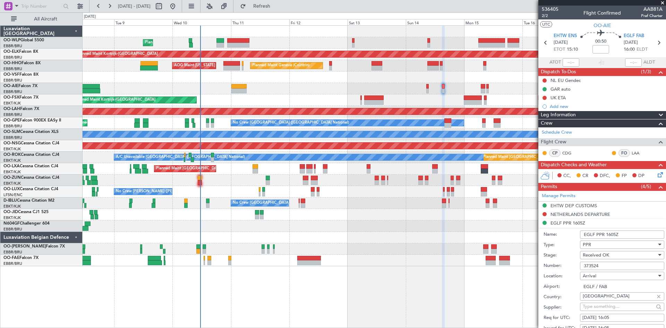
drag, startPoint x: 610, startPoint y: 267, endPoint x: 577, endPoint y: 263, distance: 33.2
click at [577, 263] on div "Number: 373524" at bounding box center [603, 265] width 121 height 10
paste input "7"
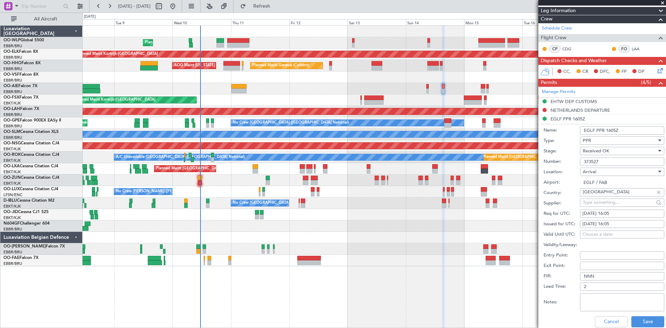
scroll to position [173, 0]
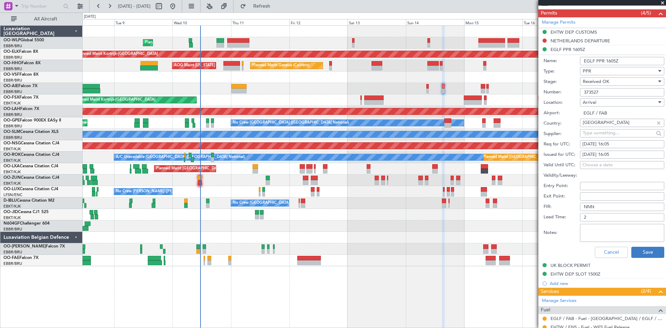
type input "373527"
click at [640, 251] on button "Save" at bounding box center [647, 252] width 33 height 11
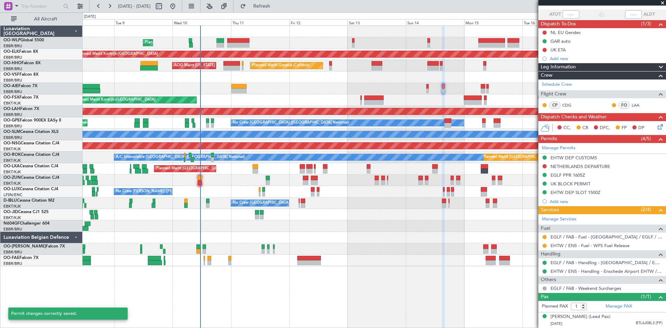
scroll to position [54, 0]
click at [480, 87] on div at bounding box center [374, 88] width 583 height 11
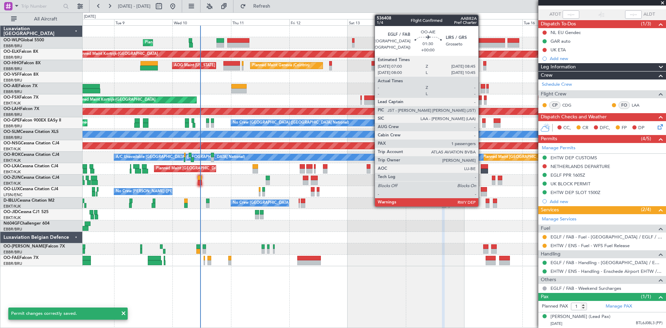
click at [481, 88] on div at bounding box center [483, 86] width 5 height 5
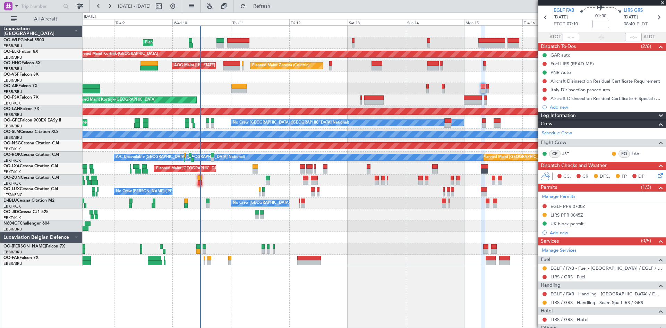
scroll to position [35, 0]
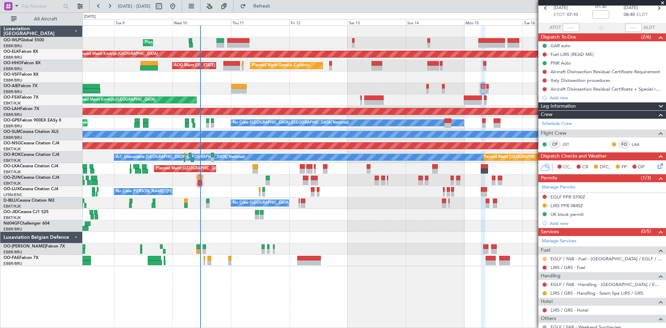
click at [545, 259] on button at bounding box center [544, 259] width 4 height 4
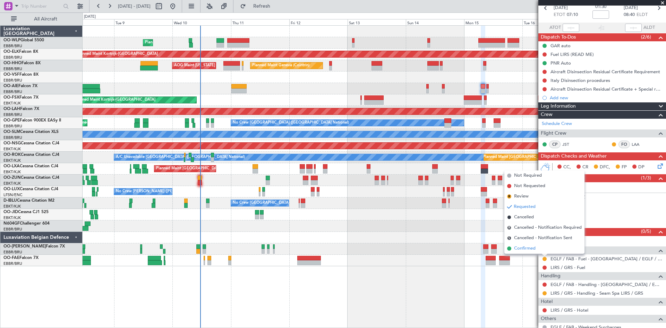
click at [526, 252] on li "Confirmed" at bounding box center [544, 248] width 80 height 10
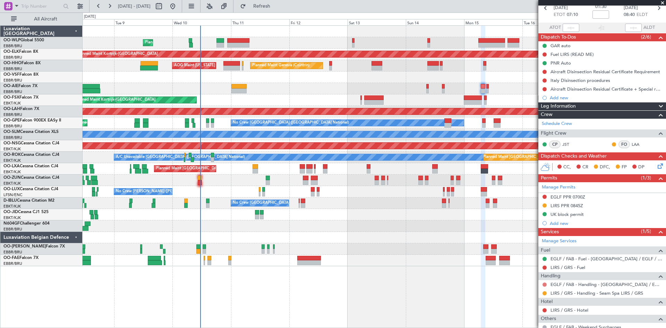
click at [544, 284] on button at bounding box center [544, 284] width 4 height 4
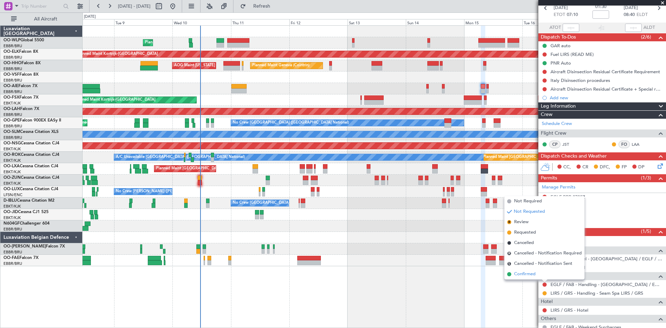
click at [541, 274] on li "Confirmed" at bounding box center [544, 274] width 80 height 10
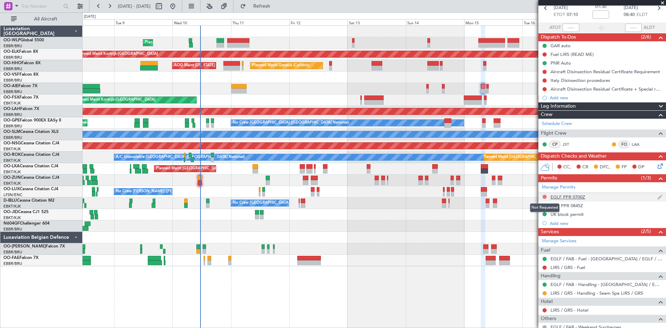
click at [544, 197] on button at bounding box center [544, 197] width 4 height 4
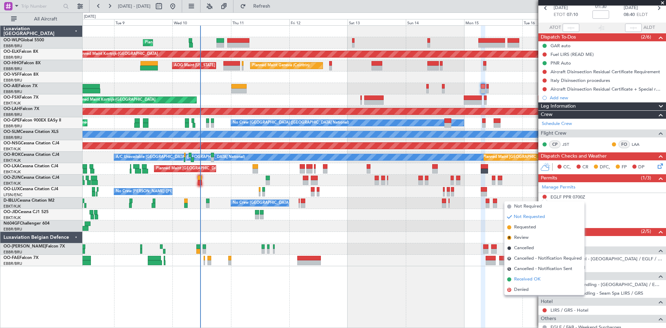
click at [531, 278] on span "Received OK" at bounding box center [527, 279] width 26 height 7
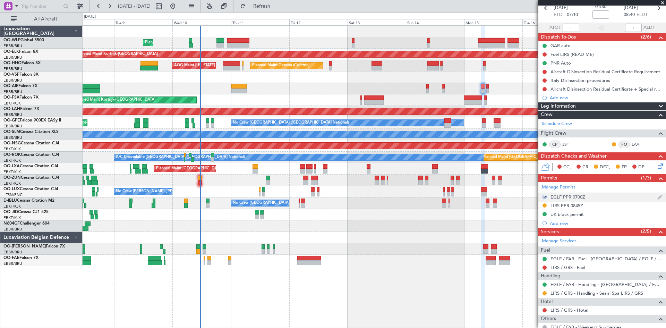
click at [571, 200] on div "EGLF PPR 0700Z" at bounding box center [602, 197] width 128 height 9
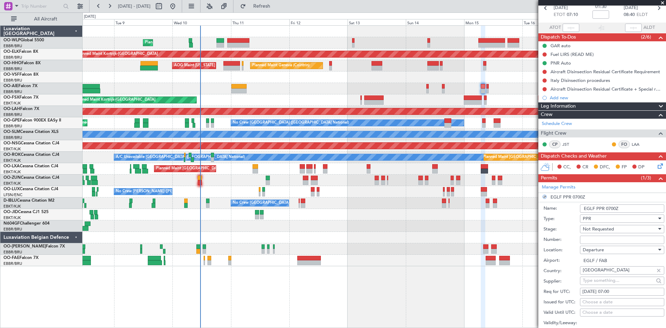
click at [588, 235] on input "Number:" at bounding box center [622, 239] width 84 height 8
paste input "374269"
type input "374269"
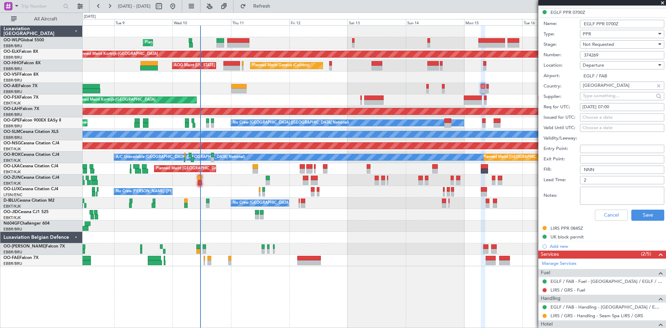
scroll to position [243, 0]
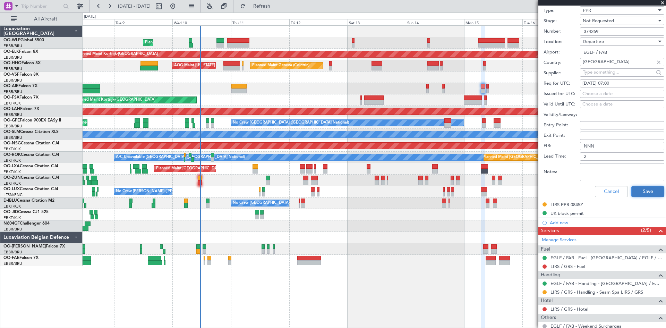
click at [645, 191] on button "Save" at bounding box center [647, 191] width 33 height 11
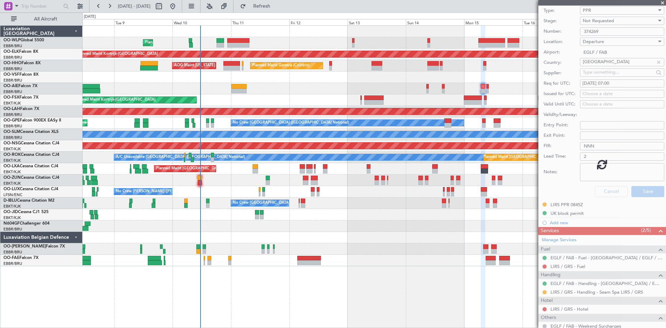
scroll to position [36, 0]
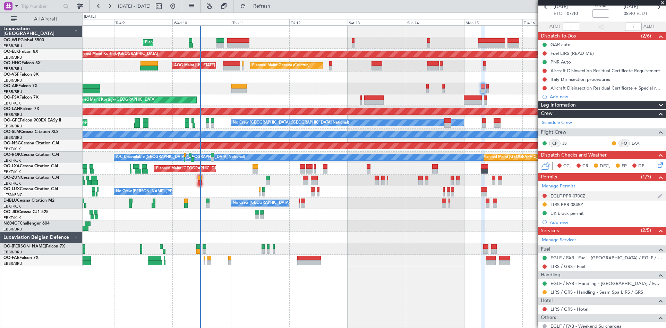
click at [581, 196] on div "EGLF PPR 0700Z" at bounding box center [567, 196] width 35 height 6
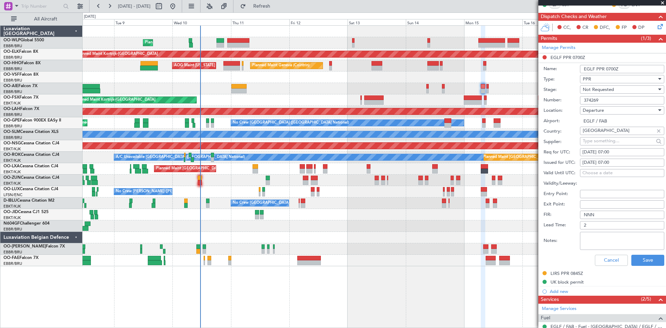
scroll to position [173, 0]
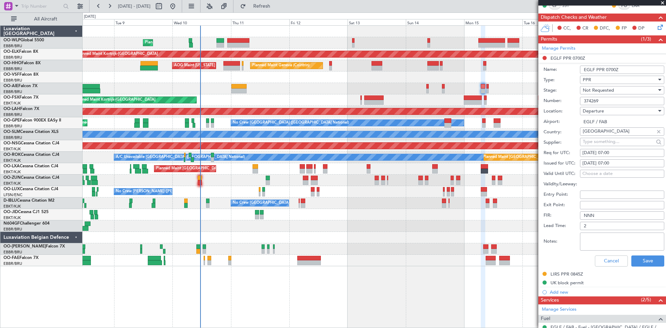
click at [621, 96] on div "Number: 374269" at bounding box center [603, 101] width 121 height 10
click at [621, 93] on div "Not Requested" at bounding box center [620, 90] width 74 height 10
click at [604, 146] on span "Received OK" at bounding box center [619, 145] width 73 height 10
click at [644, 262] on button "Save" at bounding box center [647, 260] width 33 height 11
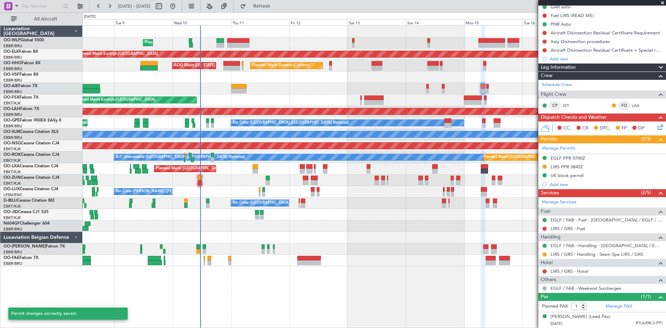
scroll to position [80, 0]
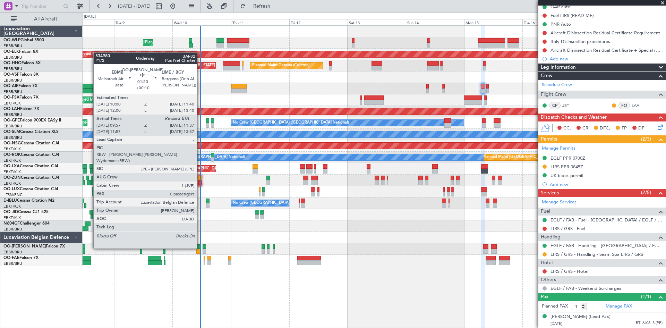
click at [200, 248] on div at bounding box center [198, 246] width 4 height 5
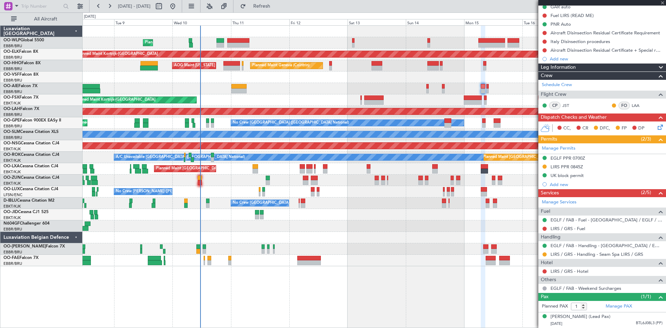
type input "+00:10"
type input "10:07"
type input "0"
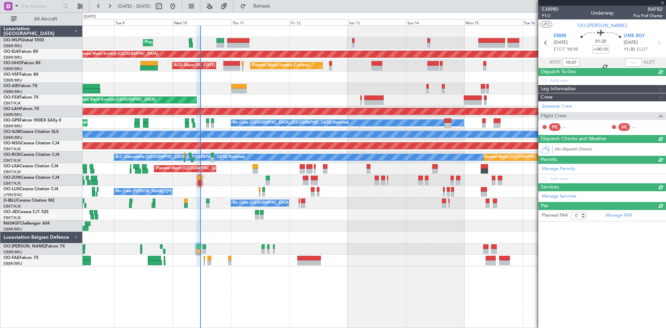
scroll to position [0, 0]
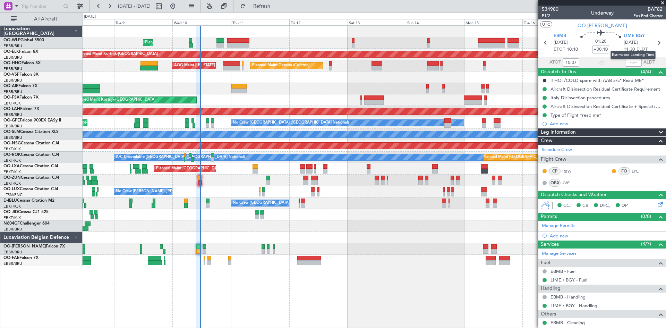
click at [628, 61] on mat-tooltip-component "Estimated Landing Time" at bounding box center [632, 55] width 55 height 18
click at [629, 59] on input "text" at bounding box center [633, 62] width 17 height 8
type input "11:25"
click at [530, 71] on mat-tooltip-component "Actual Take-Off Time" at bounding box center [553, 75] width 49 height 18
click at [661, 2] on span at bounding box center [662, 3] width 7 height 6
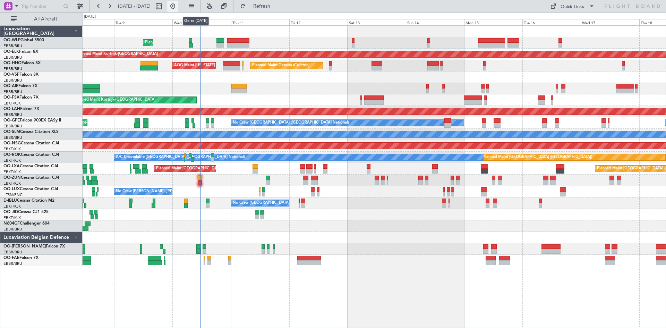
click at [178, 7] on button at bounding box center [172, 6] width 11 height 11
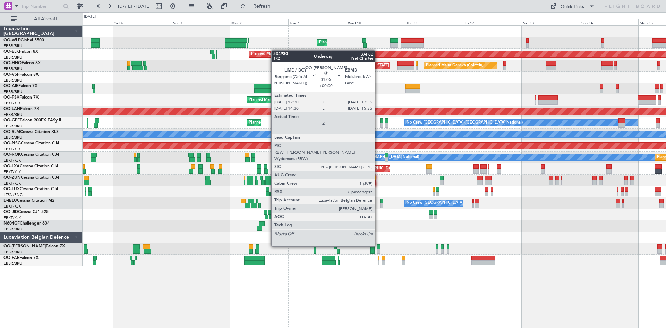
click at [378, 245] on div at bounding box center [378, 246] width 3 height 5
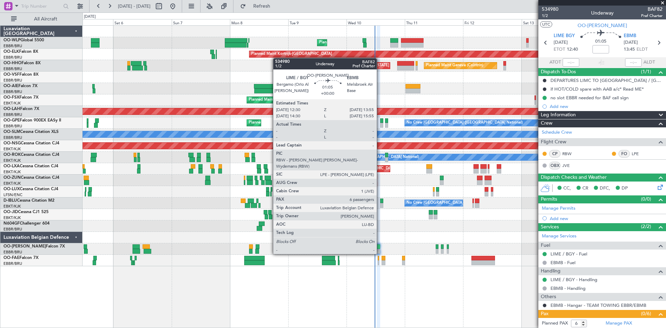
click at [380, 253] on div at bounding box center [378, 251] width 3 height 5
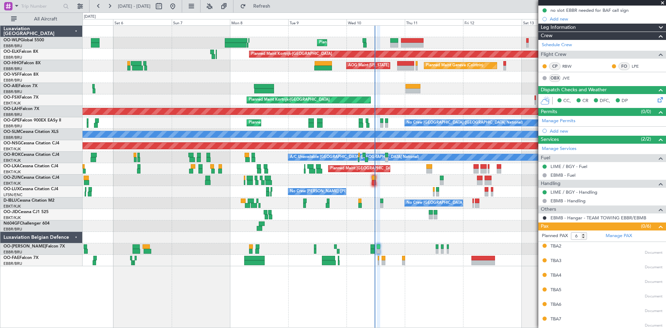
scroll to position [88, 0]
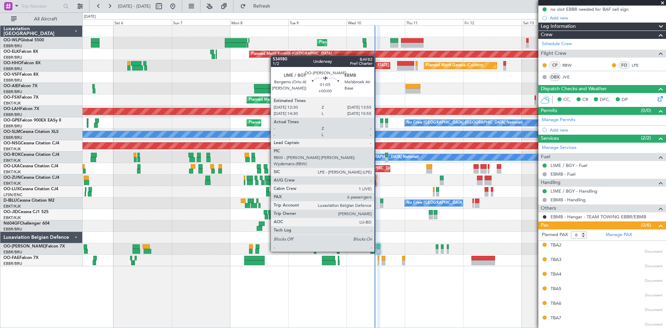
click at [377, 251] on div at bounding box center [378, 251] width 3 height 5
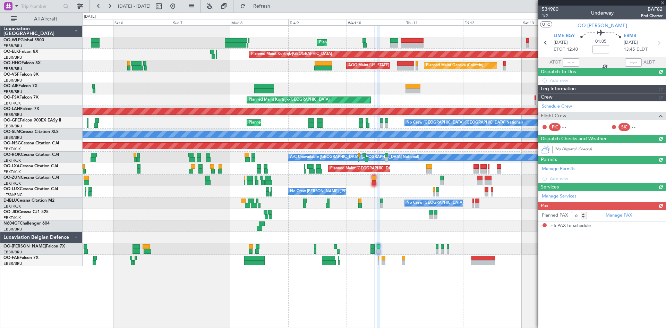
scroll to position [0, 0]
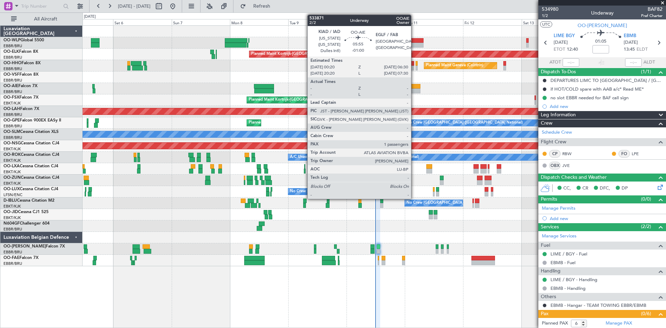
click at [412, 90] on div at bounding box center [412, 90] width 15 height 5
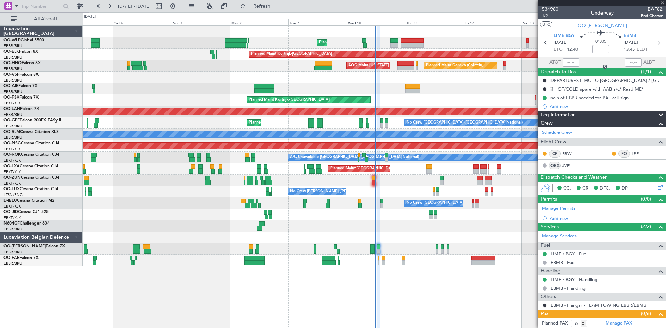
type input "-01:00"
type input "1"
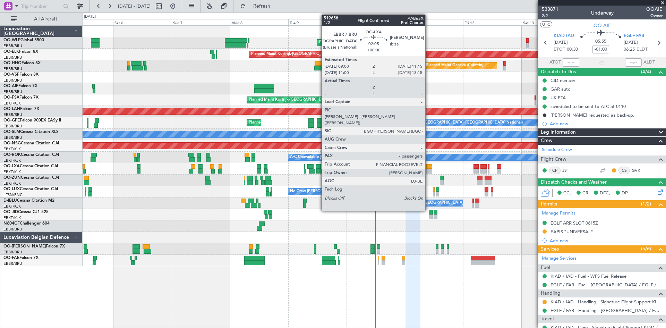
click at [428, 172] on div at bounding box center [429, 171] width 6 height 5
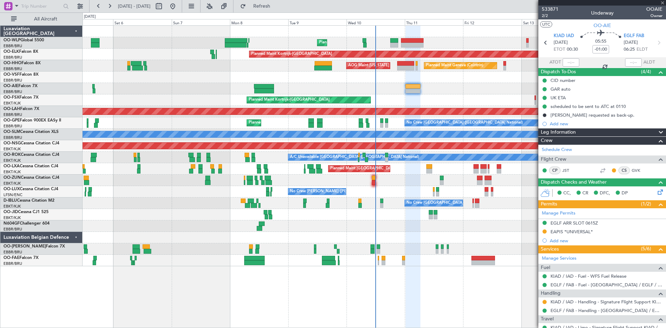
type input "7"
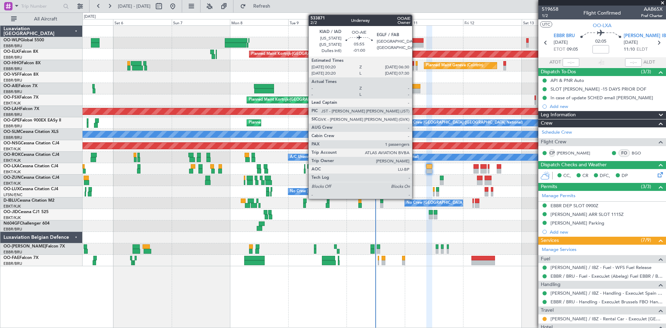
click at [415, 86] on div at bounding box center [412, 86] width 15 height 5
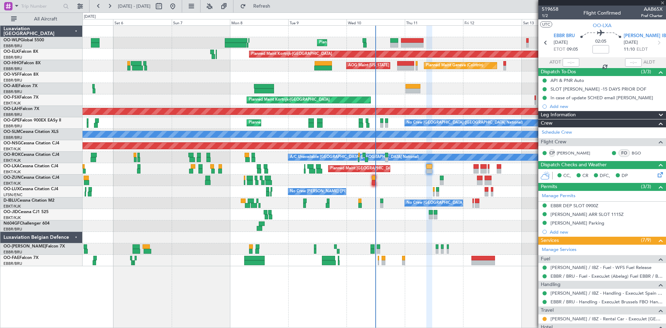
type input "-01:00"
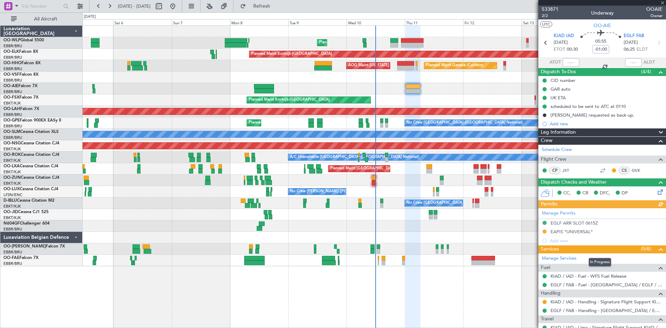
scroll to position [35, 0]
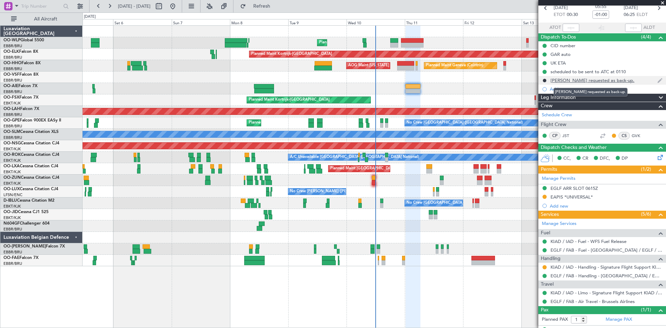
click at [563, 81] on div "[PERSON_NAME] requested as back-up." at bounding box center [592, 80] width 84 height 6
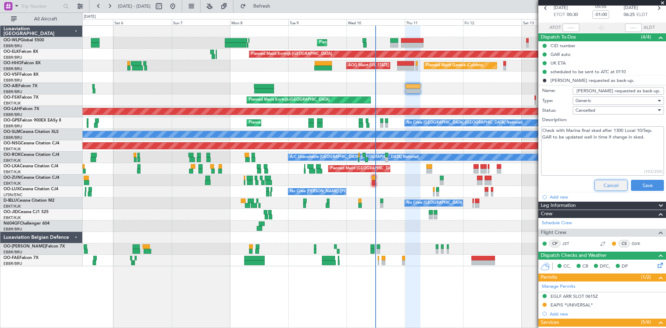
click at [599, 185] on button "Cancel" at bounding box center [610, 185] width 33 height 11
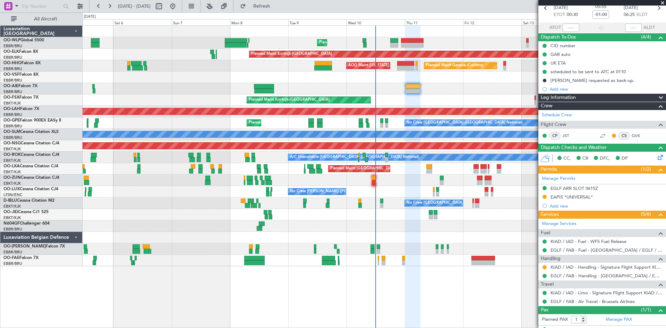
click at [469, 101] on div "Planned Maint Kortrijk-[GEOGRAPHIC_DATA]" at bounding box center [374, 99] width 583 height 11
click at [663, 0] on span at bounding box center [662, 3] width 7 height 6
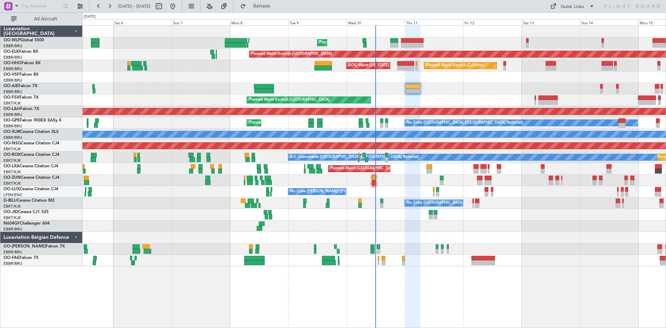
type input "0"
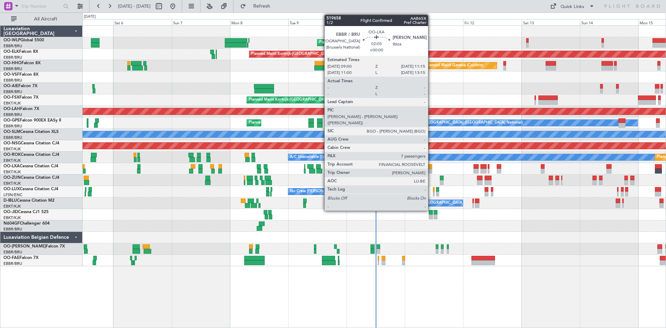
click at [431, 166] on div at bounding box center [429, 166] width 6 height 5
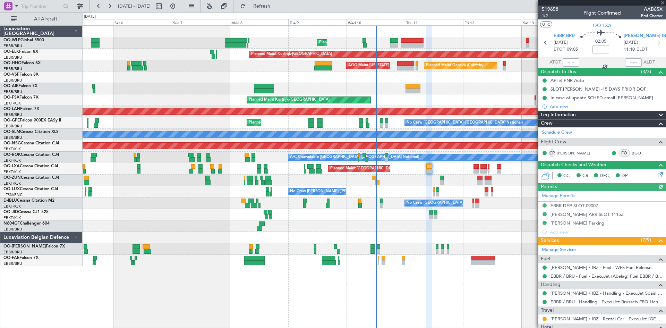
click at [554, 319] on link "[PERSON_NAME] / IBZ - Rental Car - ExecuJet [GEOGRAPHIC_DATA] [PERSON_NAME] / I…" at bounding box center [606, 319] width 112 height 6
click at [271, 5] on span "Refresh" at bounding box center [261, 6] width 29 height 5
click at [105, 4] on button at bounding box center [109, 6] width 11 height 11
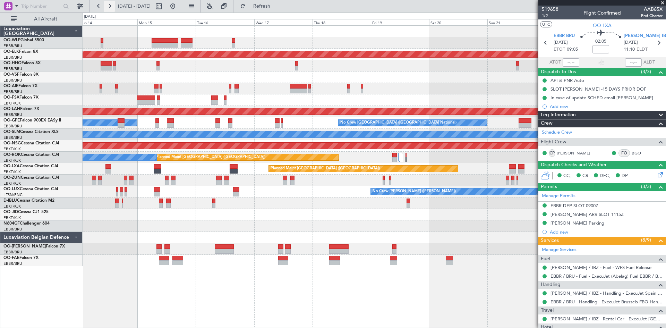
click at [105, 4] on button at bounding box center [109, 6] width 11 height 11
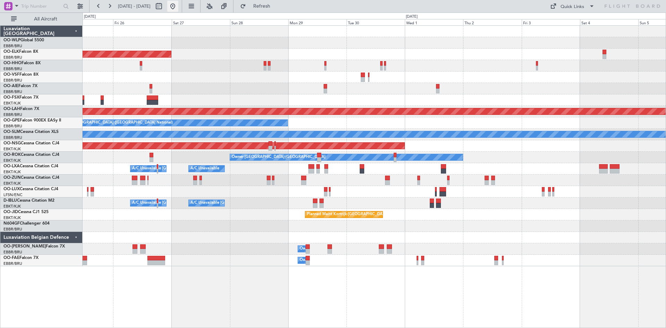
click at [178, 5] on button at bounding box center [172, 6] width 11 height 11
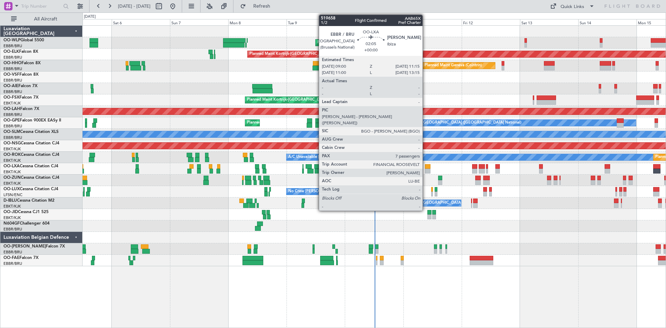
click at [425, 165] on div at bounding box center [428, 166] width 6 height 5
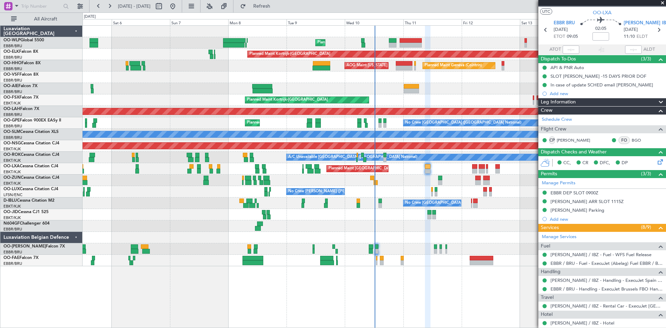
scroll to position [35, 0]
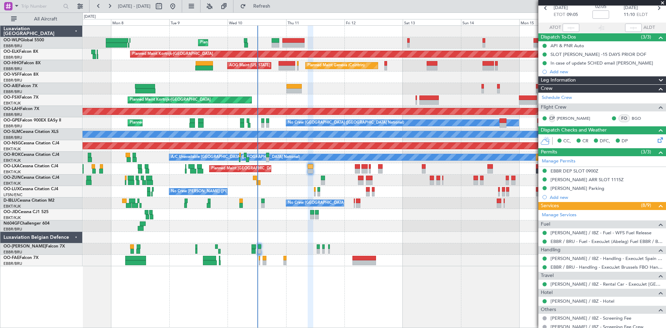
click at [402, 199] on div "Planned Maint Liege Planned Maint [GEOGRAPHIC_DATA]-[GEOGRAPHIC_DATA] Planned M…" at bounding box center [374, 146] width 583 height 240
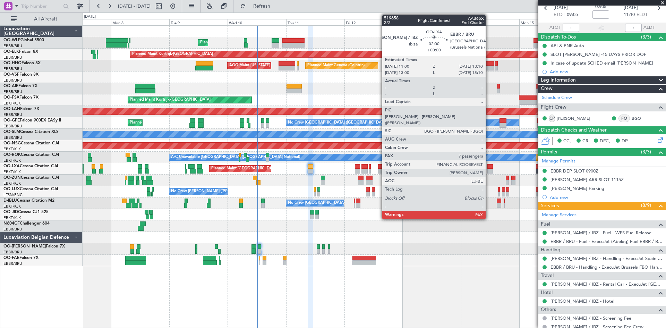
click at [489, 167] on div at bounding box center [490, 166] width 6 height 5
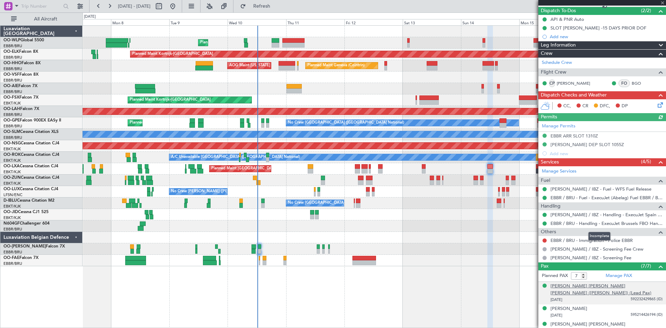
scroll to position [131, 0]
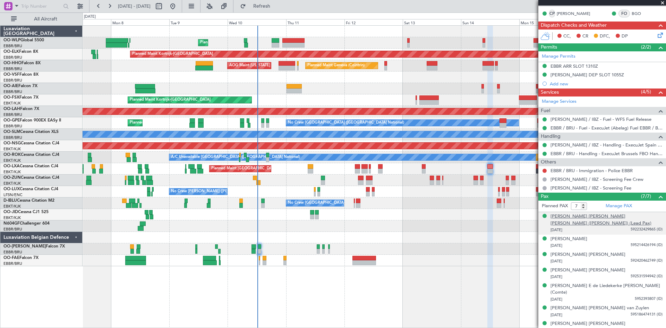
click at [614, 214] on div "[PERSON_NAME] [PERSON_NAME] [PERSON_NAME] ([PERSON_NAME]) (Lead Pax)" at bounding box center [606, 220] width 112 height 14
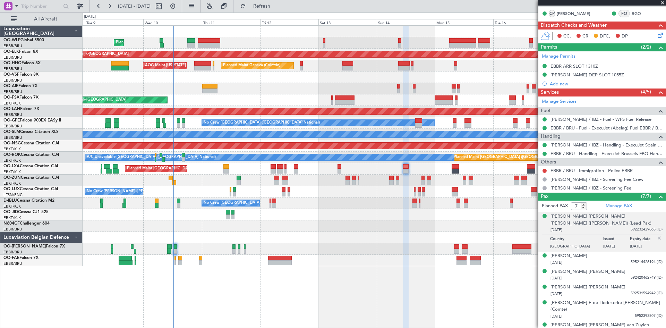
click at [380, 234] on div "Planned Maint Liege Planned Maint [GEOGRAPHIC_DATA]-[GEOGRAPHIC_DATA] Planned M…" at bounding box center [374, 146] width 583 height 240
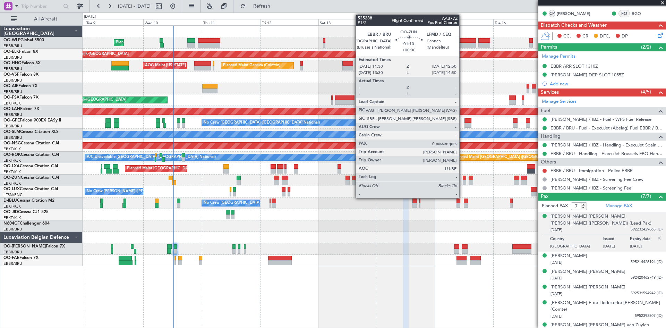
click at [463, 179] on div at bounding box center [464, 177] width 3 height 5
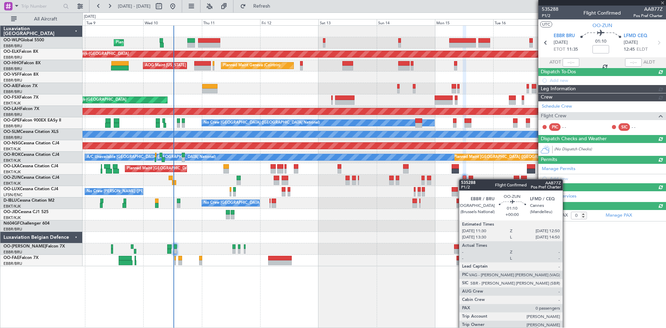
scroll to position [0, 0]
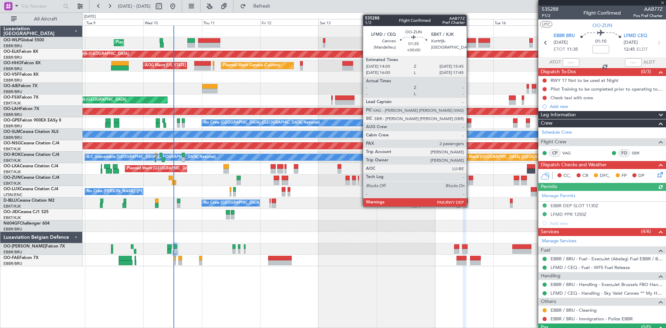
click at [469, 179] on div at bounding box center [470, 177] width 5 height 5
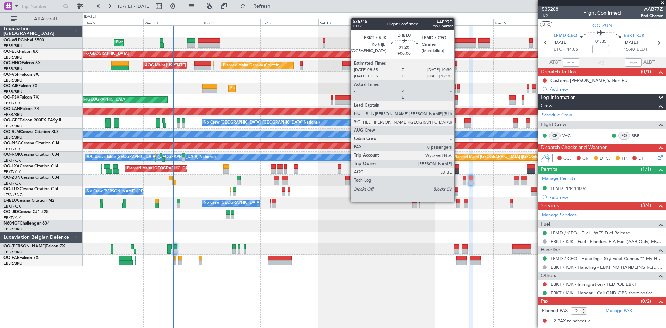
click at [457, 201] on div at bounding box center [458, 200] width 4 height 5
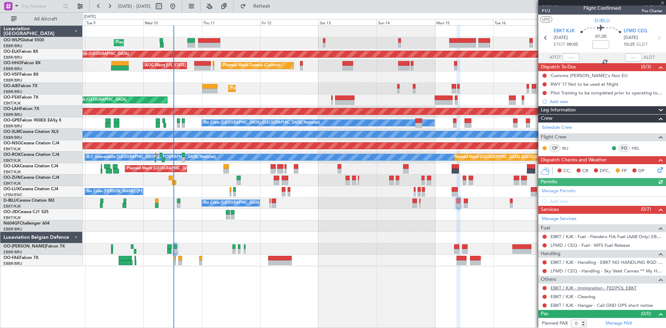
scroll to position [6, 0]
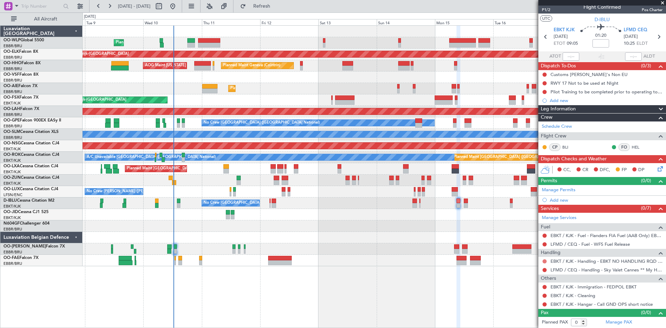
click at [544, 259] on button at bounding box center [544, 261] width 4 height 4
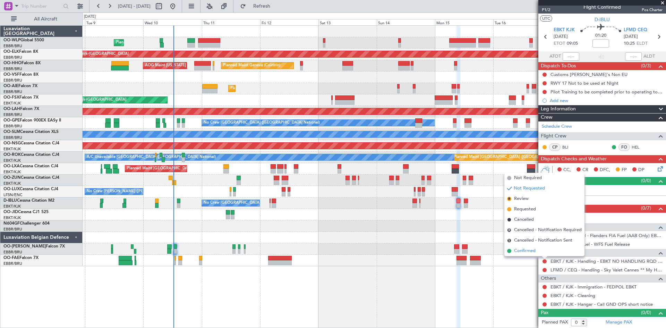
click at [544, 252] on li "Confirmed" at bounding box center [544, 250] width 80 height 10
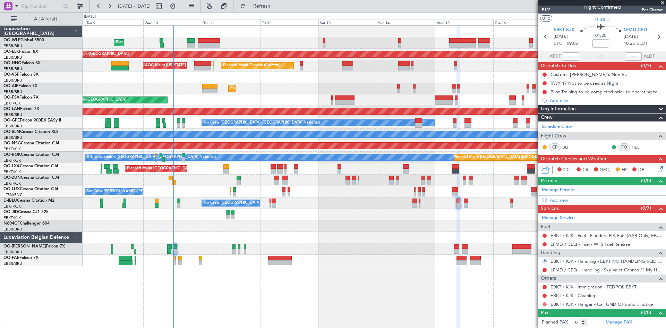
click at [543, 303] on button at bounding box center [544, 304] width 4 height 4
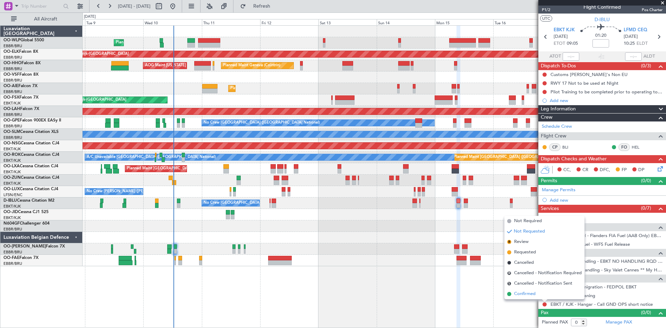
click at [537, 291] on li "Confirmed" at bounding box center [544, 293] width 80 height 10
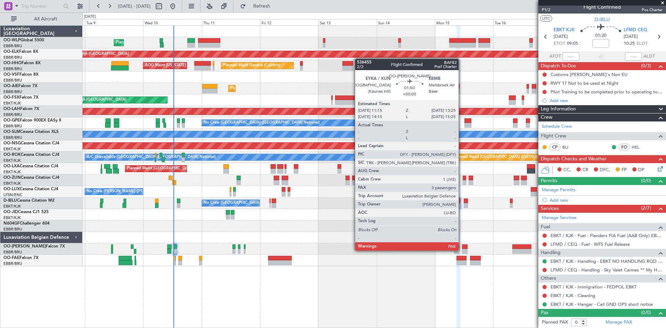
click at [462, 250] on div at bounding box center [465, 251] width 6 height 5
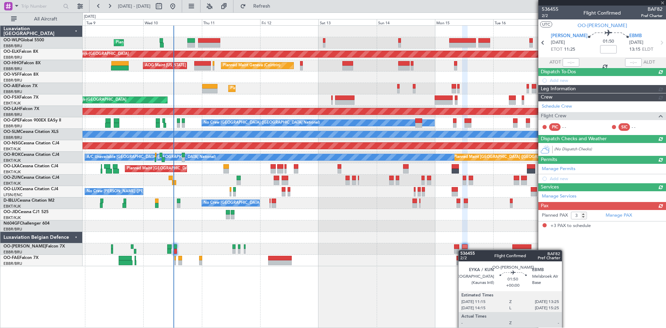
scroll to position [0, 0]
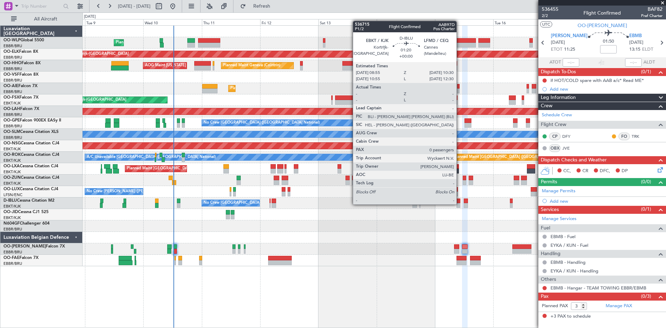
click at [459, 204] on div at bounding box center [458, 205] width 4 height 5
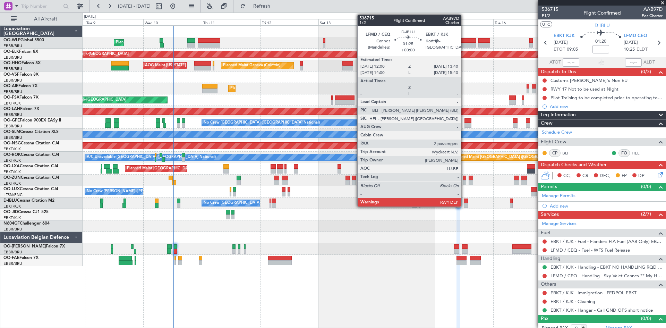
click at [464, 204] on div at bounding box center [466, 205] width 4 height 5
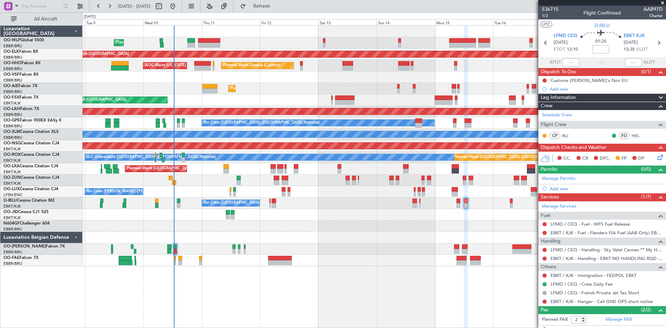
click at [656, 157] on icon at bounding box center [659, 156] width 6 height 6
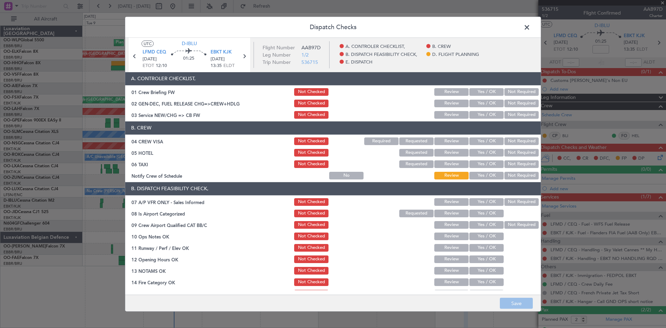
click at [530, 26] on span at bounding box center [530, 29] width 0 height 14
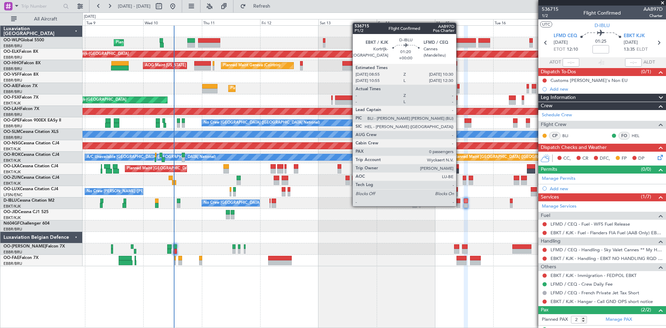
click at [459, 205] on div at bounding box center [458, 205] width 4 height 5
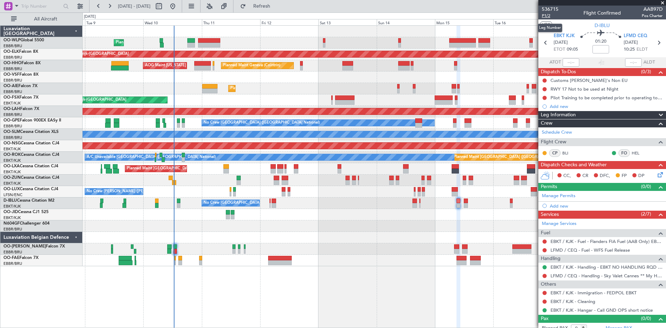
click at [547, 16] on span "P1/2" at bounding box center [550, 16] width 17 height 6
click at [654, 42] on icon at bounding box center [658, 42] width 9 height 9
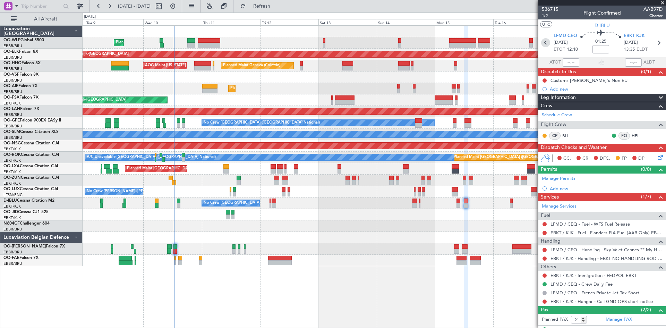
click at [541, 44] on icon at bounding box center [545, 42] width 9 height 9
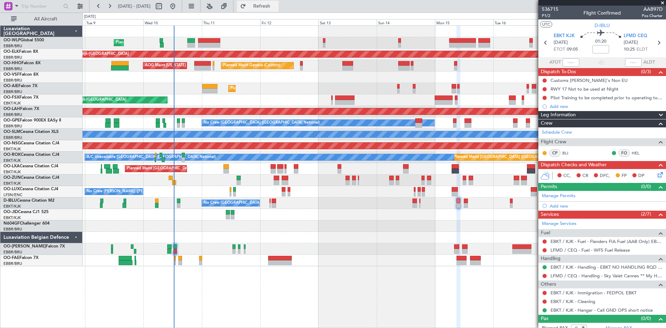
click at [276, 4] on span "Refresh" at bounding box center [261, 6] width 29 height 5
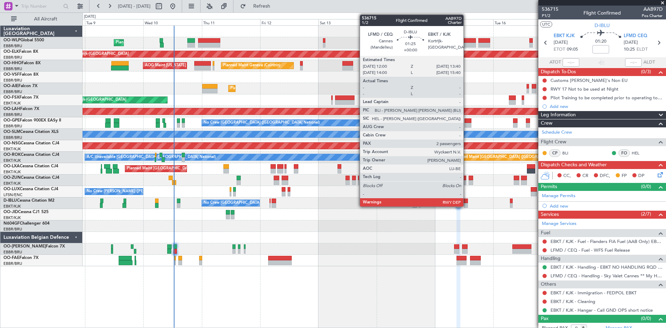
click at [466, 202] on div at bounding box center [466, 200] width 4 height 5
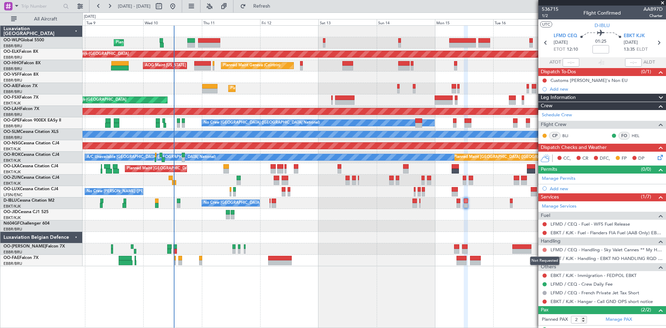
click at [545, 250] on button at bounding box center [544, 250] width 4 height 4
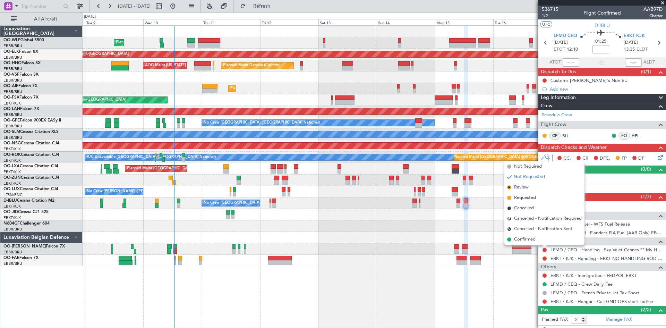
click at [535, 199] on span "Requested" at bounding box center [525, 197] width 22 height 7
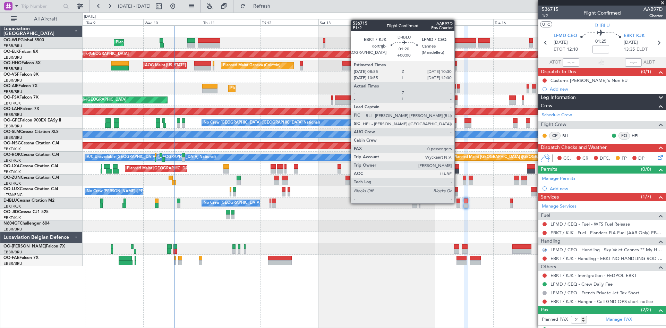
click at [457, 202] on div at bounding box center [458, 200] width 4 height 5
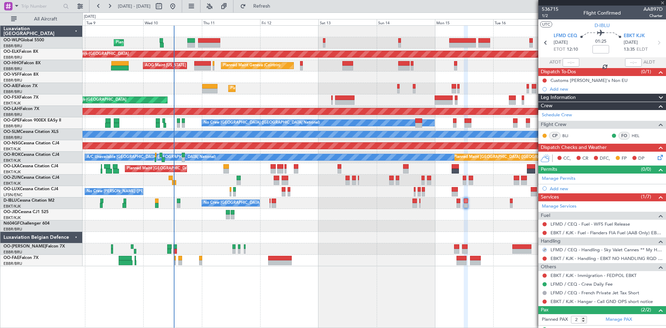
type input "0"
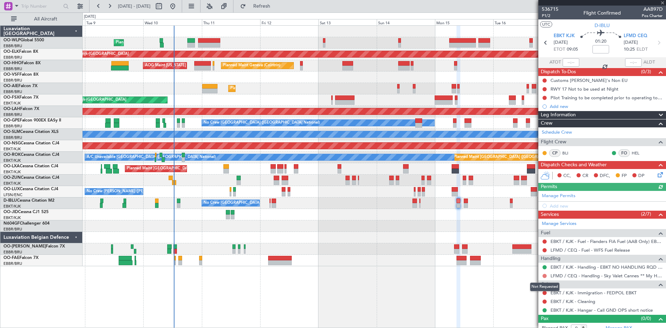
click at [543, 275] on button at bounding box center [544, 276] width 4 height 4
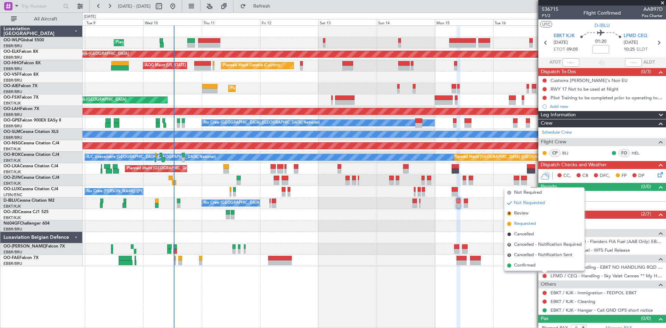
click at [526, 226] on span "Requested" at bounding box center [525, 223] width 22 height 7
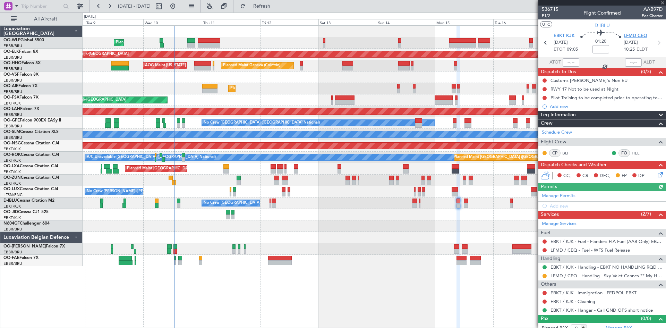
click at [632, 34] on span "LFMD CEQ" at bounding box center [635, 36] width 24 height 7
click at [560, 201] on div "Add new" at bounding box center [602, 205] width 128 height 9
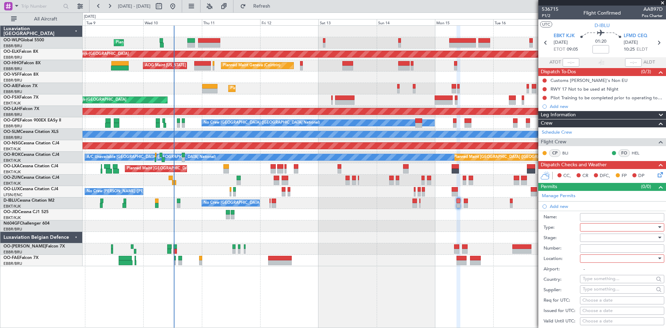
click at [590, 225] on div at bounding box center [620, 227] width 74 height 10
click at [596, 288] on span "Slot" at bounding box center [619, 292] width 73 height 10
click at [599, 240] on div at bounding box center [620, 237] width 74 height 10
click at [605, 286] on span "Requested" at bounding box center [619, 282] width 73 height 10
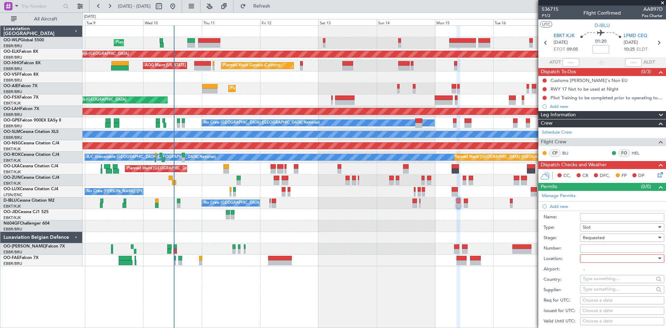
click at [598, 259] on div at bounding box center [620, 258] width 74 height 10
click at [598, 293] on span "Arrival" at bounding box center [619, 293] width 73 height 10
type input "LFMD / CEQ"
click at [593, 301] on div "Choose a date" at bounding box center [621, 300] width 79 height 7
select select "9"
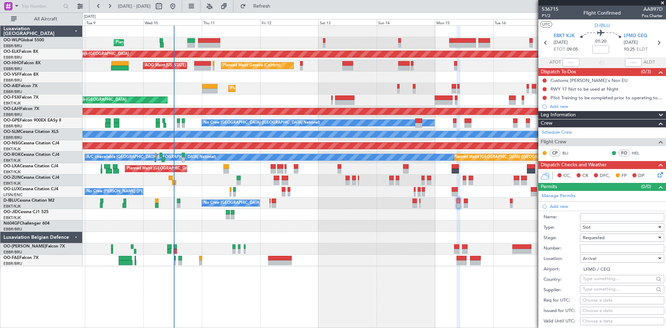
select select "2025"
click at [505, 291] on div "15" at bounding box center [503, 286] width 11 height 11
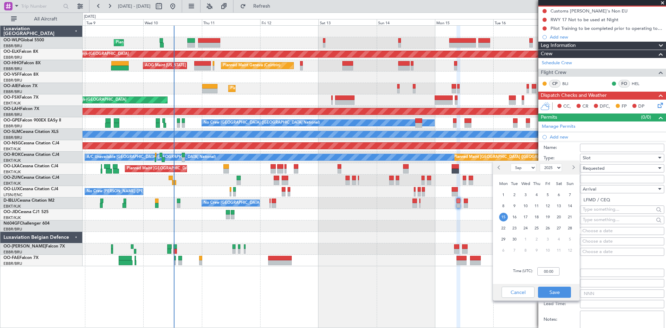
scroll to position [104, 0]
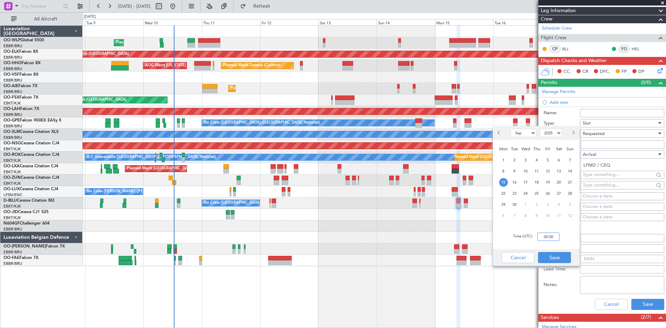
click at [549, 236] on input "00:00" at bounding box center [548, 236] width 22 height 8
type input "10:30"
click at [563, 258] on button "Save" at bounding box center [554, 257] width 33 height 11
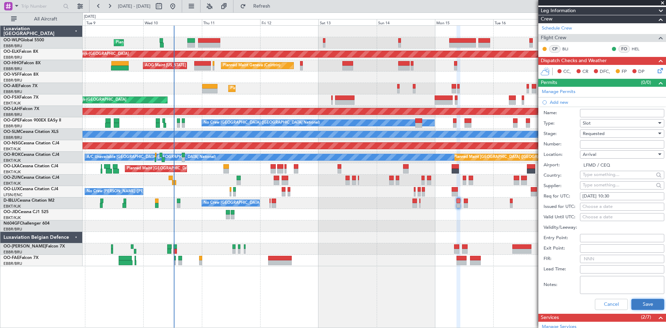
click at [646, 309] on button "Save" at bounding box center [647, 304] width 33 height 11
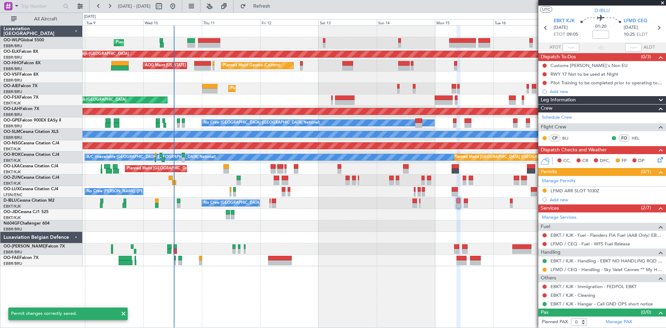
scroll to position [15, 0]
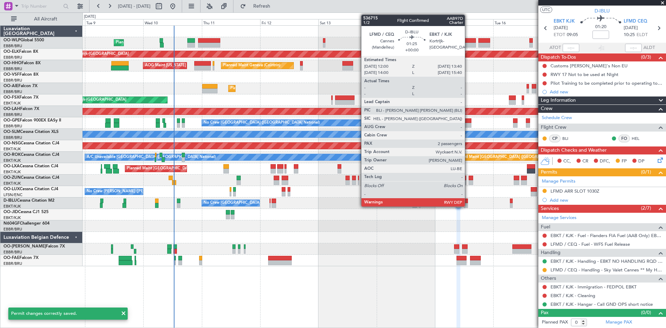
click at [468, 203] on div at bounding box center [466, 205] width 4 height 5
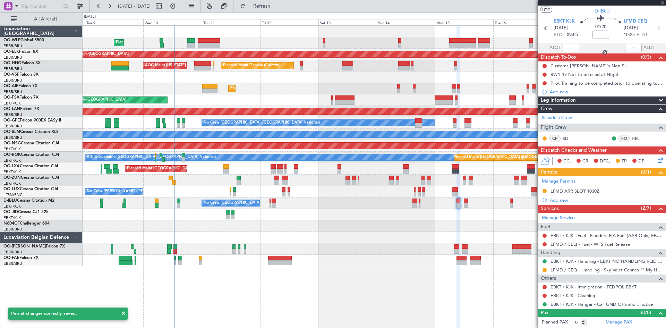
type input "2"
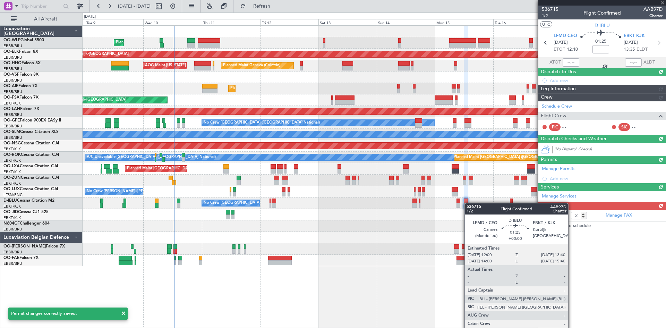
scroll to position [0, 0]
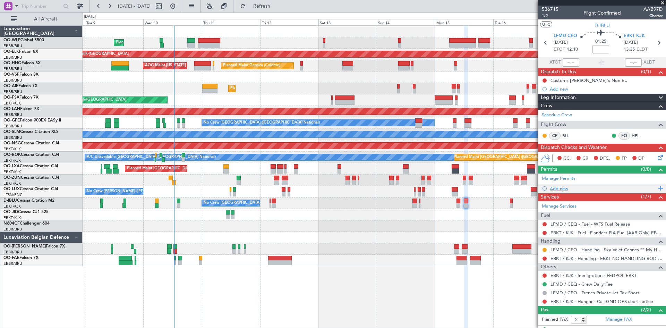
click at [566, 190] on div "Add new" at bounding box center [603, 189] width 106 height 6
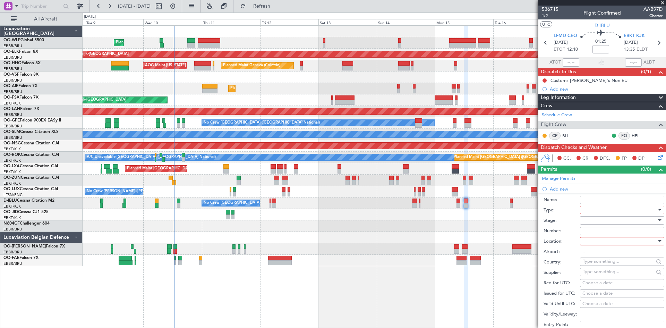
click at [620, 219] on div at bounding box center [620, 220] width 74 height 10
click at [602, 262] on span "Requested" at bounding box center [619, 265] width 73 height 10
click at [605, 211] on div at bounding box center [620, 210] width 74 height 10
click at [600, 273] on span "Slot" at bounding box center [619, 275] width 73 height 10
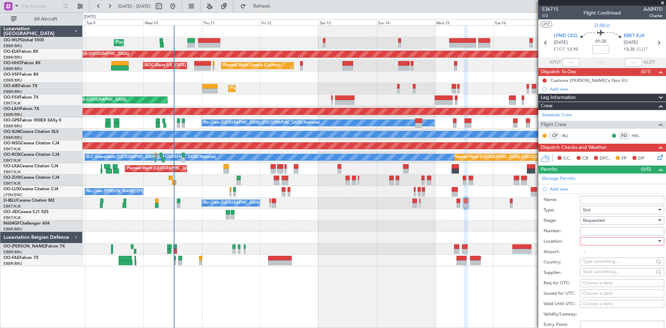
click at [603, 240] on div at bounding box center [620, 241] width 74 height 10
click at [603, 259] on span "Departure" at bounding box center [619, 255] width 73 height 10
type input "LFMD / CEQ"
click at [593, 286] on div "Choose a date" at bounding box center [621, 282] width 79 height 7
select select "9"
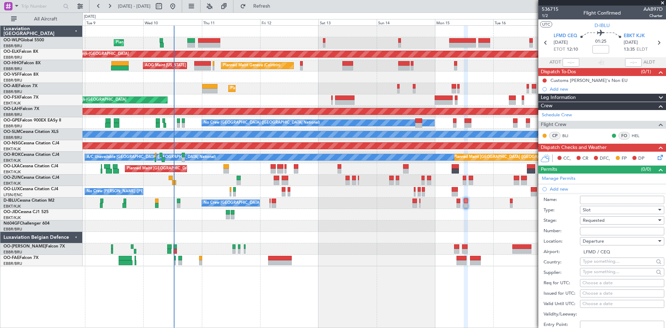
select select "2025"
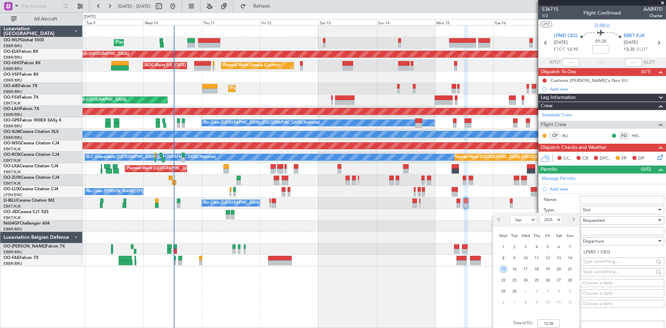
click at [505, 271] on span "15" at bounding box center [503, 269] width 9 height 9
click at [540, 322] on input "00:00" at bounding box center [548, 323] width 22 height 8
type input "12:00"
click at [620, 254] on input "LFMD / CEQ" at bounding box center [622, 252] width 84 height 8
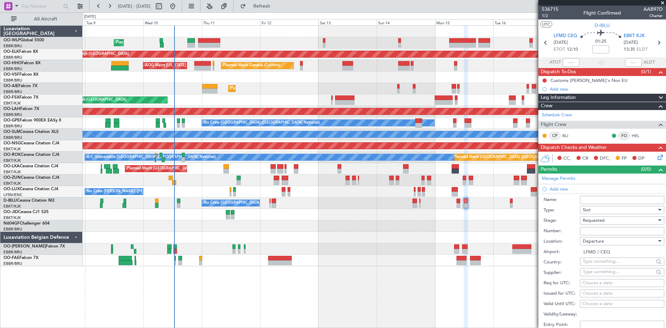
scroll to position [35, 0]
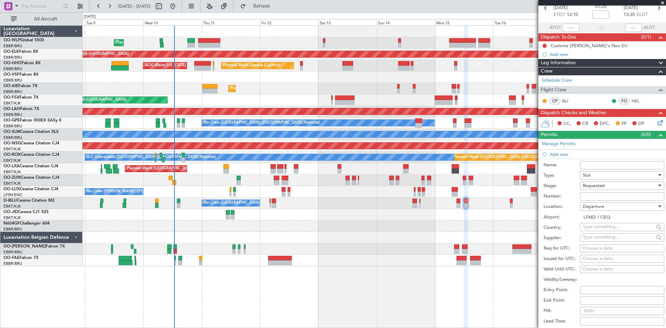
click at [603, 248] on div "Choose a date" at bounding box center [621, 248] width 79 height 7
select select "9"
select select "2025"
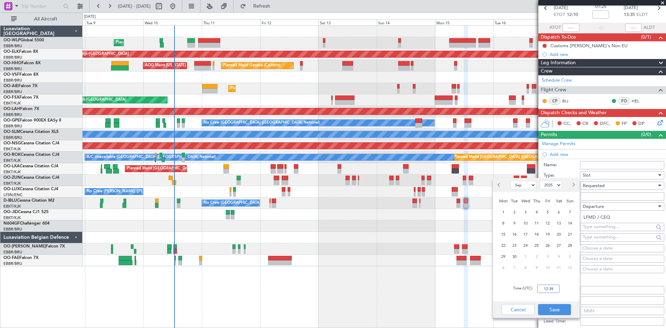
click at [549, 288] on input "12:39" at bounding box center [548, 288] width 22 height 8
type input "12:00"
click at [545, 308] on button "Save" at bounding box center [554, 309] width 33 height 11
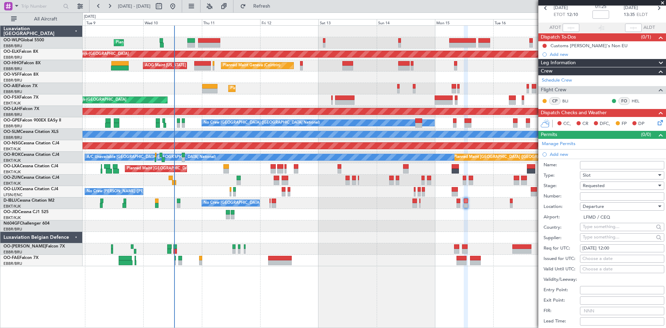
scroll to position [104, 0]
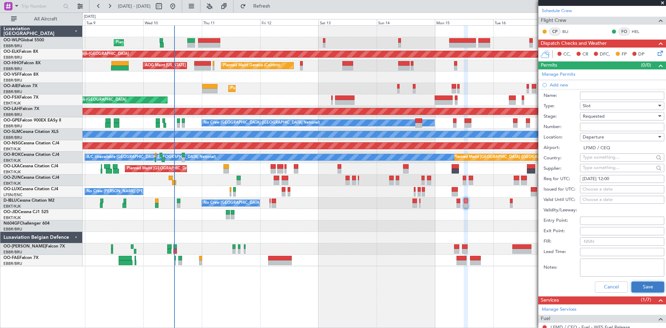
click at [635, 284] on button "Save" at bounding box center [647, 286] width 33 height 11
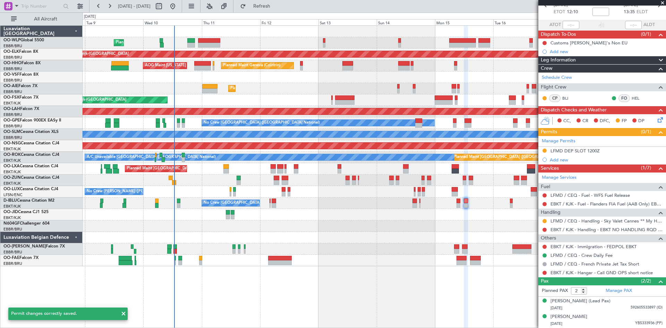
scroll to position [37, 0]
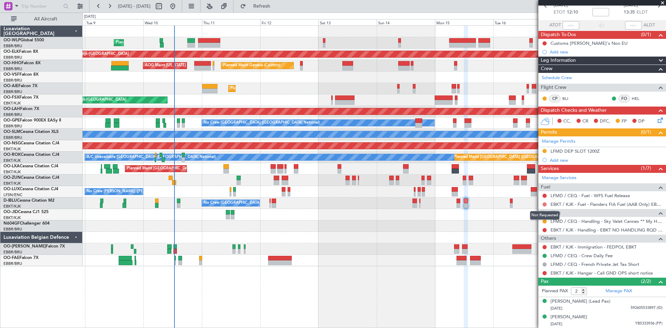
click at [544, 205] on button at bounding box center [544, 204] width 4 height 4
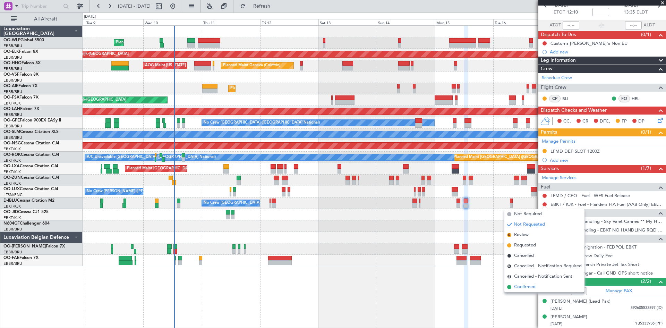
click at [533, 283] on span "Confirmed" at bounding box center [524, 286] width 21 height 7
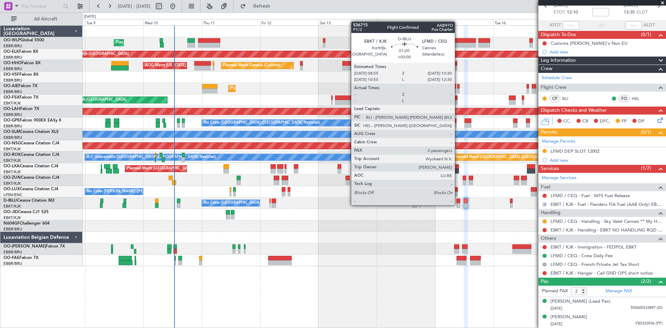
click at [458, 204] on div at bounding box center [458, 205] width 4 height 5
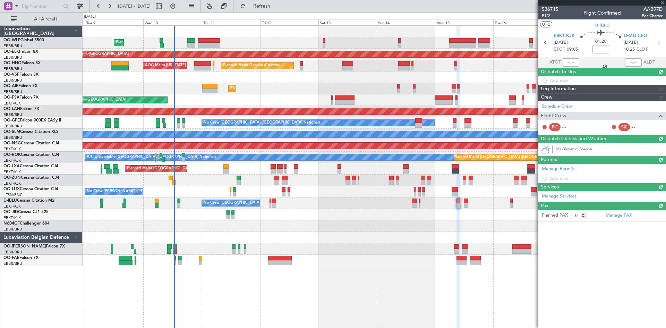
scroll to position [0, 0]
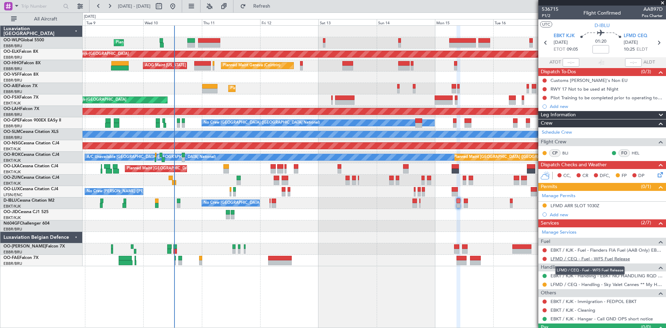
click at [592, 258] on link "LFMD / CEQ - Fuel - WFS Fuel Release" at bounding box center [589, 259] width 79 height 6
click at [278, 9] on button "Refresh" at bounding box center [258, 6] width 42 height 11
click at [656, 175] on icon at bounding box center [659, 174] width 6 height 6
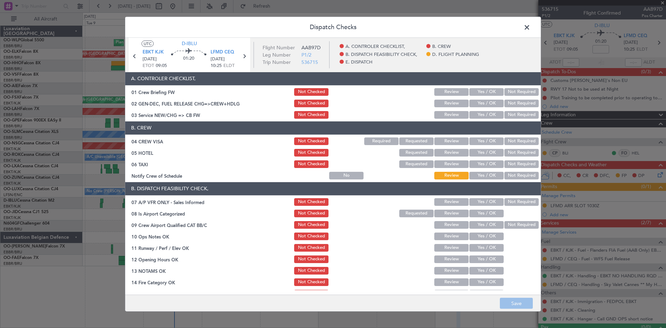
click at [489, 115] on button "Yes / OK" at bounding box center [486, 115] width 34 height 8
click at [480, 145] on button "Yes / OK" at bounding box center [486, 141] width 34 height 8
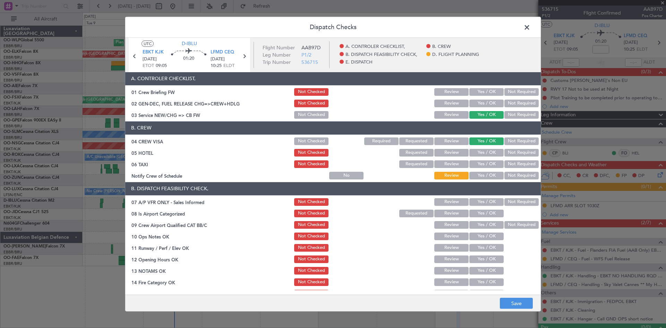
click at [484, 174] on button "Yes / OK" at bounding box center [486, 176] width 34 height 8
click at [517, 153] on button "Not Required" at bounding box center [521, 153] width 34 height 8
click at [515, 161] on button "Not Required" at bounding box center [521, 164] width 34 height 8
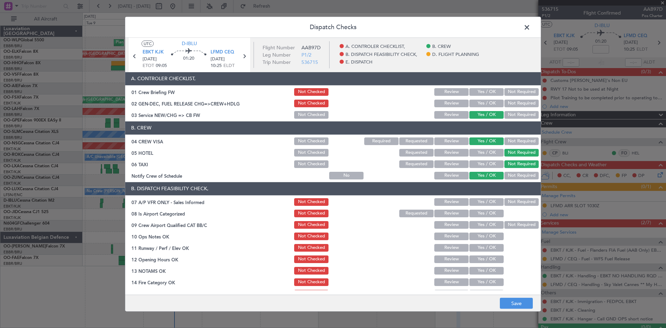
click at [469, 198] on button "Yes / OK" at bounding box center [486, 202] width 34 height 8
click at [473, 212] on button "Yes / OK" at bounding box center [486, 213] width 34 height 8
click at [471, 222] on button "Yes / OK" at bounding box center [486, 225] width 34 height 8
click at [472, 234] on button "Yes / OK" at bounding box center [486, 236] width 34 height 8
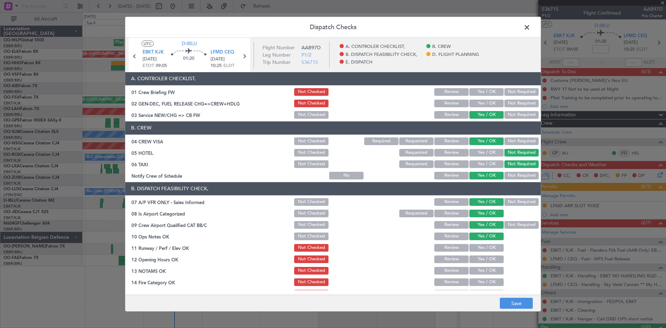
click at [474, 246] on button "Yes / OK" at bounding box center [486, 248] width 34 height 8
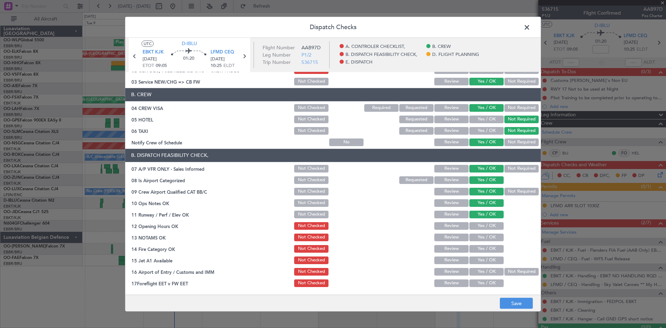
scroll to position [69, 0]
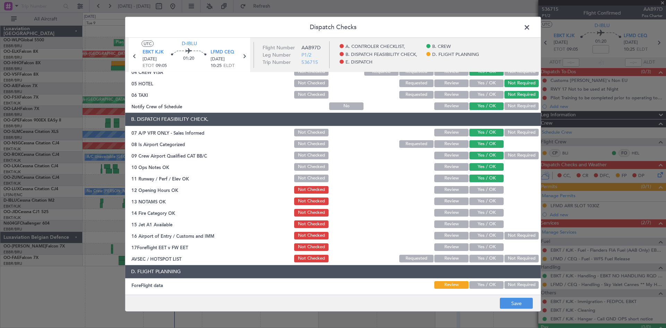
click at [480, 191] on button "Yes / OK" at bounding box center [486, 190] width 34 height 8
click at [482, 202] on button "Yes / OK" at bounding box center [486, 201] width 34 height 8
click at [483, 215] on button "Yes / OK" at bounding box center [486, 213] width 34 height 8
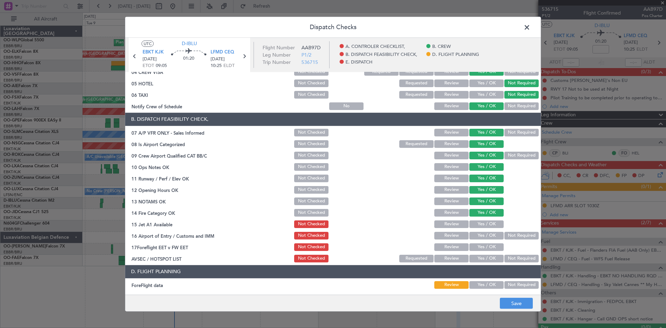
click at [482, 227] on button "Yes / OK" at bounding box center [486, 224] width 34 height 8
click at [506, 232] on button "Not Required" at bounding box center [521, 236] width 34 height 8
click at [486, 244] on button "Yes / OK" at bounding box center [486, 247] width 34 height 8
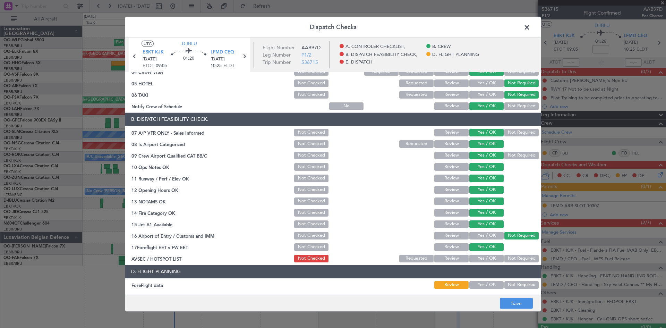
click at [457, 244] on button "Review" at bounding box center [451, 247] width 34 height 8
click at [491, 255] on button "Yes / OK" at bounding box center [486, 259] width 34 height 8
click at [513, 304] on button "Save" at bounding box center [516, 302] width 33 height 11
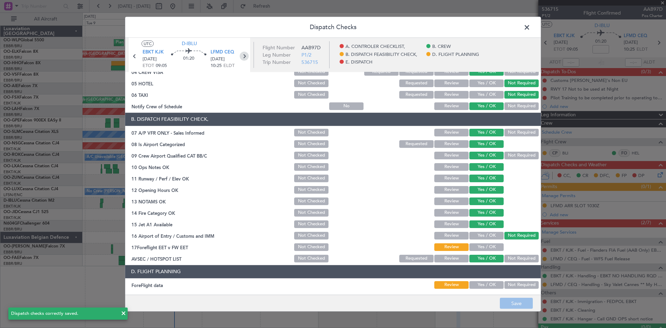
click at [245, 58] on icon at bounding box center [244, 55] width 9 height 9
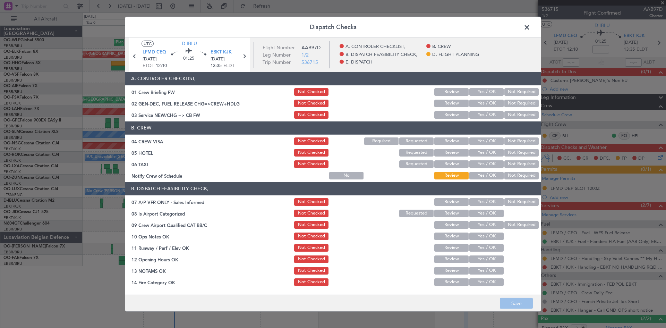
click at [481, 114] on button "Yes / OK" at bounding box center [486, 115] width 34 height 8
click at [488, 138] on button "Yes / OK" at bounding box center [486, 141] width 34 height 8
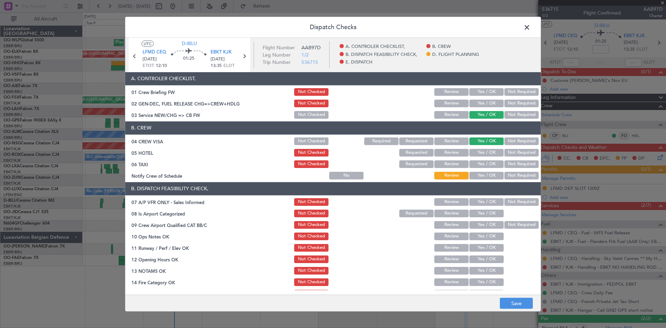
click at [504, 149] on button "Not Required" at bounding box center [521, 153] width 34 height 8
click at [505, 158] on section "B. CREW 04 CREW VISA Not Checked Required Requested Review Yes / OK Not Require…" at bounding box center [332, 150] width 415 height 59
click at [504, 164] on button "Not Required" at bounding box center [521, 164] width 34 height 8
click at [487, 176] on button "Yes / OK" at bounding box center [486, 176] width 34 height 8
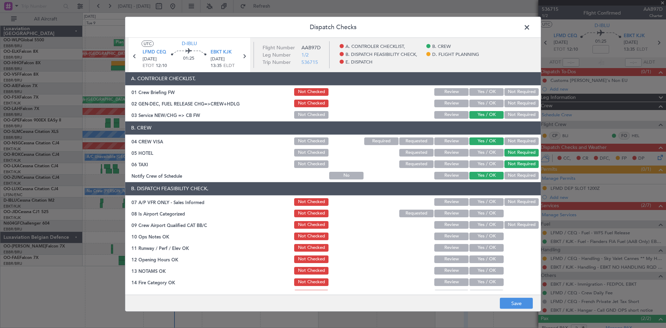
click at [504, 202] on button "Not Required" at bounding box center [521, 202] width 34 height 8
click at [489, 212] on button "Yes / OK" at bounding box center [486, 213] width 34 height 8
click at [479, 222] on button "Yes / OK" at bounding box center [486, 225] width 34 height 8
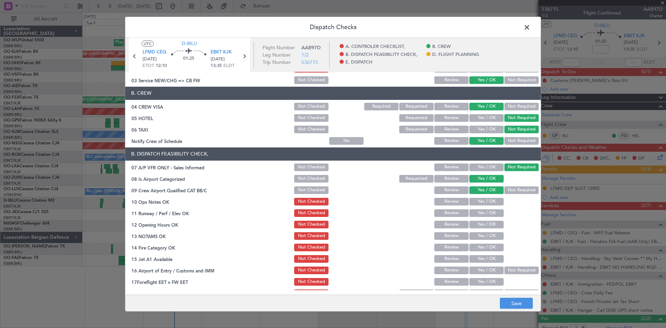
click at [492, 202] on button "Yes / OK" at bounding box center [486, 202] width 34 height 8
click at [488, 219] on div "Yes / OK" at bounding box center [485, 224] width 35 height 10
click at [488, 213] on button "Yes / OK" at bounding box center [486, 213] width 34 height 8
click at [488, 225] on button "Yes / OK" at bounding box center [486, 225] width 34 height 8
click at [488, 234] on button "Yes / OK" at bounding box center [486, 236] width 34 height 8
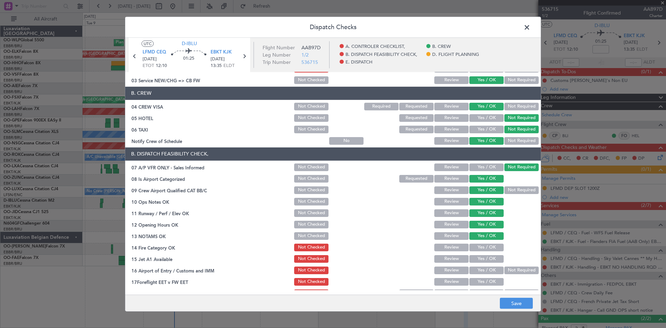
click at [488, 244] on button "Yes / OK" at bounding box center [486, 247] width 34 height 8
click at [489, 255] on div "Yes / OK" at bounding box center [485, 259] width 35 height 10
click at [492, 257] on button "Yes / OK" at bounding box center [486, 259] width 34 height 8
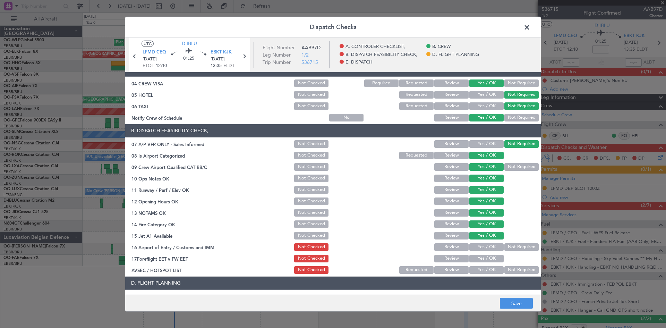
scroll to position [69, 0]
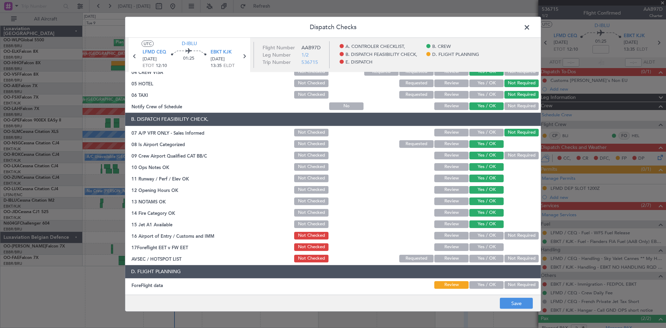
click at [504, 233] on button "Not Required" at bounding box center [521, 236] width 34 height 8
click at [490, 242] on div "Yes / OK" at bounding box center [485, 247] width 35 height 10
click at [489, 246] on button "Yes / OK" at bounding box center [486, 247] width 34 height 8
click at [492, 256] on button "Yes / OK" at bounding box center [486, 259] width 34 height 8
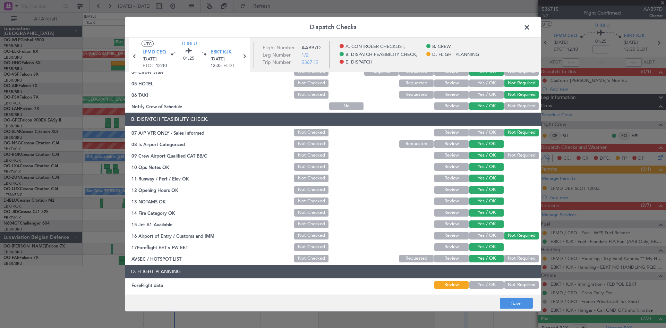
click at [503, 256] on div "Not Required" at bounding box center [520, 258] width 35 height 10
click at [504, 257] on button "Not Required" at bounding box center [521, 259] width 34 height 8
click at [459, 249] on button "Review" at bounding box center [451, 247] width 34 height 8
click at [512, 302] on button "Save" at bounding box center [516, 302] width 33 height 11
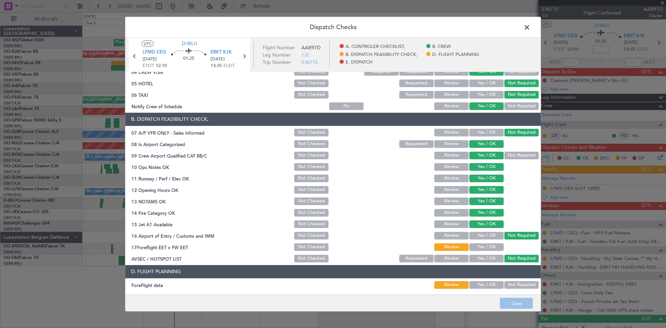
click at [530, 28] on span at bounding box center [530, 29] width 0 height 14
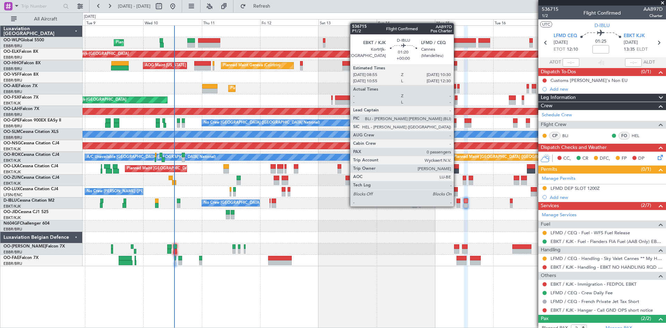
click at [457, 206] on div at bounding box center [458, 205] width 4 height 5
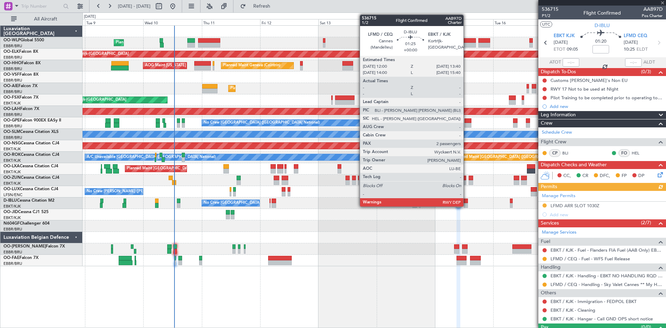
click at [466, 204] on div at bounding box center [466, 205] width 4 height 5
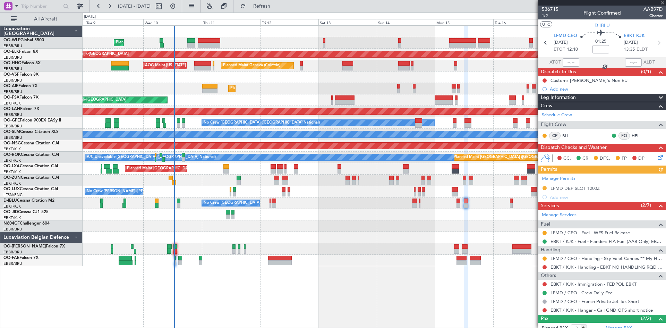
click at [542, 262] on div "EBKT / KJK - Handling - EBKT NO HANDLING RQD FOR CJ" at bounding box center [602, 266] width 128 height 9
click at [544, 270] on mat-tooltip-component "Not Requested" at bounding box center [544, 278] width 39 height 18
click at [544, 269] on mat-tooltip-component "Not Requested" at bounding box center [544, 278] width 39 height 18
click at [543, 269] on mat-tooltip-component "Not Requested" at bounding box center [544, 278] width 39 height 18
click at [543, 268] on button at bounding box center [544, 267] width 4 height 4
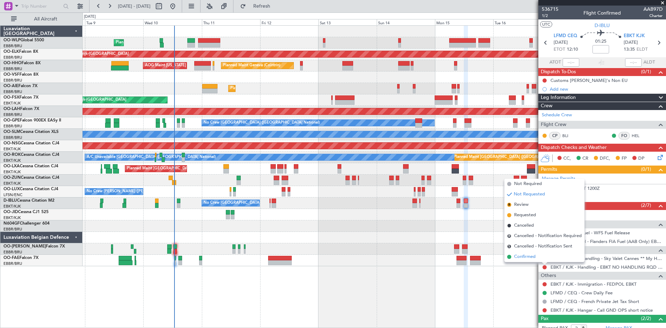
click at [534, 258] on span "Confirmed" at bounding box center [524, 256] width 21 height 7
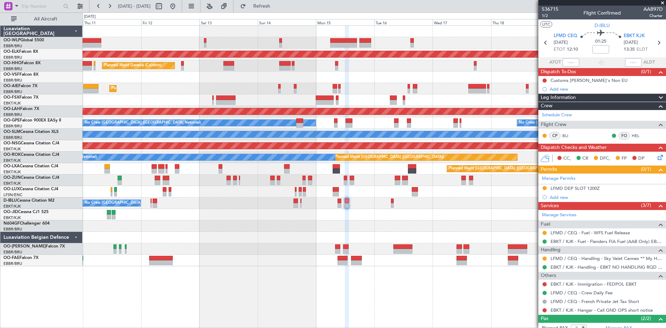
click at [326, 325] on div "Planned Maint Liege Planned Maint Kortrijk-Wevelgem Planned Maint Geneva (Coint…" at bounding box center [374, 176] width 583 height 302
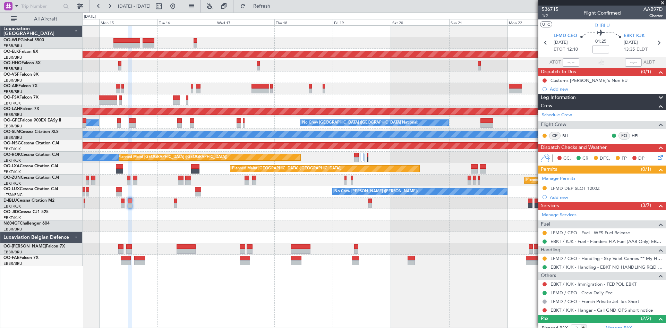
click at [154, 246] on div "Planned Maint Kortrijk-Wevelgem Planned Maint Geneva (Cointrin) Planned Maint A…" at bounding box center [374, 146] width 583 height 240
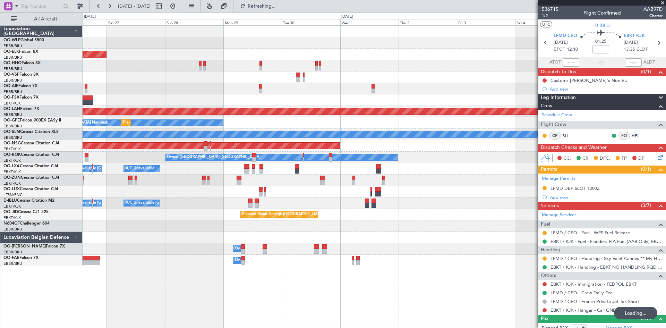
click at [135, 244] on div "Planned Maint Kortrijk-Wevelgem Planned Maint Alton-st Louis (St Louis Regl) No…" at bounding box center [374, 146] width 583 height 240
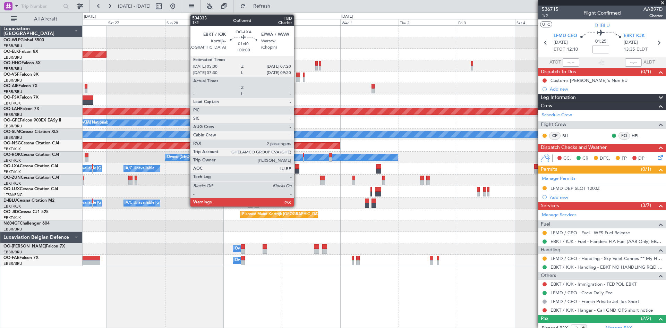
click at [297, 172] on div at bounding box center [297, 171] width 5 height 5
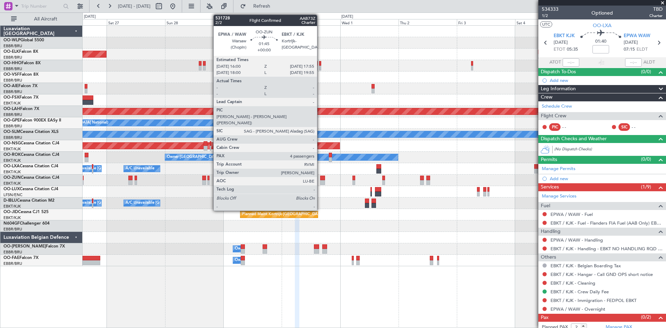
click at [320, 178] on div at bounding box center [322, 177] width 5 height 5
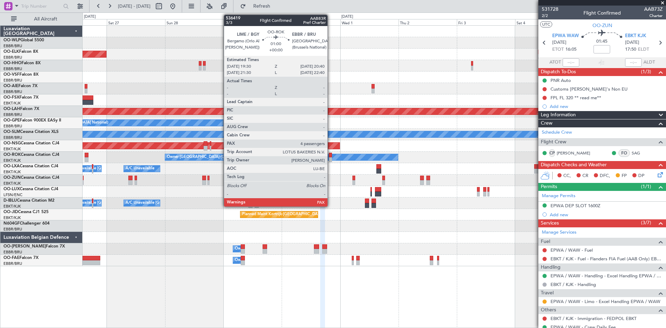
click at [330, 158] on div at bounding box center [330, 159] width 3 height 5
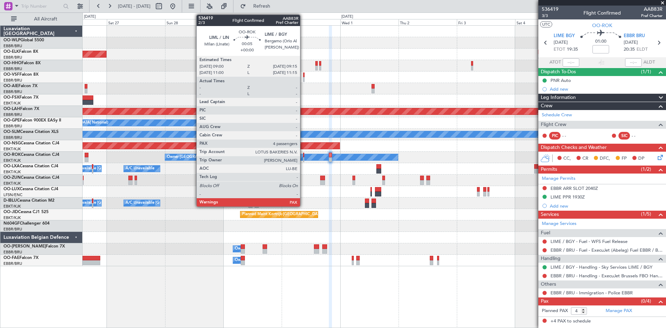
click at [303, 159] on div at bounding box center [303, 159] width 1 height 5
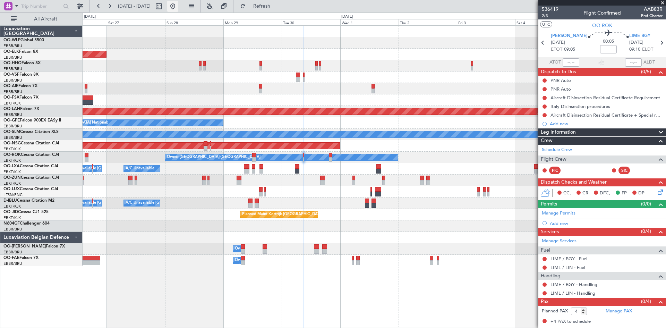
click at [178, 7] on button at bounding box center [172, 6] width 11 height 11
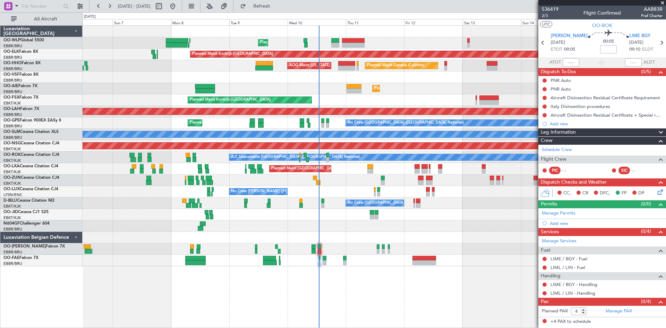
click at [409, 199] on div "Planned Maint Liege Planned Maint Kortrijk-Wevelgem Planned Maint Geneva (Coint…" at bounding box center [374, 146] width 583 height 240
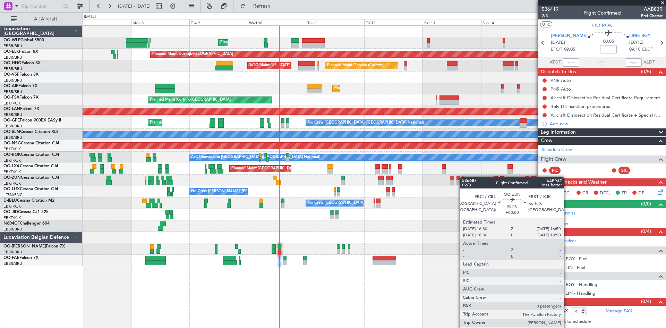
click at [463, 177] on div "Planned Maint Liege Planned Maint Kortrijk-Wevelgem Planned Maint Geneva (Coint…" at bounding box center [374, 146] width 583 height 240
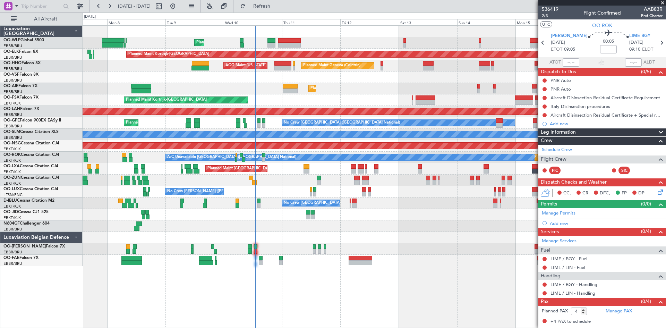
click at [486, 184] on div "Unplanned Maint [GEOGRAPHIC_DATA] ([GEOGRAPHIC_DATA])" at bounding box center [374, 179] width 583 height 11
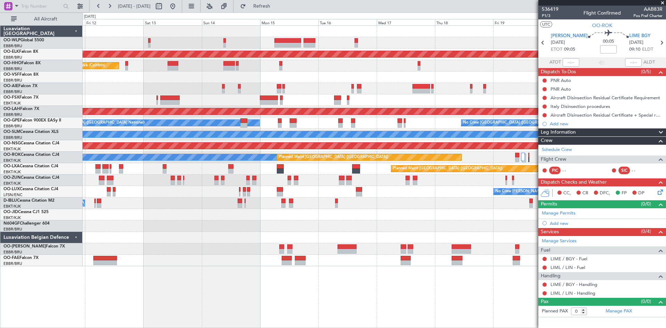
click at [180, 235] on div "Planned Maint Liege Planned Maint Kortrijk-Wevelgem Planned Maint Geneva (Coint…" at bounding box center [374, 146] width 583 height 240
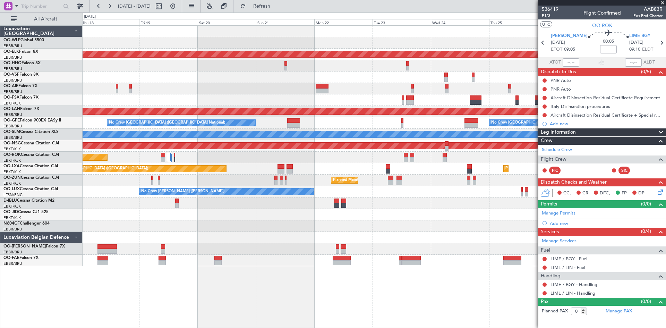
click at [173, 255] on div "Planned Maint Kortrijk-Wevelgem Planned Maint Alton-st Louis (St Louis Regl) No…" at bounding box center [374, 146] width 583 height 240
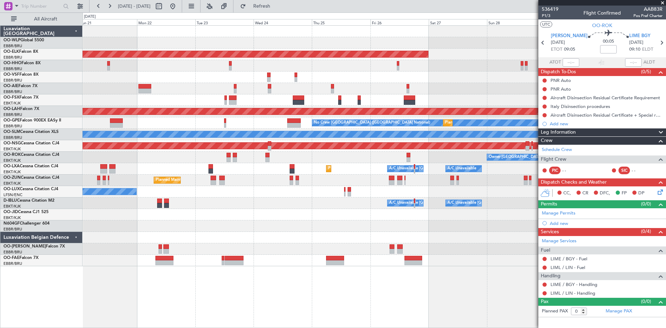
click at [308, 246] on div "Planned Maint Kortrijk-Wevelgem Planned Maint Alton-st Louis (St Louis Regl) No…" at bounding box center [374, 146] width 583 height 240
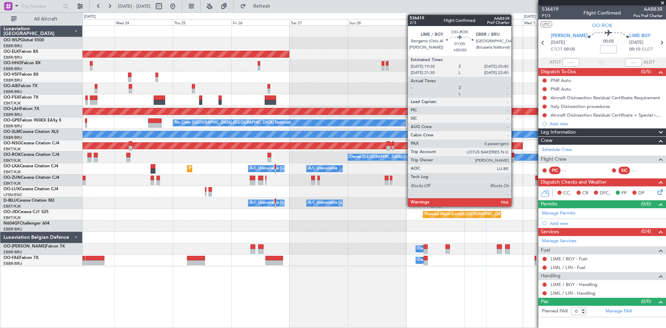
click at [514, 158] on div at bounding box center [512, 159] width 3 height 5
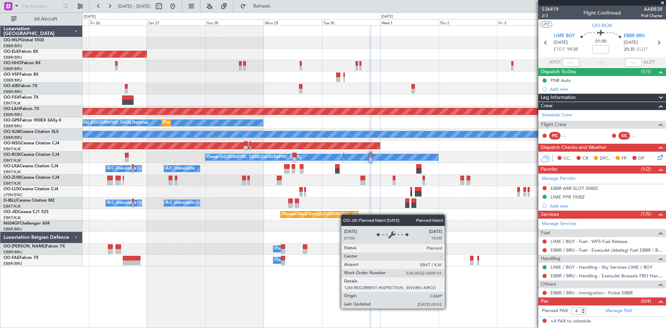
click at [348, 214] on div "Planned Maint Kortrijk-Wevelgem Planned Maint Alton-st Louis (St Louis Regl) No…" at bounding box center [374, 146] width 583 height 240
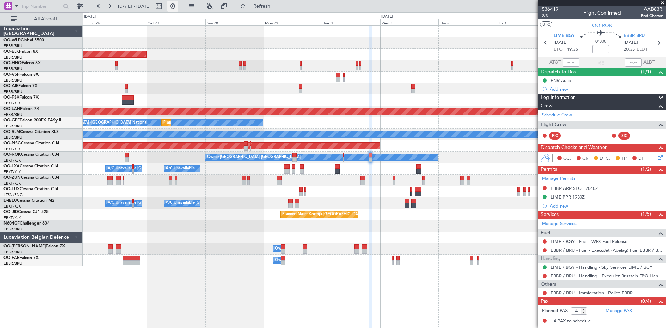
click at [178, 4] on button at bounding box center [172, 6] width 11 height 11
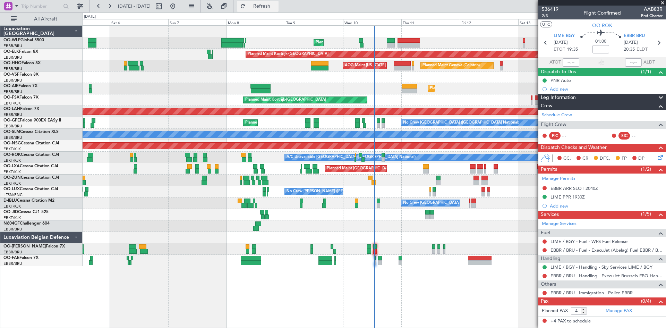
click at [264, 5] on button "Refresh" at bounding box center [258, 6] width 42 height 11
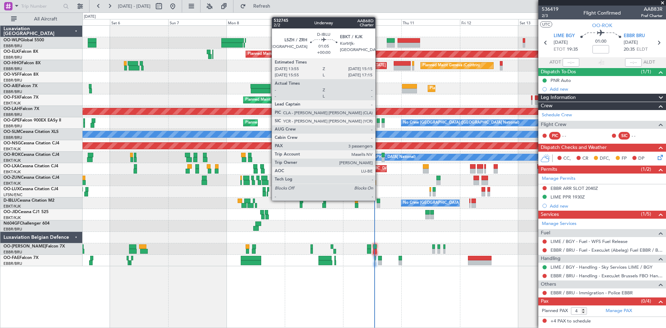
click at [378, 200] on div at bounding box center [378, 200] width 3 height 5
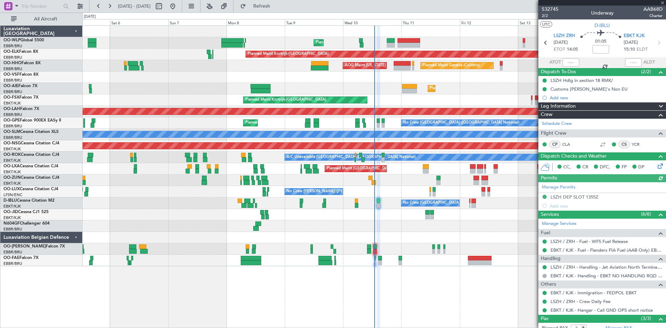
scroll to position [53, 0]
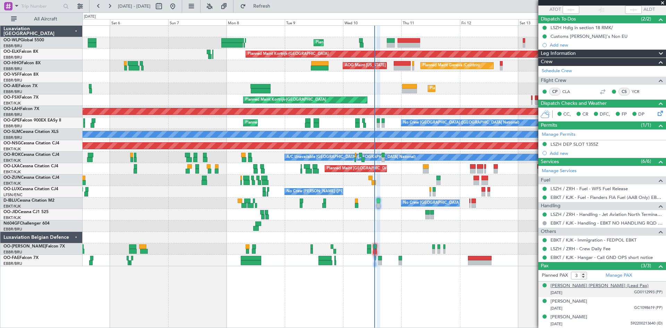
click at [614, 287] on div "Wim Robert Alfons Houf (Lead Pax)" at bounding box center [599, 285] width 98 height 7
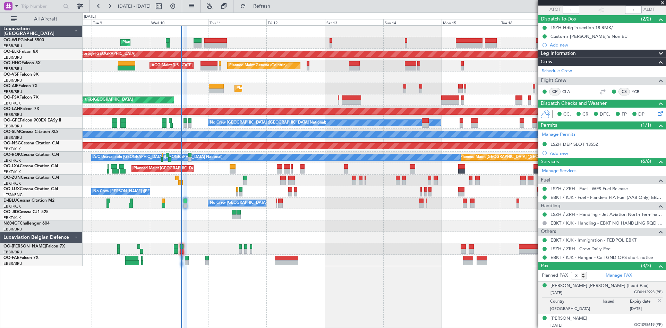
click at [302, 271] on div "Planned Maint Liege Planned Maint Kortrijk-Wevelgem Planned Maint Geneva (Coint…" at bounding box center [374, 176] width 583 height 302
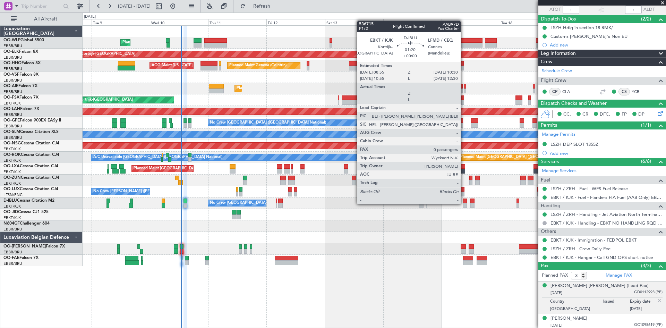
click at [464, 206] on div at bounding box center [465, 205] width 4 height 5
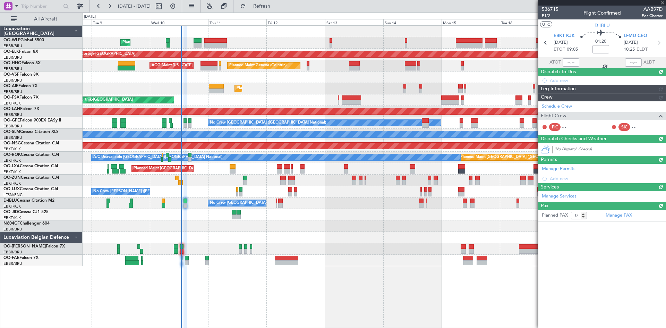
scroll to position [0, 0]
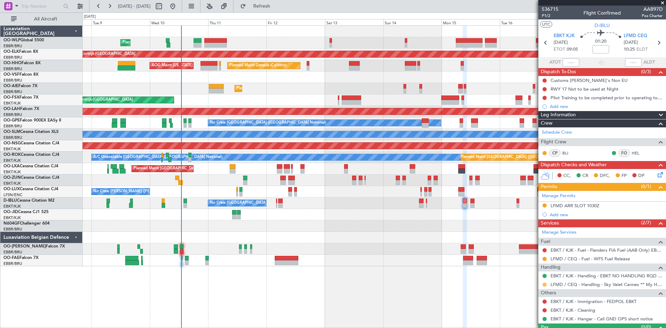
click at [545, 283] on button at bounding box center [544, 284] width 4 height 4
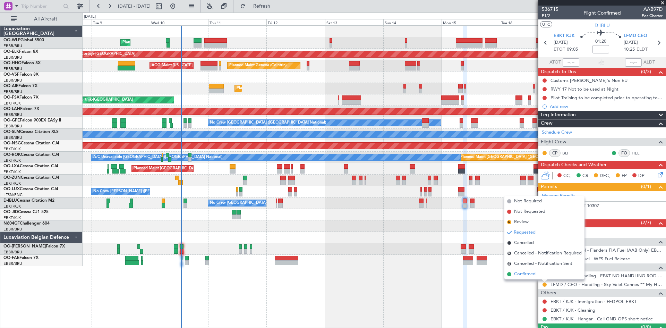
click at [531, 274] on span "Confirmed" at bounding box center [524, 273] width 21 height 7
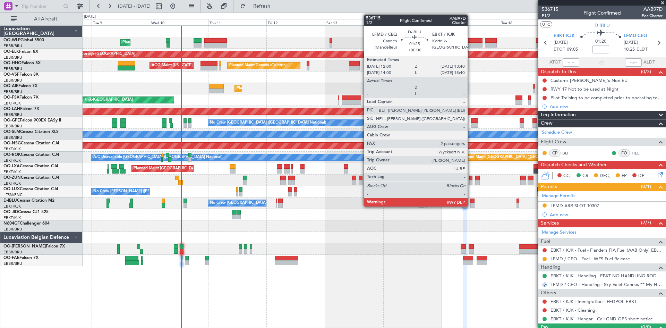
click at [471, 202] on div at bounding box center [472, 200] width 4 height 5
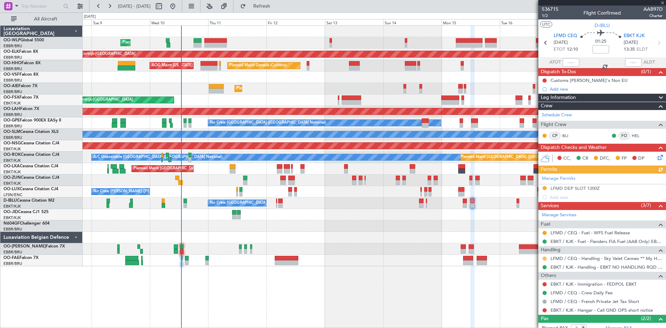
click at [544, 258] on button at bounding box center [544, 258] width 4 height 4
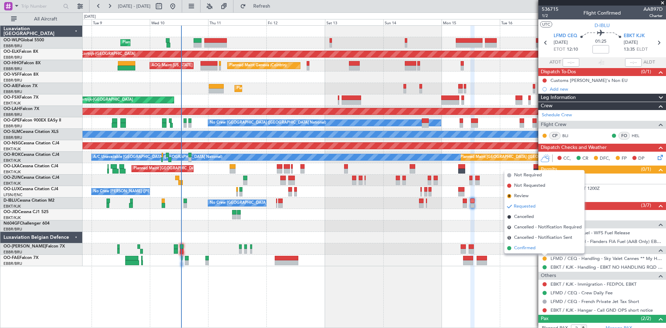
click at [536, 250] on li "Confirmed" at bounding box center [544, 248] width 80 height 10
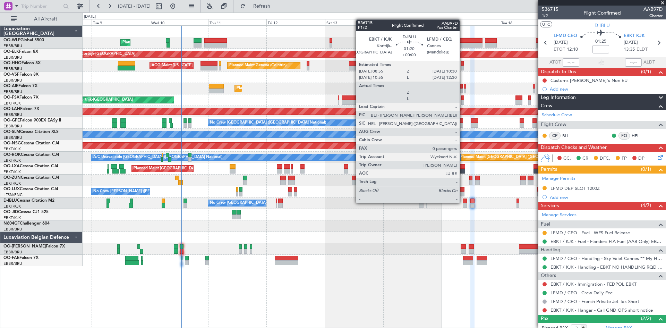
click at [464, 202] on div at bounding box center [465, 200] width 4 height 5
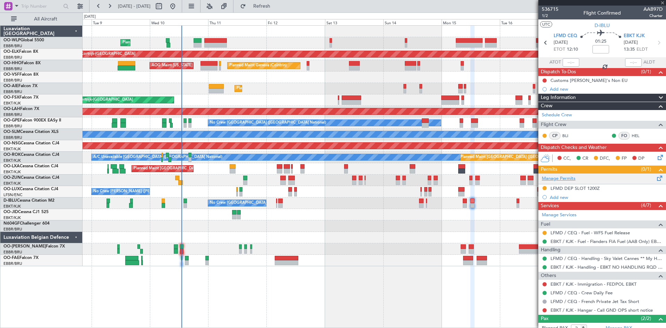
type input "0"
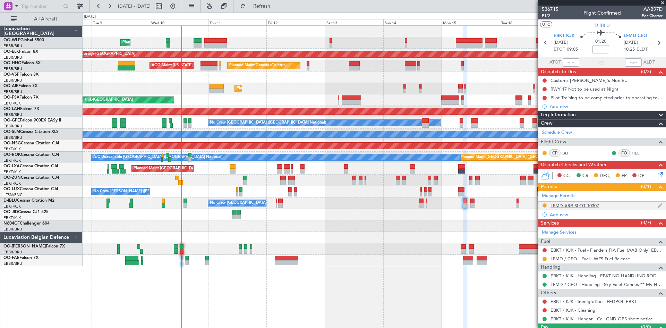
click at [587, 204] on div "LFMD ARR SLOT 1030Z" at bounding box center [574, 205] width 49 height 6
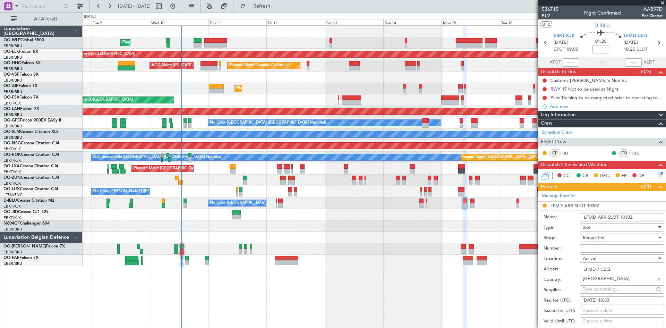
click at [603, 239] on span "Requested" at bounding box center [594, 237] width 22 height 6
click at [600, 291] on span "Received OK" at bounding box center [619, 290] width 73 height 10
click at [589, 249] on input "Number:" at bounding box center [622, 248] width 84 height 8
paste input "LFMDA000014627"
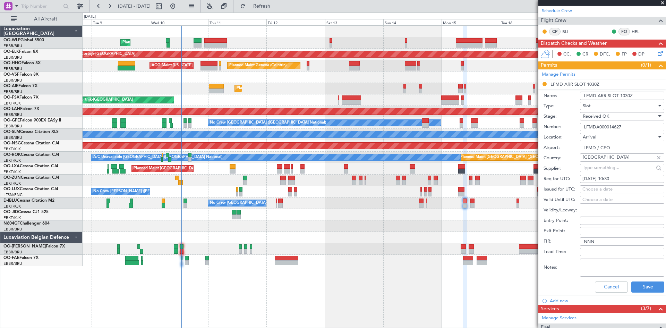
scroll to position [139, 0]
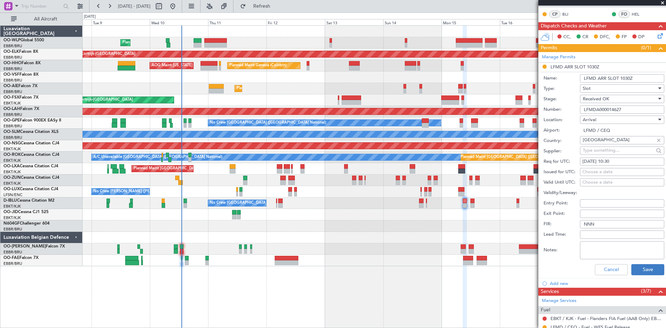
type input "LFMDA000014627"
click at [643, 270] on button "Save" at bounding box center [647, 269] width 33 height 11
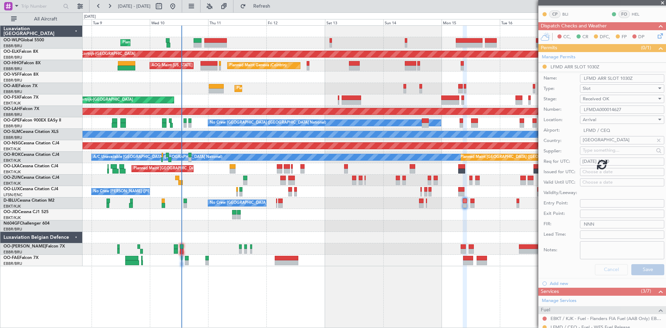
scroll to position [15, 0]
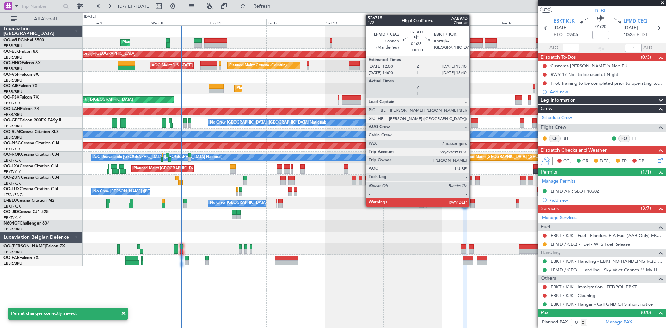
click at [472, 204] on div at bounding box center [472, 205] width 4 height 5
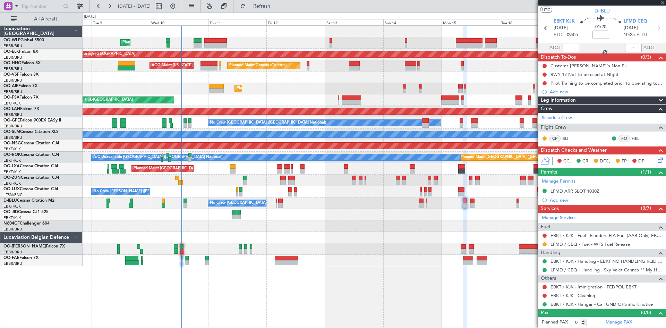
type input "2"
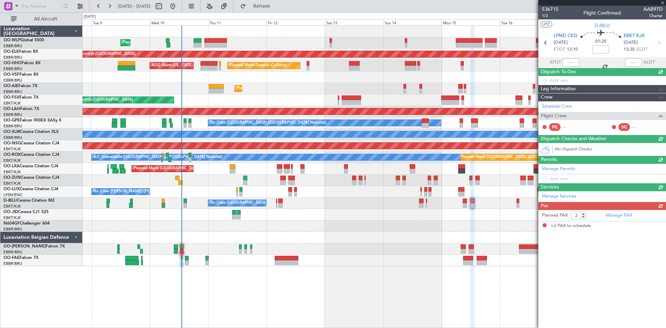
scroll to position [0, 0]
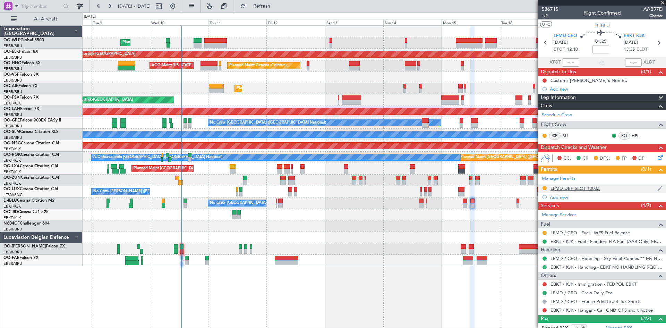
click at [585, 188] on div "LFMD DEP SLOT 1200Z" at bounding box center [574, 188] width 49 height 6
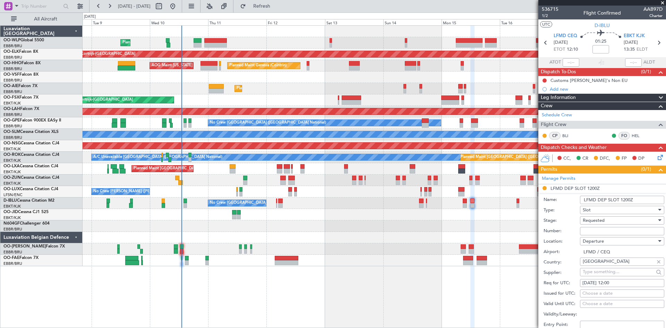
click at [585, 229] on input "Number:" at bounding box center [622, 231] width 84 height 8
paste input "LFMDD000014628"
type input "LFMDD000014628"
click at [589, 218] on span "Requested" at bounding box center [594, 220] width 22 height 6
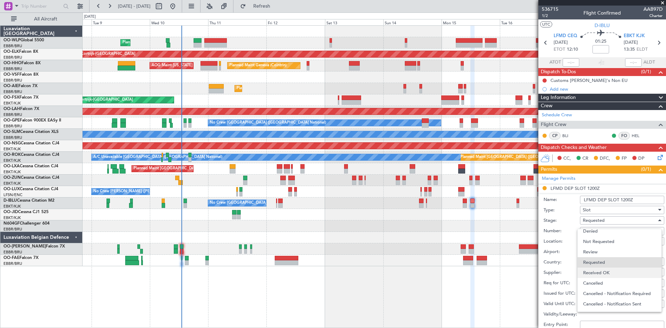
click at [598, 268] on span "Received OK" at bounding box center [619, 272] width 73 height 10
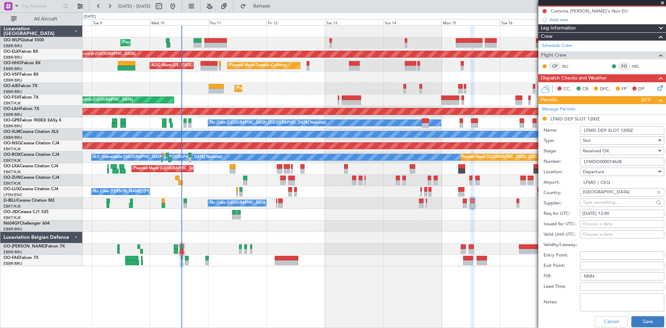
scroll to position [104, 0]
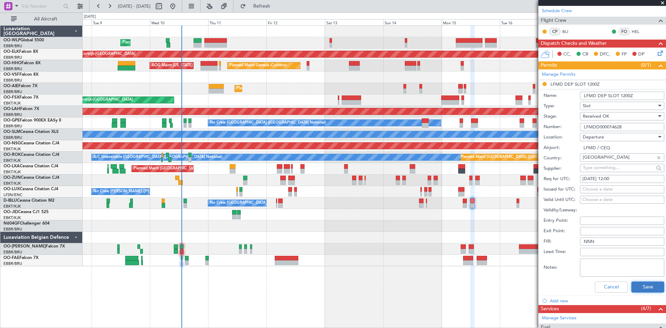
click at [646, 286] on button "Save" at bounding box center [647, 286] width 33 height 11
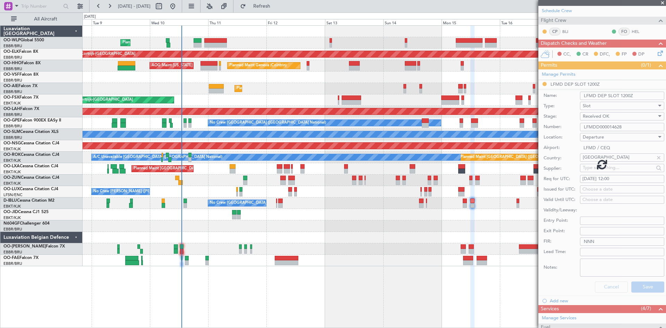
scroll to position [37, 0]
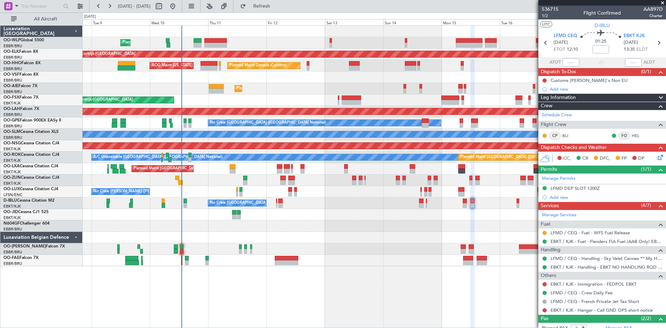
scroll to position [37, 0]
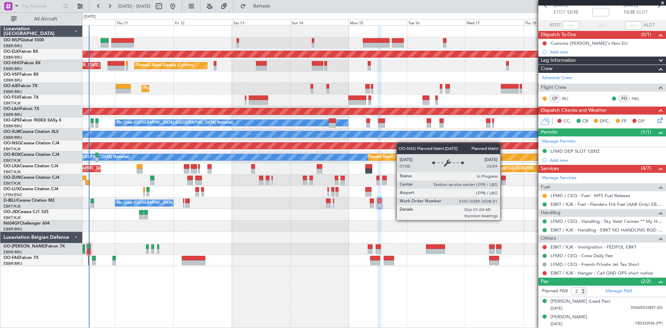
click at [400, 143] on div "Planned Maint Liege Planned Maint [GEOGRAPHIC_DATA]-[GEOGRAPHIC_DATA] Planned M…" at bounding box center [374, 146] width 583 height 240
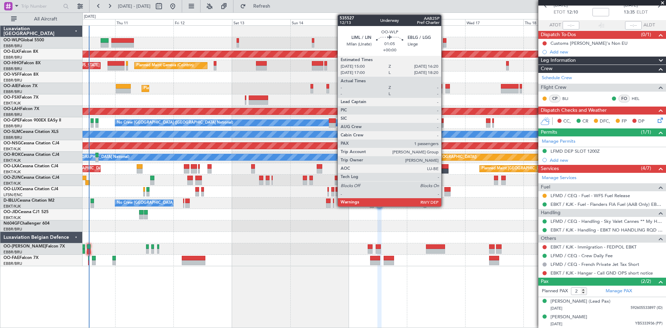
click at [444, 44] on div at bounding box center [444, 45] width 3 height 5
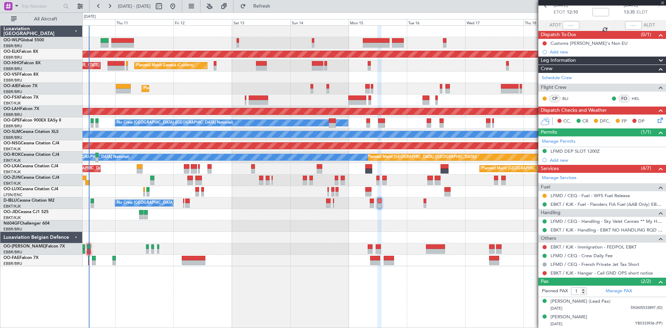
scroll to position [0, 0]
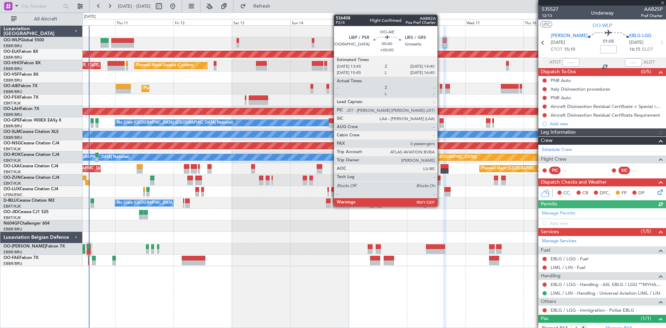
click at [440, 89] on div at bounding box center [441, 90] width 2 height 5
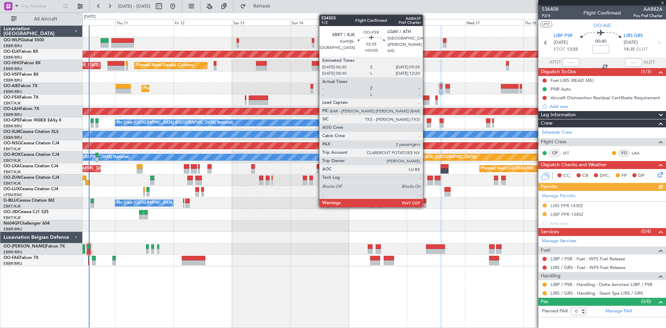
click at [426, 102] on div at bounding box center [425, 102] width 7 height 5
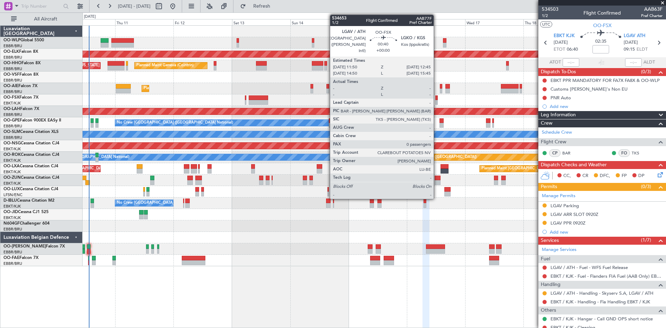
click at [437, 103] on div at bounding box center [436, 102] width 2 height 5
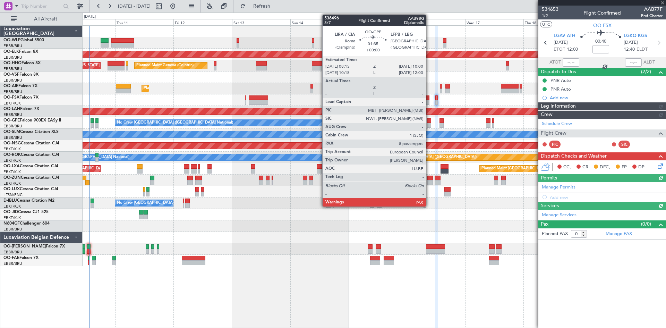
click at [429, 120] on div at bounding box center [428, 120] width 5 height 5
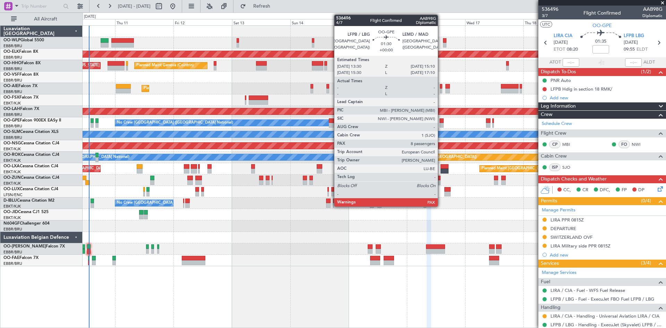
click at [441, 124] on div at bounding box center [441, 125] width 4 height 5
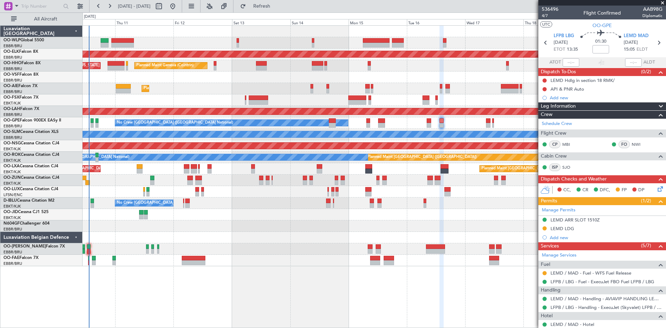
click at [433, 179] on div "Planned Maint Kortrijk-[GEOGRAPHIC_DATA]" at bounding box center [374, 179] width 583 height 11
click at [433, 181] on div "Planned Maint Kortrijk-[GEOGRAPHIC_DATA]" at bounding box center [374, 179] width 583 height 11
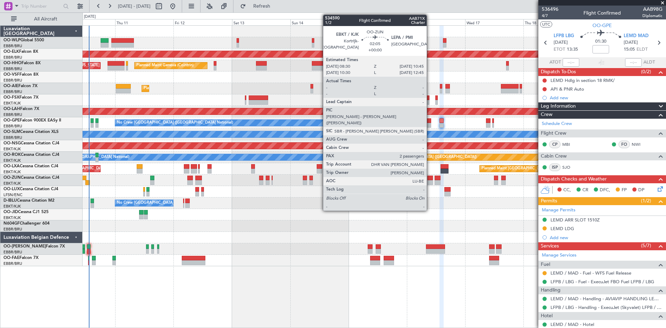
click at [430, 183] on div at bounding box center [430, 182] width 6 height 5
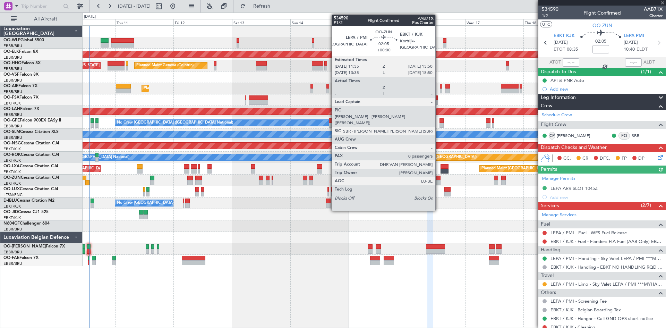
click at [438, 181] on div at bounding box center [437, 182] width 6 height 5
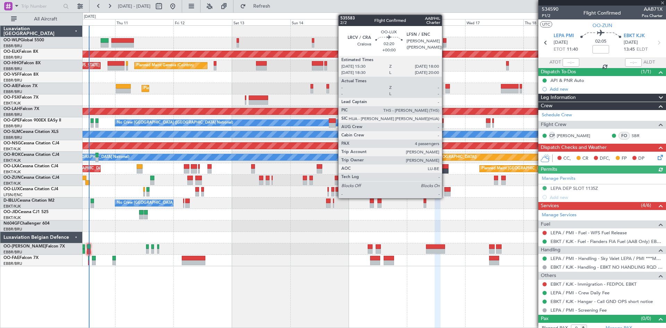
click at [445, 192] on div at bounding box center [447, 193] width 6 height 5
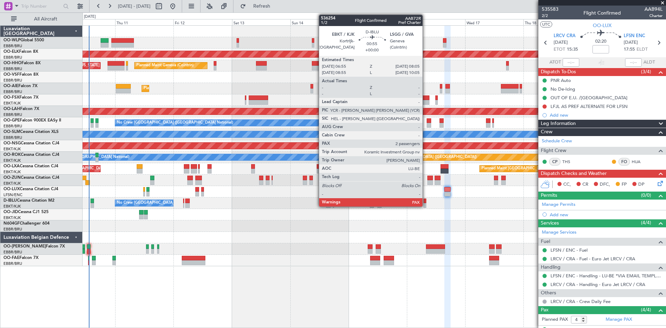
click at [425, 204] on div at bounding box center [424, 205] width 3 height 5
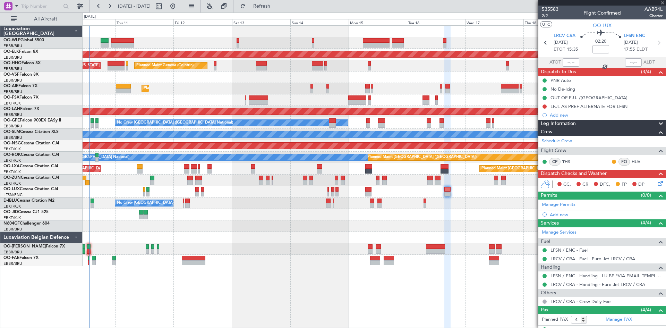
type input "2"
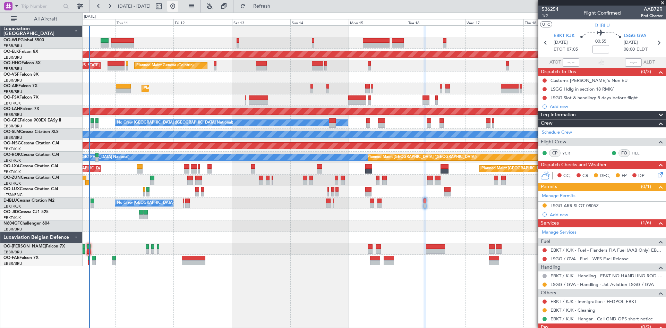
click at [178, 6] on button at bounding box center [172, 6] width 11 height 11
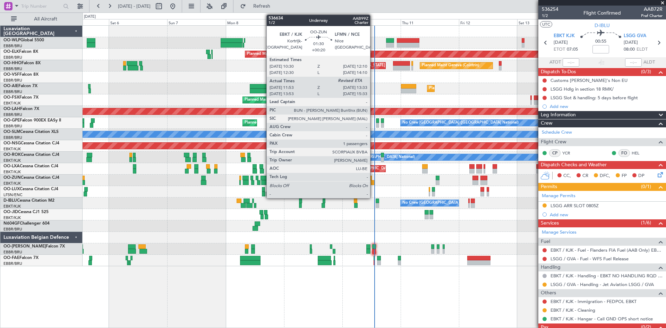
click at [373, 183] on div at bounding box center [373, 182] width 4 height 5
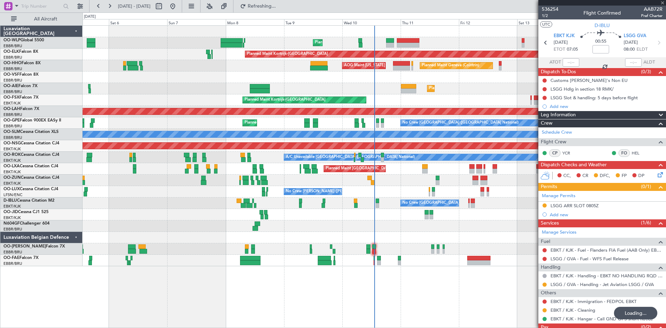
type input "2"
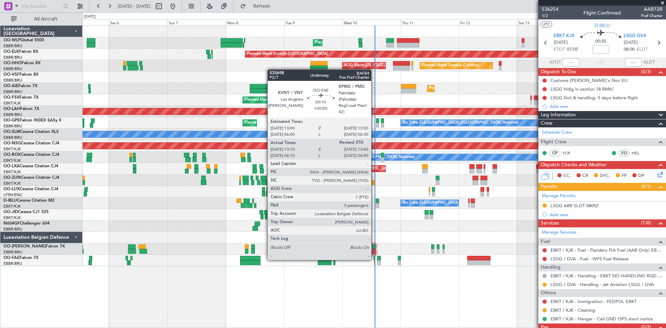
click at [374, 259] on div at bounding box center [373, 258] width 1 height 5
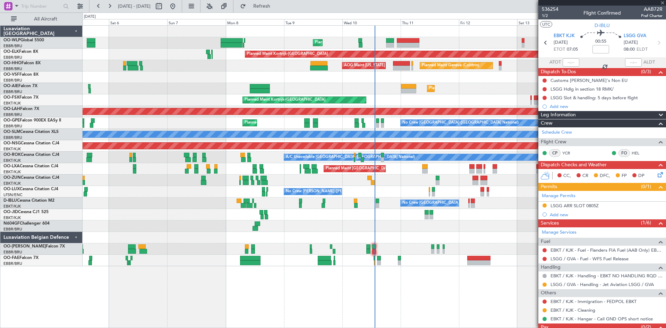
type input "13:20"
type input "0"
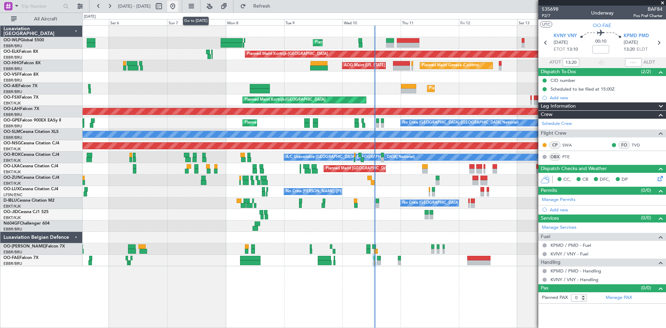
click at [178, 5] on button at bounding box center [172, 6] width 11 height 11
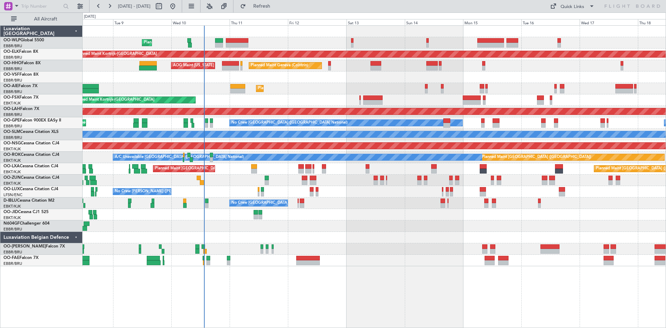
click at [417, 76] on div "Planned Maint Liege Planned Maint [GEOGRAPHIC_DATA]-[GEOGRAPHIC_DATA] Planned M…" at bounding box center [374, 146] width 583 height 240
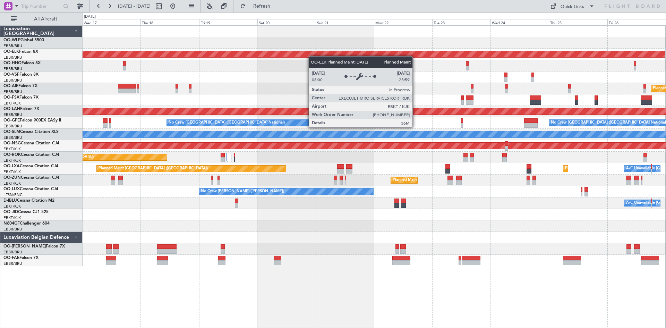
click at [269, 51] on div "Planned Maint Kortrijk-[GEOGRAPHIC_DATA]" at bounding box center [121, 54] width 1088 height 7
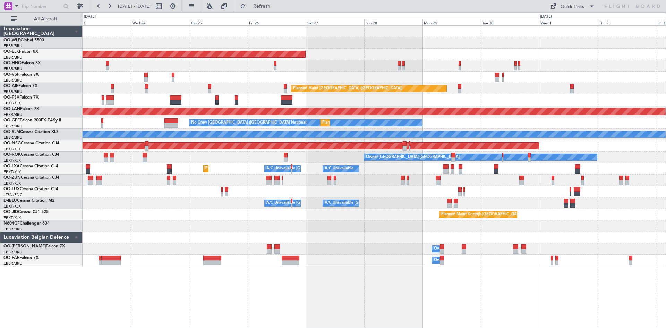
click at [201, 49] on div "Planned Maint Kortrijk-[GEOGRAPHIC_DATA] Planned Maint [GEOGRAPHIC_DATA] ([GEOG…" at bounding box center [374, 146] width 583 height 240
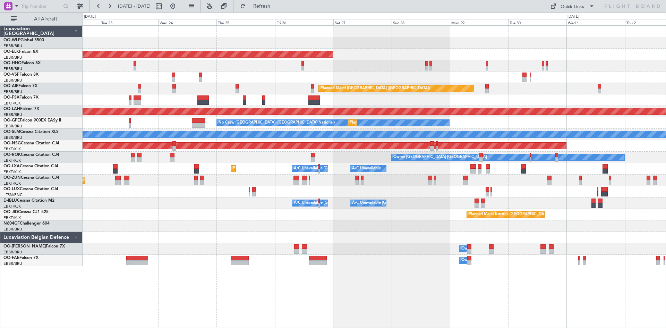
click at [81, 79] on div "Planned Maint Kortrijk-[GEOGRAPHIC_DATA] Planned Maint [GEOGRAPHIC_DATA] ([GEOG…" at bounding box center [333, 169] width 666 height 315
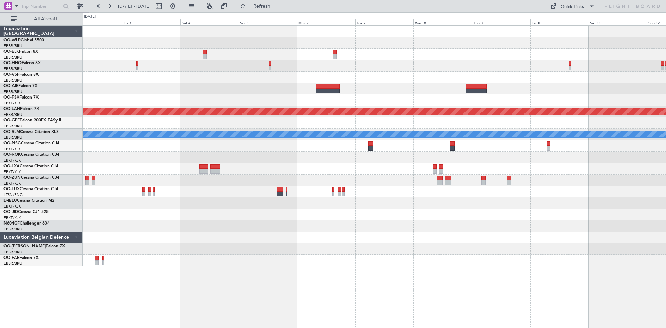
click at [182, 53] on div "Planned Maint [PERSON_NAME]-[GEOGRAPHIC_DATA][PERSON_NAME] ([GEOGRAPHIC_DATA][P…" at bounding box center [374, 146] width 583 height 240
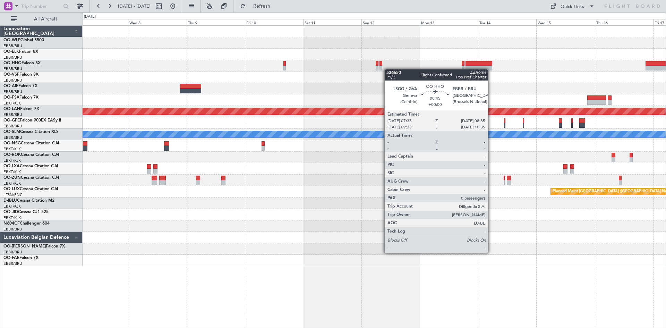
click at [326, 66] on div "Planned Maint [PERSON_NAME]-[GEOGRAPHIC_DATA][PERSON_NAME] ([GEOGRAPHIC_DATA][P…" at bounding box center [374, 146] width 583 height 240
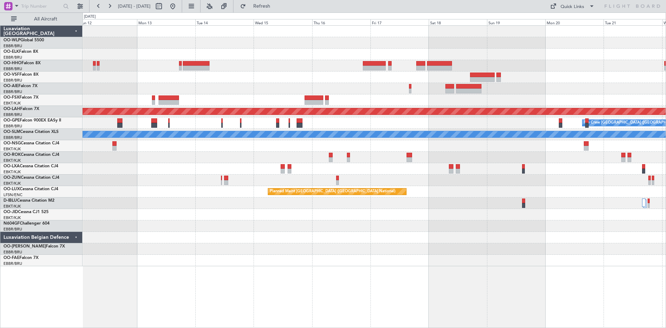
click at [325, 77] on div at bounding box center [374, 76] width 583 height 11
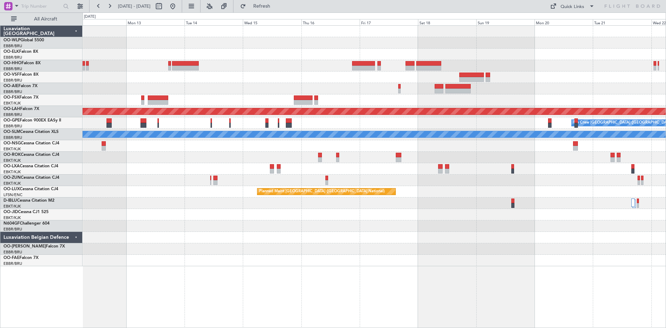
click at [542, 84] on div "Planned Maint [PERSON_NAME]-[GEOGRAPHIC_DATA][PERSON_NAME] ([GEOGRAPHIC_DATA][P…" at bounding box center [374, 146] width 583 height 240
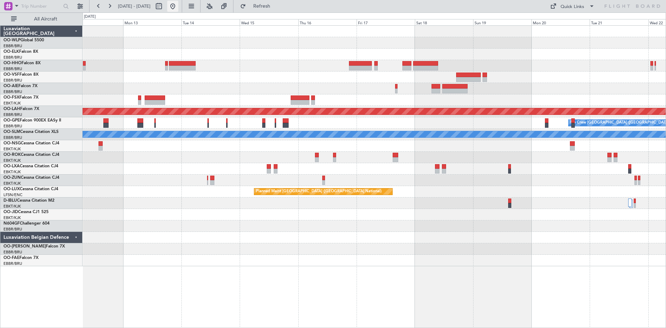
click at [178, 3] on button at bounding box center [172, 6] width 11 height 11
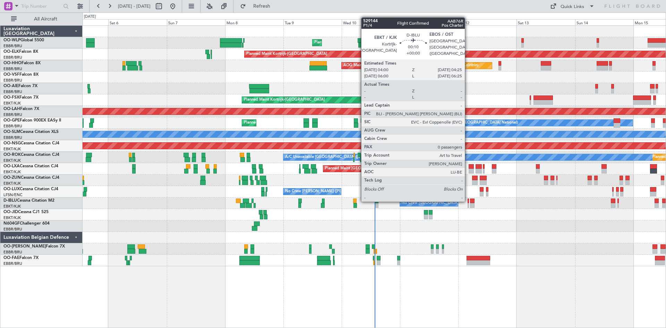
click at [468, 200] on div at bounding box center [467, 200] width 1 height 5
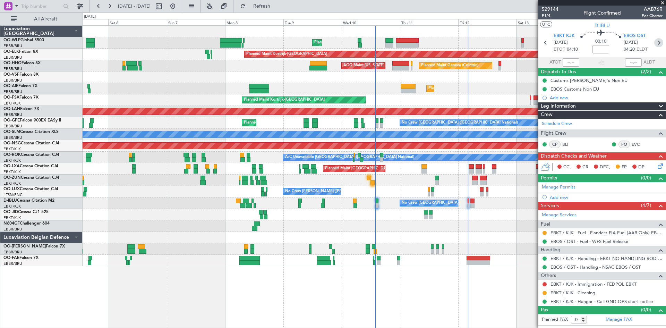
click at [661, 41] on icon at bounding box center [658, 42] width 9 height 9
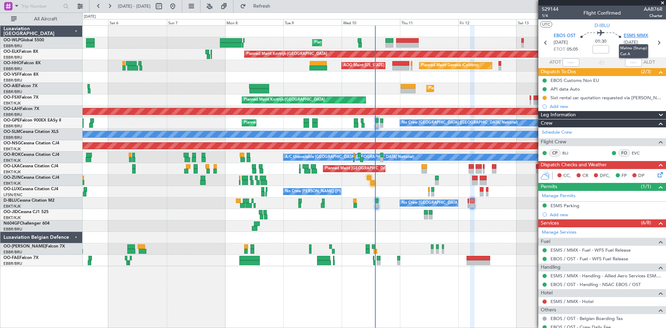
click at [629, 35] on span "ESMS MMX" at bounding box center [635, 36] width 25 height 7
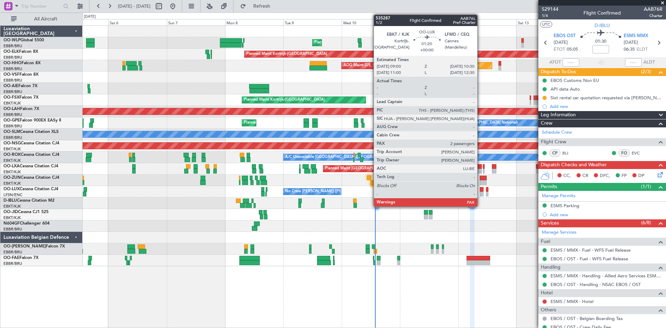
click at [480, 192] on div at bounding box center [482, 193] width 4 height 5
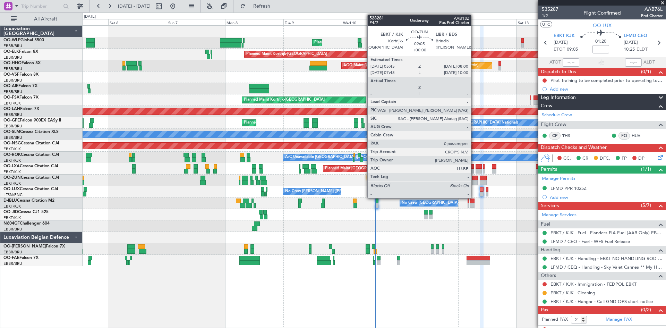
click at [474, 181] on div at bounding box center [475, 182] width 6 height 5
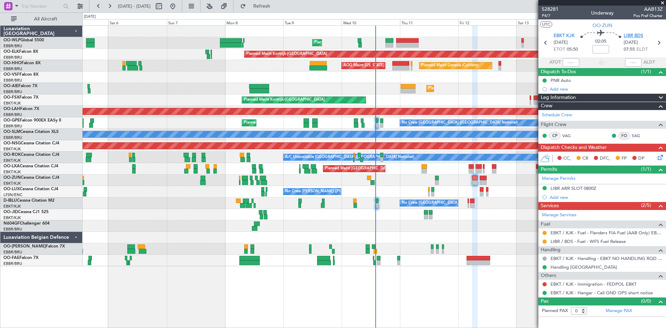
click at [634, 36] on span "LIBR BDS" at bounding box center [632, 36] width 19 height 7
click at [589, 185] on div "LIBR ARR SLOT 0800Z" at bounding box center [573, 188] width 46 height 6
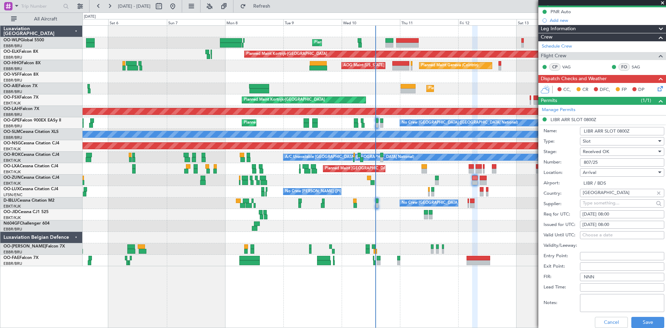
scroll to position [69, 0]
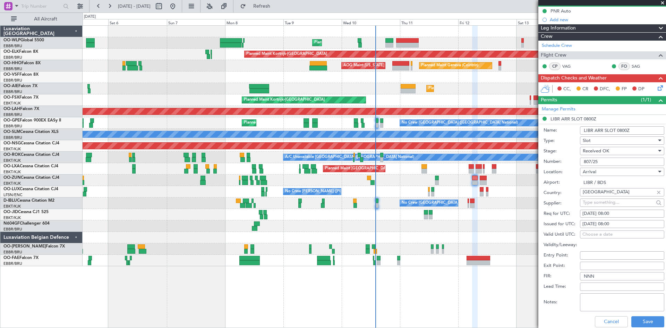
drag, startPoint x: 606, startPoint y: 162, endPoint x: 584, endPoint y: 162, distance: 22.9
click at [584, 162] on input "807/25" at bounding box center [622, 161] width 84 height 8
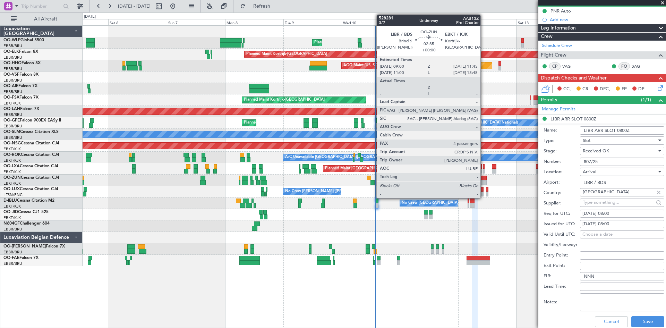
click at [483, 179] on div at bounding box center [483, 177] width 7 height 5
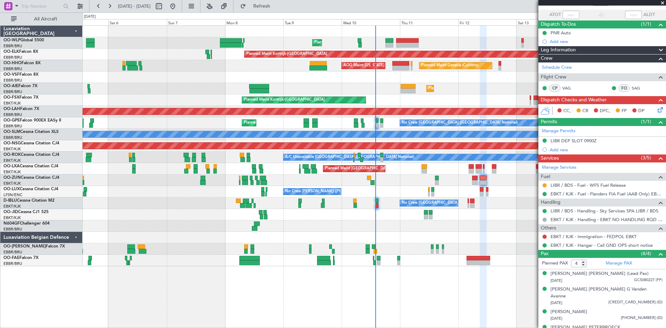
scroll to position [51, 0]
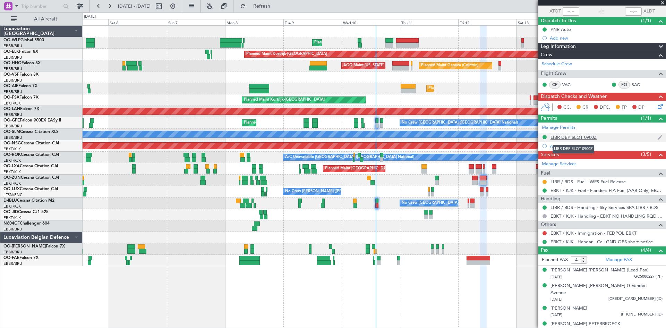
click at [580, 138] on div "LIBR DEP SLOT 0900Z" at bounding box center [573, 137] width 46 height 6
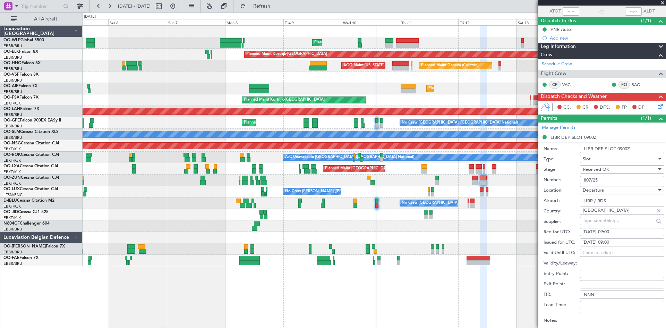
drag, startPoint x: 608, startPoint y: 178, endPoint x: 563, endPoint y: 187, distance: 46.0
click at [563, 187] on form "Name: LIBR DEP SLOT 0900Z Type: Slot Stage: Received OK Number: 807/25 Location…" at bounding box center [602, 245] width 128 height 207
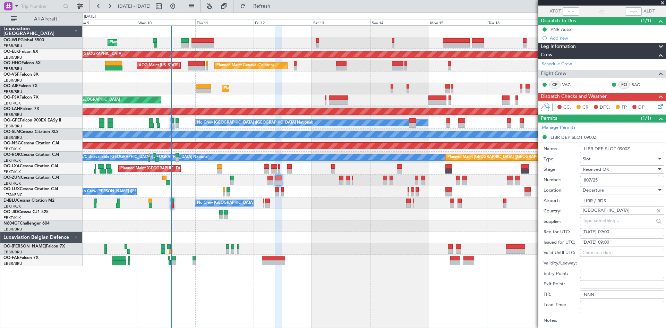
click at [277, 248] on div "Planned Maint Liege Planned Maint [GEOGRAPHIC_DATA]-[GEOGRAPHIC_DATA] Planned M…" at bounding box center [374, 146] width 583 height 240
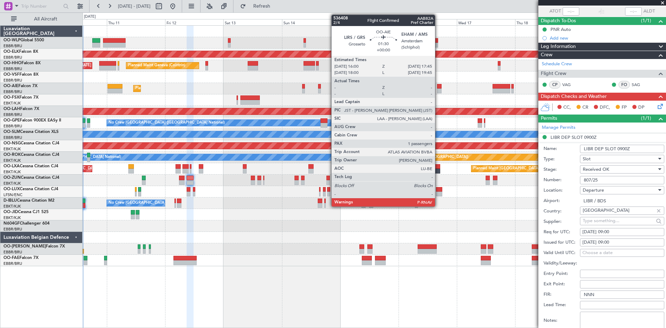
click at [438, 88] on div at bounding box center [439, 90] width 5 height 5
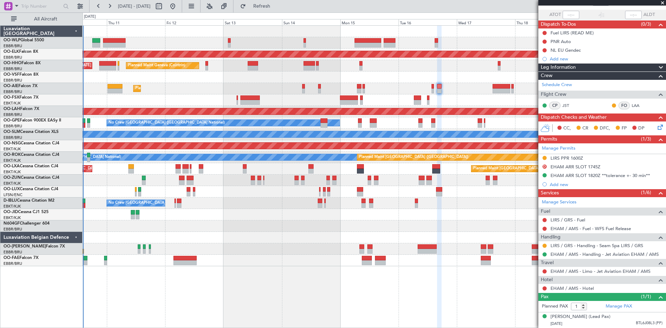
scroll to position [54, 0]
click at [603, 172] on div "EHAM ARR SLOT 1820Z **tolerance +- 30 min**" at bounding box center [600, 175] width 100 height 6
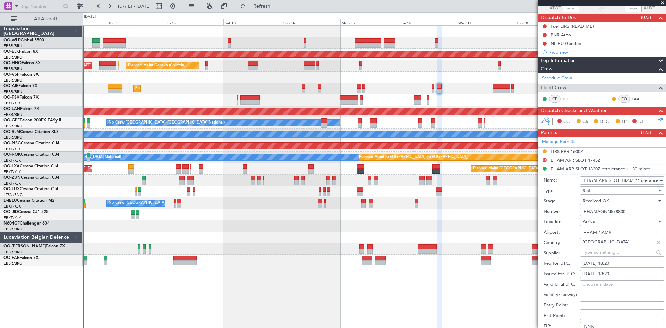
click at [518, 216] on div at bounding box center [374, 214] width 583 height 11
click at [660, 4] on span at bounding box center [662, 3] width 7 height 6
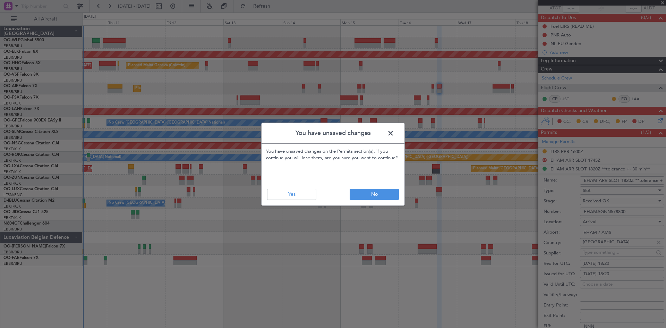
click at [394, 135] on span at bounding box center [394, 135] width 0 height 14
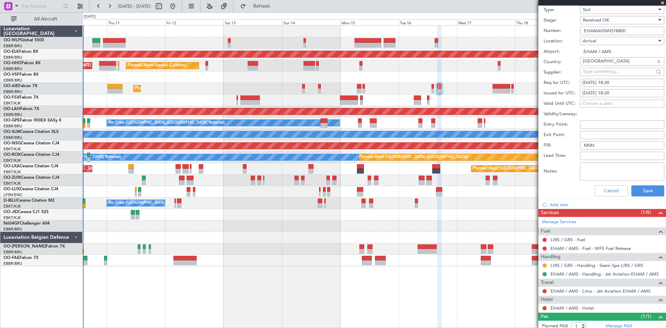
scroll to position [261, 0]
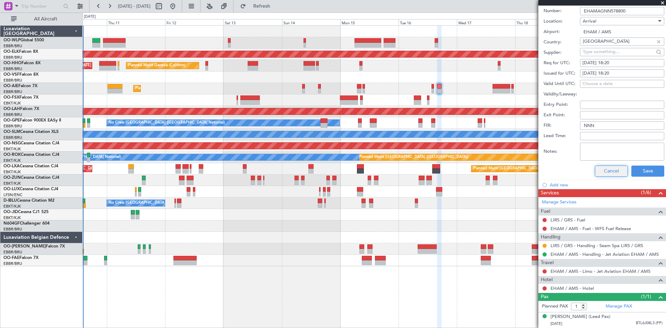
click at [606, 165] on button "Cancel" at bounding box center [611, 170] width 33 height 11
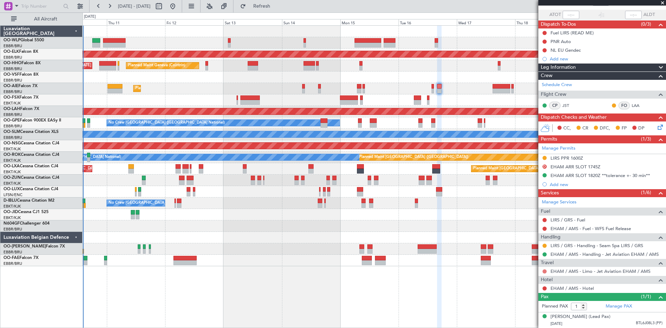
click at [544, 269] on button at bounding box center [544, 271] width 4 height 4
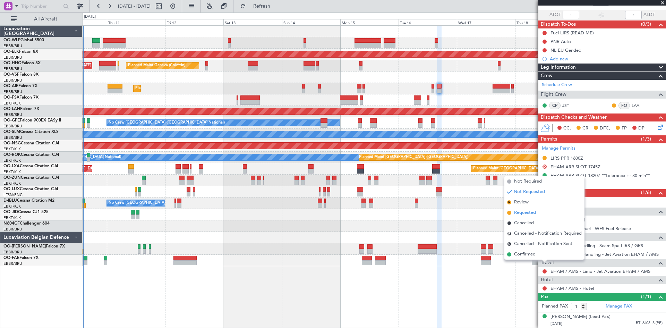
click at [529, 214] on span "Requested" at bounding box center [525, 212] width 22 height 7
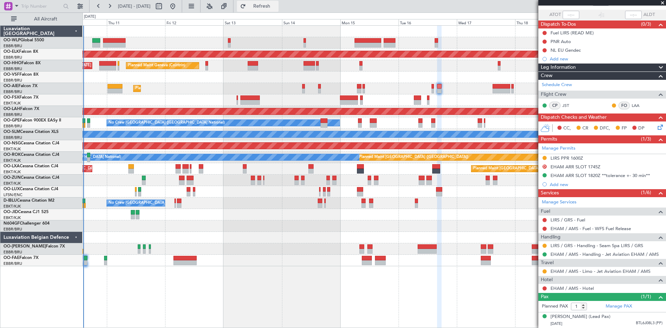
click at [260, 5] on button "Refresh" at bounding box center [258, 6] width 42 height 11
click at [178, 9] on button at bounding box center [172, 6] width 11 height 11
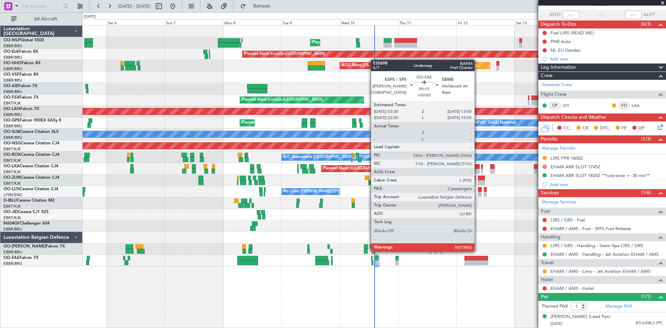
click at [477, 258] on div at bounding box center [476, 258] width 24 height 5
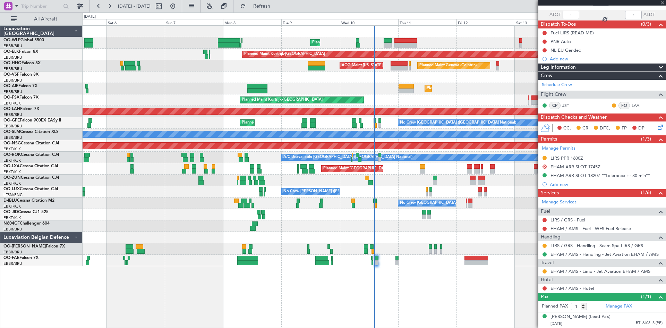
type input "2"
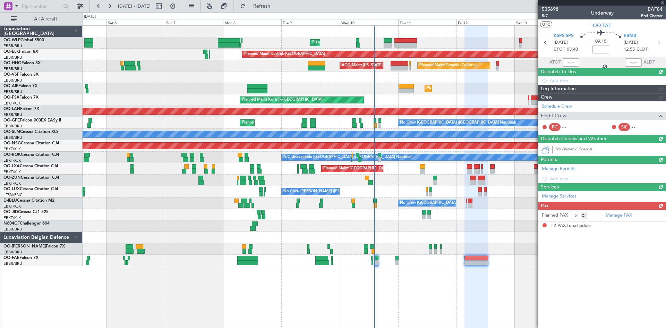
scroll to position [0, 0]
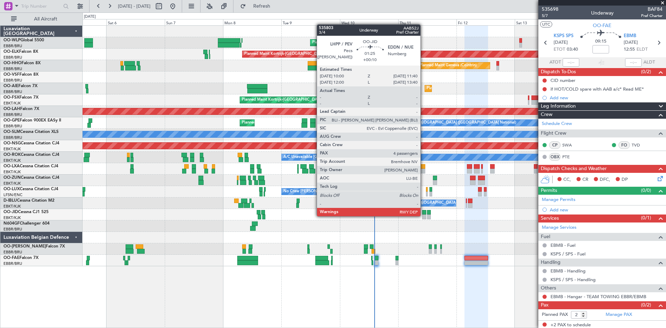
click at [423, 215] on div at bounding box center [424, 216] width 4 height 5
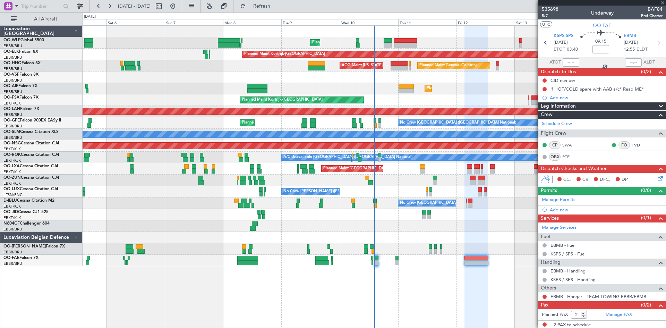
type input "+00:10"
type input "4"
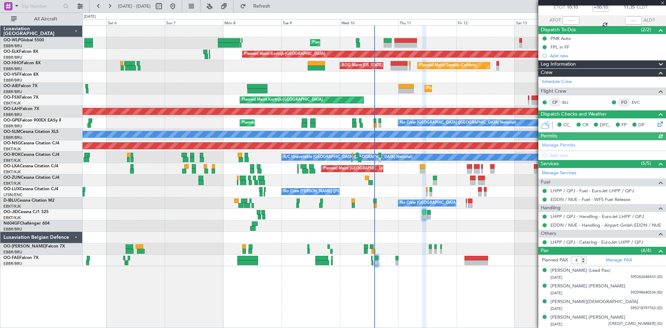
scroll to position [42, 0]
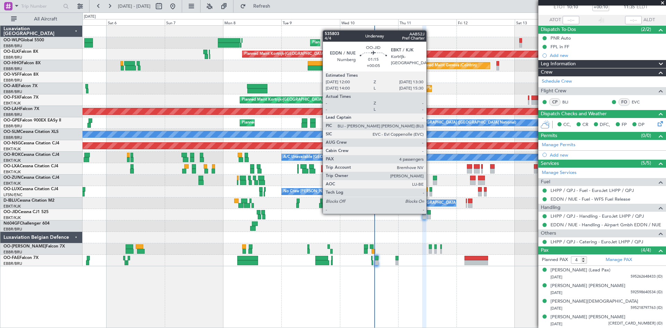
click at [429, 213] on div at bounding box center [429, 212] width 4 height 5
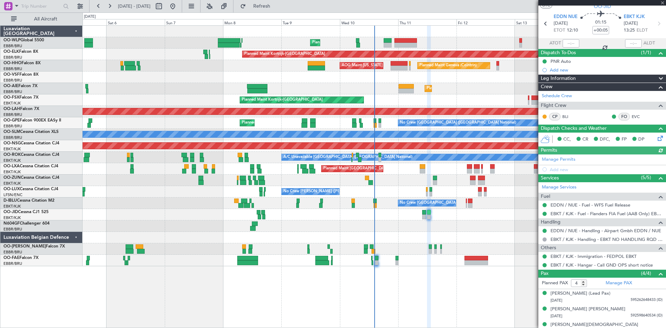
scroll to position [35, 0]
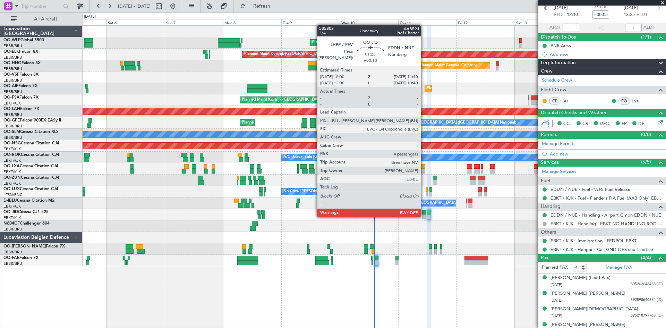
click at [424, 216] on div at bounding box center [424, 216] width 4 height 5
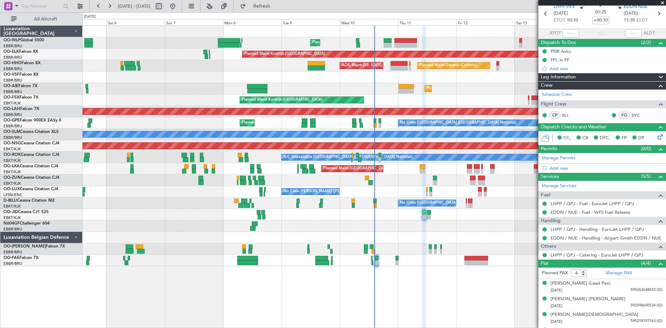
scroll to position [42, 0]
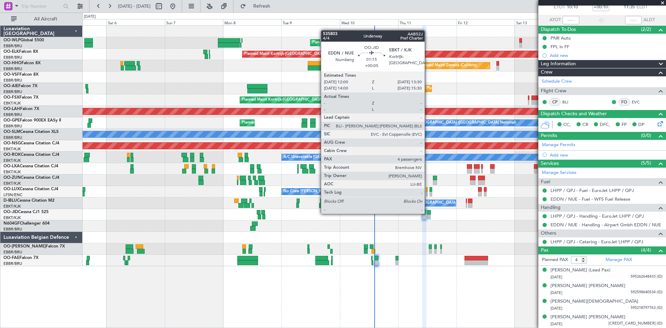
click at [428, 213] on div at bounding box center [429, 212] width 4 height 5
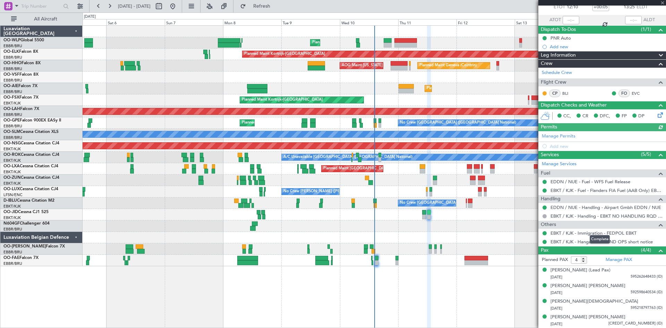
scroll to position [0, 0]
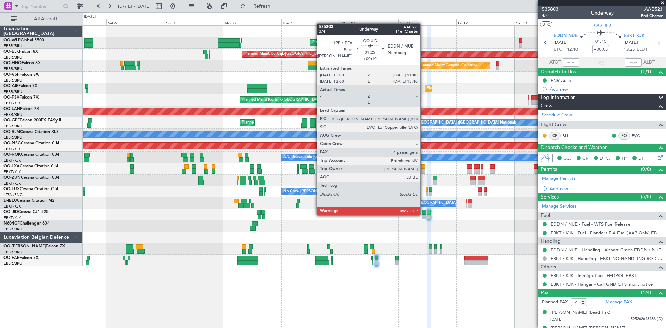
click at [423, 214] on div at bounding box center [424, 216] width 4 height 5
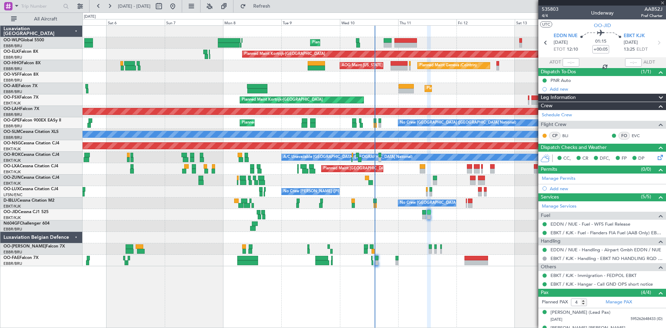
type input "+00:10"
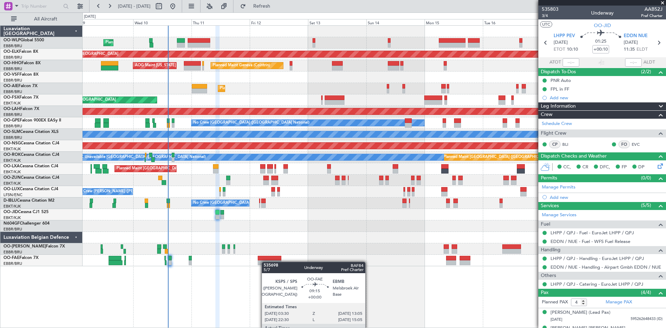
click at [265, 261] on div "Planned Maint Liege Planned Maint Kortrijk-Wevelgem Planned Maint Geneva (Coint…" at bounding box center [374, 146] width 583 height 240
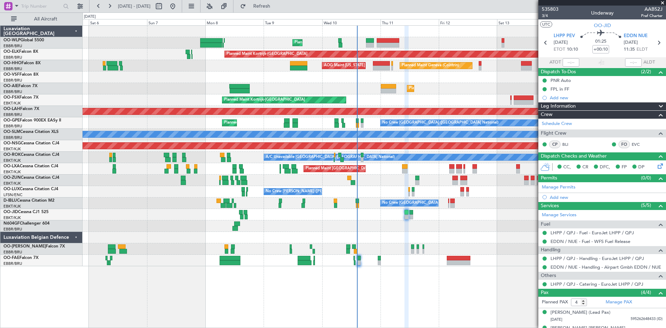
click at [550, 223] on fb-app "09 Sep 2025 - 19 Sep 2025 Refresh Quick Links All Aircraft Planned Maint Liege …" at bounding box center [333, 166] width 666 height 322
click at [178, 7] on button at bounding box center [172, 6] width 11 height 11
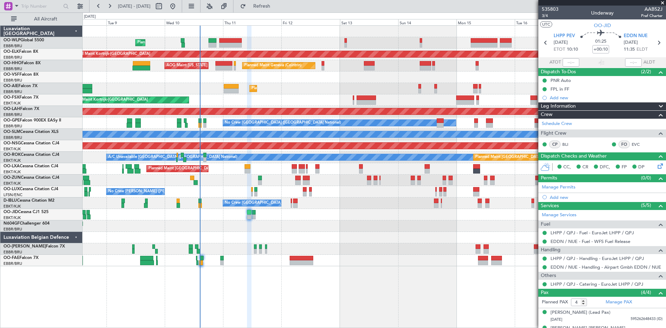
click div "Planned Maint Liege Planned Maint [GEOGRAPHIC_DATA]-[GEOGRAPHIC_DATA] Planned M…"
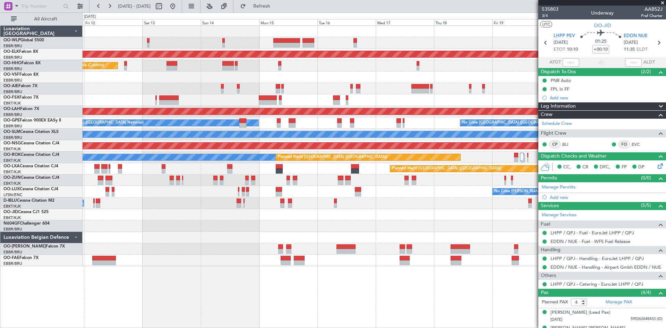
click div "Planned Maint Liege Planned Maint [GEOGRAPHIC_DATA]-[GEOGRAPHIC_DATA] Planned M…"
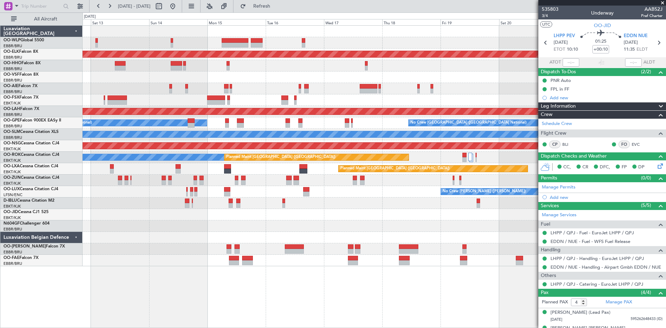
click div "Planned Maint Kortrijk-[GEOGRAPHIC_DATA] Planned Maint Geneva ([GEOGRAPHIC_DATA…"
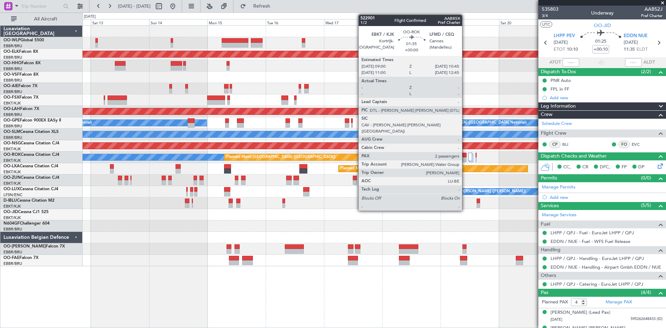
click div
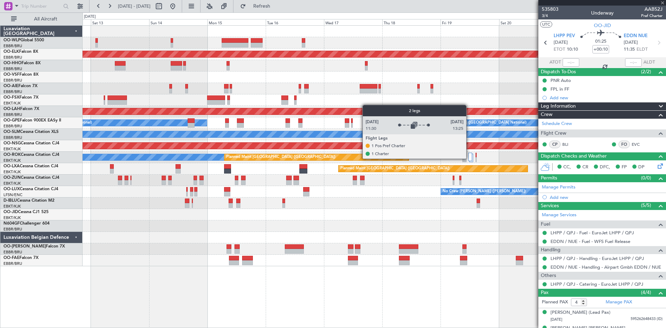
click div
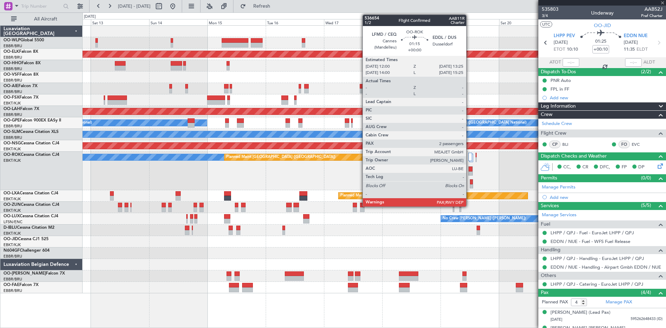
type input "2"
